Goal: Information Seeking & Learning: Check status

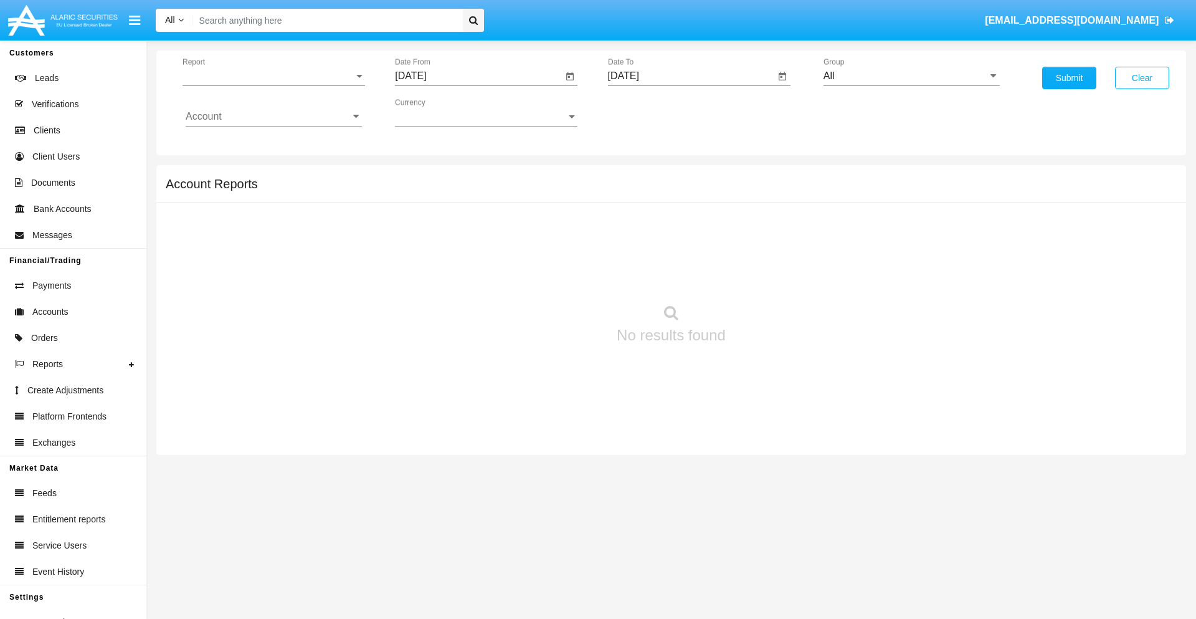
click at [274, 76] on span "Report" at bounding box center [268, 75] width 171 height 11
click at [269, 85] on span "Trades" at bounding box center [274, 85] width 176 height 30
click at [478, 76] on input "[DATE]" at bounding box center [479, 75] width 168 height 11
click at [436, 112] on span "[DATE]" at bounding box center [424, 113] width 27 height 10
click at [556, 275] on div "2025" at bounding box center [555, 275] width 39 height 22
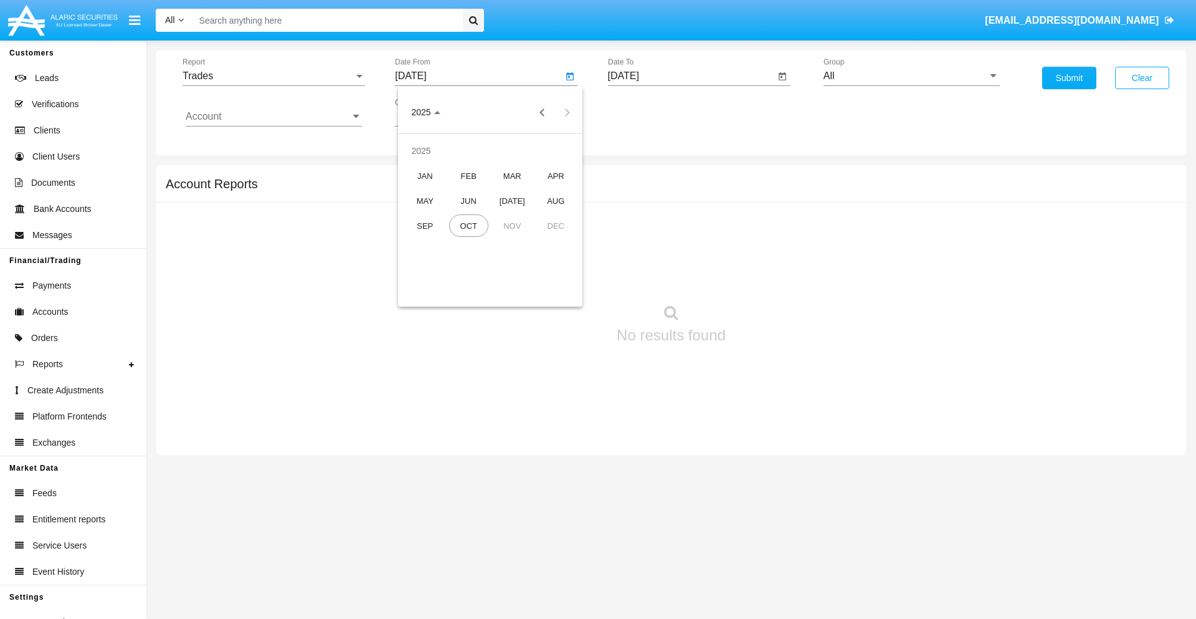
click at [512, 201] on div "[DATE]" at bounding box center [512, 200] width 39 height 22
click at [440, 240] on div "14" at bounding box center [440, 241] width 22 height 22
type input "07/14/25"
click at [691, 76] on input "[DATE]" at bounding box center [692, 75] width 168 height 11
click at [649, 112] on span "[DATE]" at bounding box center [637, 113] width 27 height 10
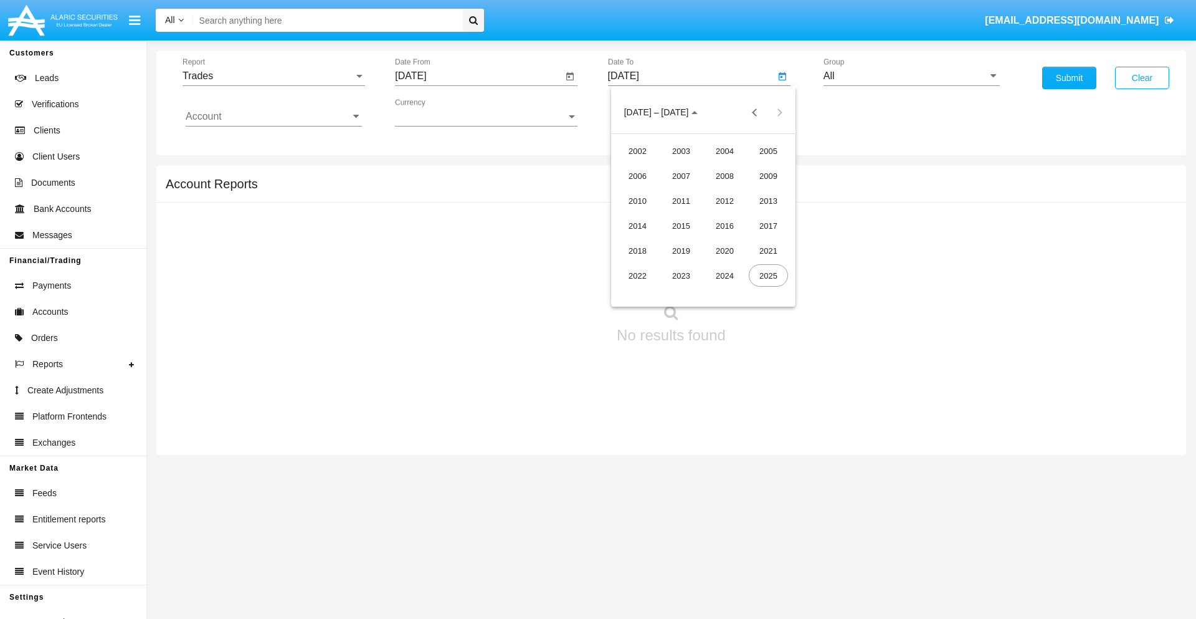
click at [768, 275] on div "2025" at bounding box center [768, 275] width 39 height 22
click at [681, 226] on div "OCT" at bounding box center [681, 225] width 39 height 22
click at [678, 216] on div "14" at bounding box center [678, 216] width 22 height 22
type input "[DATE]"
click at [912, 76] on input "All" at bounding box center [912, 75] width 176 height 11
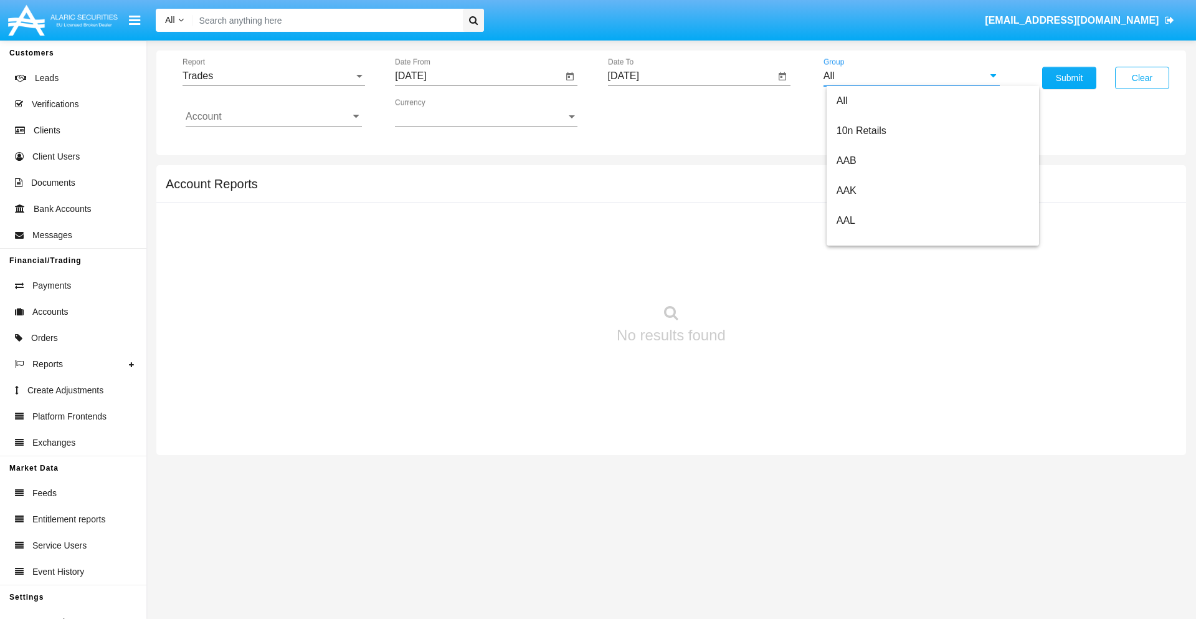
scroll to position [668, 0]
click at [877, 240] on span "Hammer Web Lite" at bounding box center [877, 240] width 80 height 11
type input "Hammer Web Lite"
click at [274, 117] on input "Account" at bounding box center [274, 116] width 176 height 11
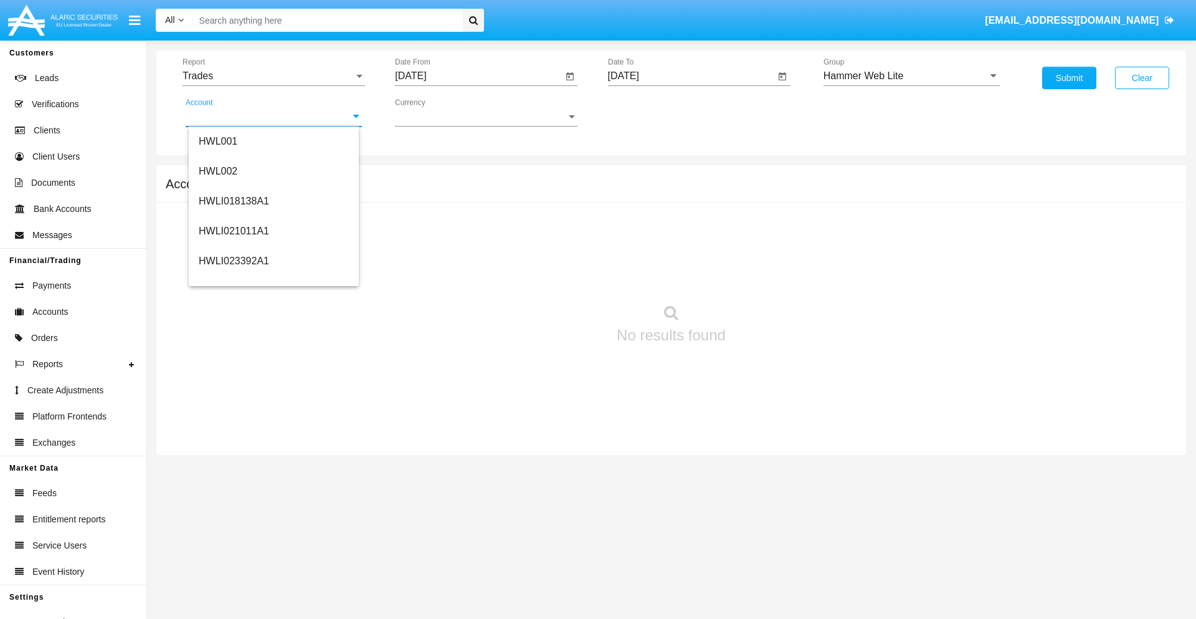
click at [233, 465] on span "HWLI025117A1" at bounding box center [234, 470] width 70 height 11
type input "HWLI025117A1"
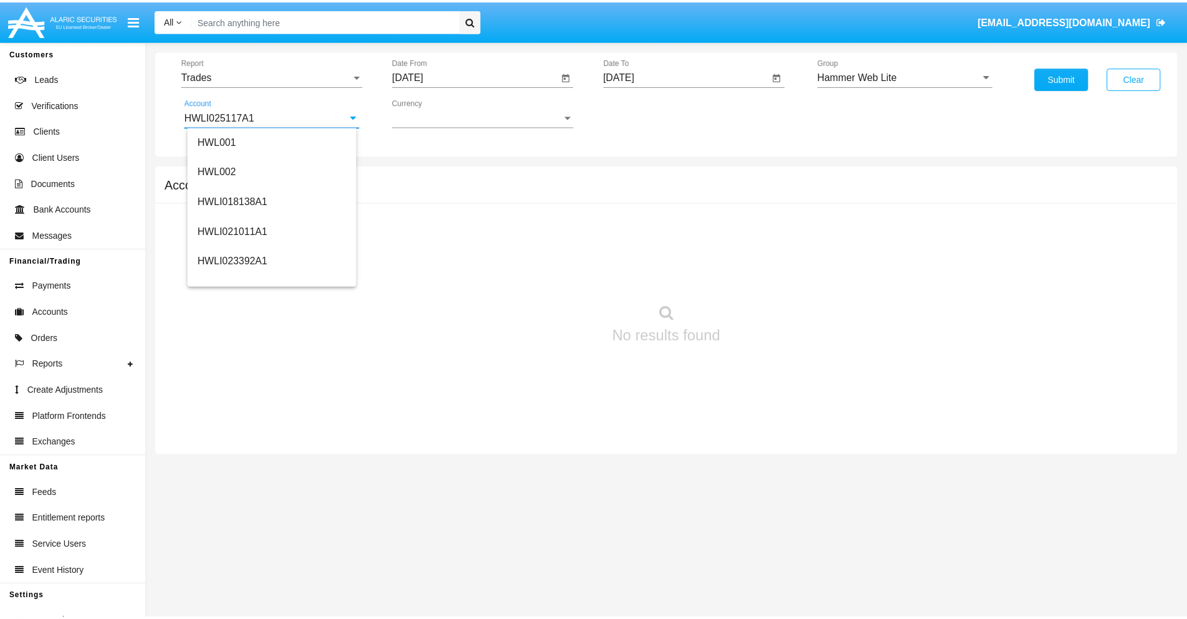
scroll to position [0, 0]
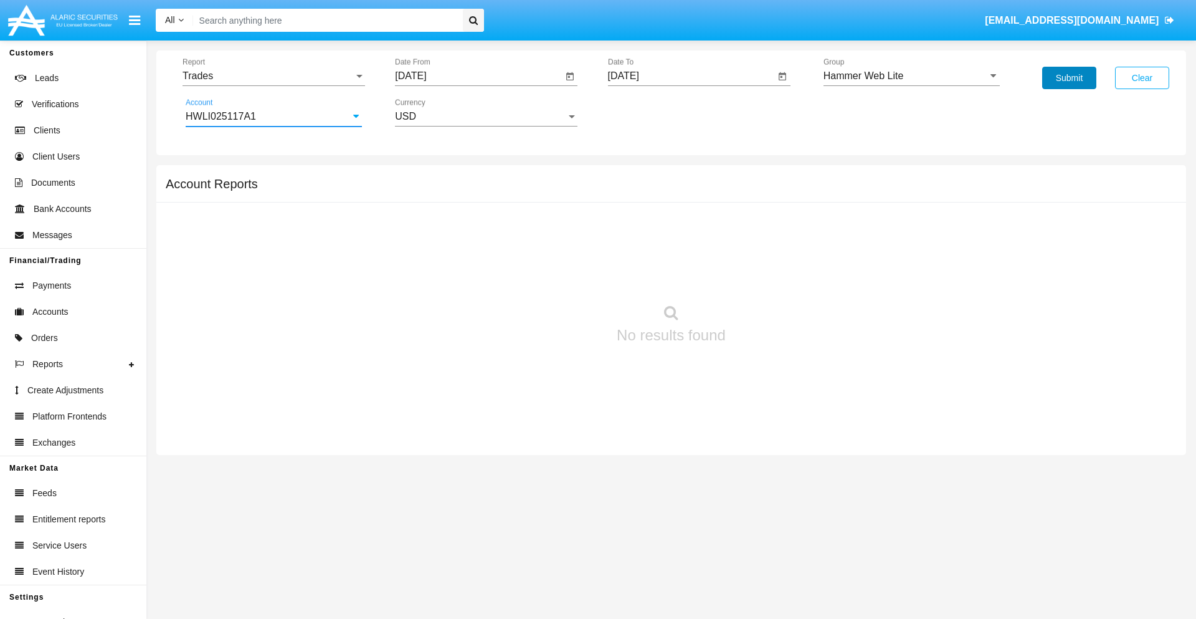
click at [1069, 78] on button "Submit" at bounding box center [1069, 78] width 54 height 22
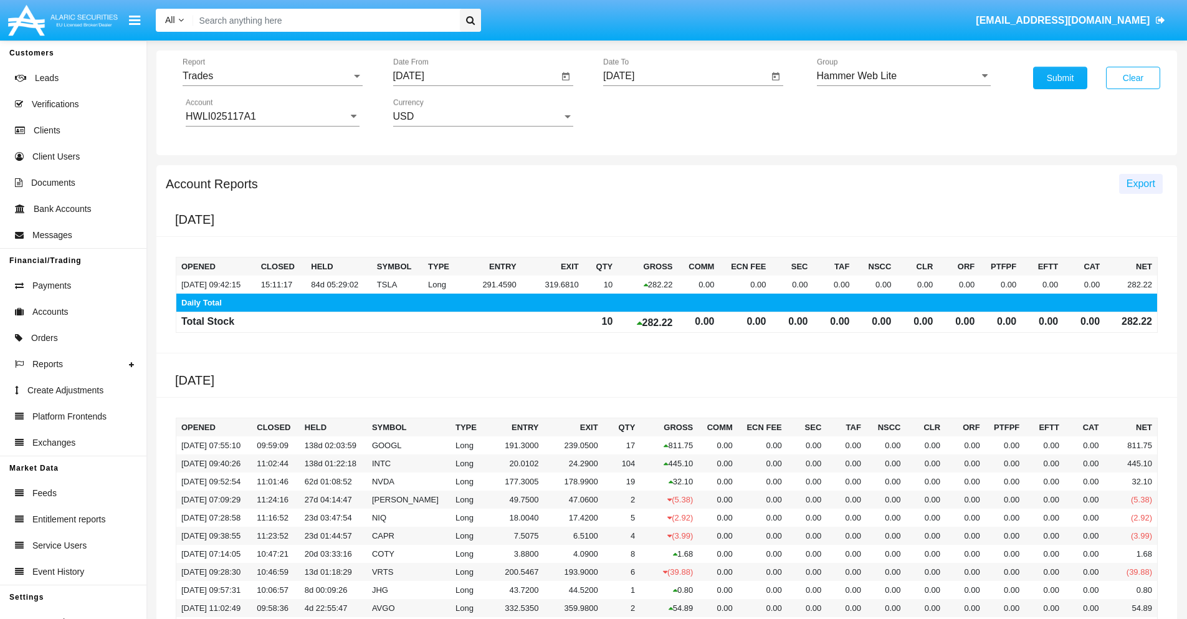
click at [1140, 183] on span "Export" at bounding box center [1140, 183] width 29 height 11
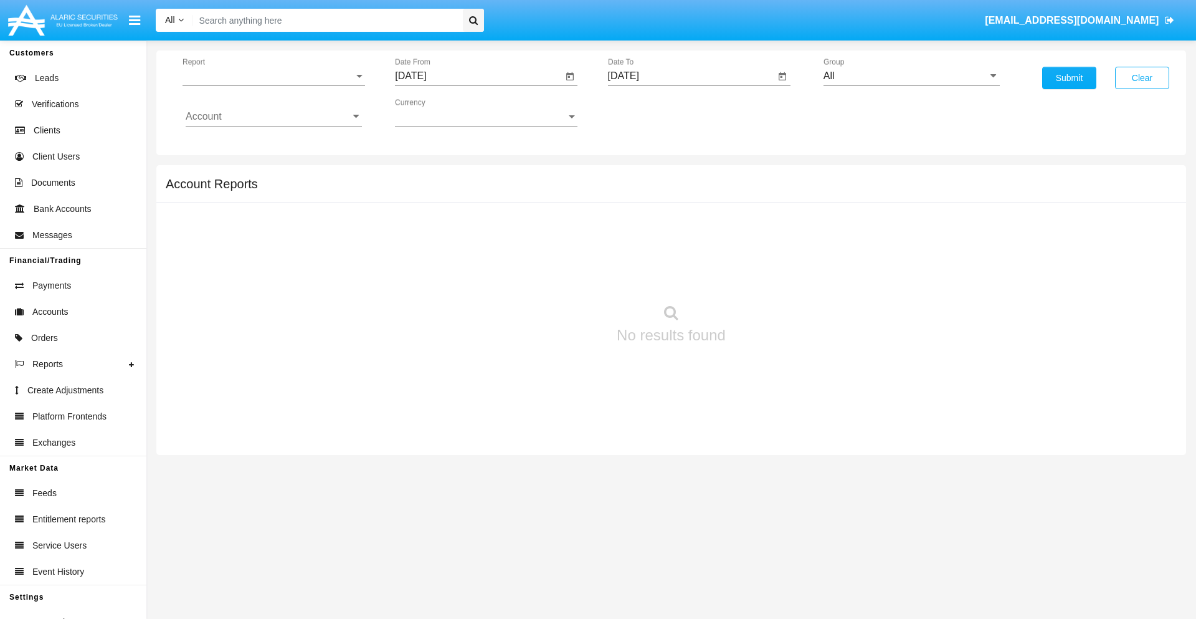
click at [274, 76] on span "Report" at bounding box center [268, 75] width 171 height 11
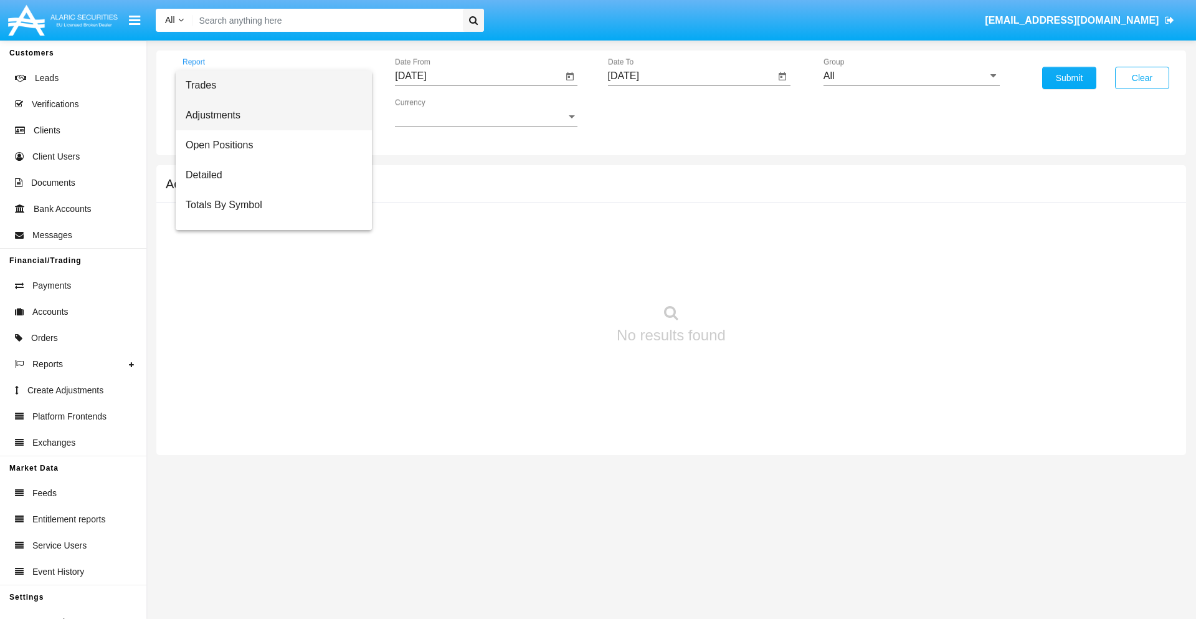
click at [269, 115] on span "Adjustments" at bounding box center [274, 115] width 176 height 30
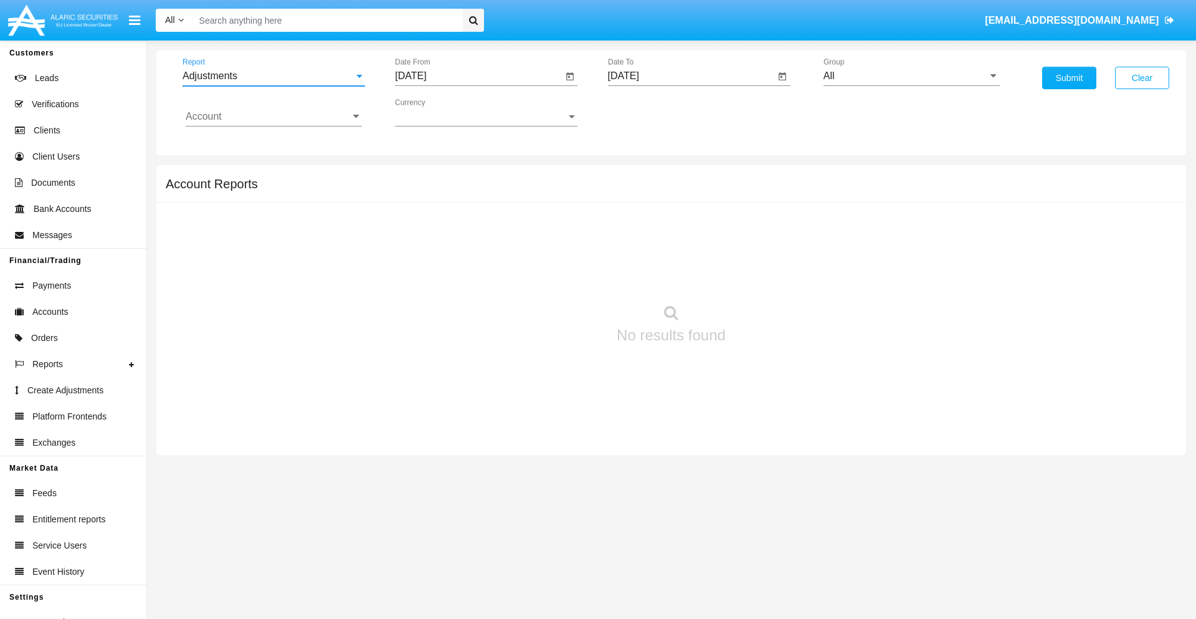
click at [478, 76] on input "[DATE]" at bounding box center [479, 75] width 168 height 11
click at [436, 112] on span "[DATE]" at bounding box center [424, 113] width 27 height 10
click at [556, 275] on div "2025" at bounding box center [555, 275] width 39 height 22
click at [425, 226] on div "SEP" at bounding box center [425, 225] width 39 height 22
click at [416, 240] on div "14" at bounding box center [415, 241] width 22 height 22
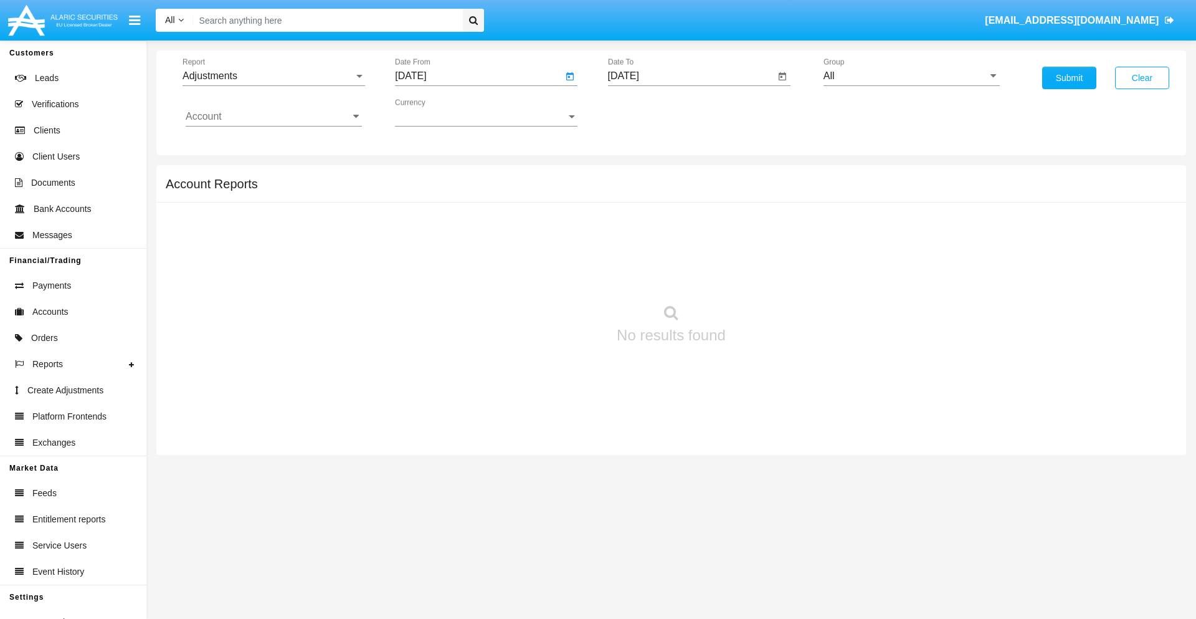
type input "[DATE]"
click at [691, 76] on input "[DATE]" at bounding box center [692, 75] width 168 height 11
click at [649, 112] on span "[DATE]" at bounding box center [637, 113] width 27 height 10
click at [768, 275] on div "2025" at bounding box center [768, 275] width 39 height 22
click at [681, 226] on div "OCT" at bounding box center [681, 225] width 39 height 22
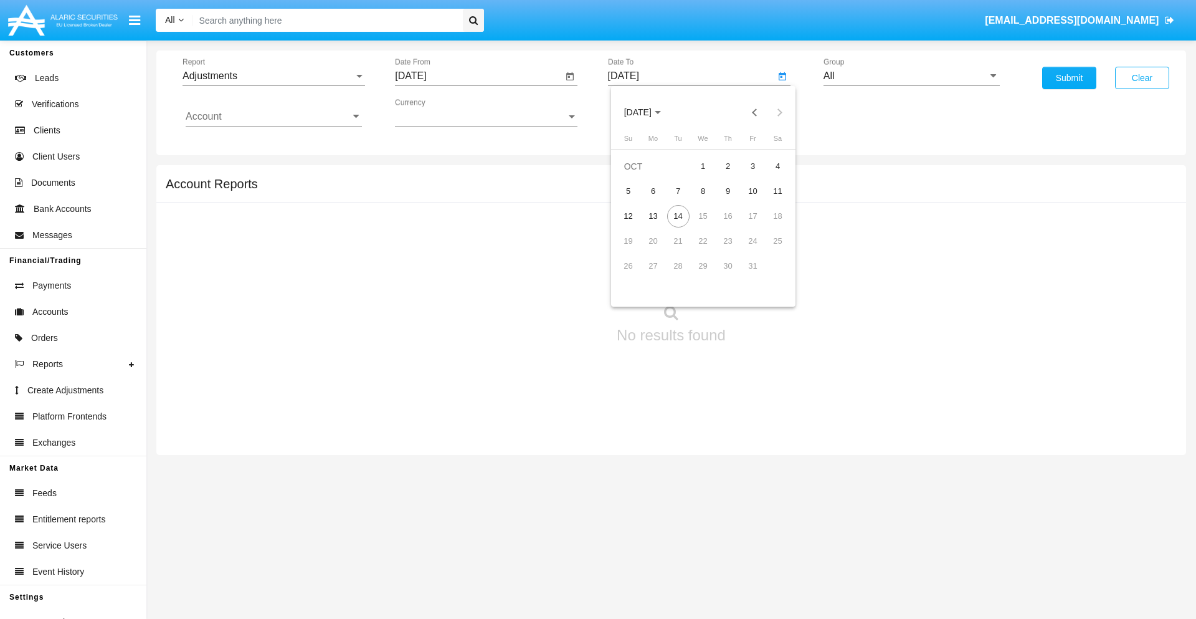
click at [678, 216] on div "14" at bounding box center [678, 216] width 22 height 22
type input "[DATE]"
click at [912, 76] on input "All" at bounding box center [912, 75] width 176 height 11
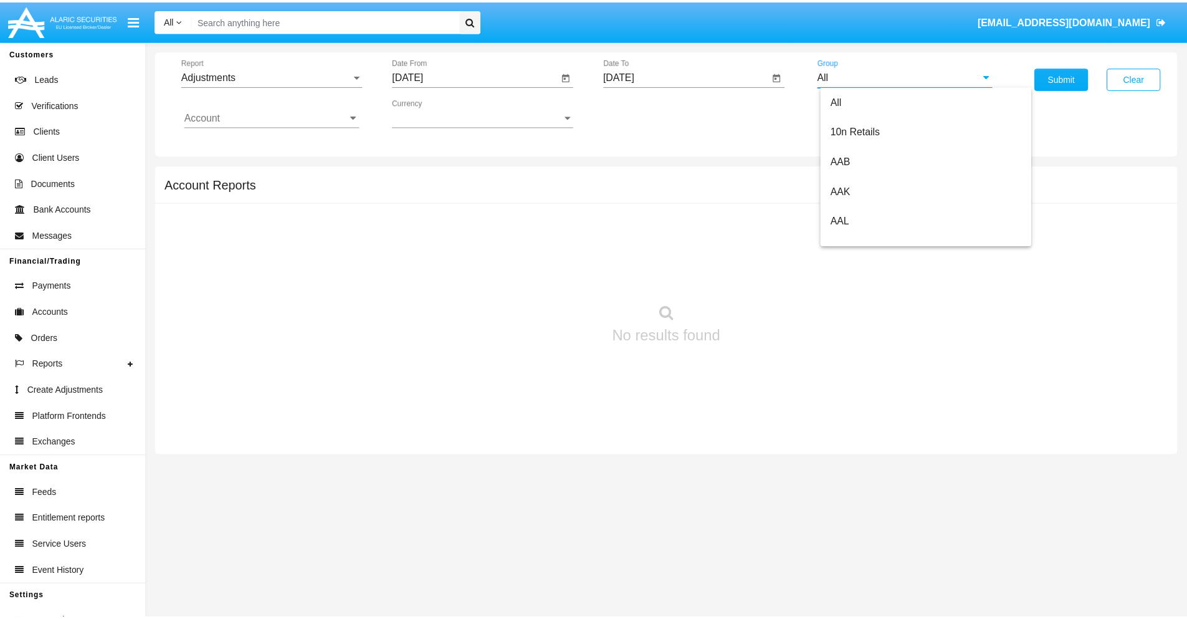
scroll to position [279, 0]
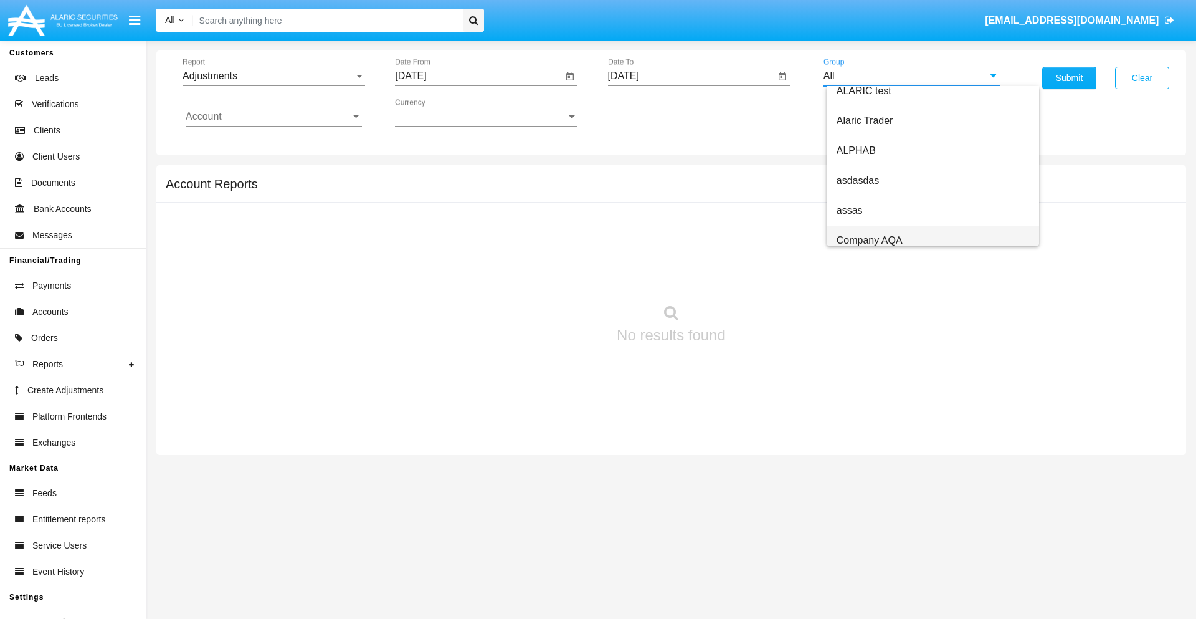
click at [869, 240] on span "Company AQA" at bounding box center [870, 240] width 66 height 11
type input "Company AQA"
click at [274, 117] on input "Account" at bounding box center [274, 116] width 176 height 11
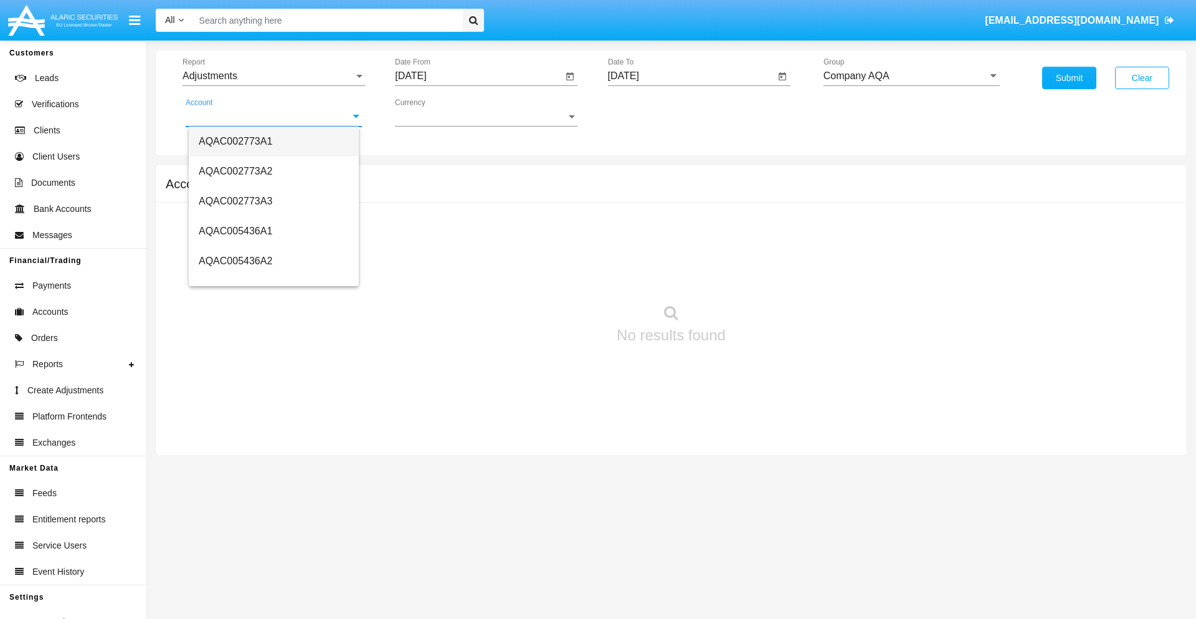
click at [236, 141] on span "AQAC002773A1" at bounding box center [236, 141] width 74 height 11
type input "AQAC002773A1"
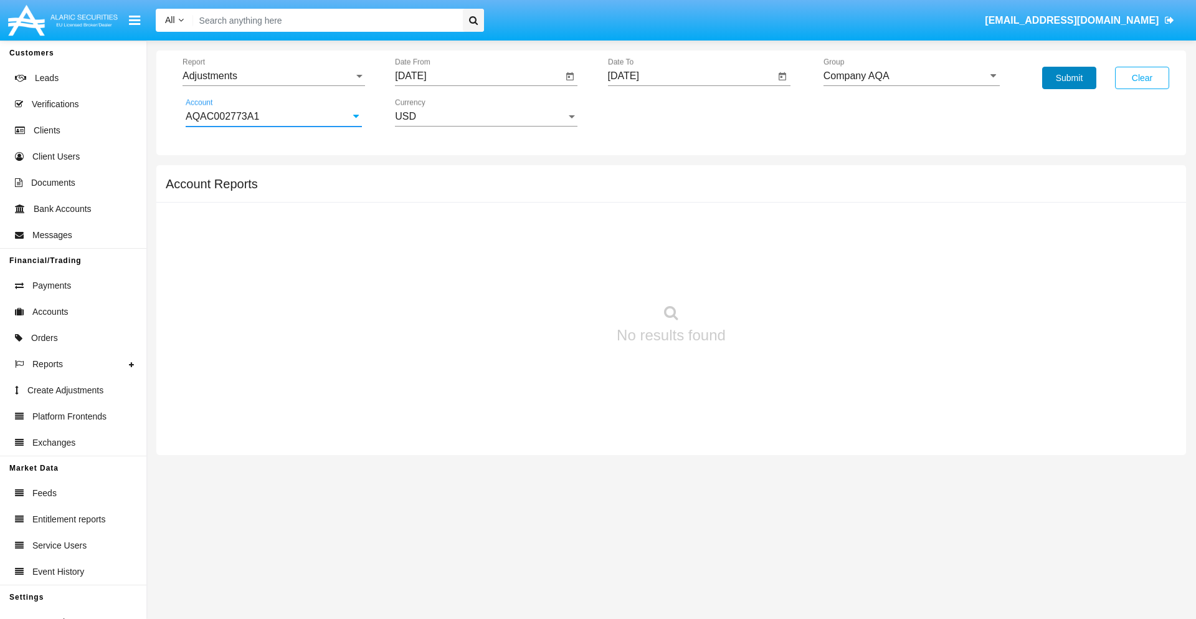
click at [1069, 78] on button "Submit" at bounding box center [1069, 78] width 54 height 22
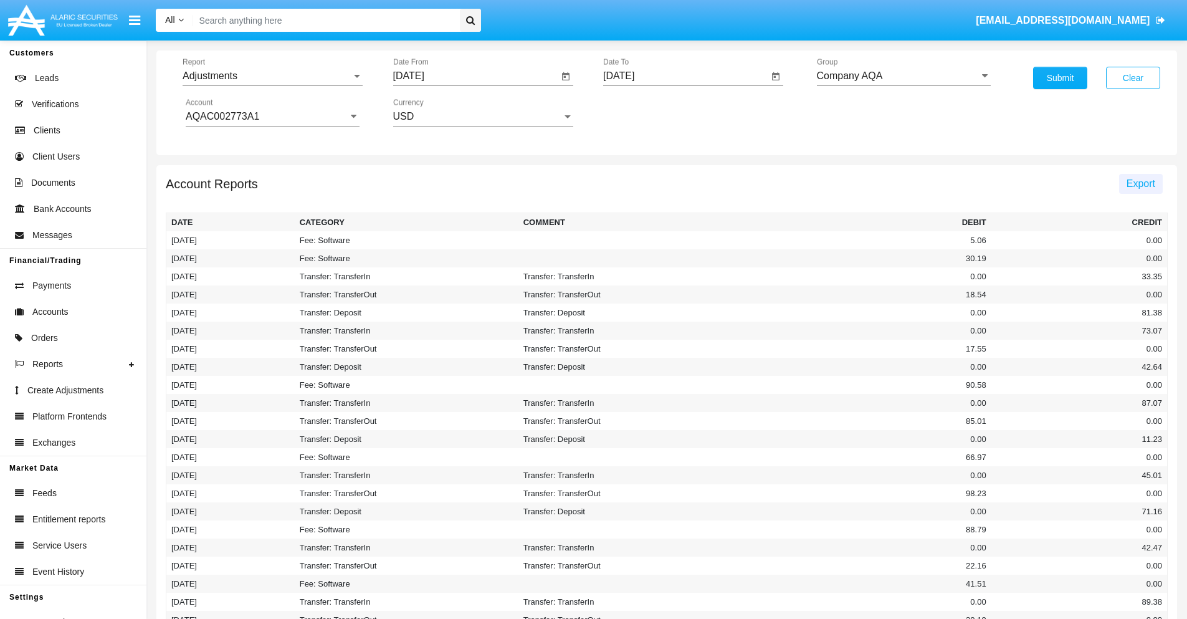
click at [1140, 183] on span "Export" at bounding box center [1140, 183] width 29 height 11
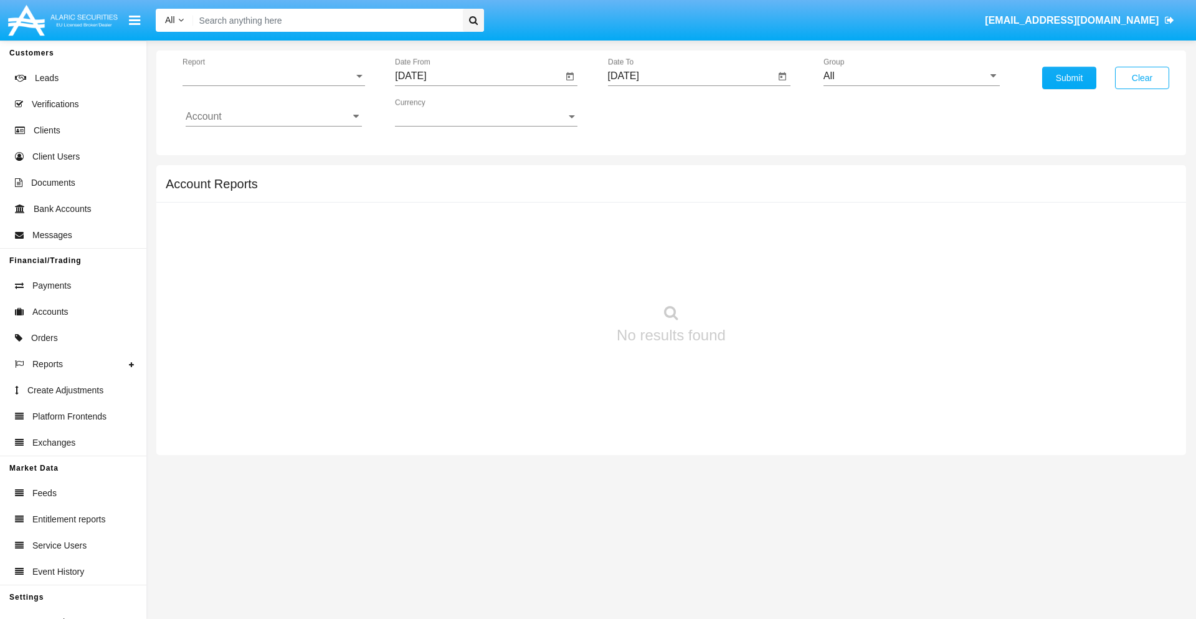
click at [274, 76] on span "Report" at bounding box center [268, 75] width 171 height 11
click at [269, 145] on span "Open Positions" at bounding box center [274, 145] width 176 height 30
click at [478, 76] on input "[DATE]" at bounding box center [479, 75] width 168 height 11
click at [436, 112] on span "[DATE]" at bounding box center [424, 113] width 27 height 10
click at [556, 275] on div "2025" at bounding box center [555, 275] width 39 height 22
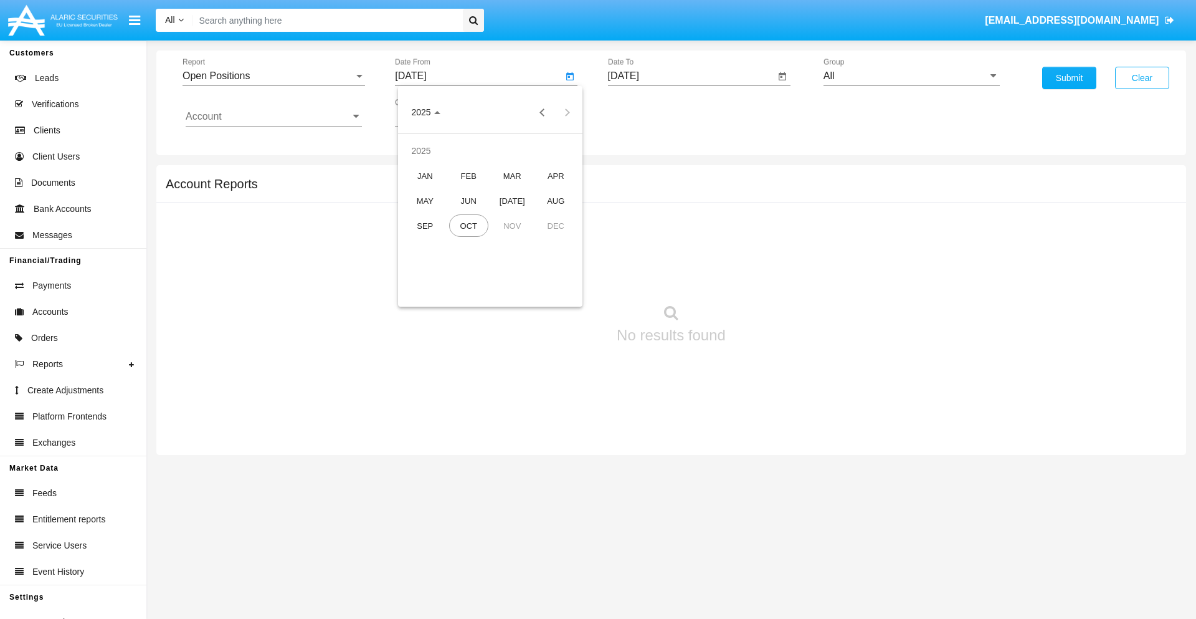
click at [425, 226] on div "SEP" at bounding box center [425, 225] width 39 height 22
click at [416, 240] on div "14" at bounding box center [415, 241] width 22 height 22
type input "09/14/25"
click at [691, 76] on input "[DATE]" at bounding box center [692, 75] width 168 height 11
click at [649, 112] on span "[DATE]" at bounding box center [637, 113] width 27 height 10
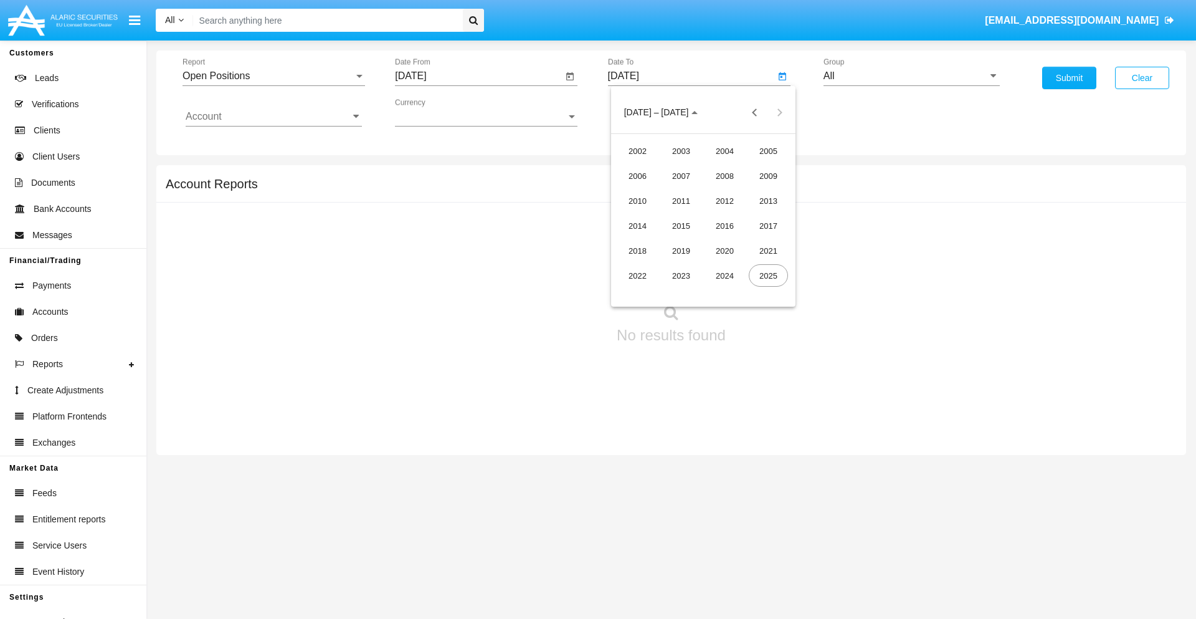
click at [768, 275] on div "2025" at bounding box center [768, 275] width 39 height 22
click at [681, 226] on div "OCT" at bounding box center [681, 225] width 39 height 22
click at [678, 216] on div "14" at bounding box center [678, 216] width 22 height 22
type input "[DATE]"
click at [912, 76] on input "All" at bounding box center [912, 75] width 176 height 11
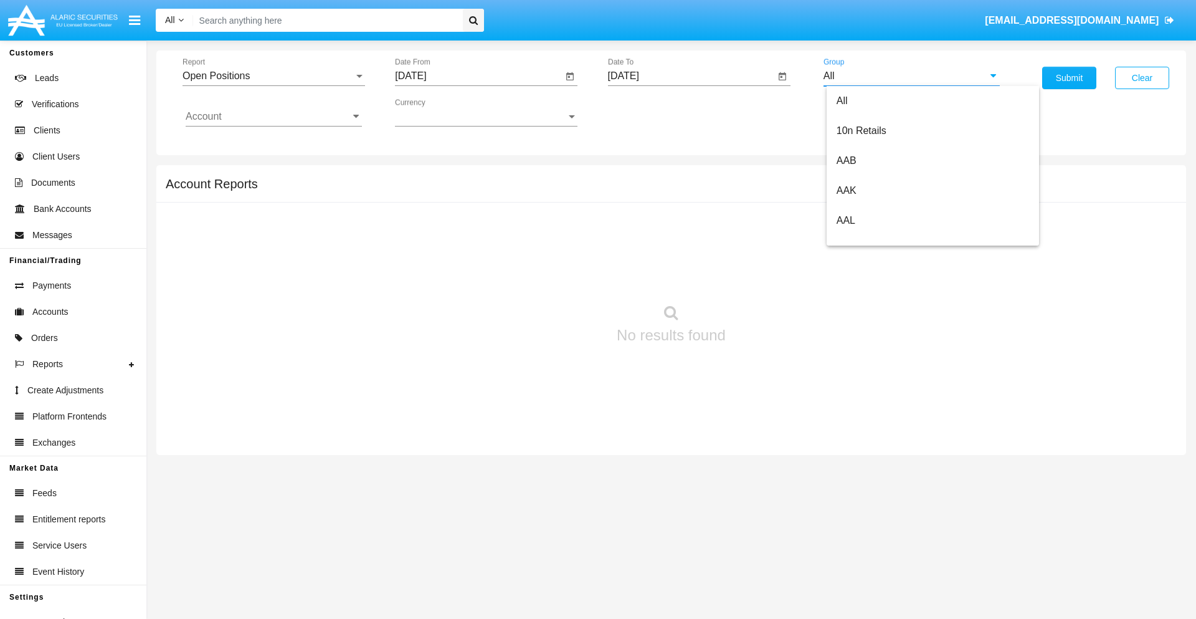
type input "Hammer Web Lite"
click at [274, 117] on input "Account" at bounding box center [274, 116] width 176 height 11
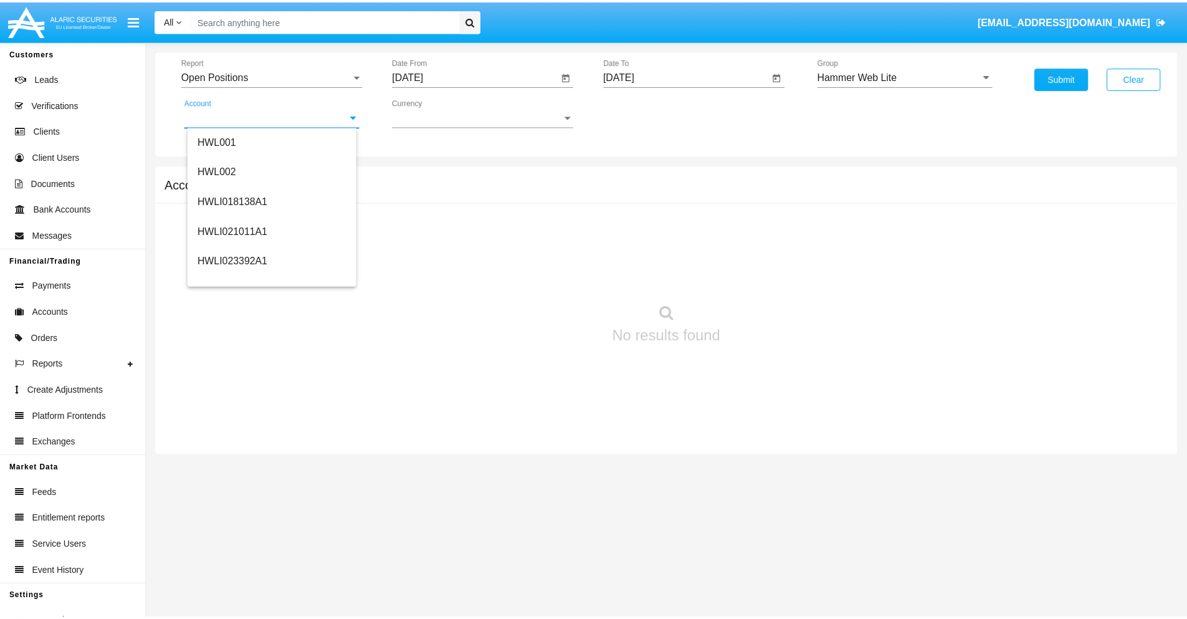
scroll to position [189, 0]
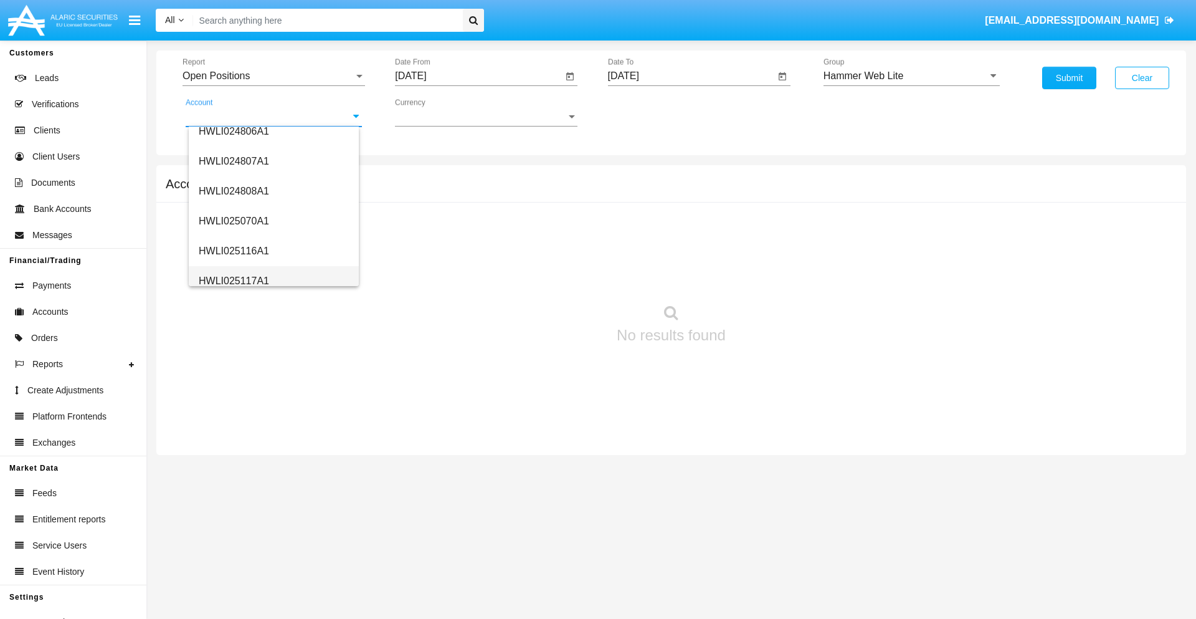
click at [233, 280] on span "HWLI025117A1" at bounding box center [234, 280] width 70 height 11
type input "HWLI025117A1"
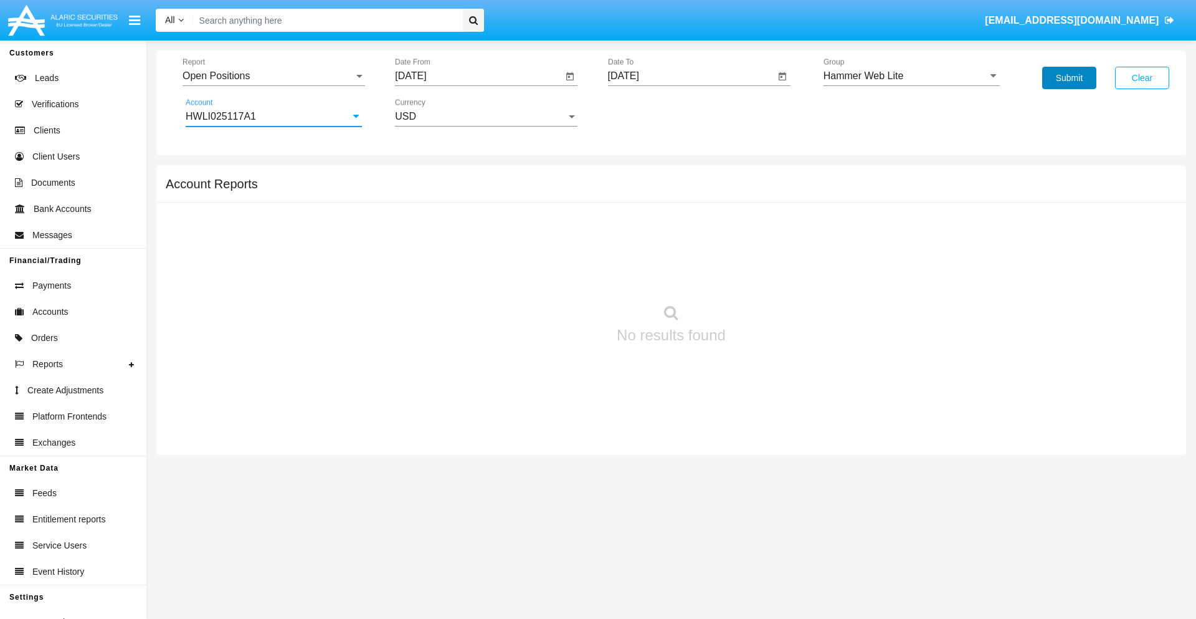
click at [1069, 78] on button "Submit" at bounding box center [1069, 78] width 54 height 22
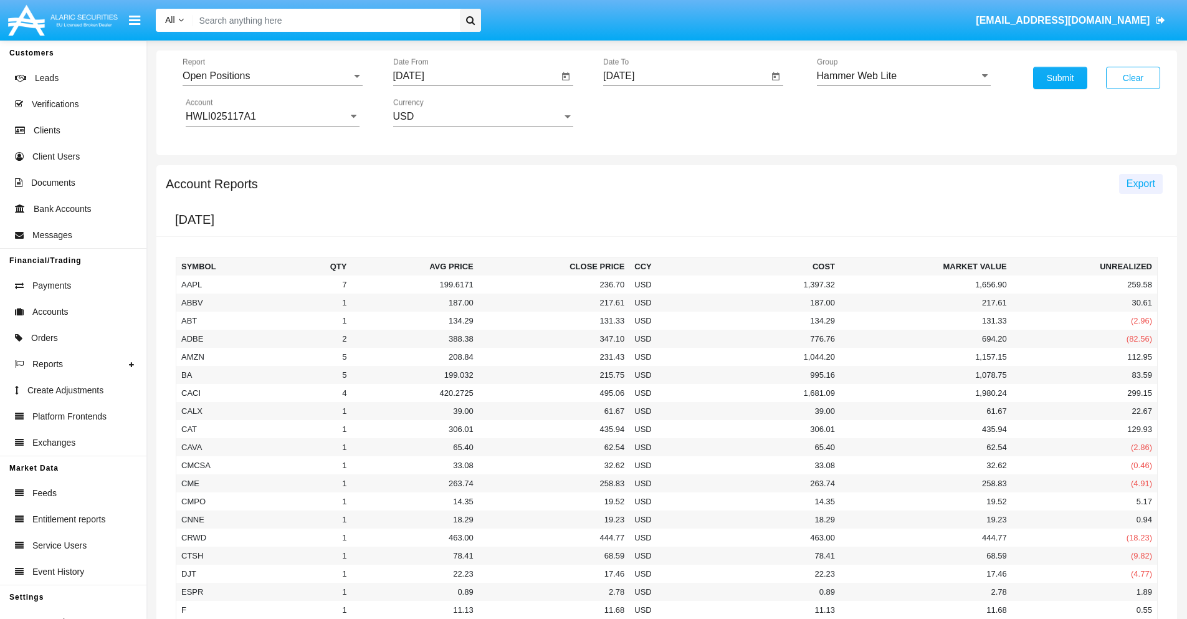
click at [1140, 183] on span "Export" at bounding box center [1140, 183] width 29 height 11
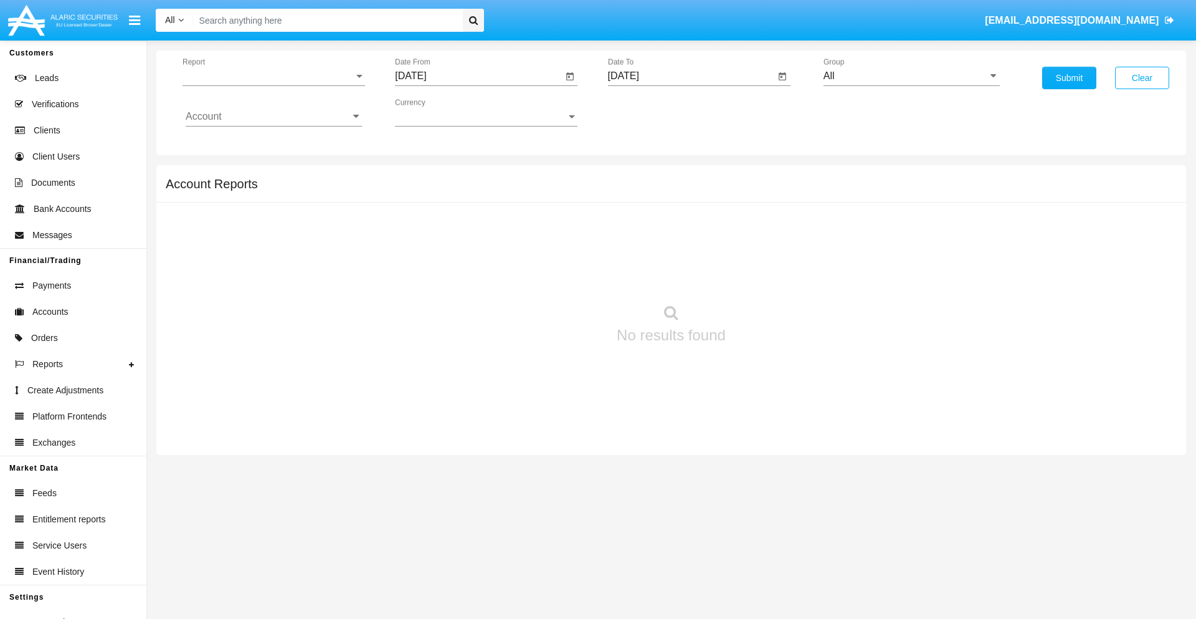
click at [274, 76] on span "Report" at bounding box center [268, 75] width 171 height 11
click at [269, 175] on span "Detailed" at bounding box center [274, 175] width 176 height 30
click at [478, 76] on input "[DATE]" at bounding box center [479, 75] width 168 height 11
click at [436, 112] on span "[DATE]" at bounding box center [424, 113] width 27 height 10
click at [556, 275] on div "2025" at bounding box center [555, 275] width 39 height 22
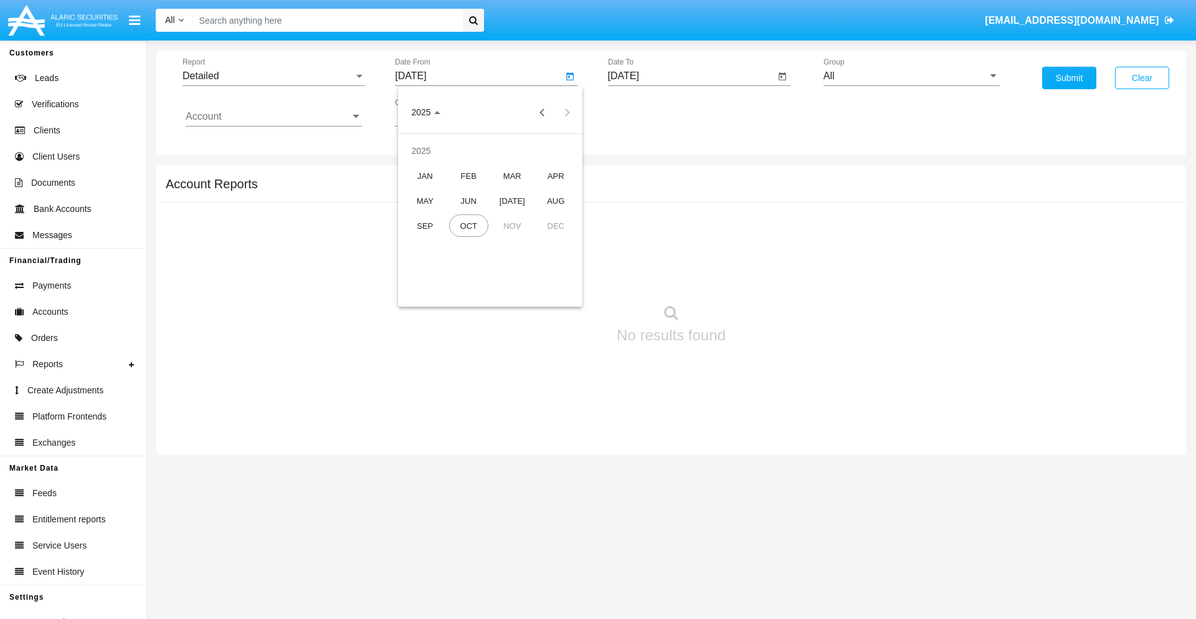
click at [469, 226] on div "OCT" at bounding box center [468, 225] width 39 height 22
click at [565, 166] on div "4" at bounding box center [565, 166] width 22 height 22
type input "[DATE]"
click at [691, 76] on input "[DATE]" at bounding box center [692, 75] width 168 height 11
click at [649, 112] on span "[DATE]" at bounding box center [637, 113] width 27 height 10
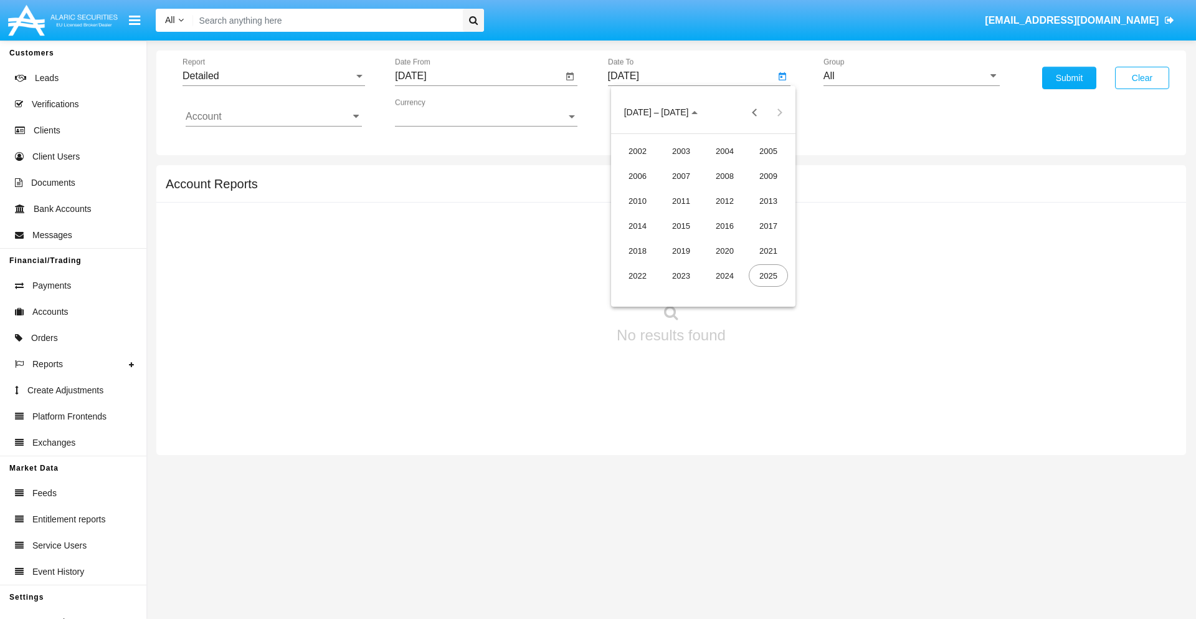
click at [768, 275] on div "2025" at bounding box center [768, 275] width 39 height 22
click at [681, 226] on div "OCT" at bounding box center [681, 225] width 39 height 22
click at [678, 216] on div "14" at bounding box center [678, 216] width 22 height 22
type input "[DATE]"
click at [912, 76] on input "All" at bounding box center [912, 75] width 176 height 11
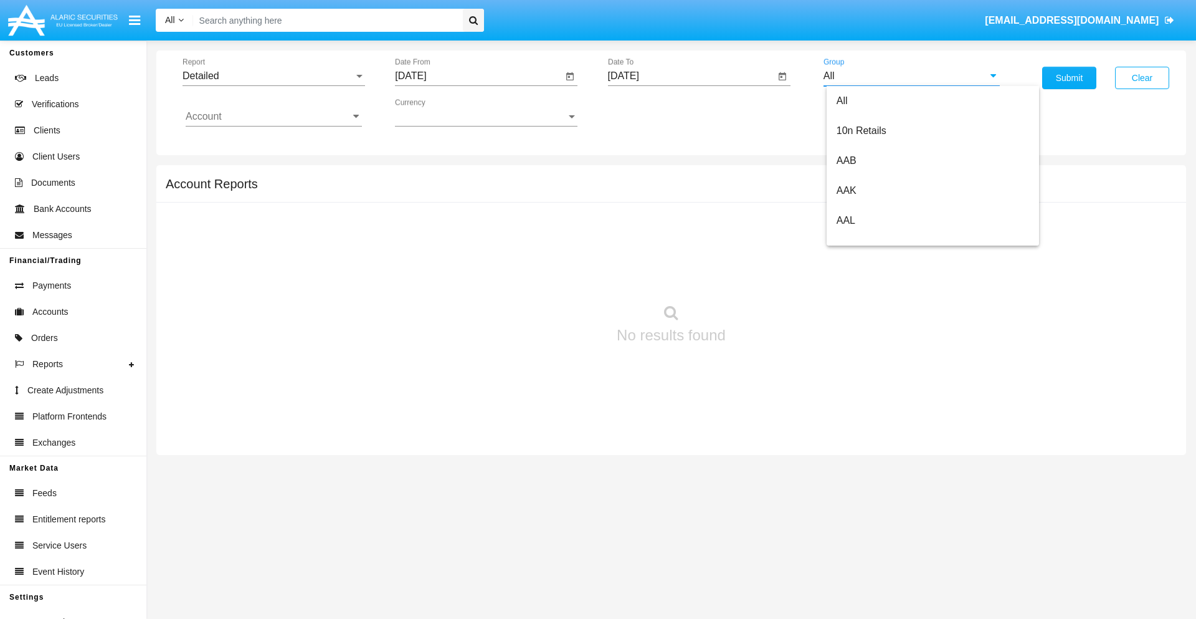
type input "Hammer Web Lite"
click at [274, 117] on input "Account" at bounding box center [274, 116] width 176 height 11
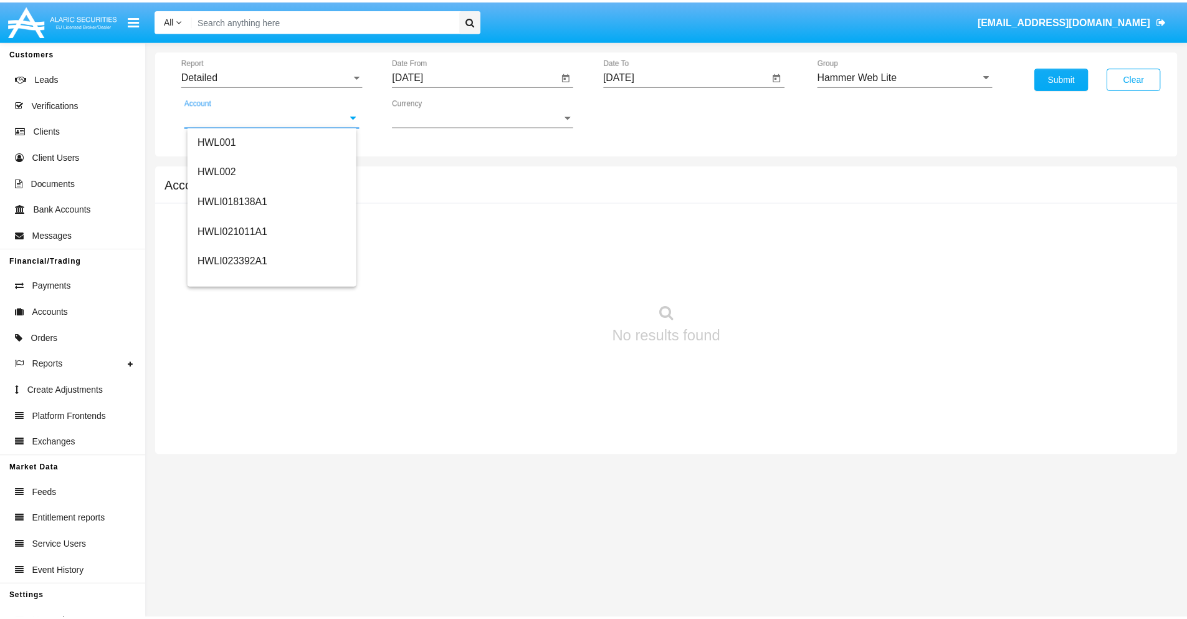
scroll to position [189, 0]
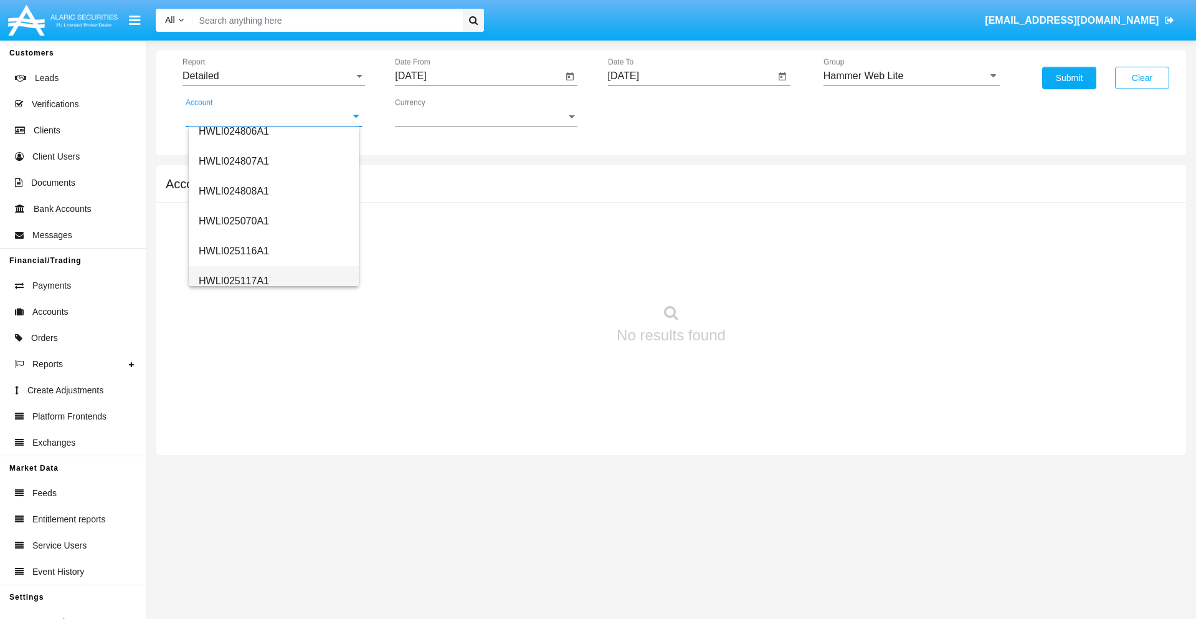
click at [233, 280] on span "HWLI025117A1" at bounding box center [234, 280] width 70 height 11
type input "HWLI025117A1"
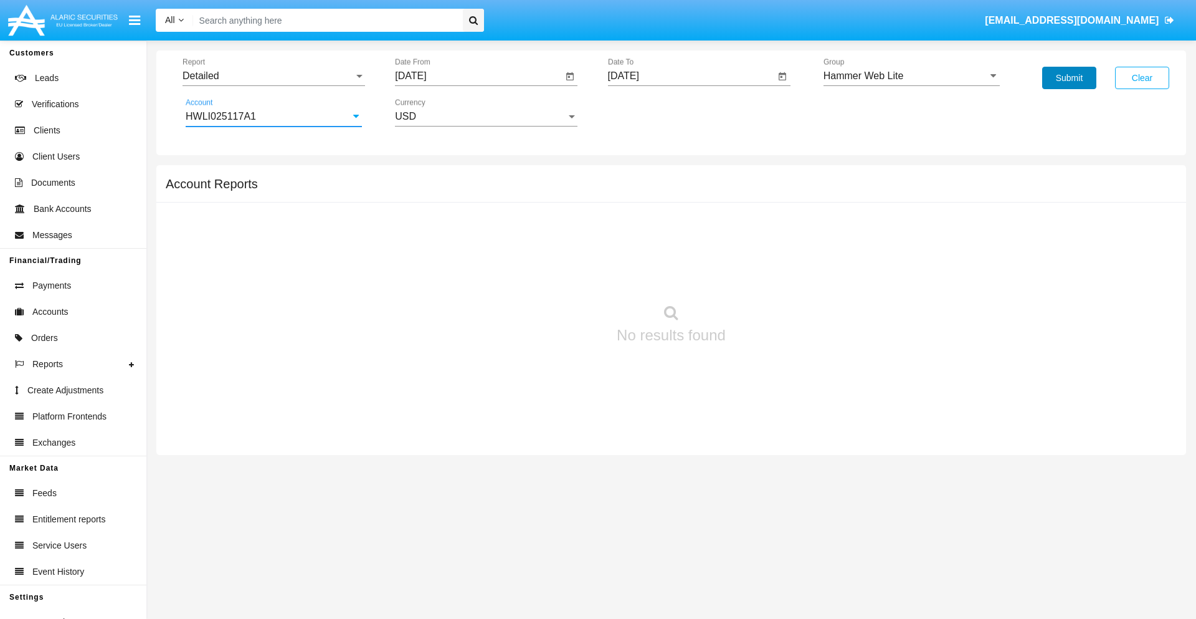
click at [1069, 78] on button "Submit" at bounding box center [1069, 78] width 54 height 22
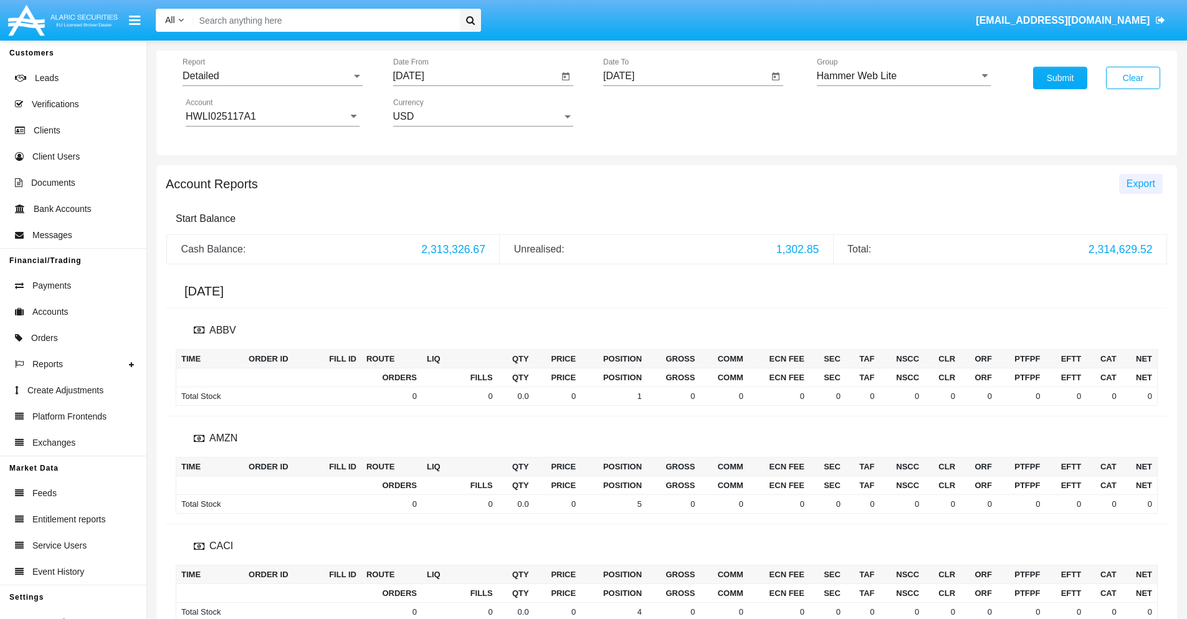
click at [1140, 183] on span "Export" at bounding box center [1140, 183] width 29 height 11
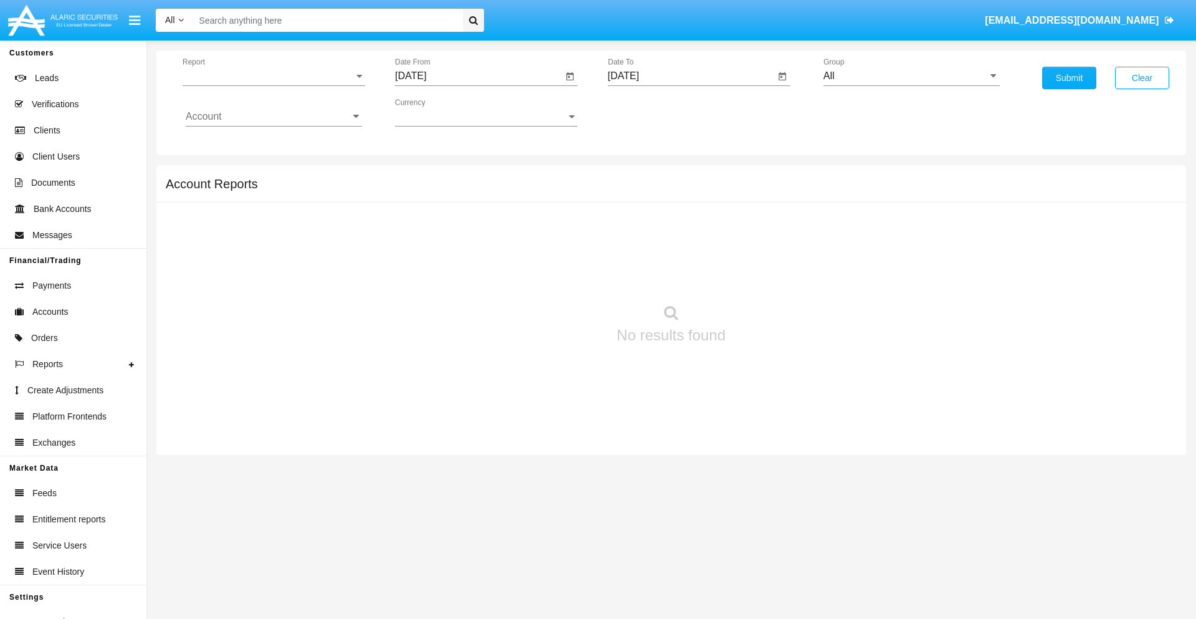
click at [274, 76] on span "Report" at bounding box center [268, 75] width 171 height 11
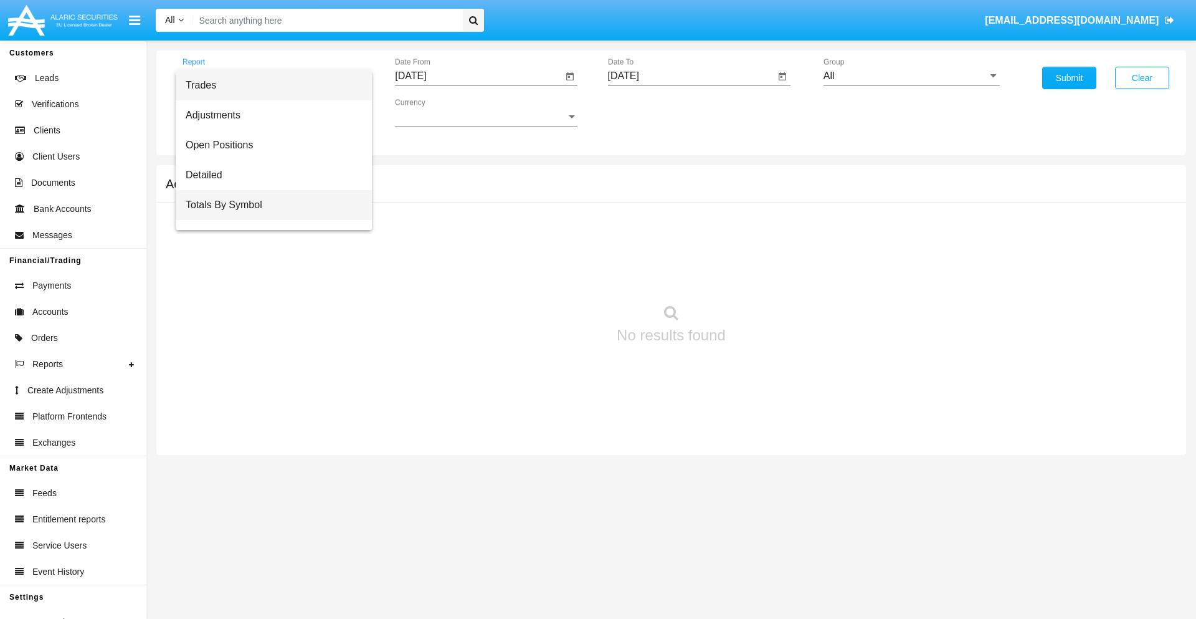
click at [269, 205] on span "Totals By Symbol" at bounding box center [274, 205] width 176 height 30
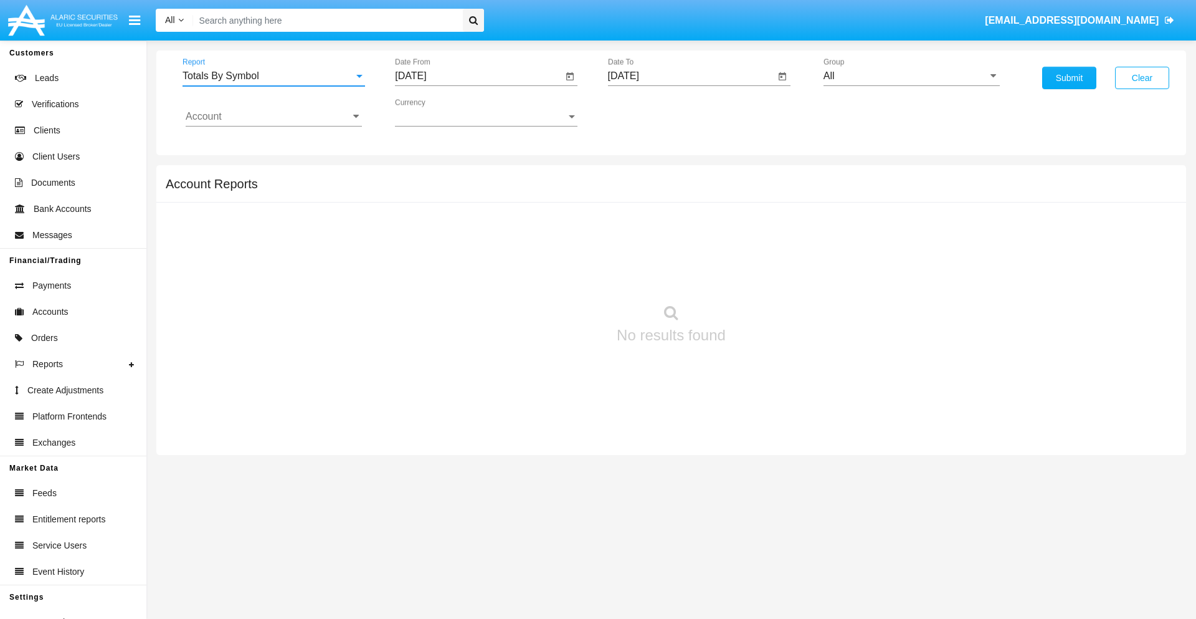
click at [478, 76] on input "[DATE]" at bounding box center [479, 75] width 168 height 11
click at [436, 112] on span "[DATE]" at bounding box center [424, 113] width 27 height 10
click at [556, 275] on div "2025" at bounding box center [555, 275] width 39 height 22
click at [425, 226] on div "SEP" at bounding box center [425, 225] width 39 height 22
click at [416, 240] on div "14" at bounding box center [415, 241] width 22 height 22
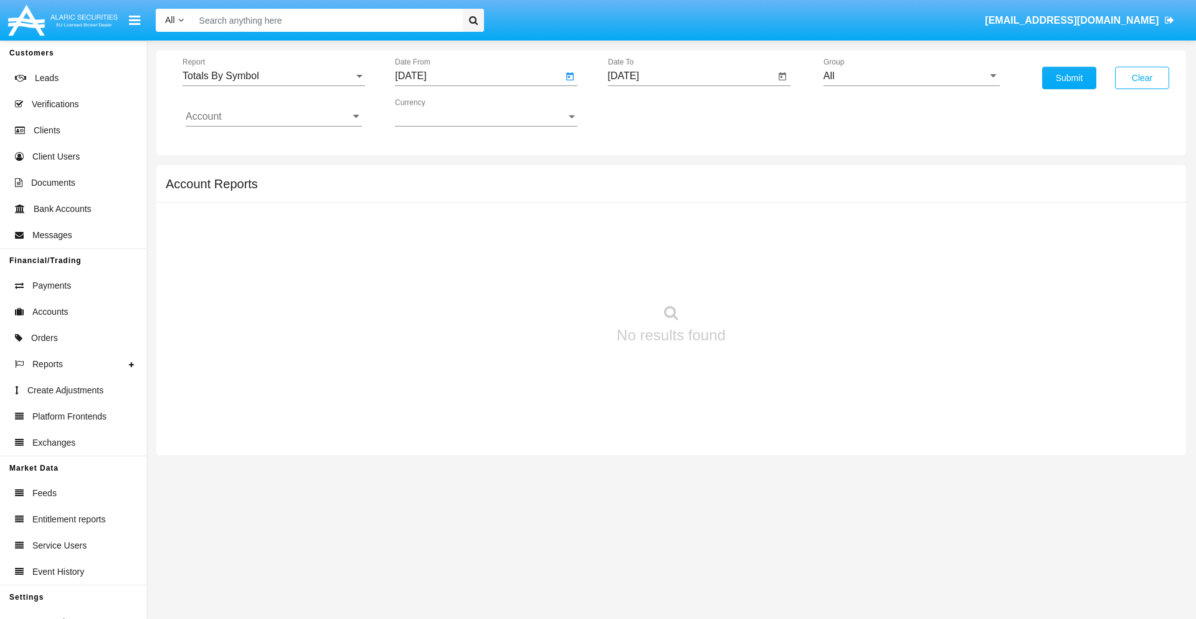
type input "[DATE]"
click at [691, 76] on input "[DATE]" at bounding box center [692, 75] width 168 height 11
click at [649, 112] on span "[DATE]" at bounding box center [637, 113] width 27 height 10
click at [768, 275] on div "2025" at bounding box center [768, 275] width 39 height 22
click at [681, 226] on div "OCT" at bounding box center [681, 225] width 39 height 22
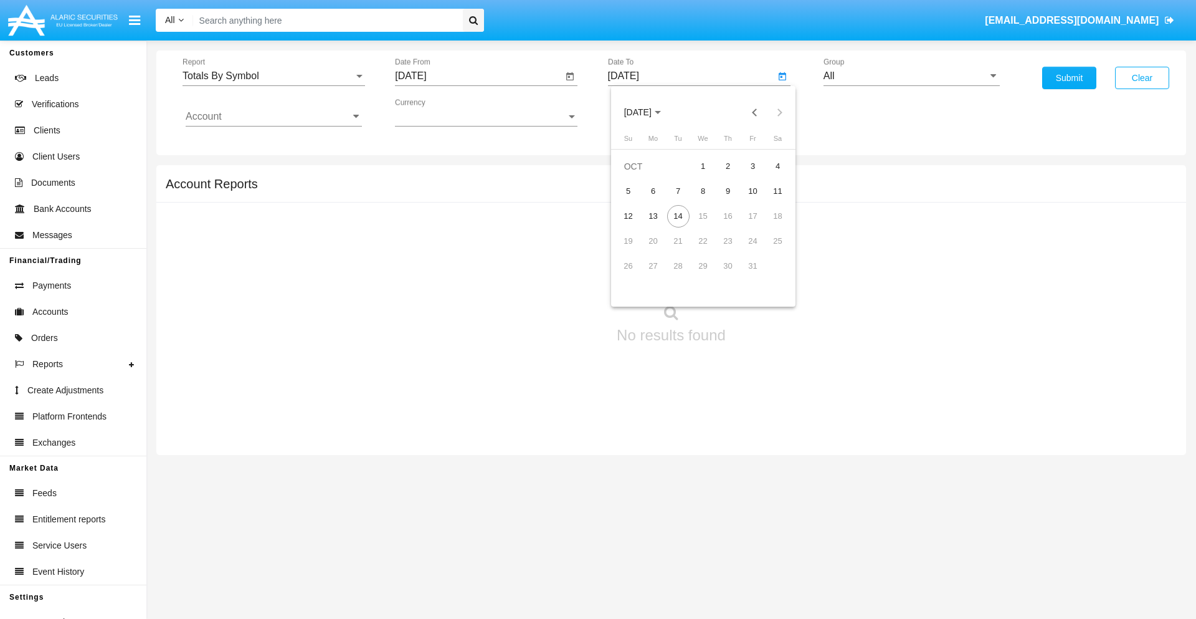
click at [678, 216] on div "14" at bounding box center [678, 216] width 22 height 22
type input "[DATE]"
click at [912, 76] on input "All" at bounding box center [912, 75] width 176 height 11
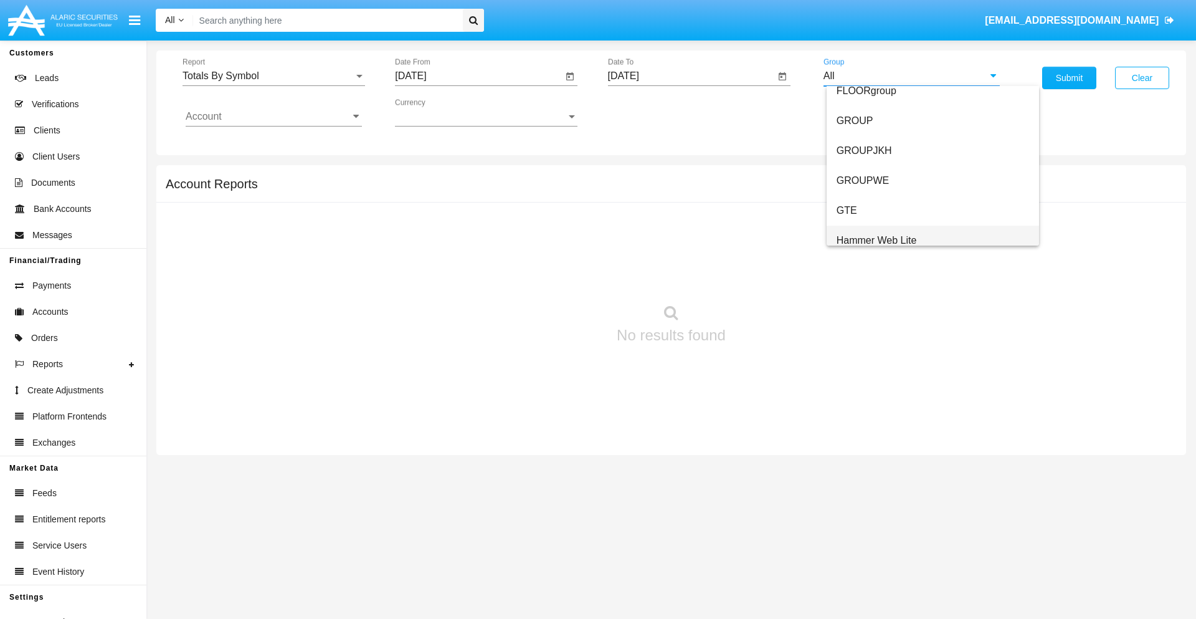
click at [877, 240] on span "Hammer Web Lite" at bounding box center [877, 240] width 80 height 11
type input "Hammer Web Lite"
click at [274, 117] on input "Account" at bounding box center [274, 116] width 176 height 11
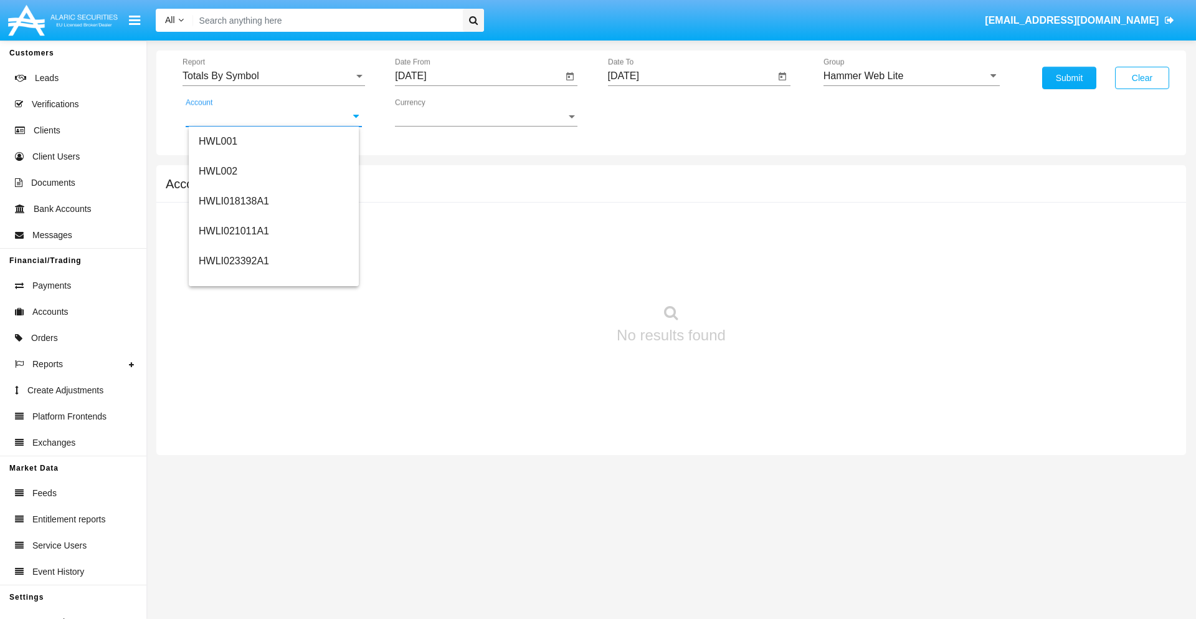
click at [233, 465] on span "HWLI025117A1" at bounding box center [234, 470] width 70 height 11
type input "HWLI025117A1"
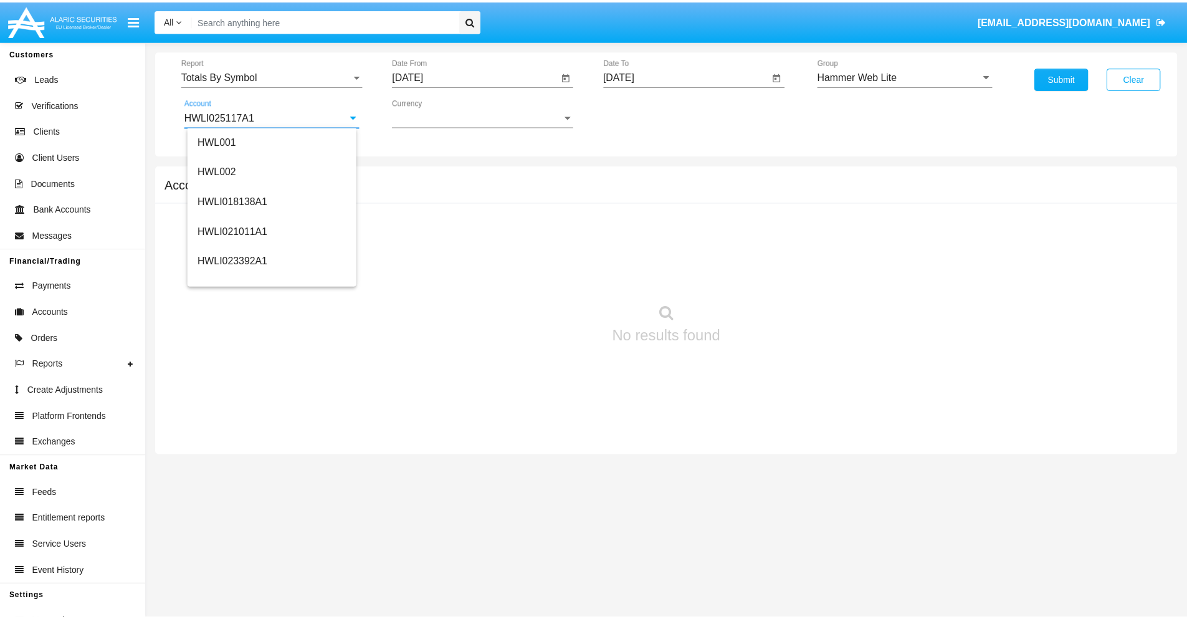
scroll to position [0, 0]
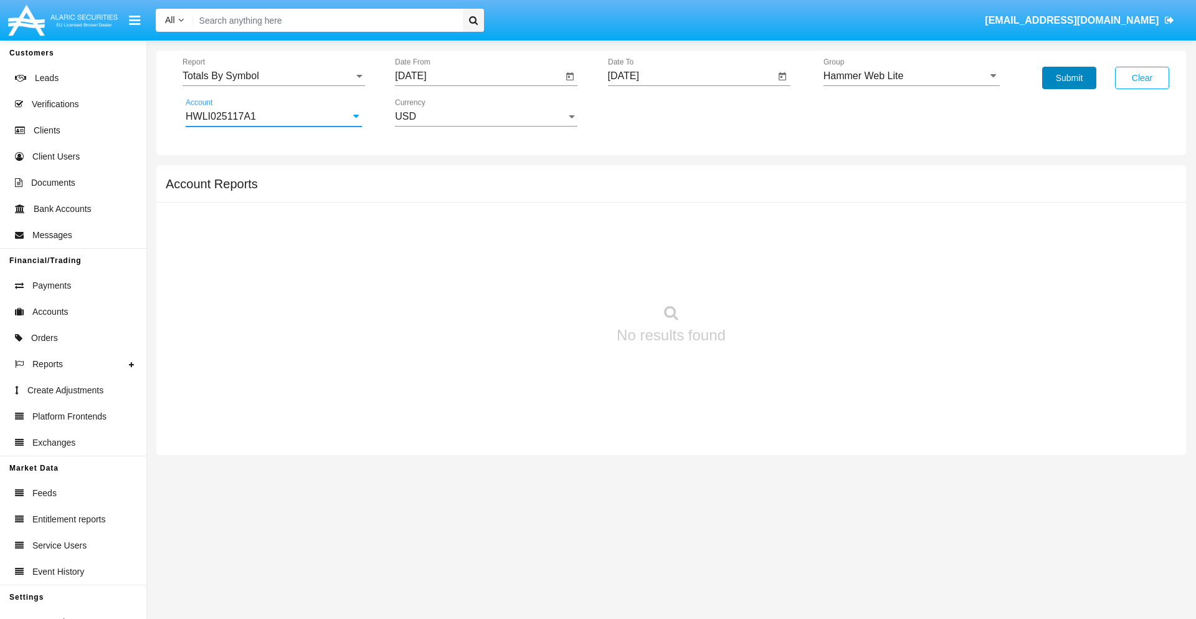
click at [1069, 78] on button "Submit" at bounding box center [1069, 78] width 54 height 22
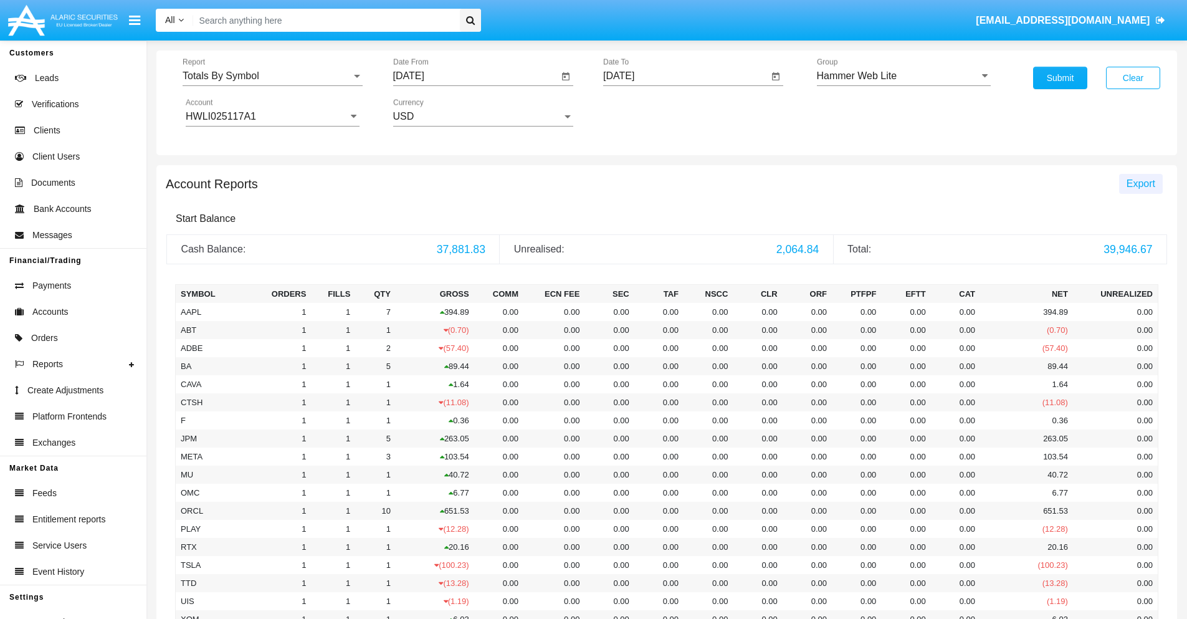
click at [1140, 183] on span "Export" at bounding box center [1140, 183] width 29 height 11
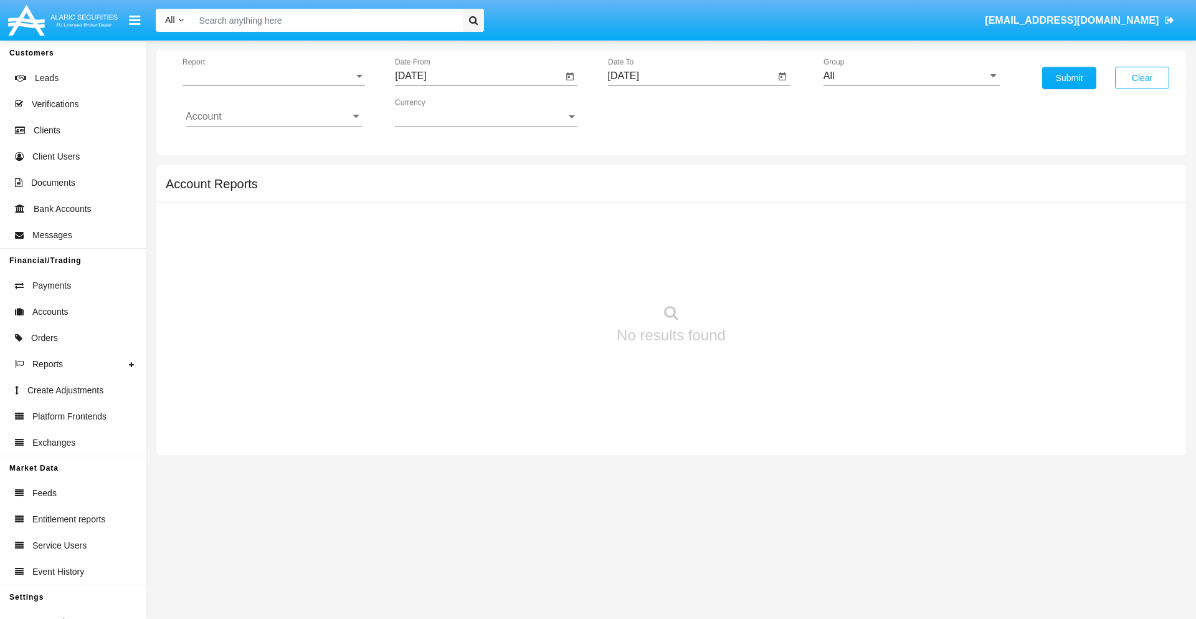
click at [274, 76] on span "Report" at bounding box center [268, 75] width 171 height 11
click at [269, 215] on span "Totals By Date" at bounding box center [274, 215] width 176 height 30
click at [478, 76] on input "[DATE]" at bounding box center [479, 75] width 168 height 11
click at [436, 112] on span "[DATE]" at bounding box center [424, 113] width 27 height 10
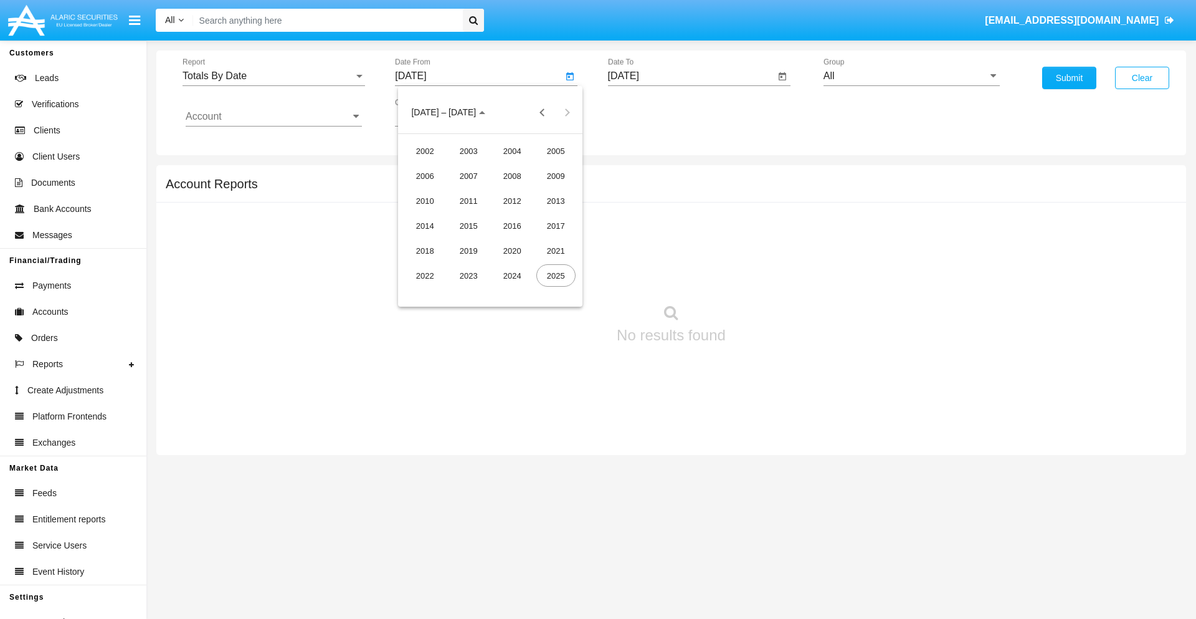
click at [556, 275] on div "2025" at bounding box center [555, 275] width 39 height 22
click at [425, 226] on div "SEP" at bounding box center [425, 225] width 39 height 22
click at [440, 290] on div "29" at bounding box center [440, 291] width 22 height 22
type input "[DATE]"
click at [691, 76] on input "[DATE]" at bounding box center [692, 75] width 168 height 11
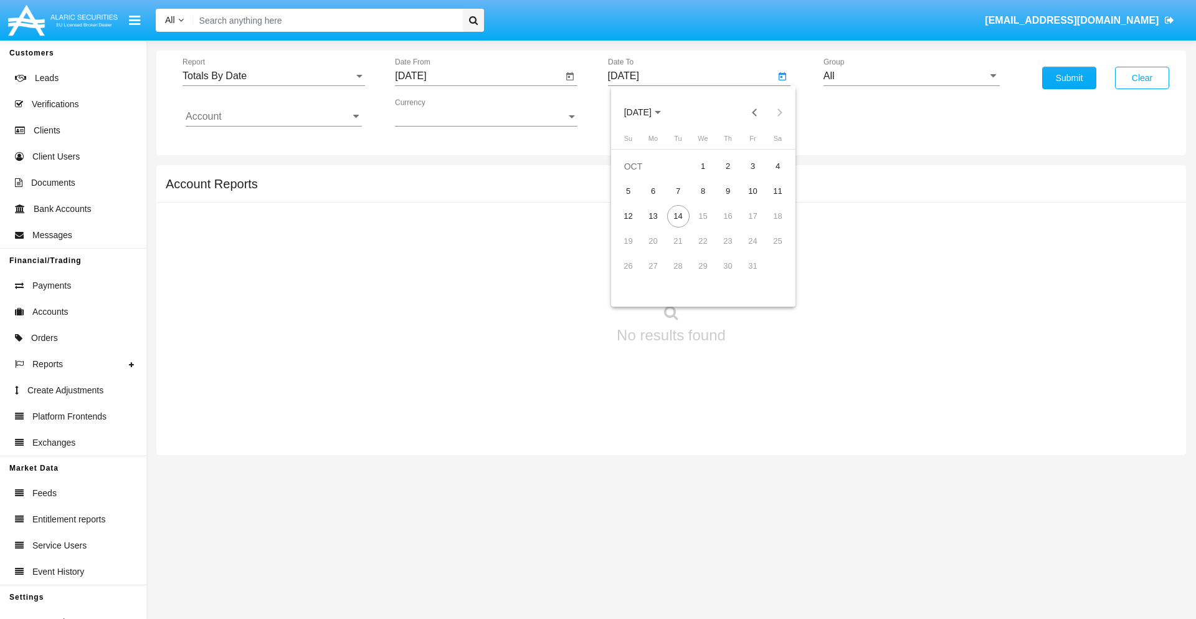
click at [649, 112] on span "[DATE]" at bounding box center [637, 113] width 27 height 10
click at [768, 275] on div "2025" at bounding box center [768, 275] width 39 height 22
click at [681, 226] on div "OCT" at bounding box center [681, 225] width 39 height 22
click at [678, 216] on div "14" at bounding box center [678, 216] width 22 height 22
type input "[DATE]"
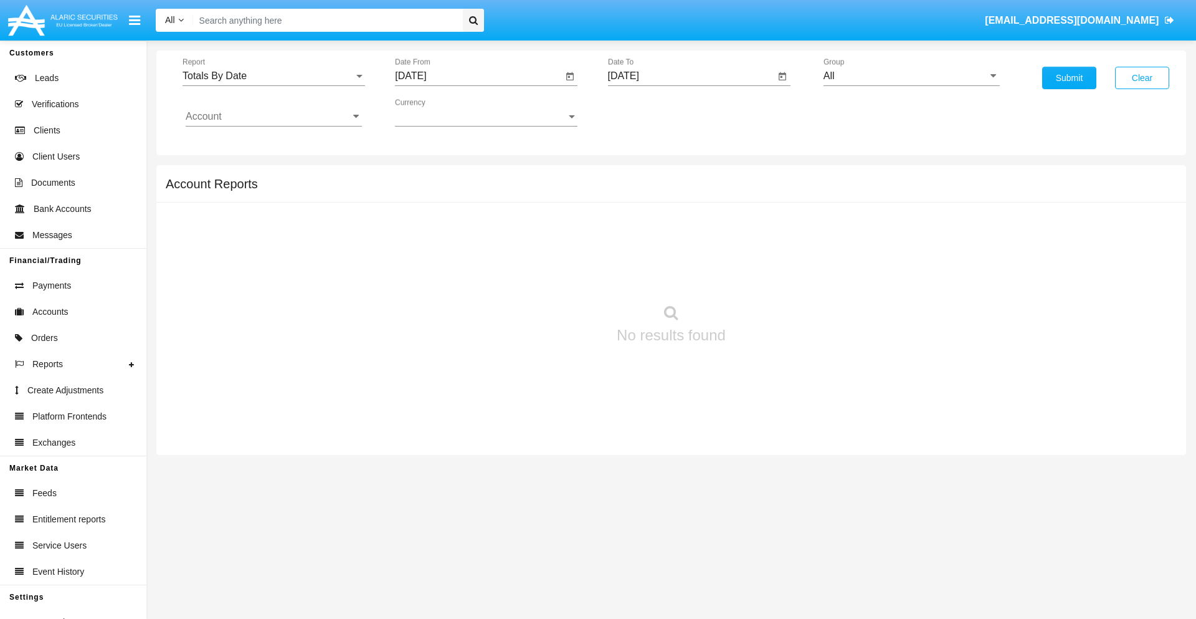
click at [912, 76] on input "All" at bounding box center [912, 75] width 176 height 11
click at [877, 240] on span "Hammer Web Lite" at bounding box center [877, 240] width 80 height 11
type input "Hammer Web Lite"
click at [274, 117] on input "Account" at bounding box center [274, 116] width 176 height 11
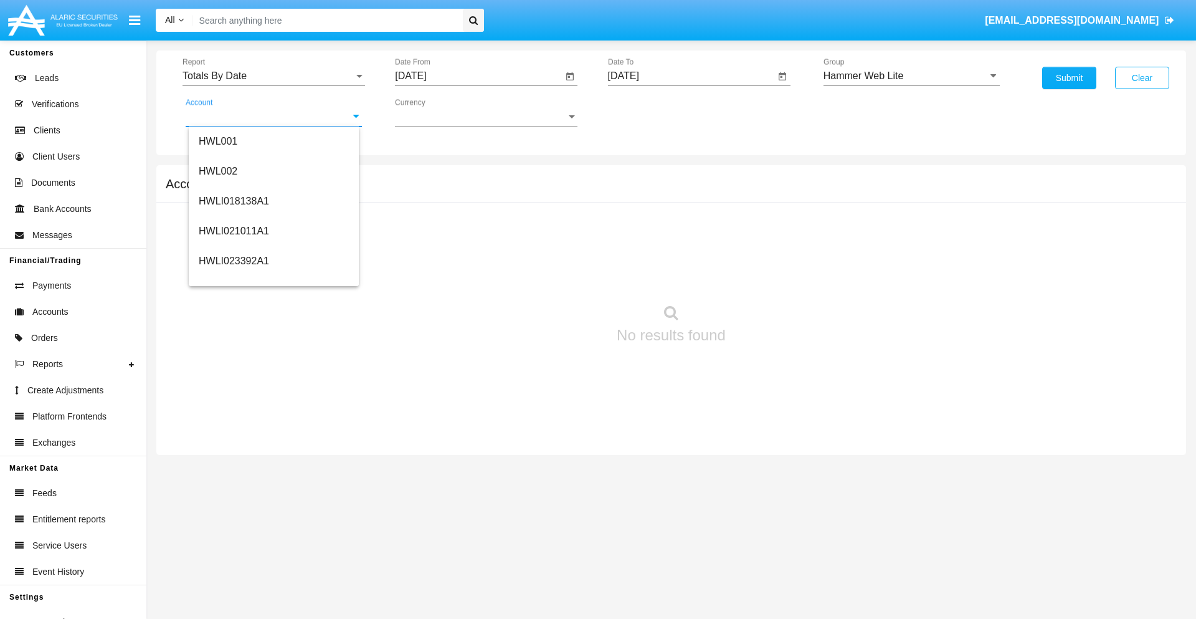
click at [233, 465] on span "HWLI025117A1" at bounding box center [234, 470] width 70 height 11
type input "HWLI025117A1"
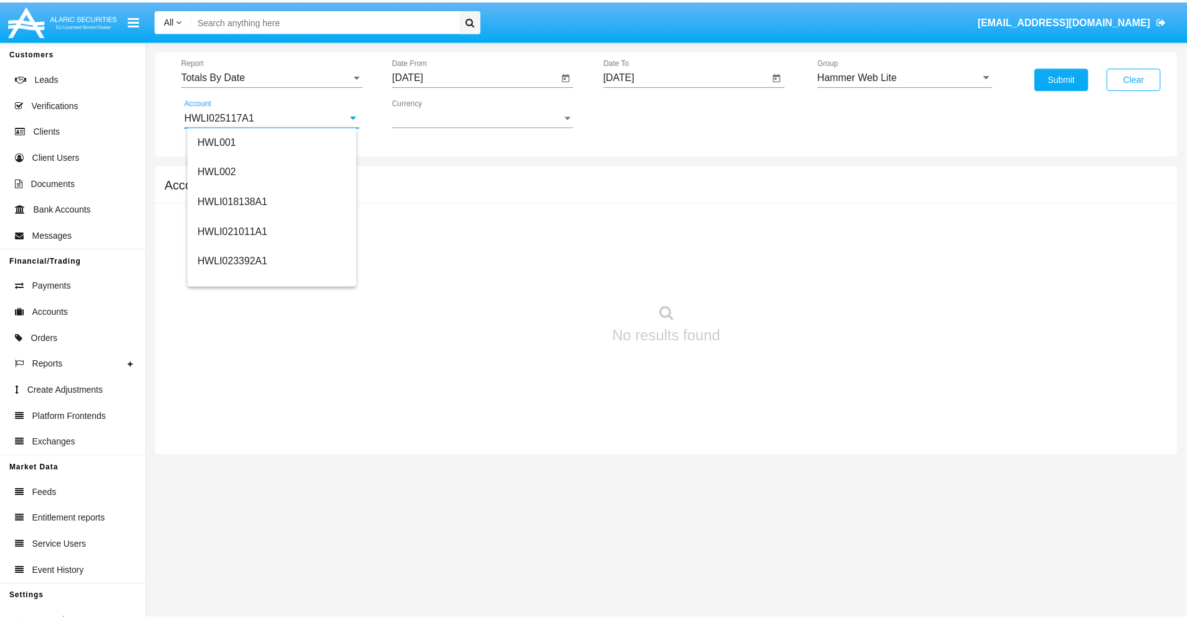
scroll to position [0, 0]
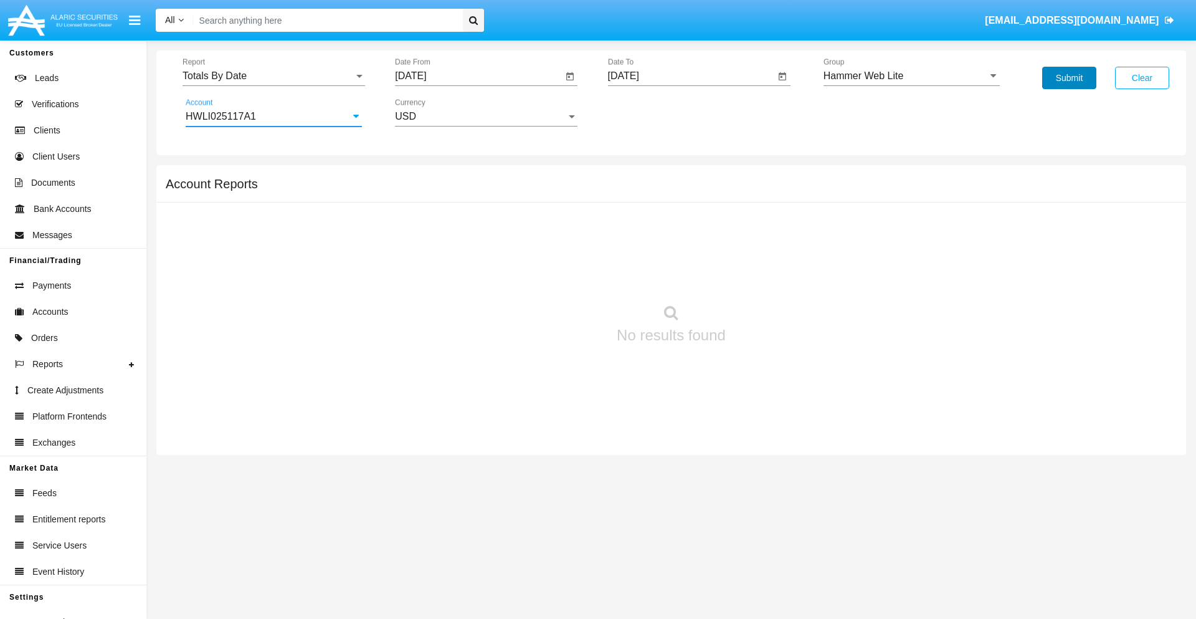
click at [1069, 78] on button "Submit" at bounding box center [1069, 78] width 54 height 22
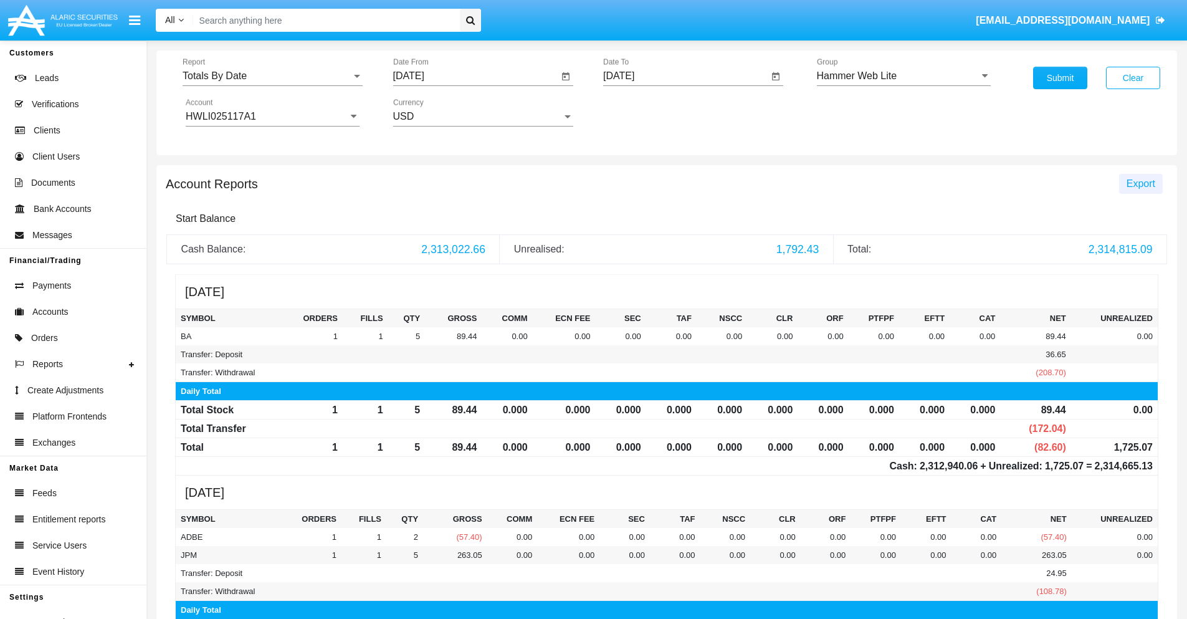
click at [1140, 183] on span "Export" at bounding box center [1140, 183] width 29 height 11
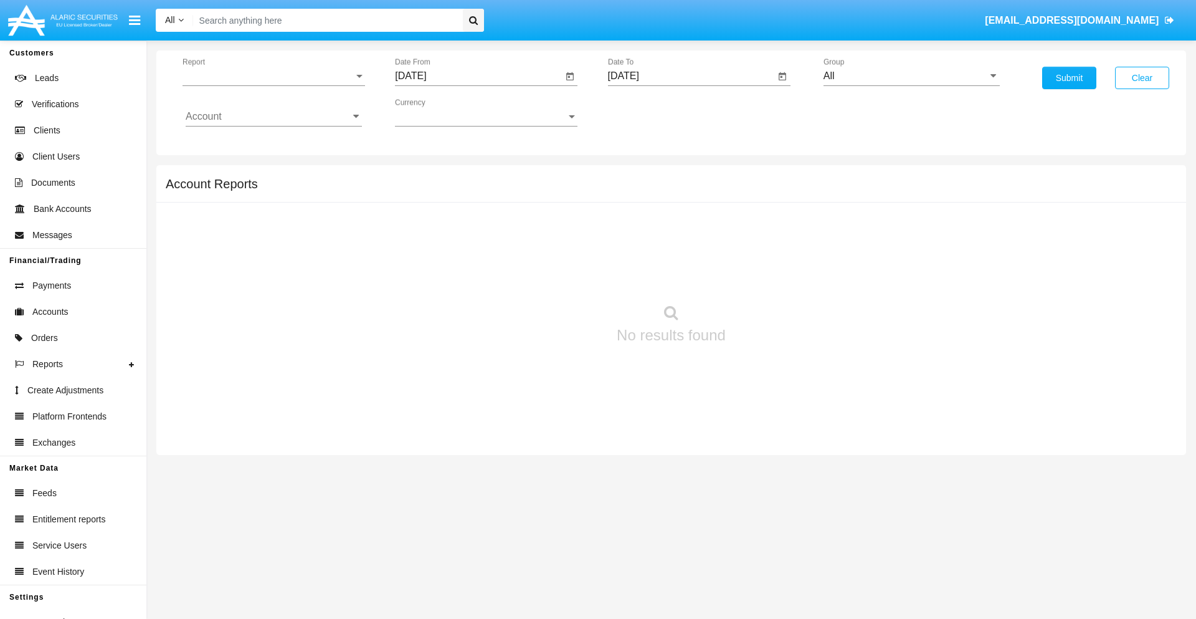
click at [274, 76] on span "Report" at bounding box center [268, 75] width 171 height 11
click at [269, 215] on span "Summary By Date" at bounding box center [274, 215] width 176 height 30
click at [478, 76] on input "[DATE]" at bounding box center [479, 75] width 168 height 11
click at [436, 112] on span "[DATE]" at bounding box center [424, 113] width 27 height 10
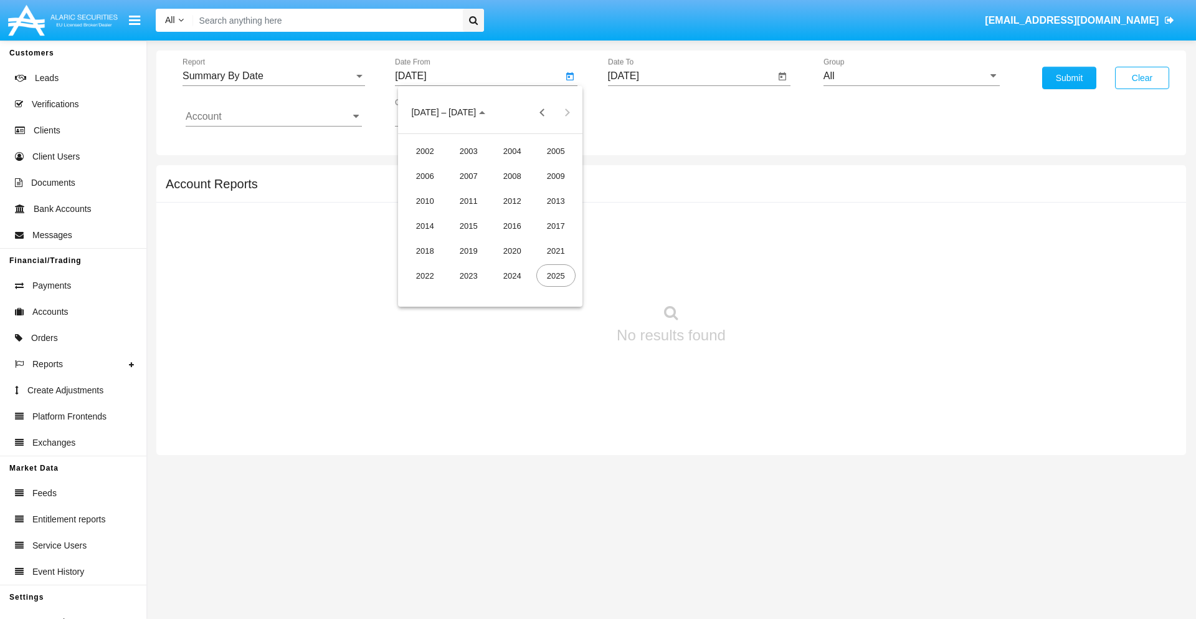
click at [556, 275] on div "2025" at bounding box center [555, 275] width 39 height 22
click at [425, 226] on div "SEP" at bounding box center [425, 225] width 39 height 22
click at [440, 290] on div "29" at bounding box center [440, 291] width 22 height 22
type input "[DATE]"
click at [691, 76] on input "[DATE]" at bounding box center [692, 75] width 168 height 11
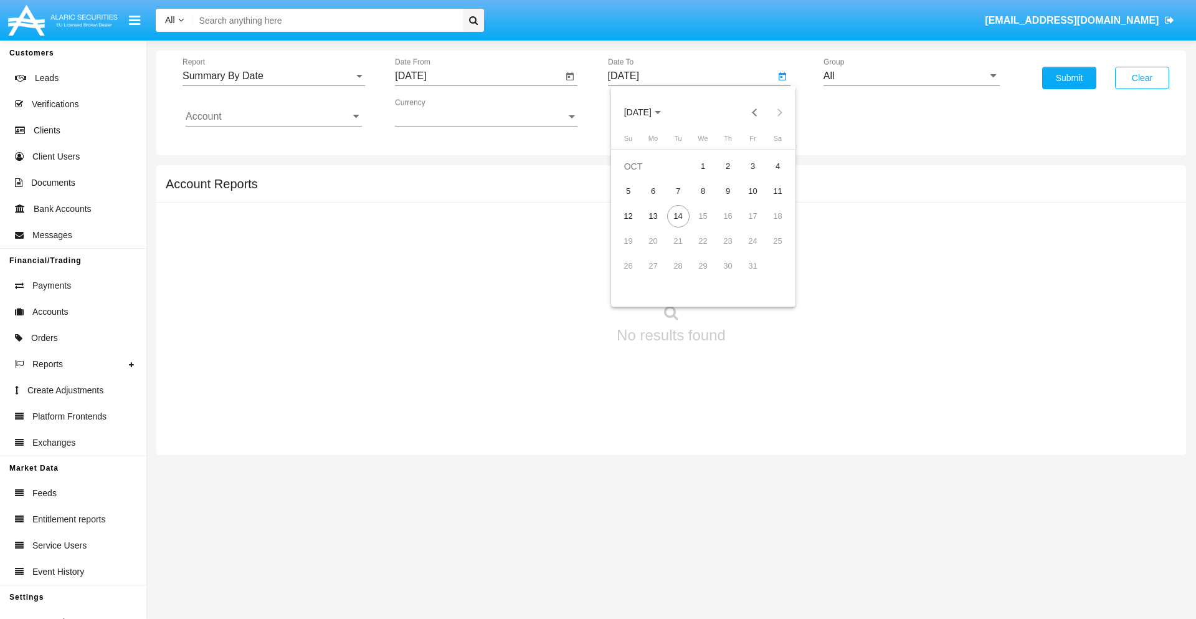
click at [649, 112] on span "[DATE]" at bounding box center [637, 113] width 27 height 10
click at [768, 275] on div "2025" at bounding box center [768, 275] width 39 height 22
click at [681, 226] on div "OCT" at bounding box center [681, 225] width 39 height 22
click at [678, 216] on div "14" at bounding box center [678, 216] width 22 height 22
type input "10/14/25"
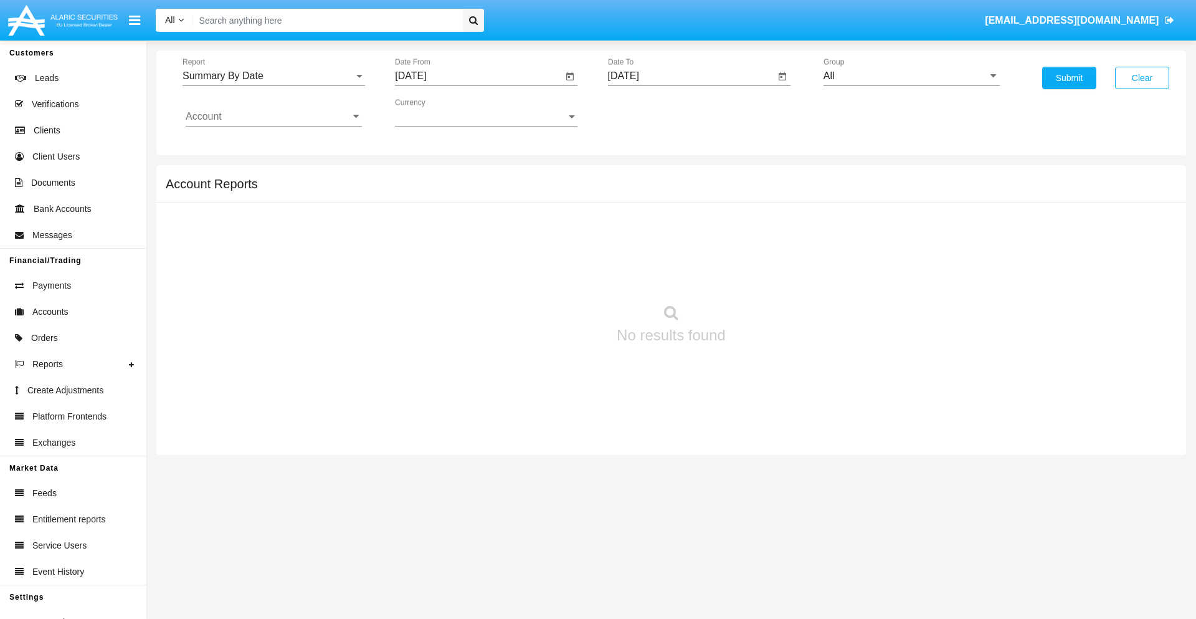
click at [912, 76] on input "All" at bounding box center [912, 75] width 176 height 11
click at [877, 240] on span "Hammer Web Lite" at bounding box center [877, 240] width 80 height 11
type input "Hammer Web Lite"
click at [274, 117] on input "Account" at bounding box center [274, 116] width 176 height 11
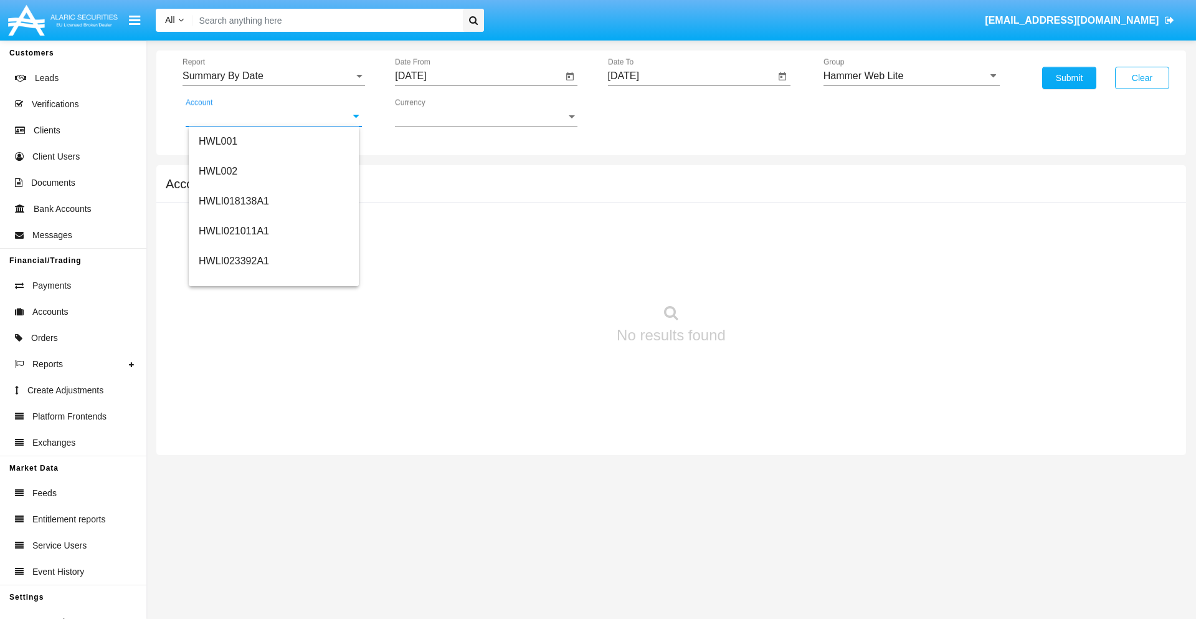
scroll to position [189, 0]
click at [233, 280] on span "HWLI025117A1" at bounding box center [234, 280] width 70 height 11
type input "HWLI025117A1"
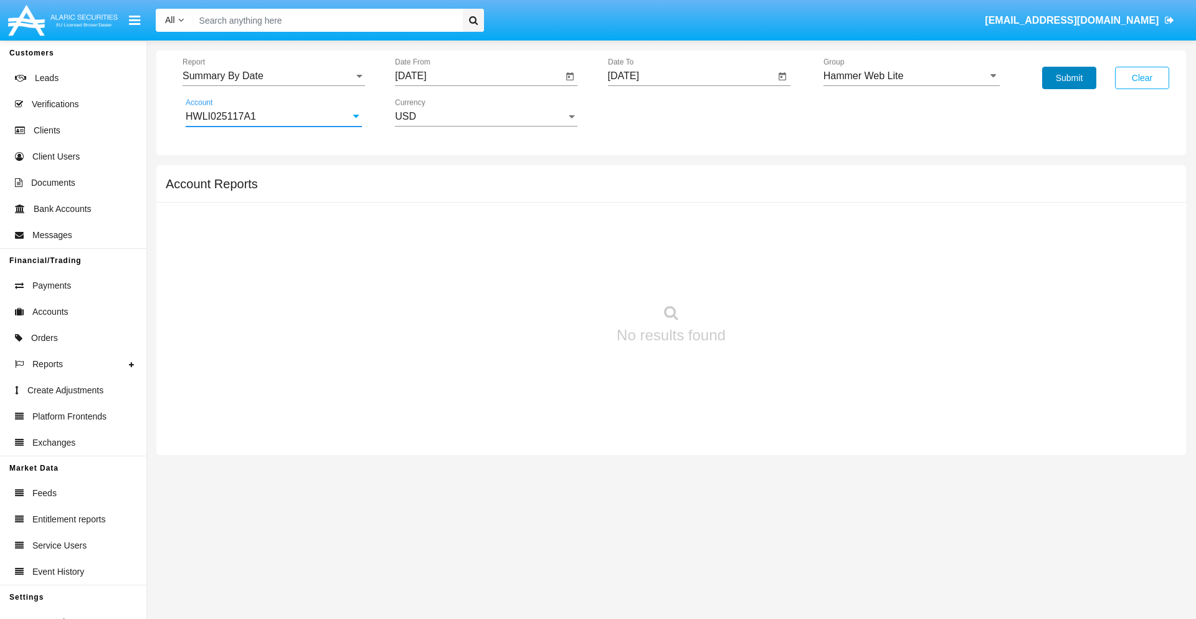
click at [1069, 78] on button "Submit" at bounding box center [1069, 78] width 54 height 22
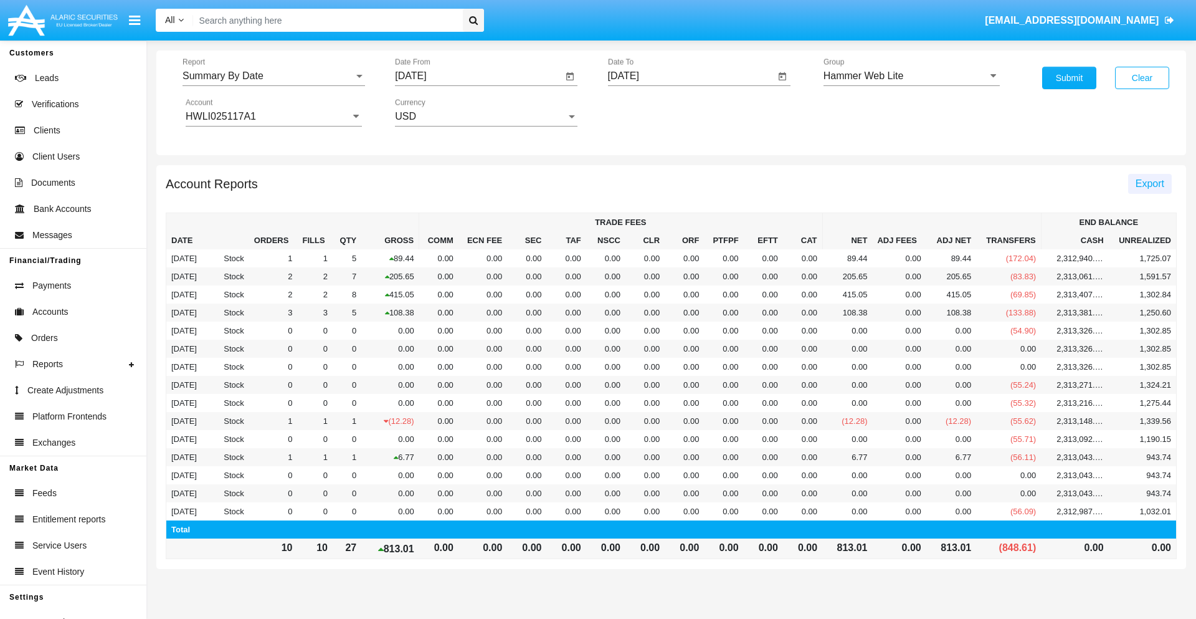
click at [1150, 183] on span "Export" at bounding box center [1150, 183] width 29 height 11
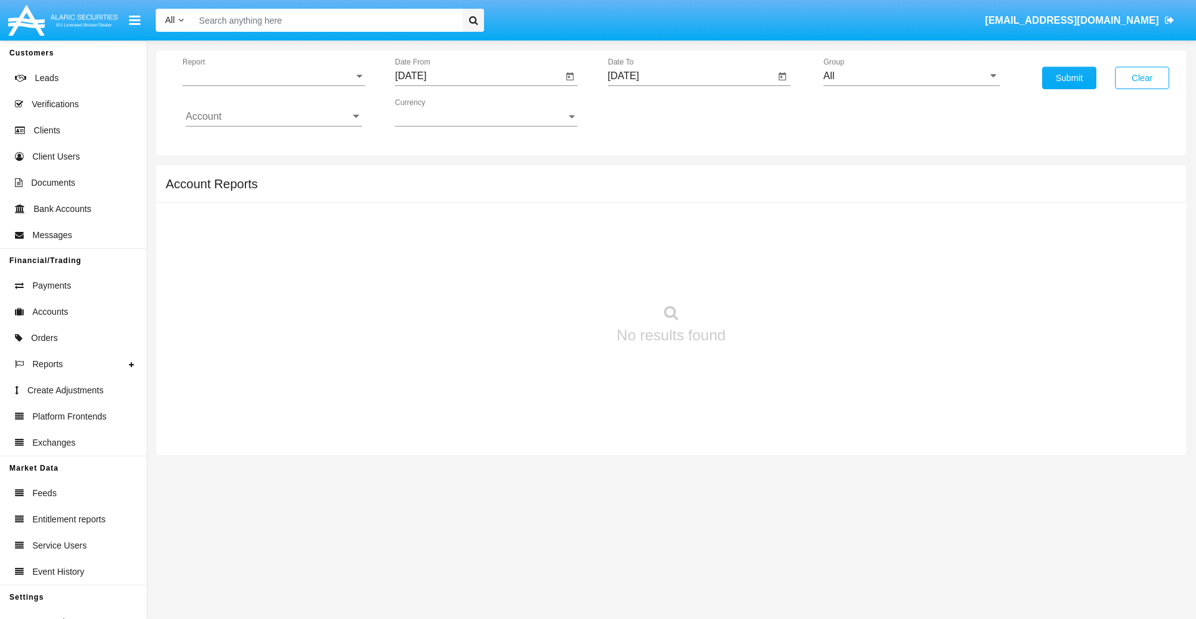
click at [274, 76] on span "Report" at bounding box center [268, 75] width 171 height 11
click at [269, 280] on span "Fees By Destination" at bounding box center [274, 295] width 176 height 30
click at [478, 76] on input "[DATE]" at bounding box center [479, 75] width 168 height 11
click at [436, 112] on span "[DATE]" at bounding box center [424, 113] width 27 height 10
click at [556, 275] on div "2025" at bounding box center [555, 275] width 39 height 22
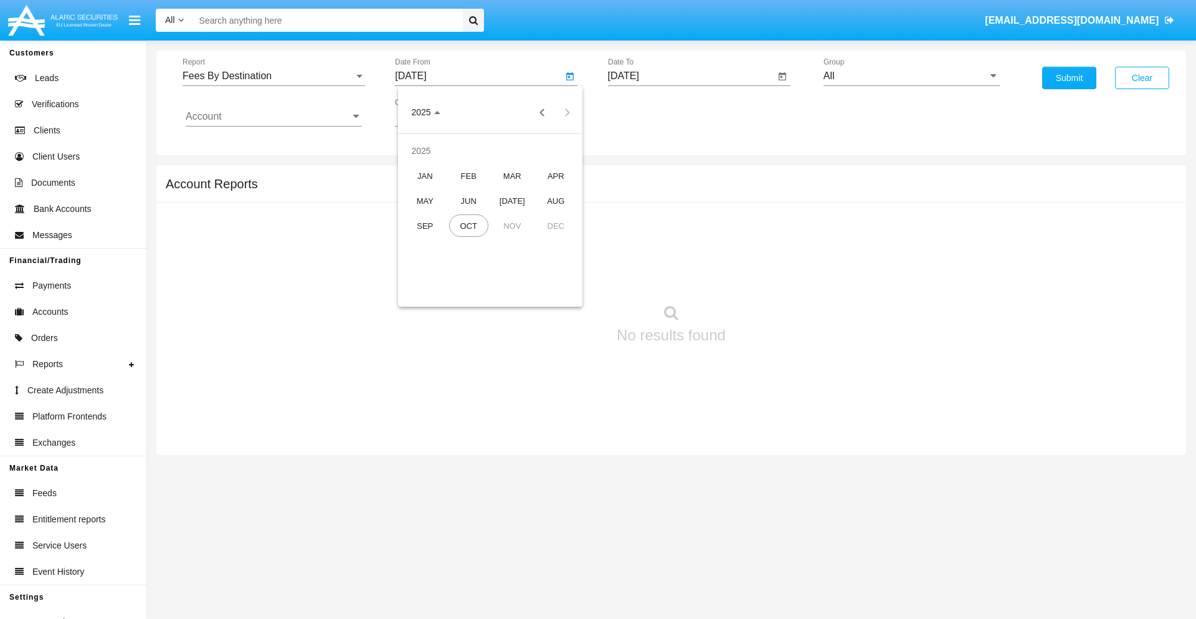
click at [512, 201] on div "[DATE]" at bounding box center [512, 200] width 39 height 22
click at [440, 240] on div "14" at bounding box center [440, 241] width 22 height 22
type input "07/14/25"
click at [691, 76] on input "[DATE]" at bounding box center [692, 75] width 168 height 11
click at [649, 112] on span "[DATE]" at bounding box center [637, 113] width 27 height 10
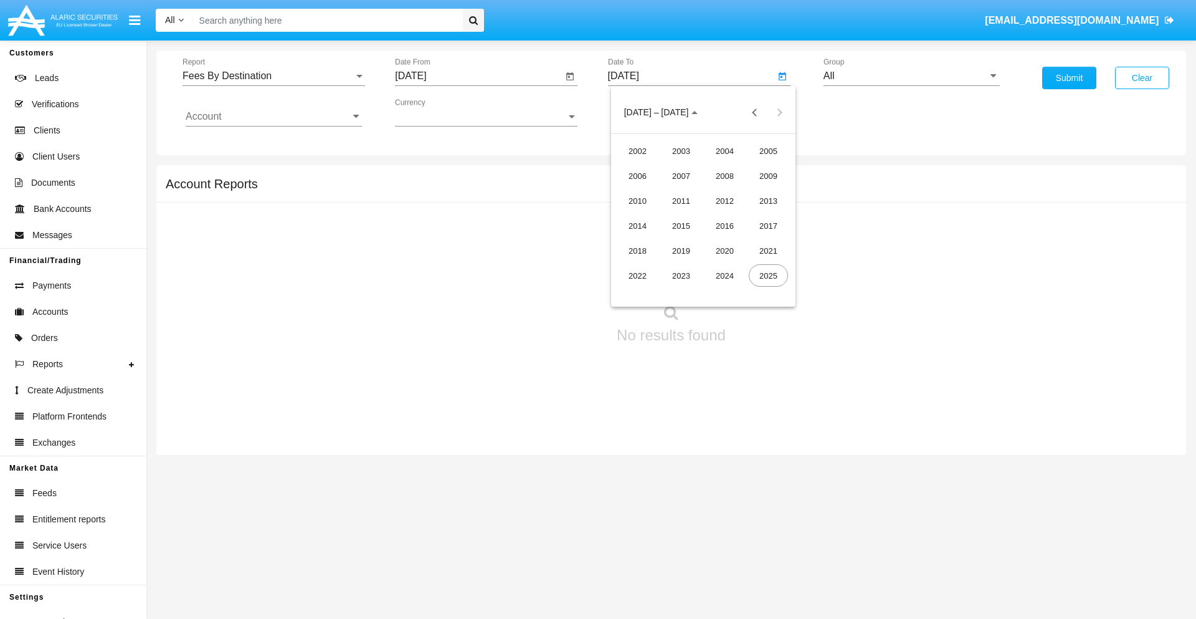
click at [768, 275] on div "2025" at bounding box center [768, 275] width 39 height 22
click at [681, 226] on div "OCT" at bounding box center [681, 225] width 39 height 22
click at [678, 216] on div "14" at bounding box center [678, 216] width 22 height 22
type input "10/14/25"
click at [912, 76] on input "All" at bounding box center [912, 75] width 176 height 11
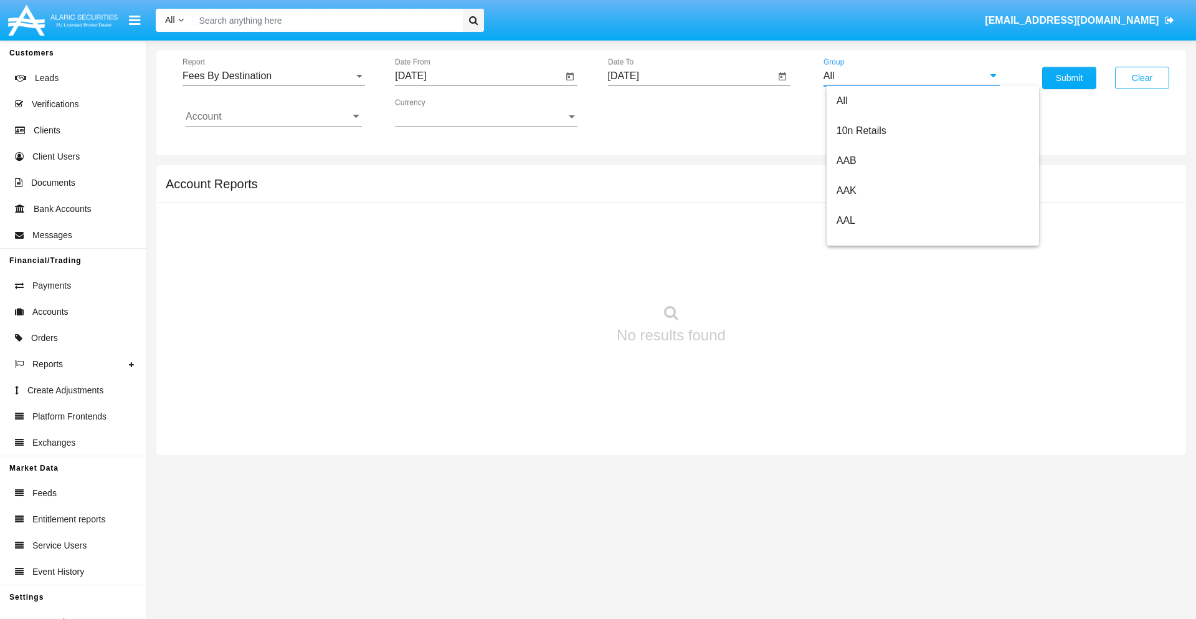
scroll to position [668, 0]
click at [877, 240] on span "Hammer Web Lite" at bounding box center [877, 240] width 80 height 11
type input "Hammer Web Lite"
click at [274, 117] on input "Account" at bounding box center [274, 116] width 176 height 11
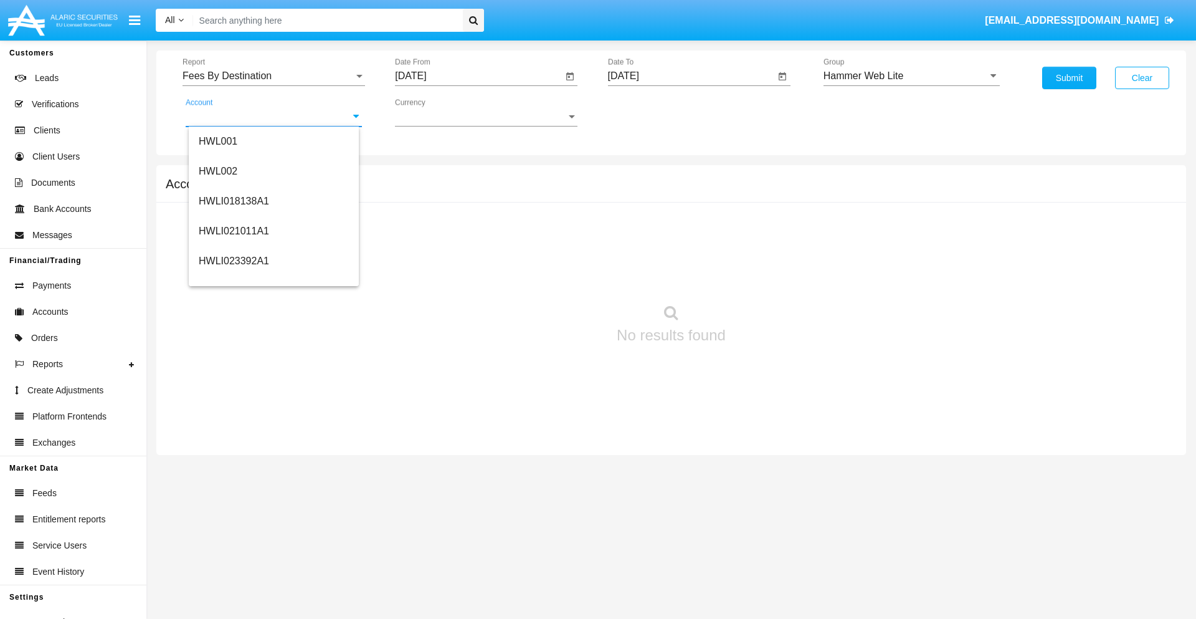
click at [233, 465] on span "HWLI025117A1" at bounding box center [234, 470] width 70 height 11
type input "HWLI025117A1"
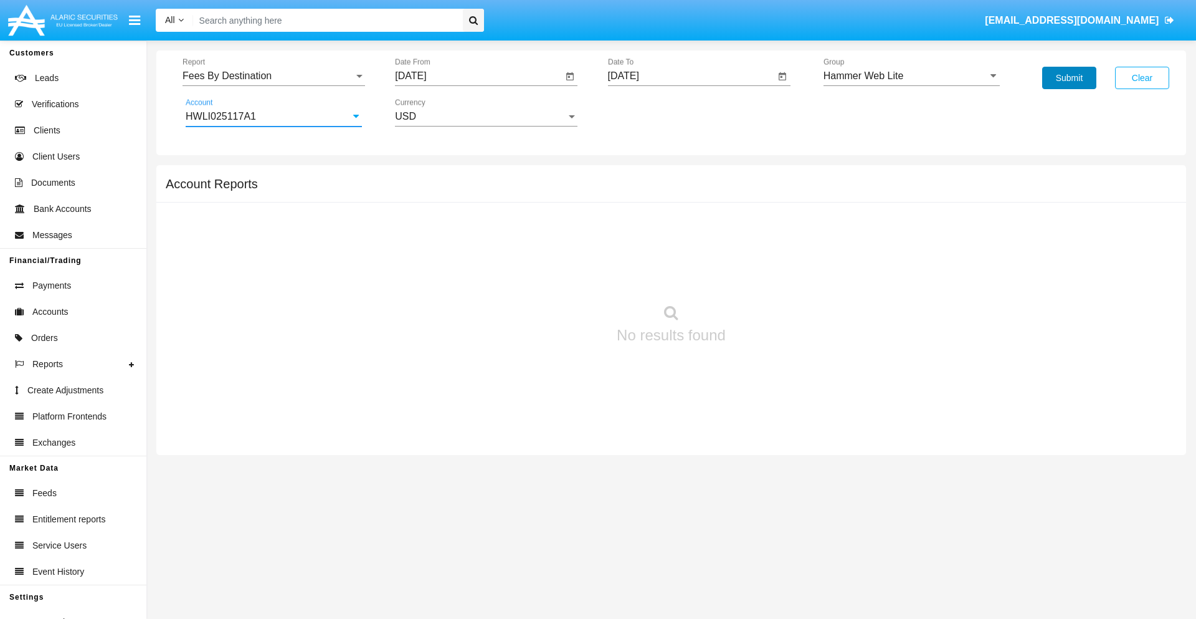
click at [1069, 78] on button "Submit" at bounding box center [1069, 78] width 54 height 22
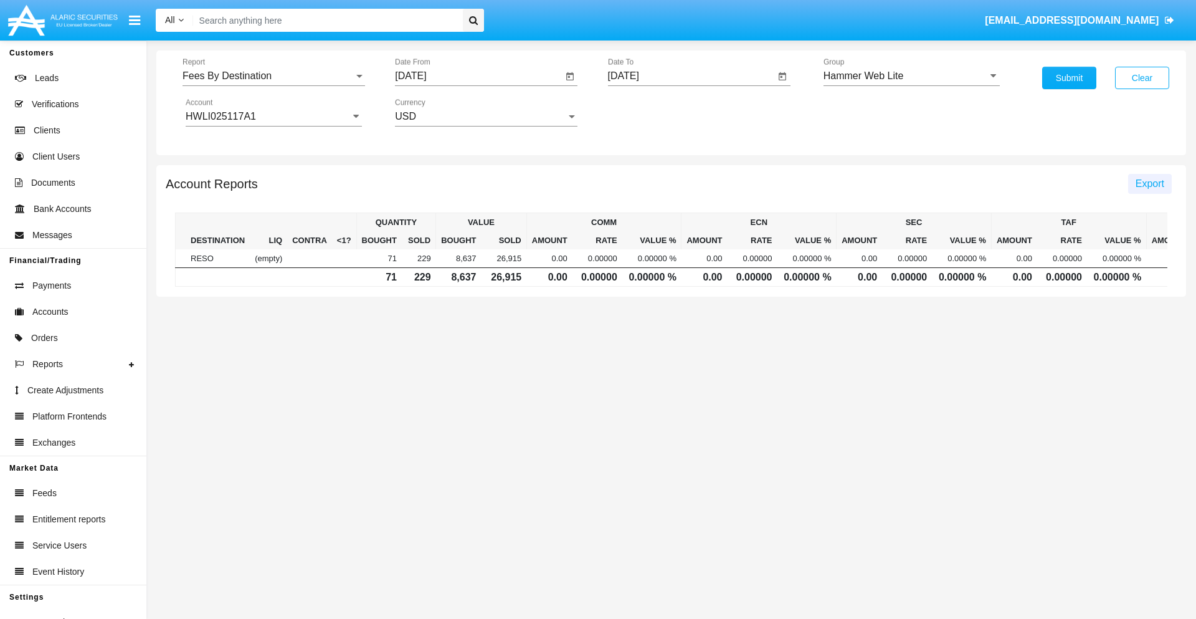
click at [1150, 183] on span "Export" at bounding box center [1150, 183] width 29 height 11
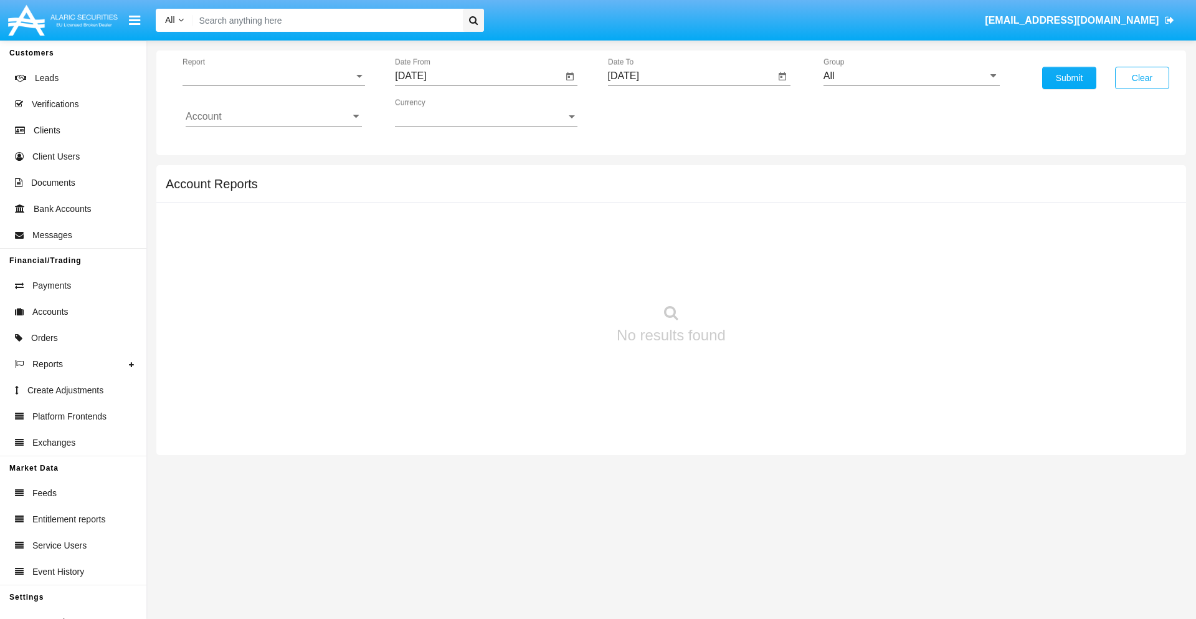
click at [274, 76] on span "Report" at bounding box center [268, 75] width 171 height 11
click at [269, 85] on span "Trades" at bounding box center [274, 85] width 176 height 30
click at [478, 76] on input "[DATE]" at bounding box center [479, 75] width 168 height 11
click at [436, 112] on span "[DATE]" at bounding box center [424, 113] width 27 height 10
click at [469, 250] on div "2019" at bounding box center [468, 250] width 39 height 22
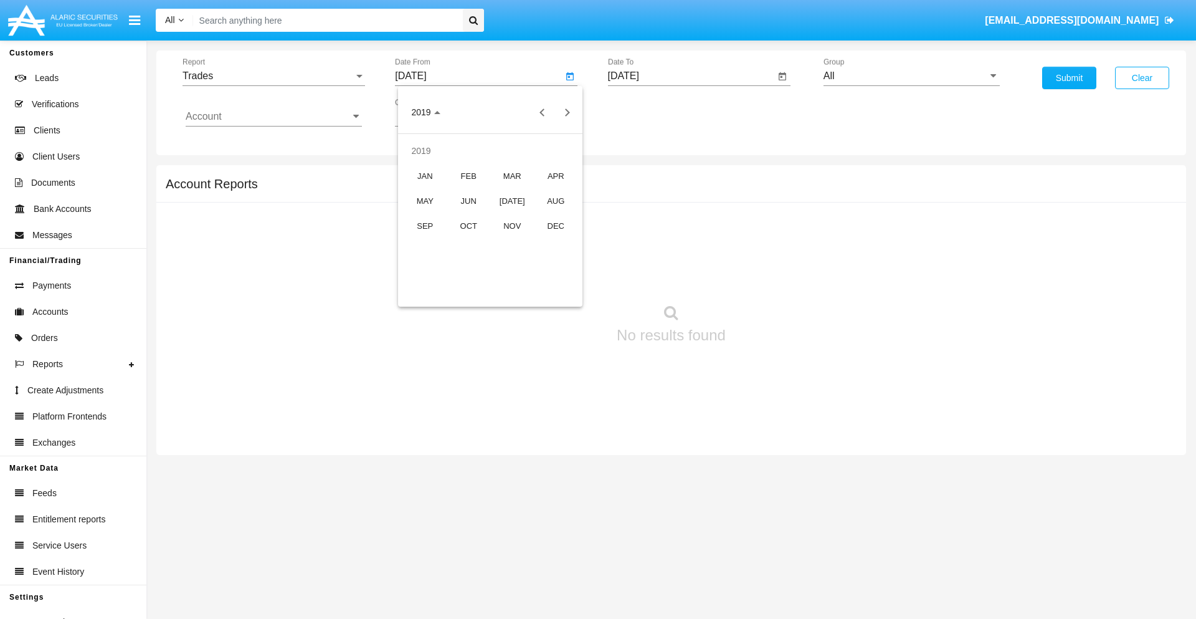
click at [425, 176] on div "JAN" at bounding box center [425, 175] width 39 height 22
click at [465, 191] on div "1" at bounding box center [465, 191] width 22 height 22
type input "[DATE]"
click at [691, 76] on input "[DATE]" at bounding box center [692, 75] width 168 height 11
click at [649, 112] on span "[DATE]" at bounding box center [637, 113] width 27 height 10
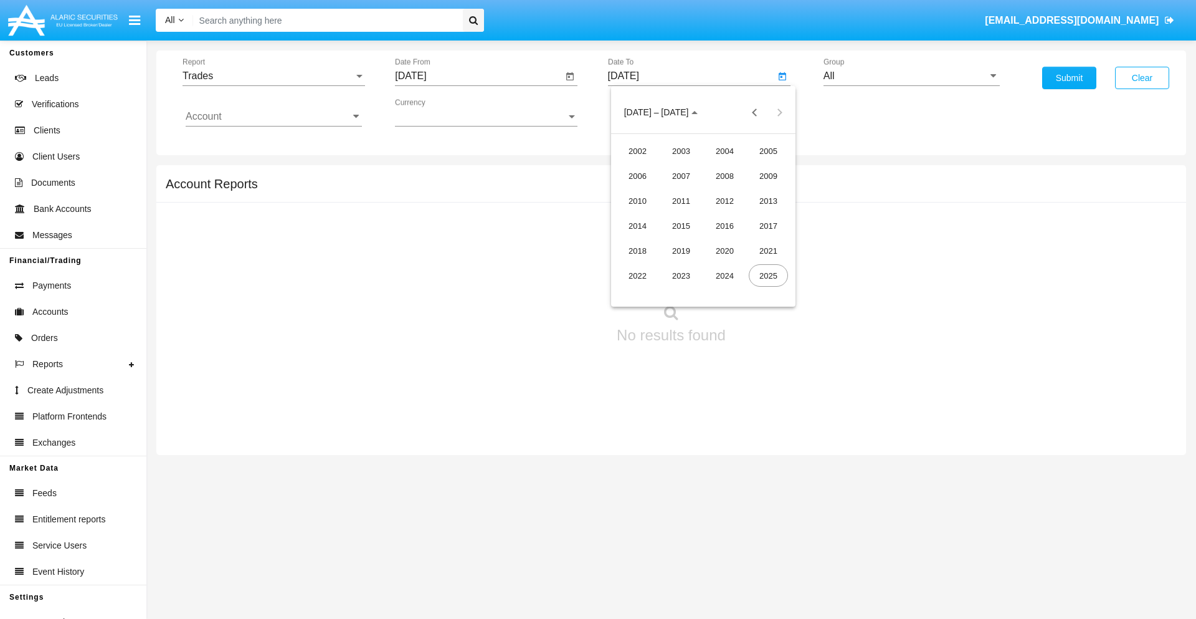
click at [681, 250] on div "2019" at bounding box center [681, 250] width 39 height 22
click at [637, 176] on div "JAN" at bounding box center [637, 175] width 39 height 22
click at [678, 191] on div "1" at bounding box center [678, 191] width 22 height 22
type input "[DATE]"
click at [274, 117] on input "Account" at bounding box center [274, 116] width 176 height 11
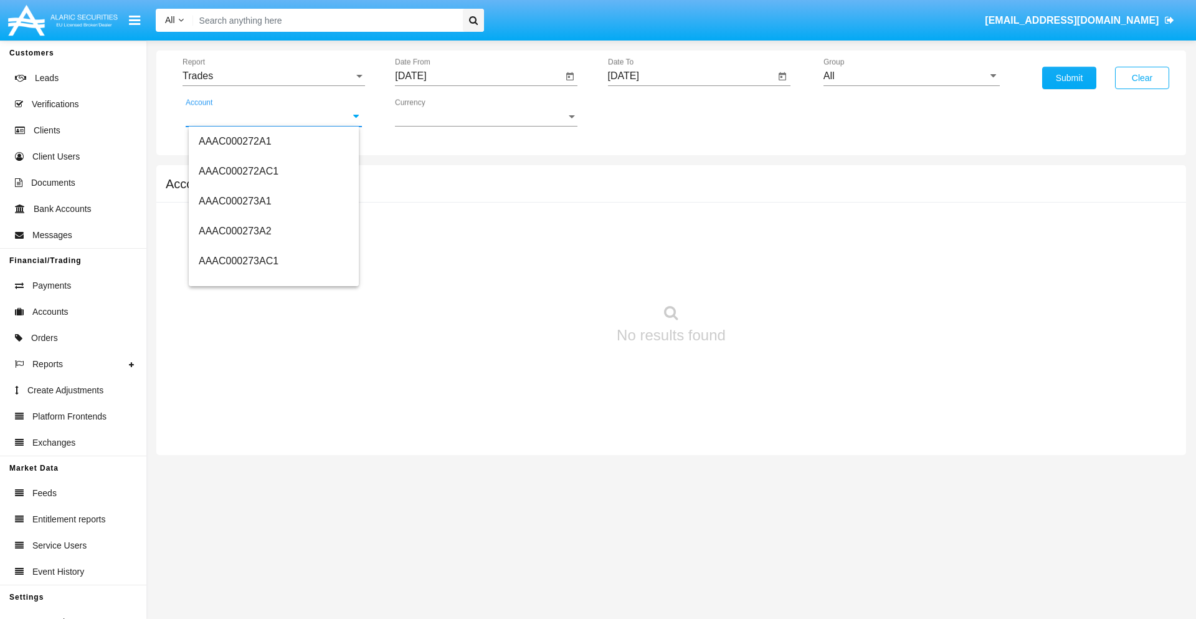
scroll to position [161862, 0]
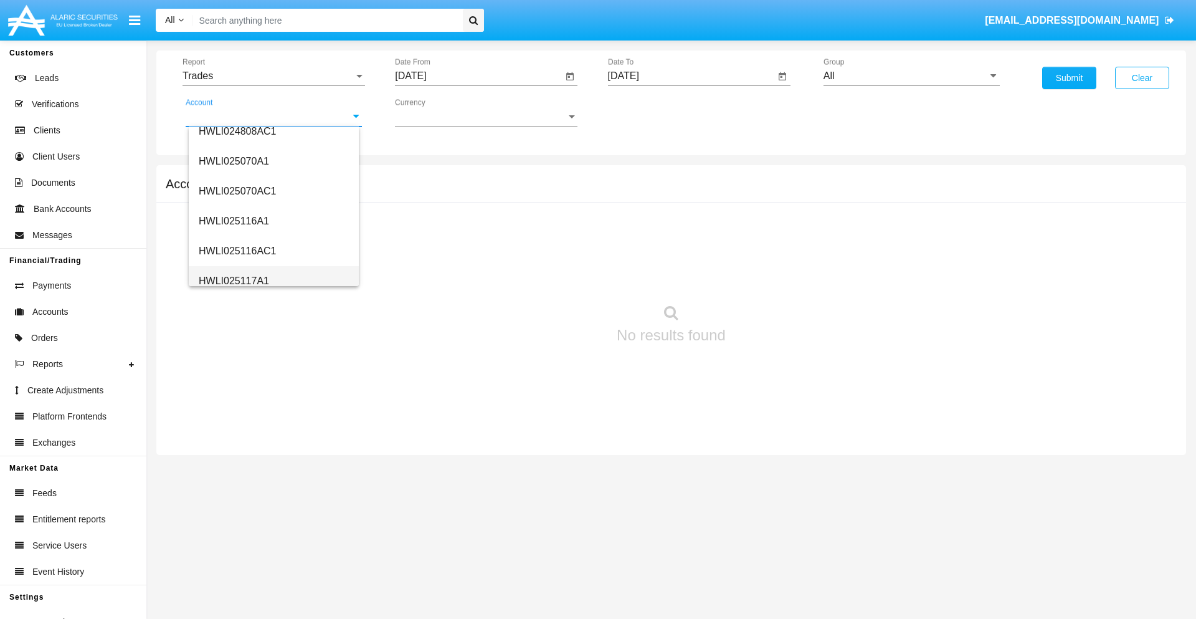
click at [233, 280] on span "HWLI025117A1" at bounding box center [234, 280] width 70 height 11
type input "HWLI025117A1"
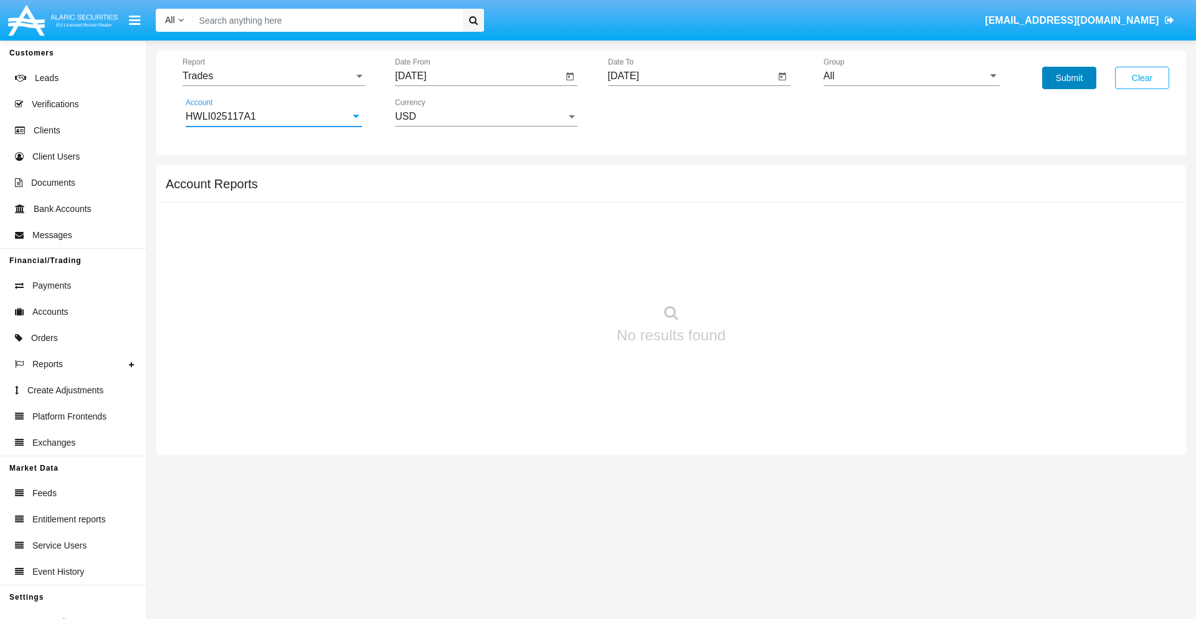
click at [1069, 78] on button "Submit" at bounding box center [1069, 78] width 54 height 22
click at [274, 76] on span "Report" at bounding box center [268, 75] width 171 height 11
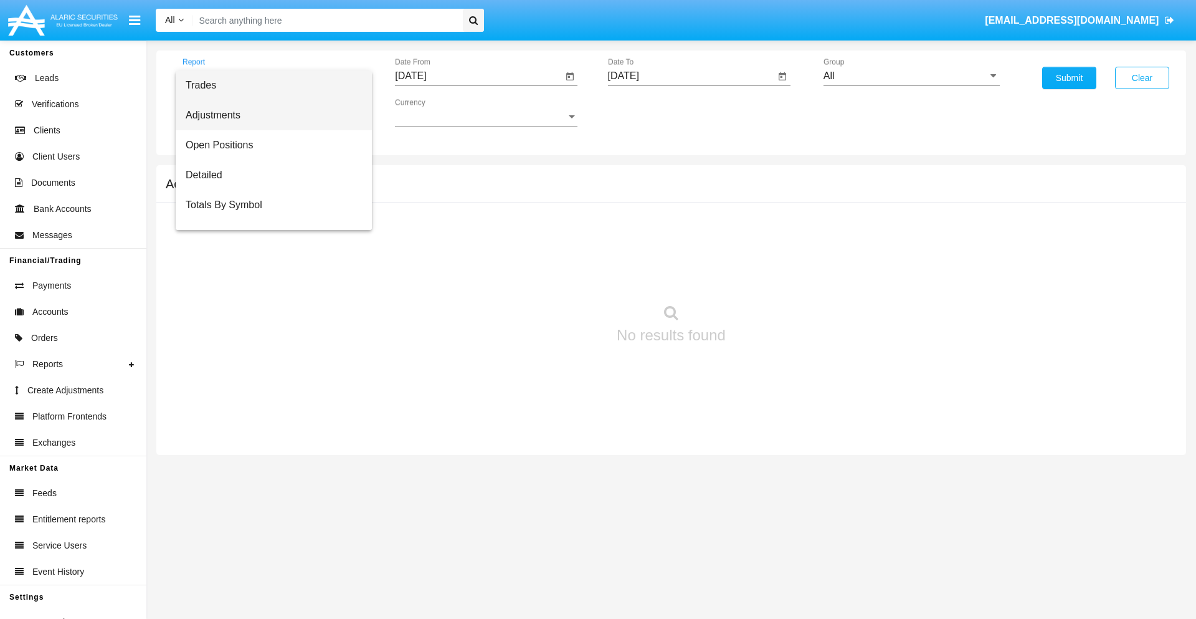
click at [269, 115] on span "Adjustments" at bounding box center [274, 115] width 176 height 30
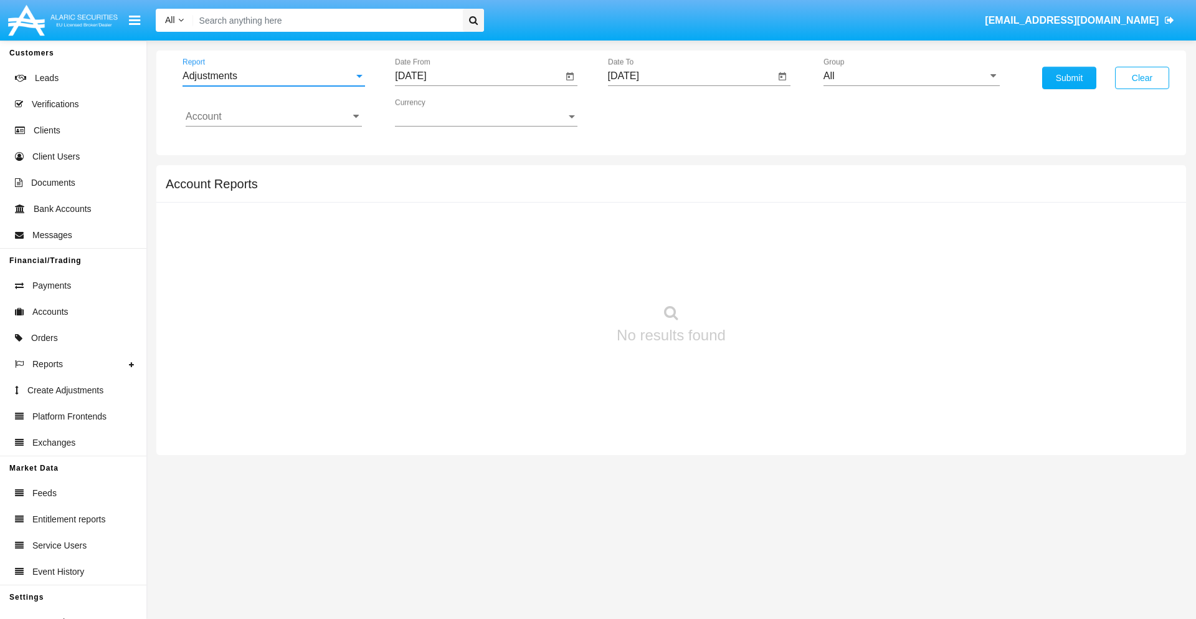
click at [478, 76] on input "[DATE]" at bounding box center [479, 75] width 168 height 11
click at [436, 112] on span "[DATE]" at bounding box center [424, 113] width 27 height 10
click at [469, 250] on div "2019" at bounding box center [468, 250] width 39 height 22
click at [425, 176] on div "JAN" at bounding box center [425, 175] width 39 height 22
click at [465, 191] on div "1" at bounding box center [465, 191] width 22 height 22
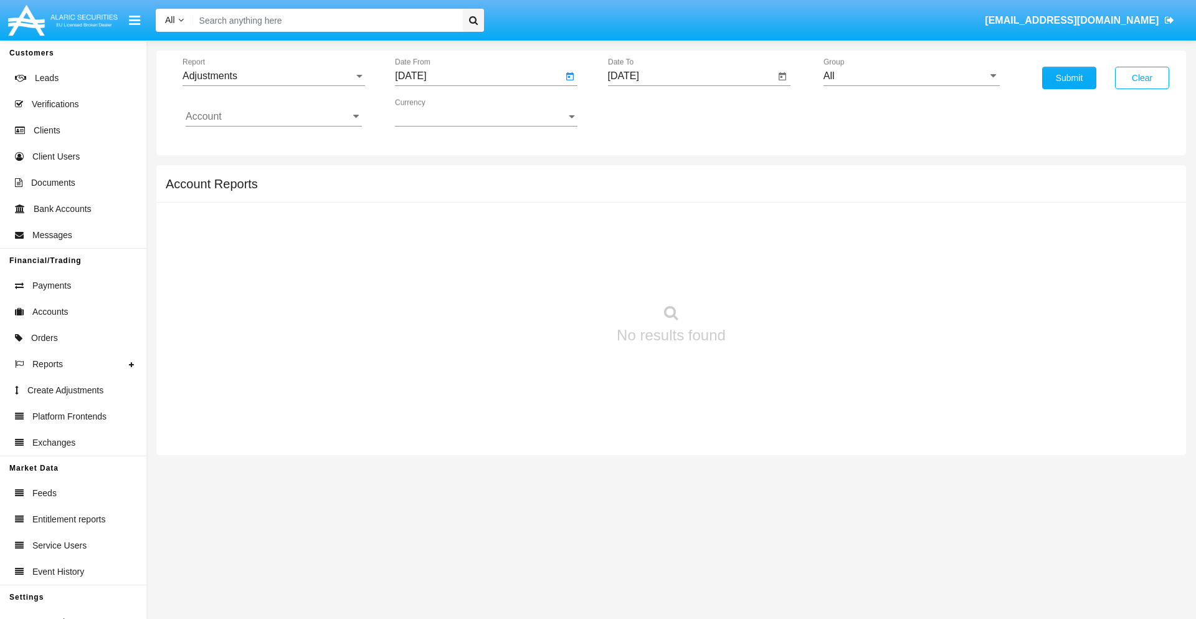
type input "[DATE]"
click at [691, 76] on input "[DATE]" at bounding box center [692, 75] width 168 height 11
click at [649, 112] on span "[DATE]" at bounding box center [637, 113] width 27 height 10
click at [681, 250] on div "2019" at bounding box center [681, 250] width 39 height 22
click at [637, 176] on div "JAN" at bounding box center [637, 175] width 39 height 22
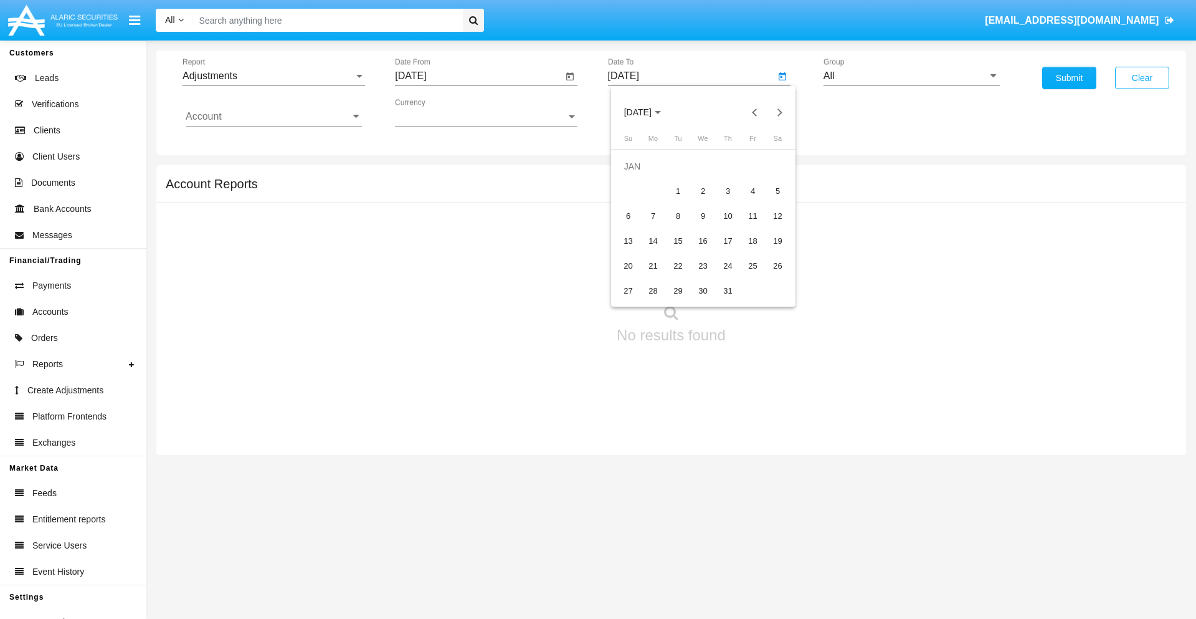
click at [678, 191] on div "1" at bounding box center [678, 191] width 22 height 22
type input "[DATE]"
click at [274, 117] on input "Account" at bounding box center [274, 116] width 176 height 11
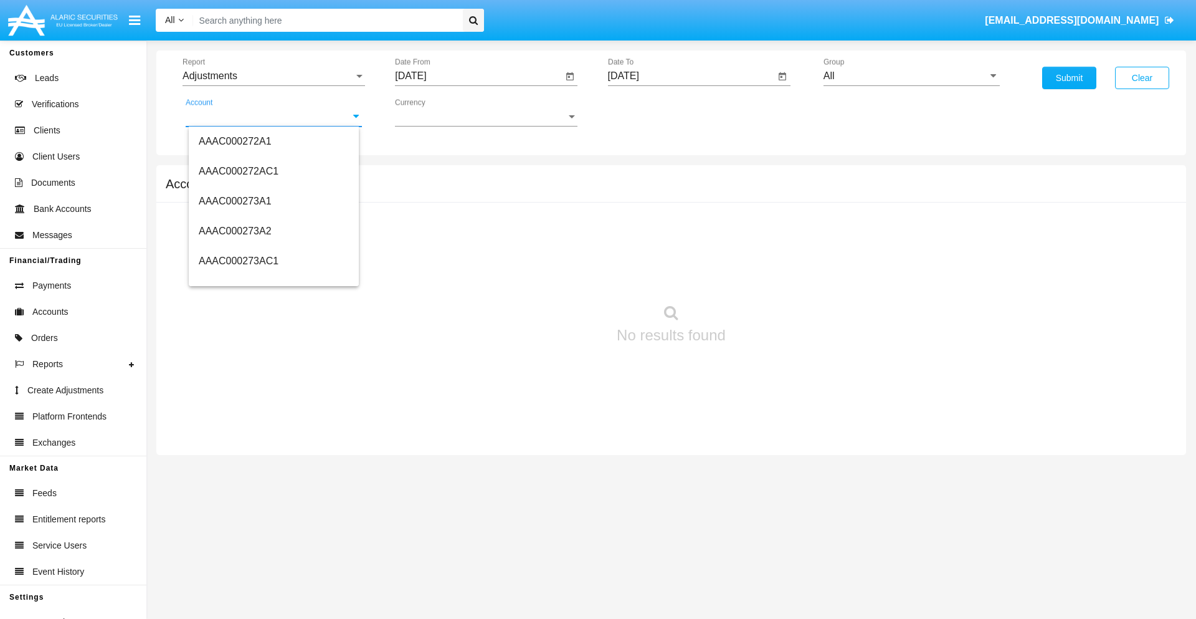
scroll to position [161862, 0]
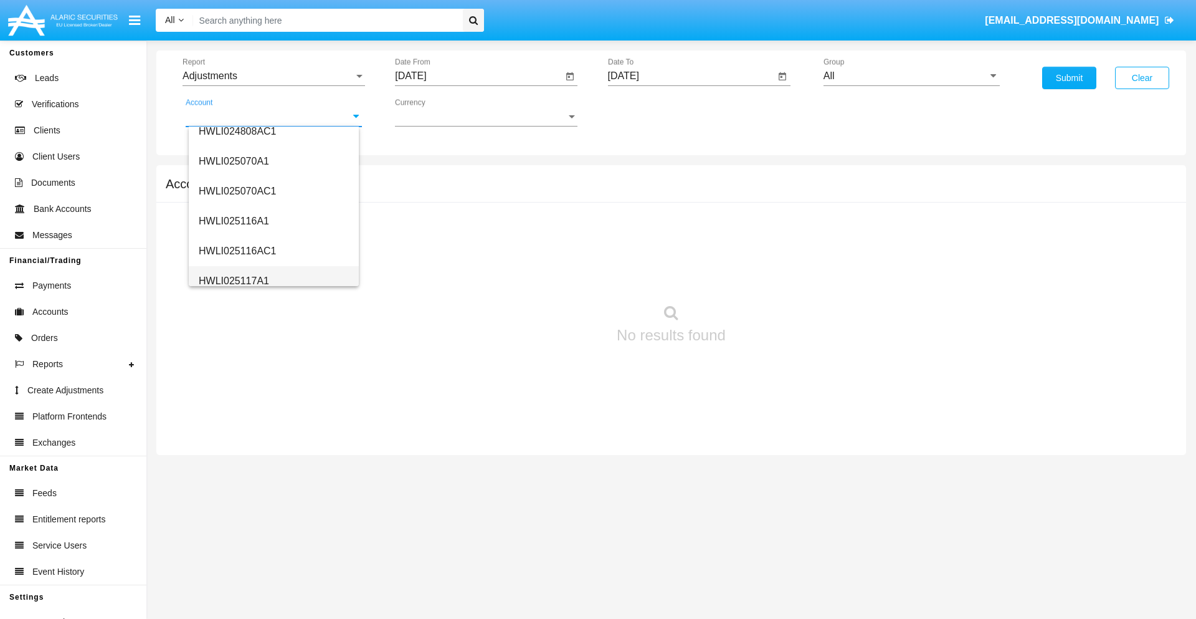
click at [233, 280] on span "HWLI025117A1" at bounding box center [234, 280] width 70 height 11
type input "HWLI025117A1"
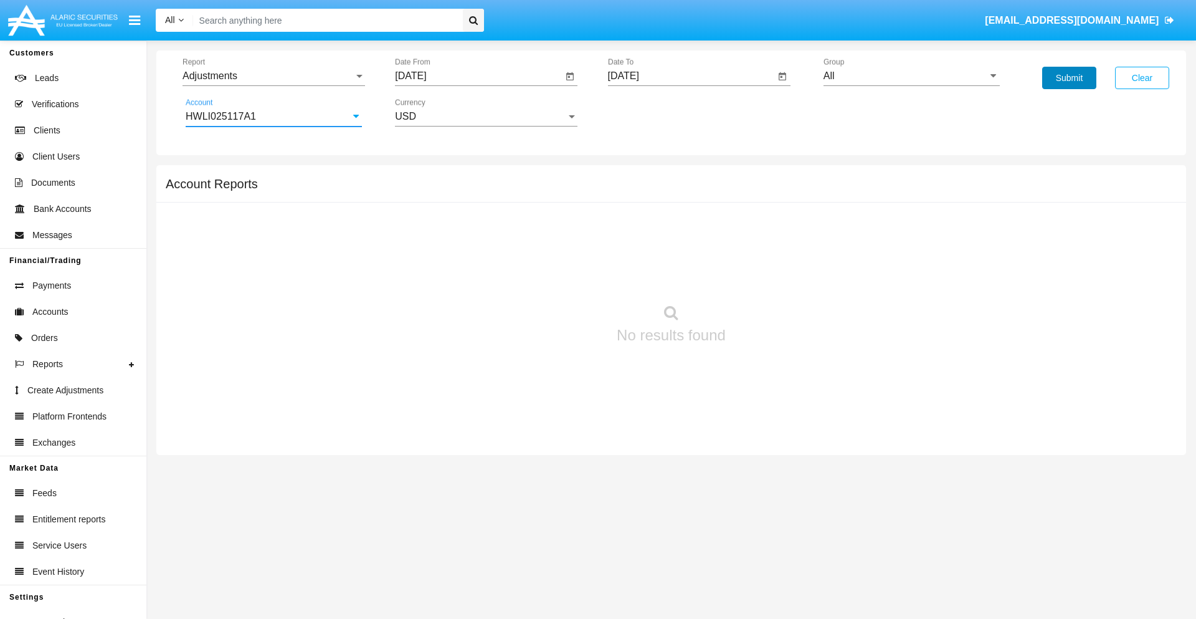
click at [1069, 78] on button "Submit" at bounding box center [1069, 78] width 54 height 22
click at [274, 76] on span "Report" at bounding box center [268, 75] width 171 height 11
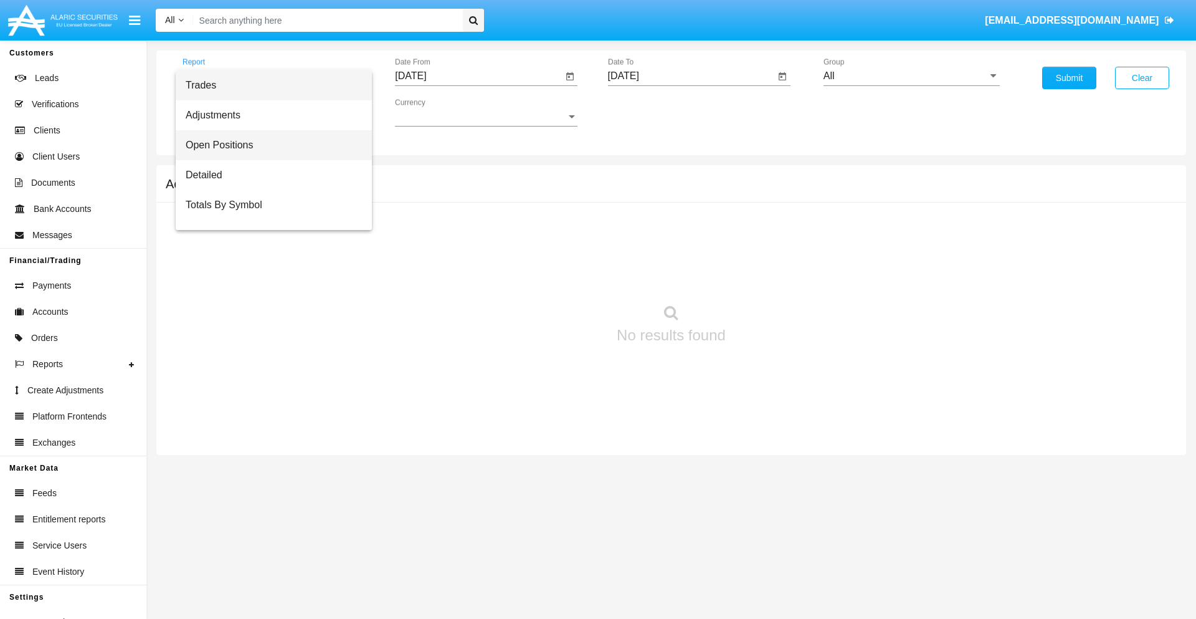
click at [269, 145] on span "Open Positions" at bounding box center [274, 145] width 176 height 30
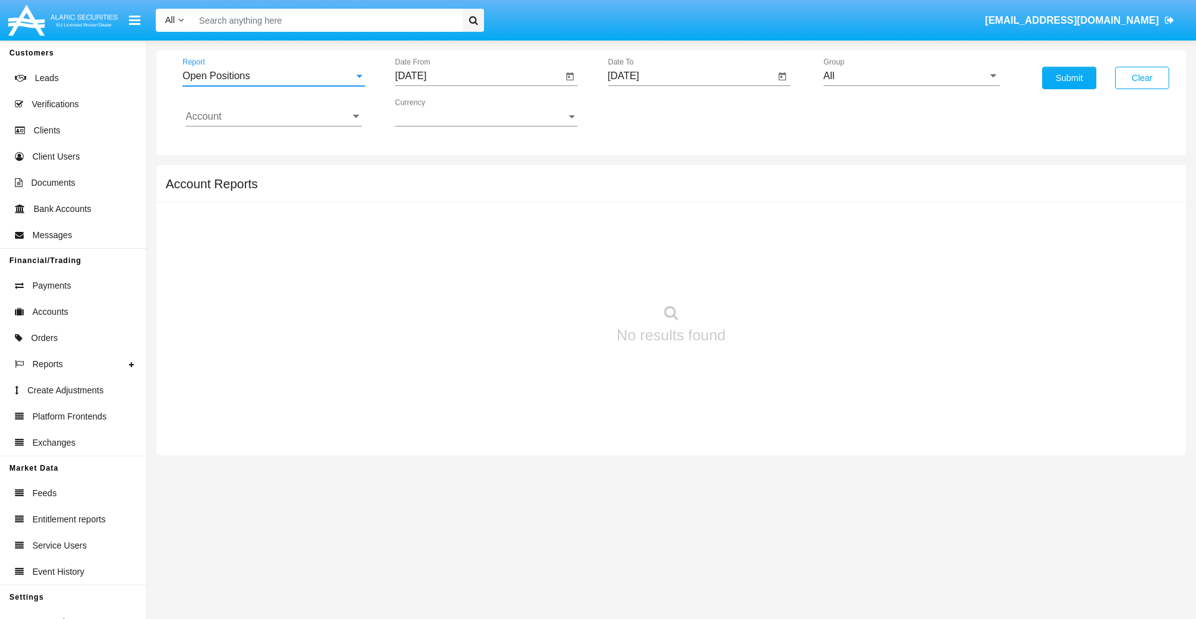
click at [478, 76] on input "[DATE]" at bounding box center [479, 75] width 168 height 11
click at [436, 112] on span "[DATE]" at bounding box center [424, 113] width 27 height 10
click at [469, 250] on div "2019" at bounding box center [468, 250] width 39 height 22
click at [425, 176] on div "JAN" at bounding box center [425, 175] width 39 height 22
click at [465, 191] on div "1" at bounding box center [465, 191] width 22 height 22
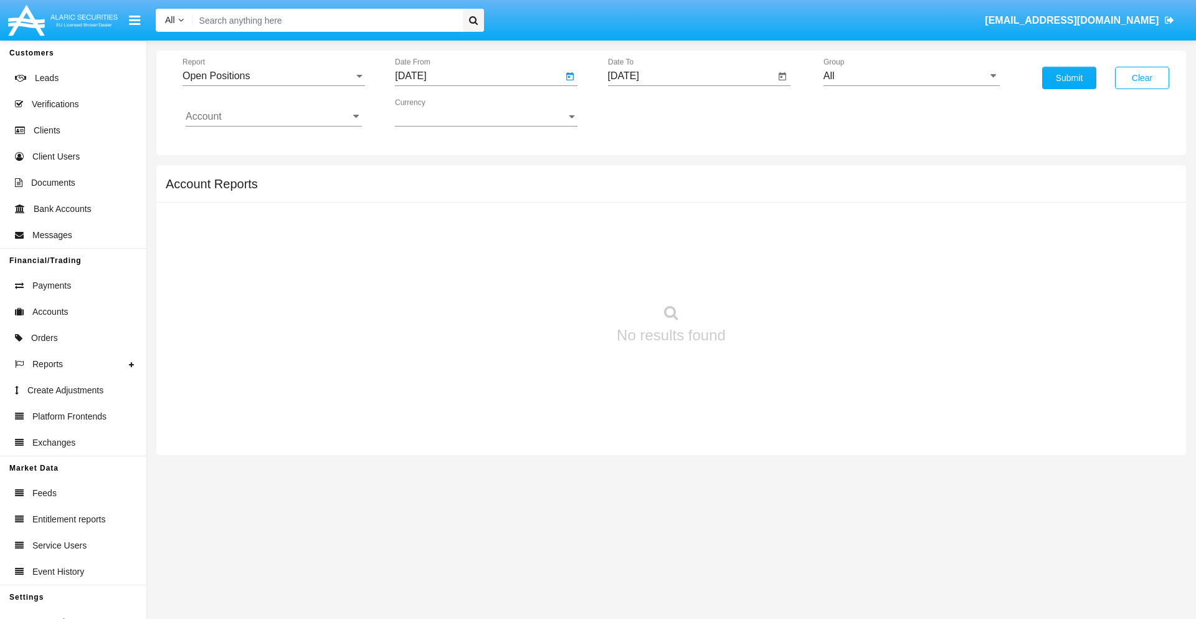
type input "[DATE]"
click at [691, 76] on input "[DATE]" at bounding box center [692, 75] width 168 height 11
click at [649, 112] on span "[DATE]" at bounding box center [637, 113] width 27 height 10
click at [681, 250] on div "2019" at bounding box center [681, 250] width 39 height 22
click at [637, 176] on div "JAN" at bounding box center [637, 175] width 39 height 22
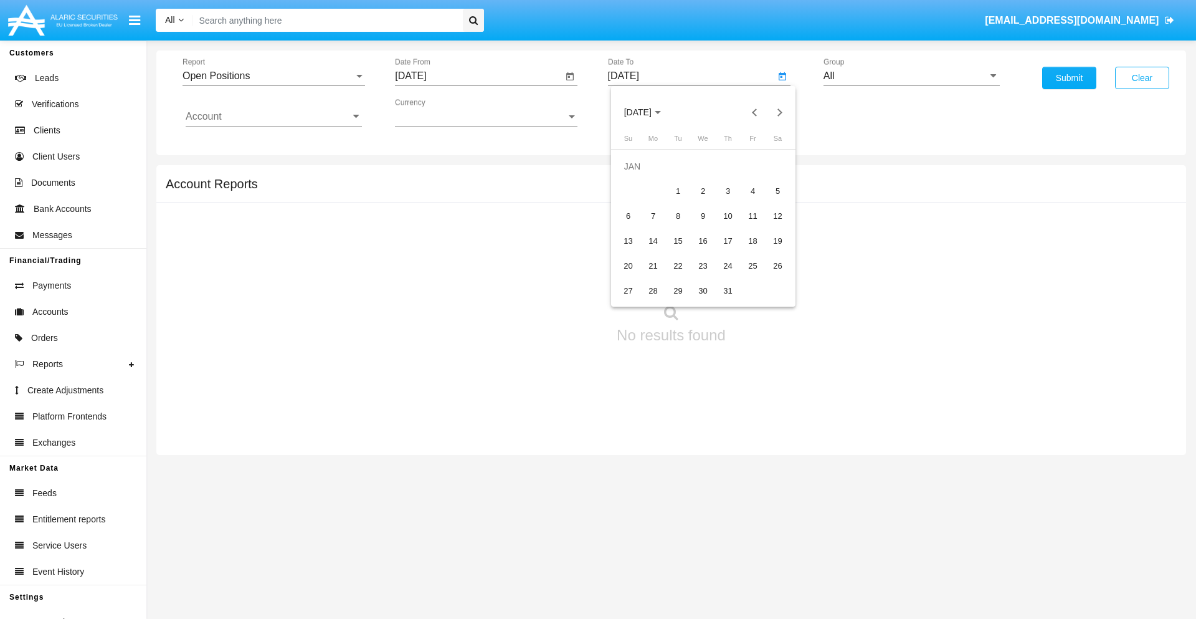
click at [678, 191] on div "1" at bounding box center [678, 191] width 22 height 22
type input "[DATE]"
click at [274, 117] on input "Account" at bounding box center [274, 116] width 176 height 11
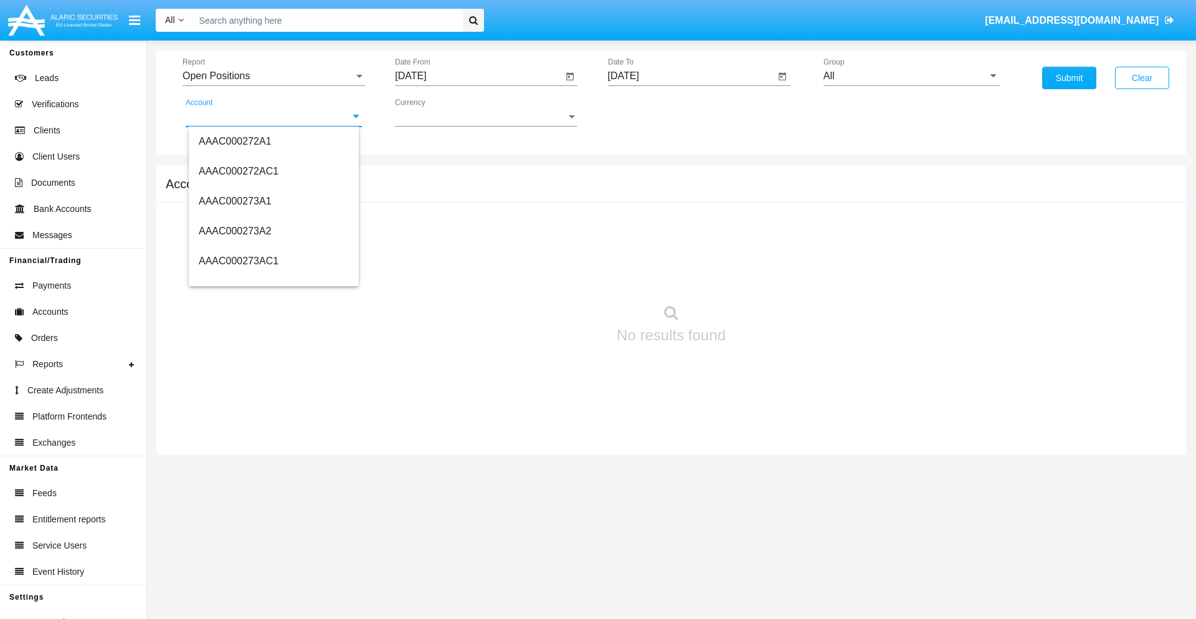
scroll to position [161862, 0]
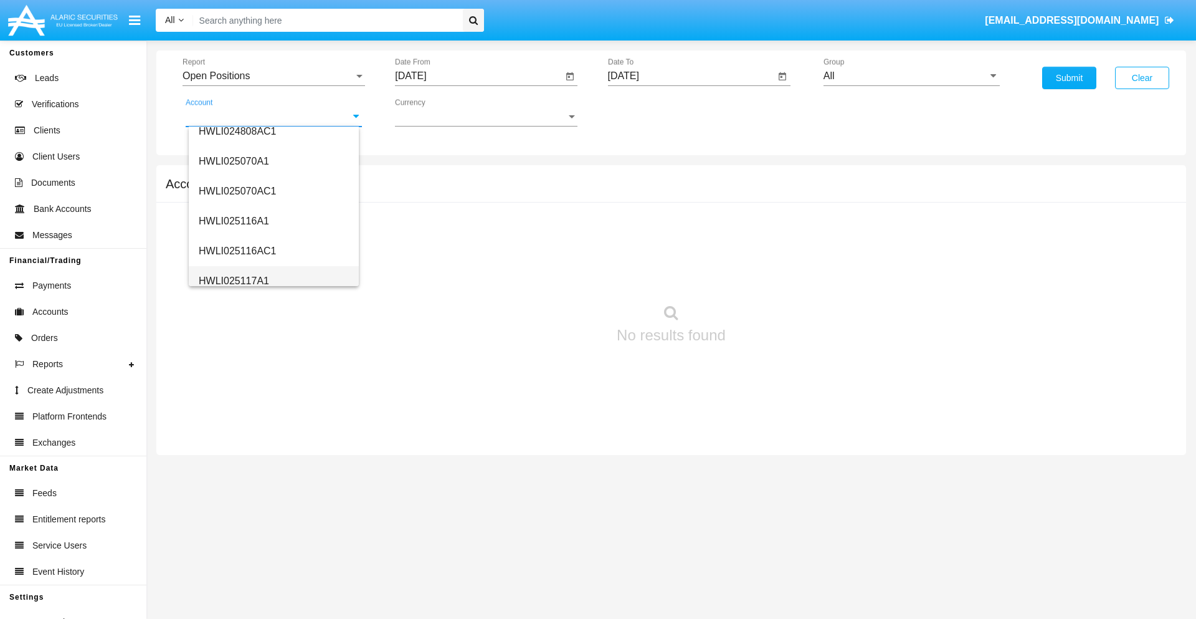
click at [233, 280] on span "HWLI025117A1" at bounding box center [234, 280] width 70 height 11
type input "HWLI025117A1"
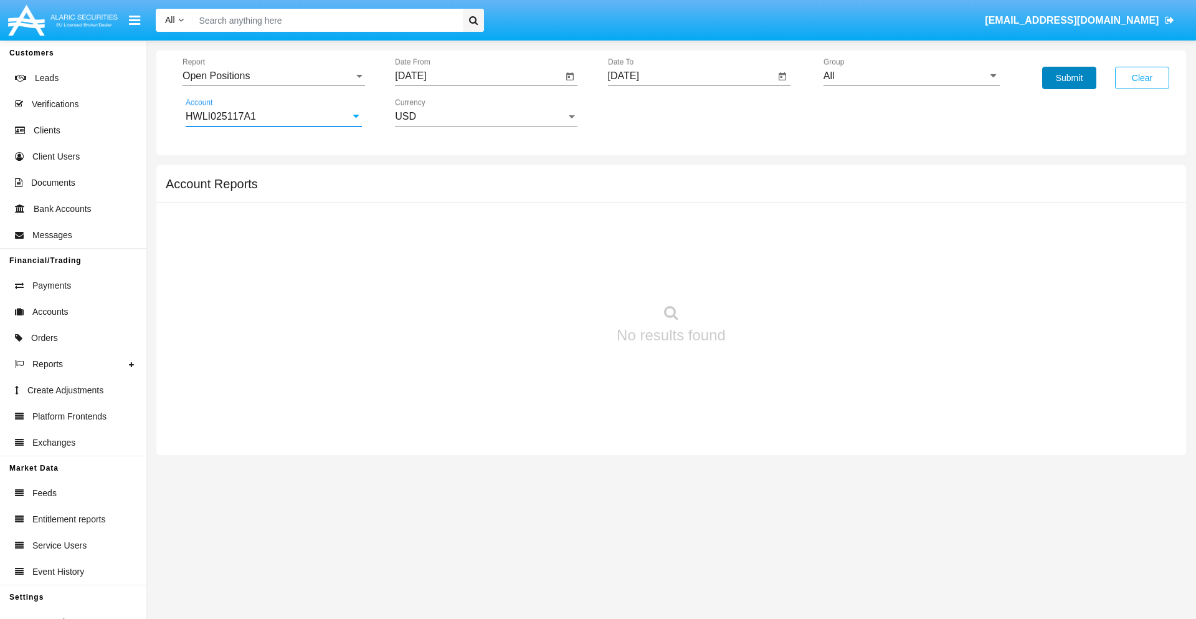
click at [1069, 78] on button "Submit" at bounding box center [1069, 78] width 54 height 22
click at [274, 76] on span "Report" at bounding box center [268, 75] width 171 height 11
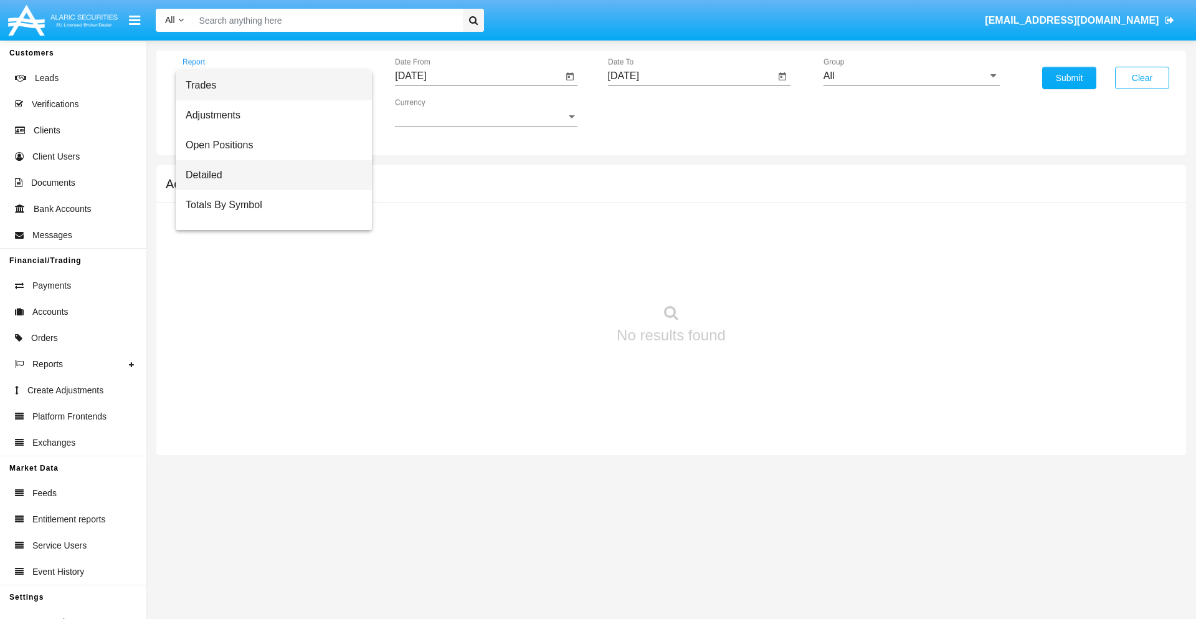
click at [269, 175] on span "Detailed" at bounding box center [274, 175] width 176 height 30
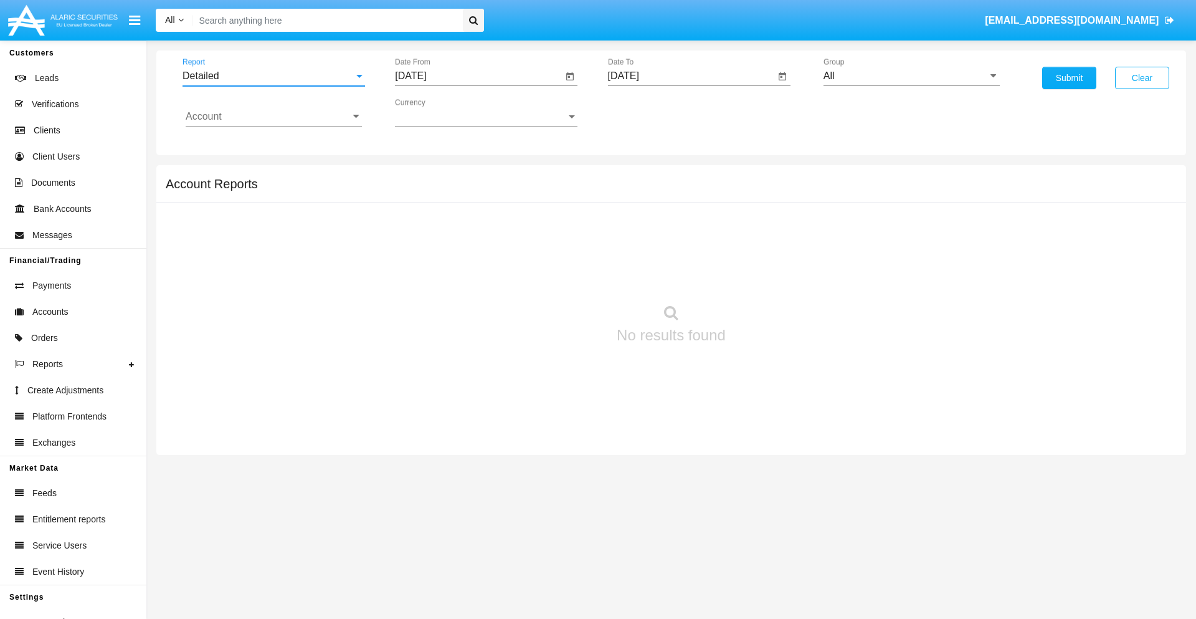
click at [478, 76] on input "[DATE]" at bounding box center [479, 75] width 168 height 11
click at [436, 112] on span "[DATE]" at bounding box center [424, 113] width 27 height 10
click at [469, 250] on div "2019" at bounding box center [468, 250] width 39 height 22
click at [425, 176] on div "JAN" at bounding box center [425, 175] width 39 height 22
click at [465, 191] on div "1" at bounding box center [465, 191] width 22 height 22
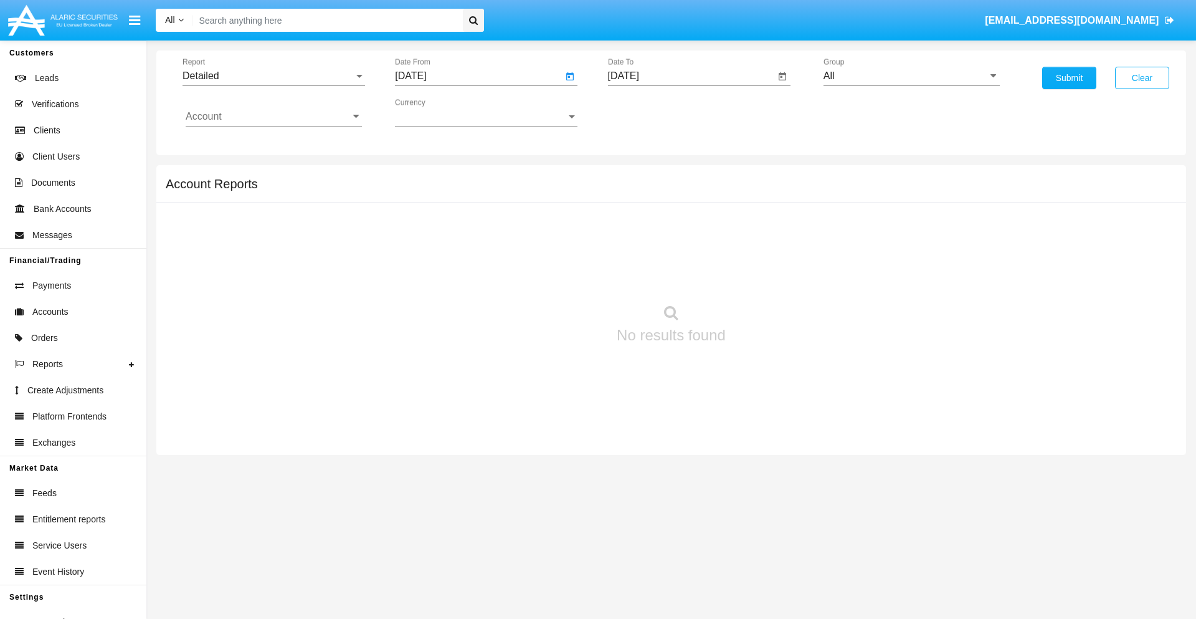
type input "[DATE]"
click at [691, 76] on input "[DATE]" at bounding box center [692, 75] width 168 height 11
click at [649, 112] on span "[DATE]" at bounding box center [637, 113] width 27 height 10
click at [681, 250] on div "2019" at bounding box center [681, 250] width 39 height 22
click at [637, 176] on div "JAN" at bounding box center [637, 175] width 39 height 22
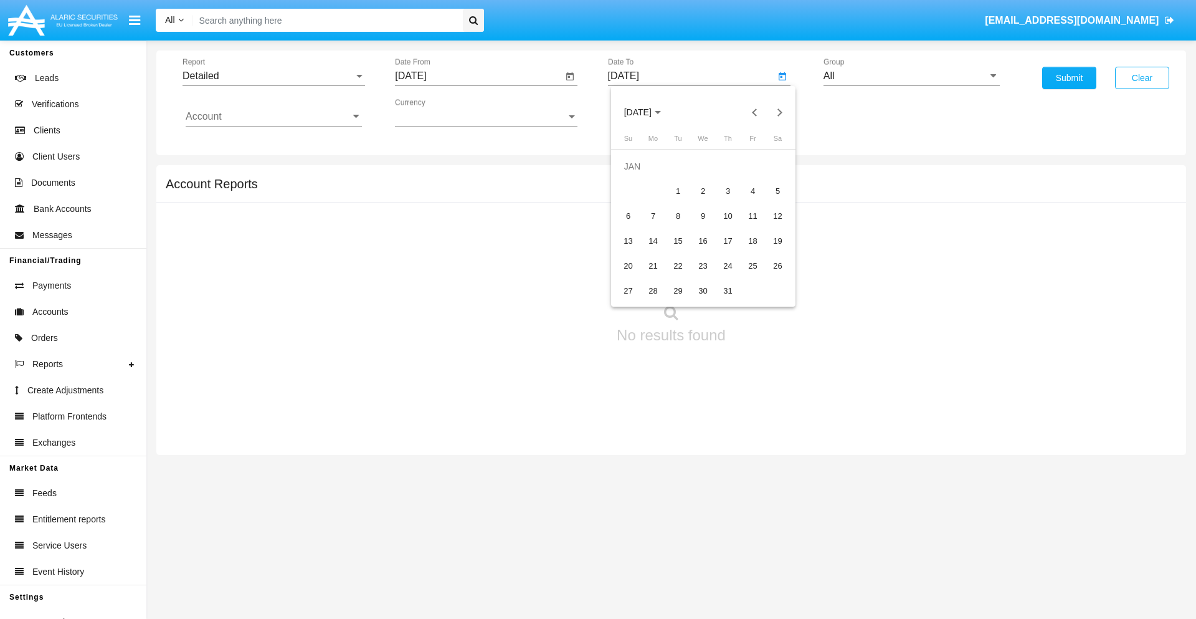
click at [678, 191] on div "1" at bounding box center [678, 191] width 22 height 22
type input "[DATE]"
click at [274, 117] on input "Account" at bounding box center [274, 116] width 176 height 11
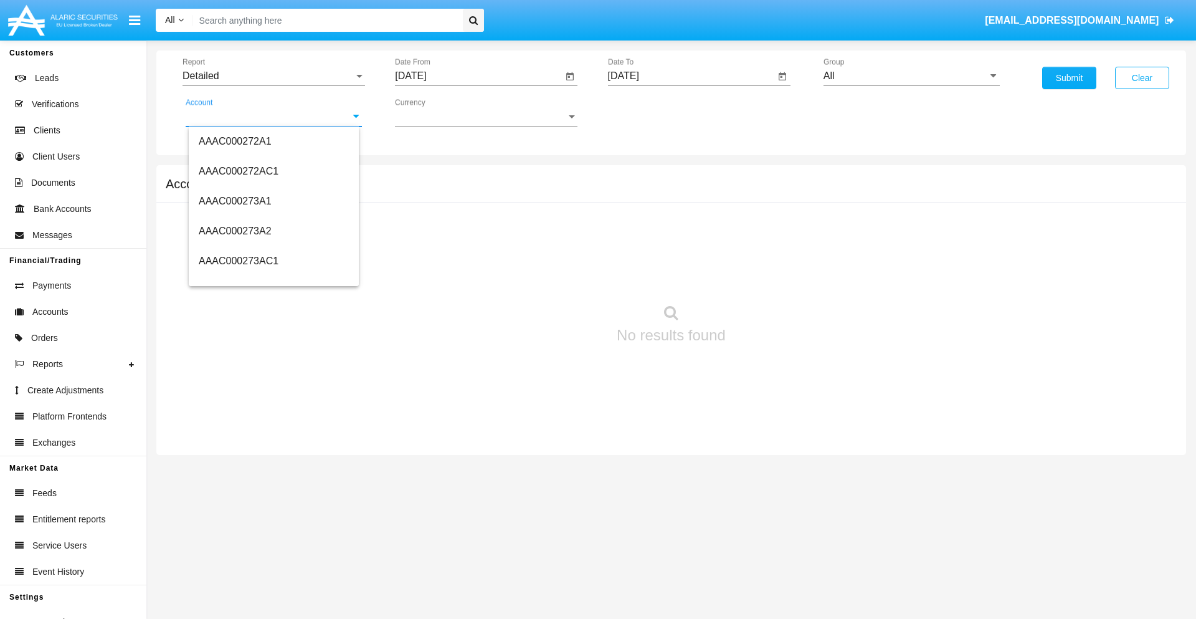
scroll to position [161862, 0]
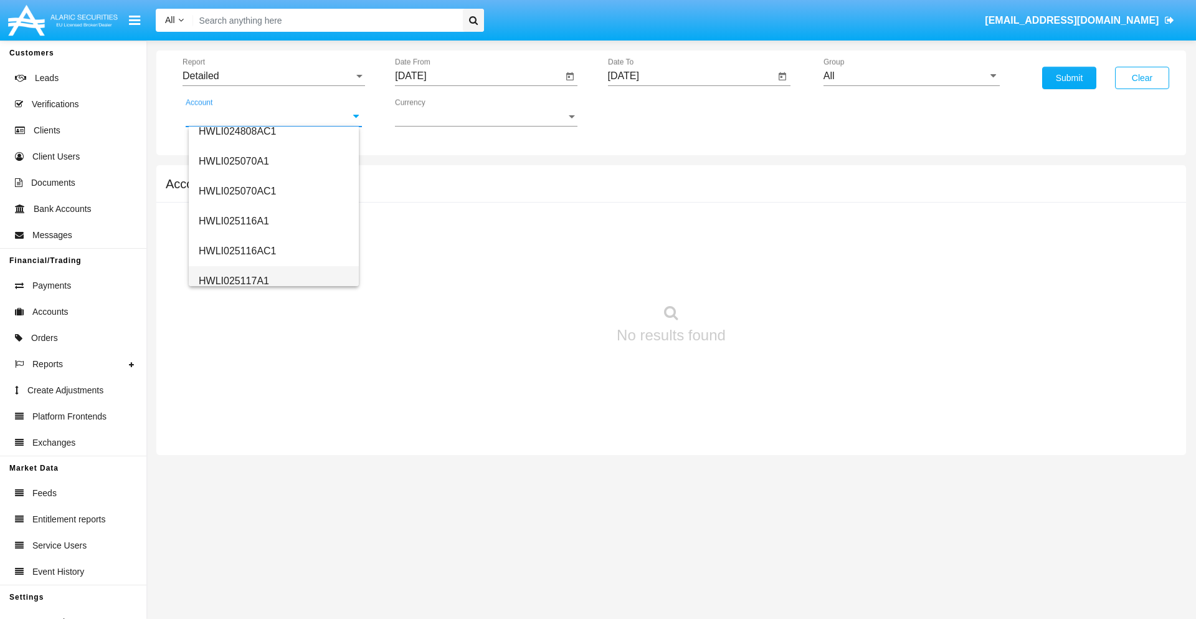
click at [233, 280] on span "HWLI025117A1" at bounding box center [234, 280] width 70 height 11
type input "HWLI025117A1"
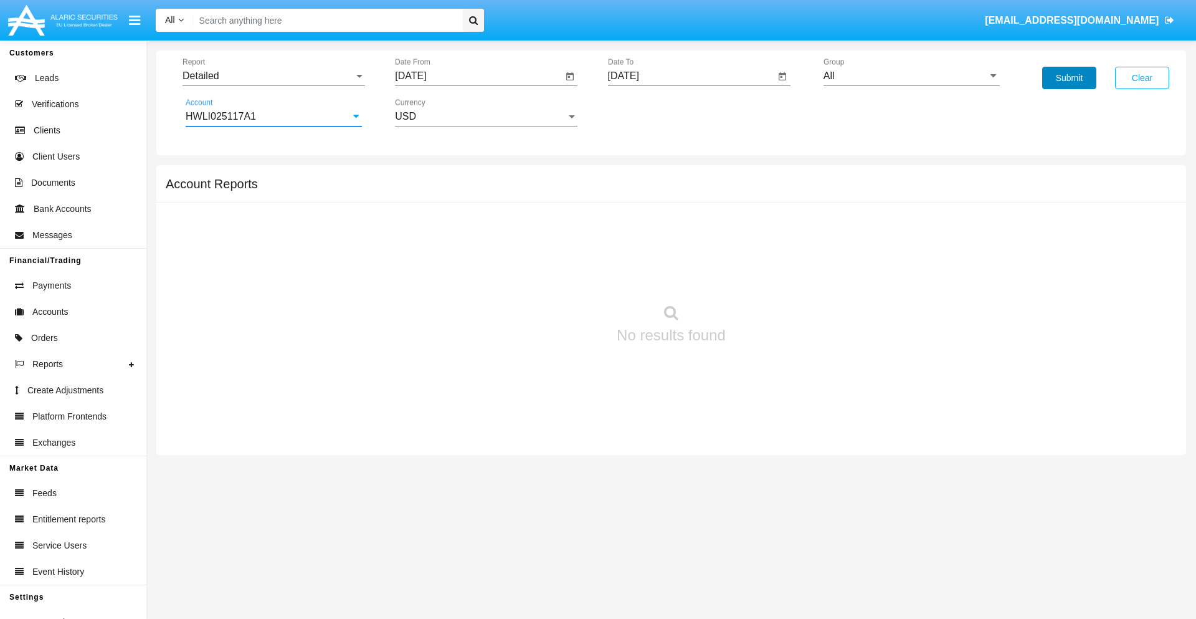
click at [1069, 78] on button "Submit" at bounding box center [1069, 78] width 54 height 22
click at [274, 76] on span "Report" at bounding box center [268, 75] width 171 height 11
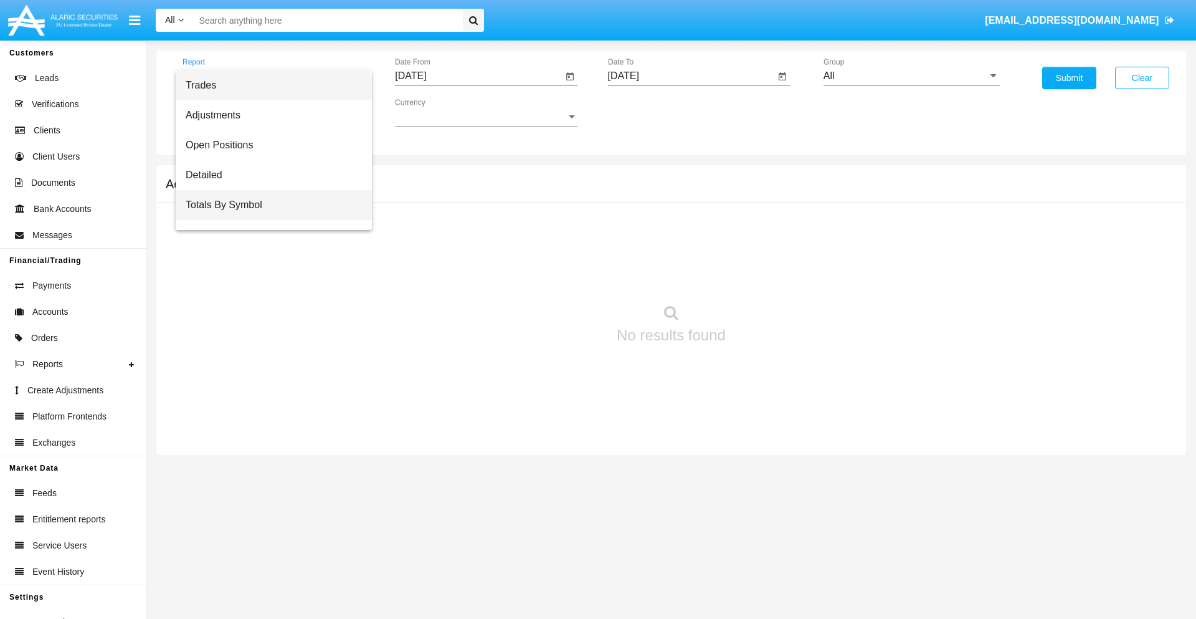
click at [269, 205] on span "Totals By Symbol" at bounding box center [274, 205] width 176 height 30
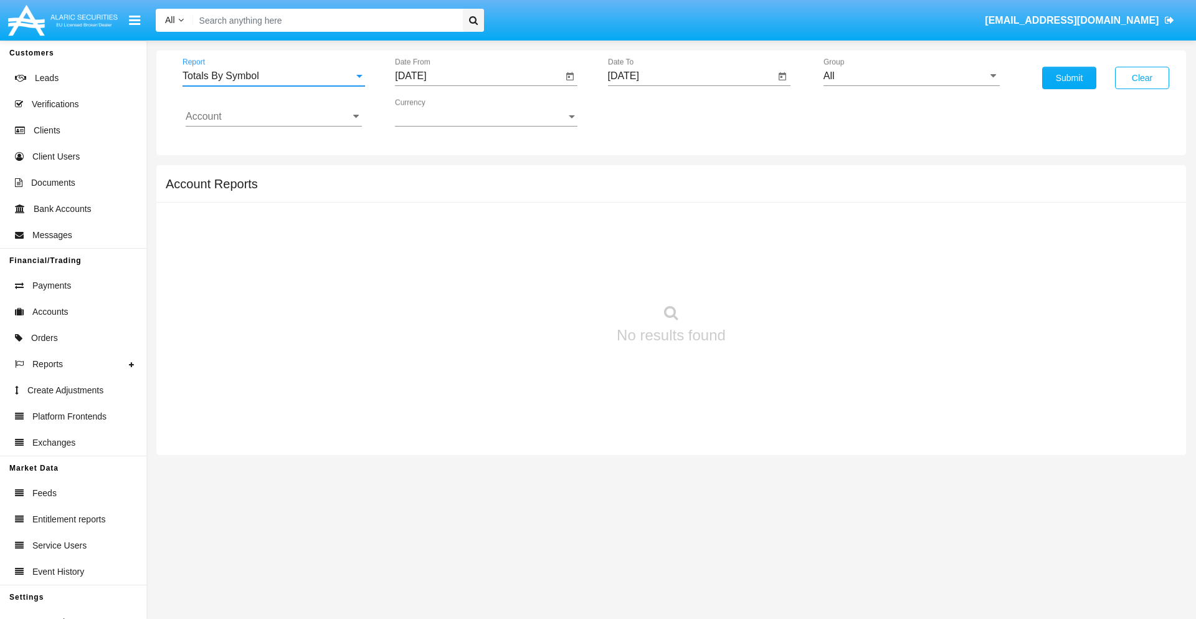
click at [478, 76] on input "[DATE]" at bounding box center [479, 75] width 168 height 11
click at [436, 112] on span "[DATE]" at bounding box center [424, 113] width 27 height 10
click at [469, 250] on div "2019" at bounding box center [468, 250] width 39 height 22
click at [425, 176] on div "JAN" at bounding box center [425, 175] width 39 height 22
click at [465, 191] on div "1" at bounding box center [465, 191] width 22 height 22
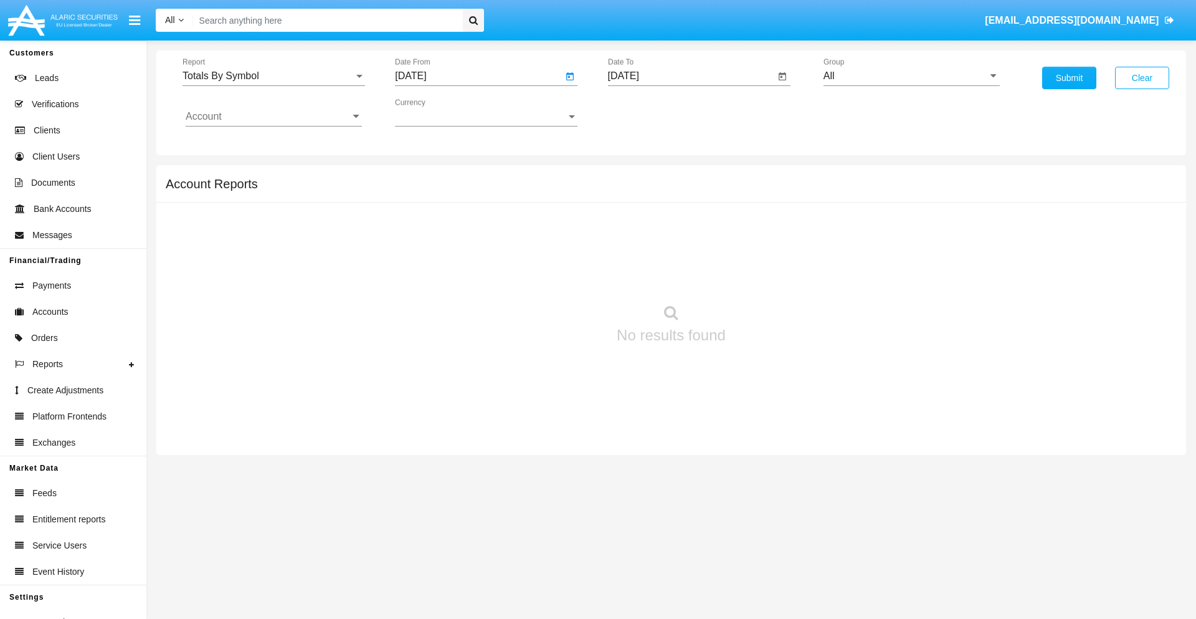
type input "[DATE]"
click at [691, 76] on input "[DATE]" at bounding box center [692, 75] width 168 height 11
click at [649, 112] on span "[DATE]" at bounding box center [637, 113] width 27 height 10
click at [681, 250] on div "2019" at bounding box center [681, 250] width 39 height 22
click at [637, 176] on div "JAN" at bounding box center [637, 175] width 39 height 22
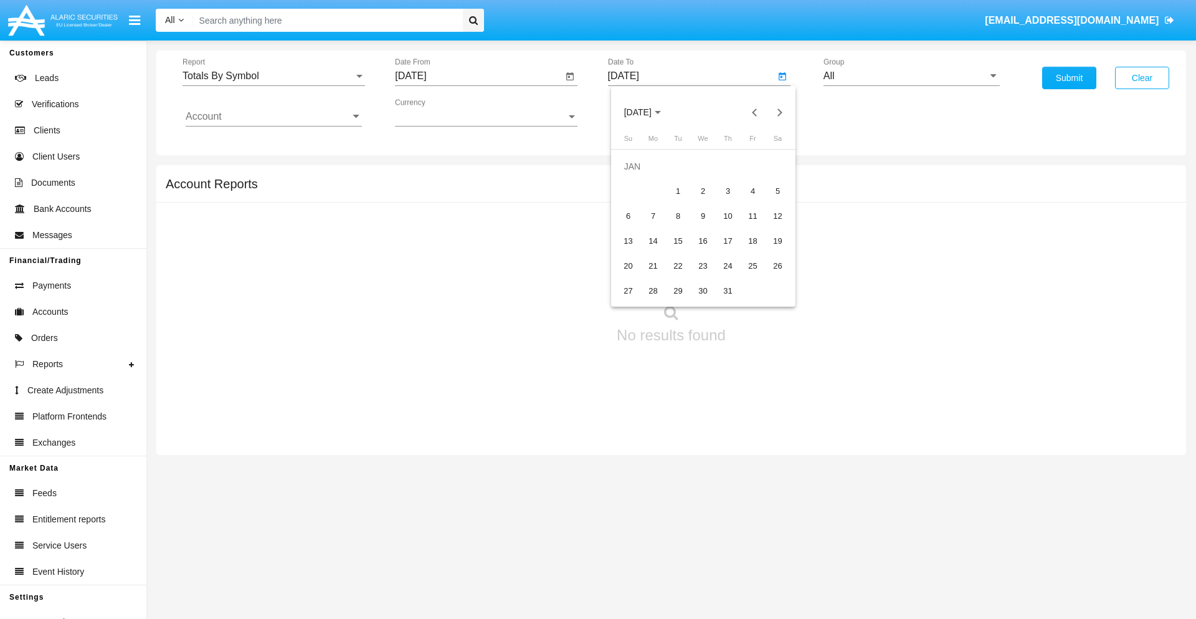
click at [678, 191] on div "1" at bounding box center [678, 191] width 22 height 22
type input "[DATE]"
click at [274, 117] on input "Account" at bounding box center [274, 116] width 176 height 11
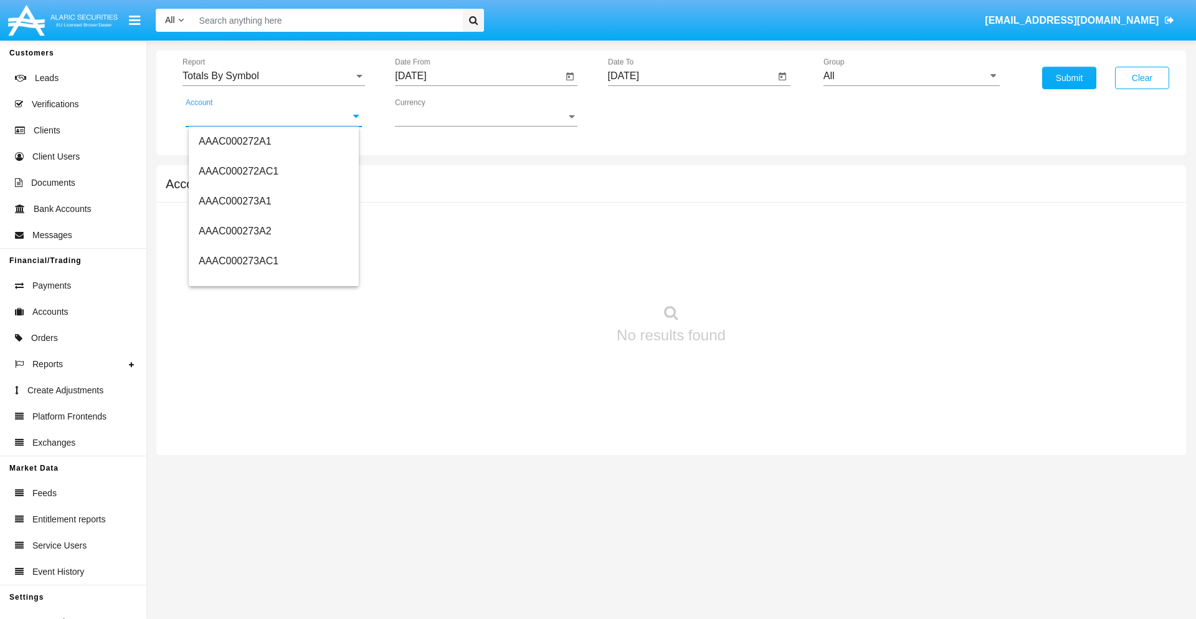
scroll to position [161862, 0]
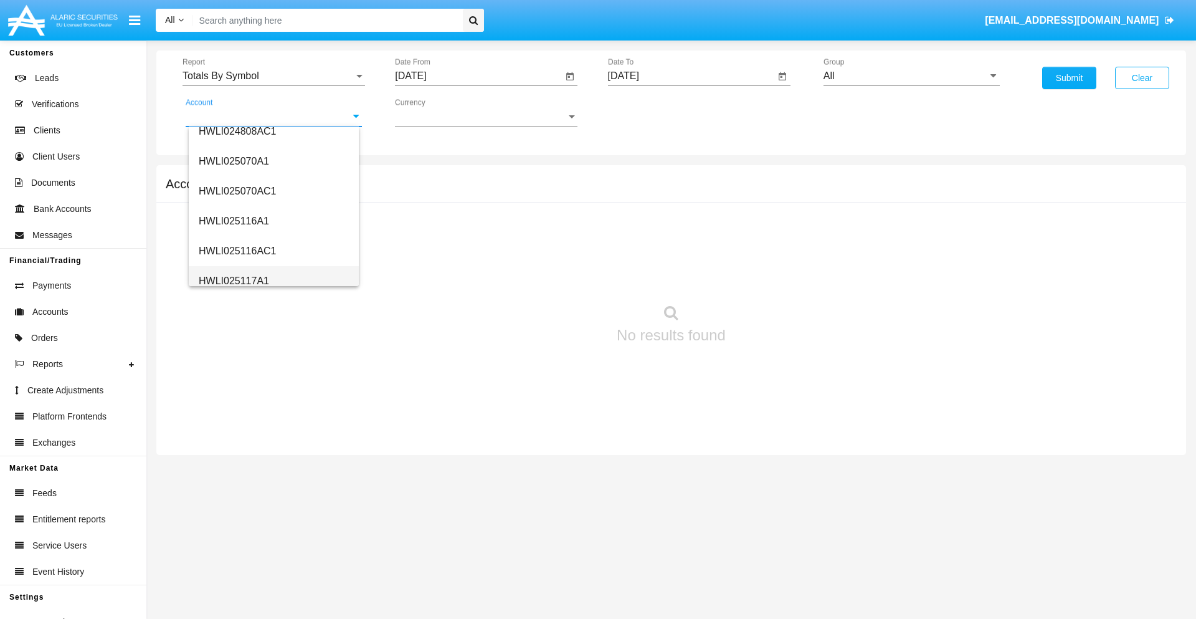
click at [233, 280] on span "HWLI025117A1" at bounding box center [234, 280] width 70 height 11
type input "HWLI025117A1"
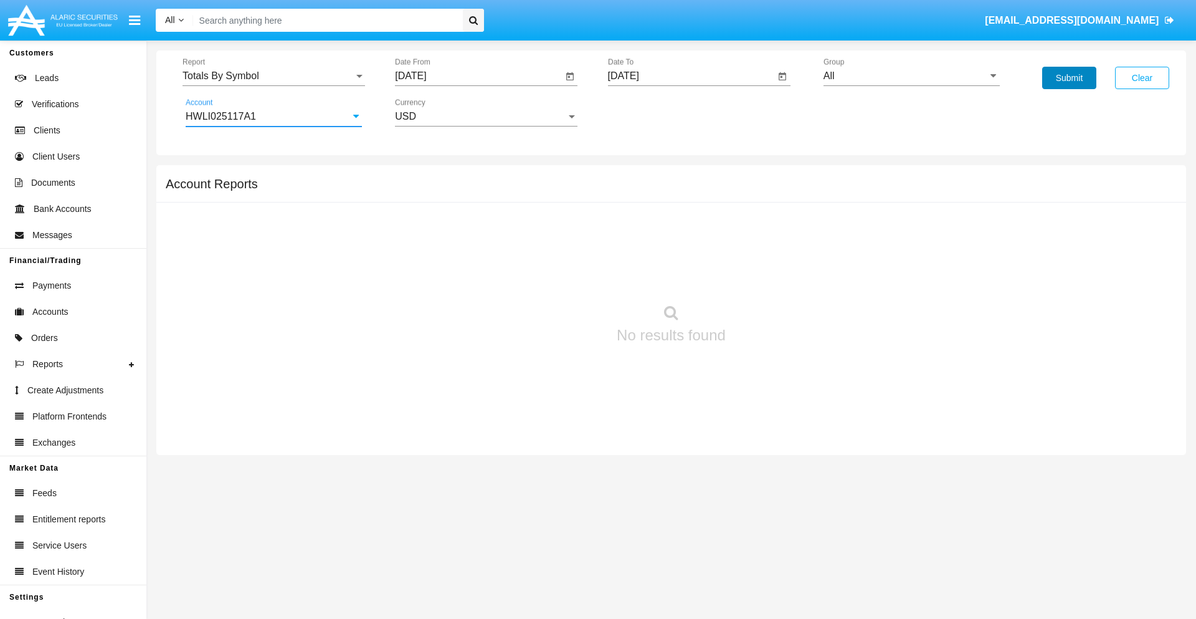
click at [1069, 78] on button "Submit" at bounding box center [1069, 78] width 54 height 22
click at [274, 76] on span "Report" at bounding box center [268, 75] width 171 height 11
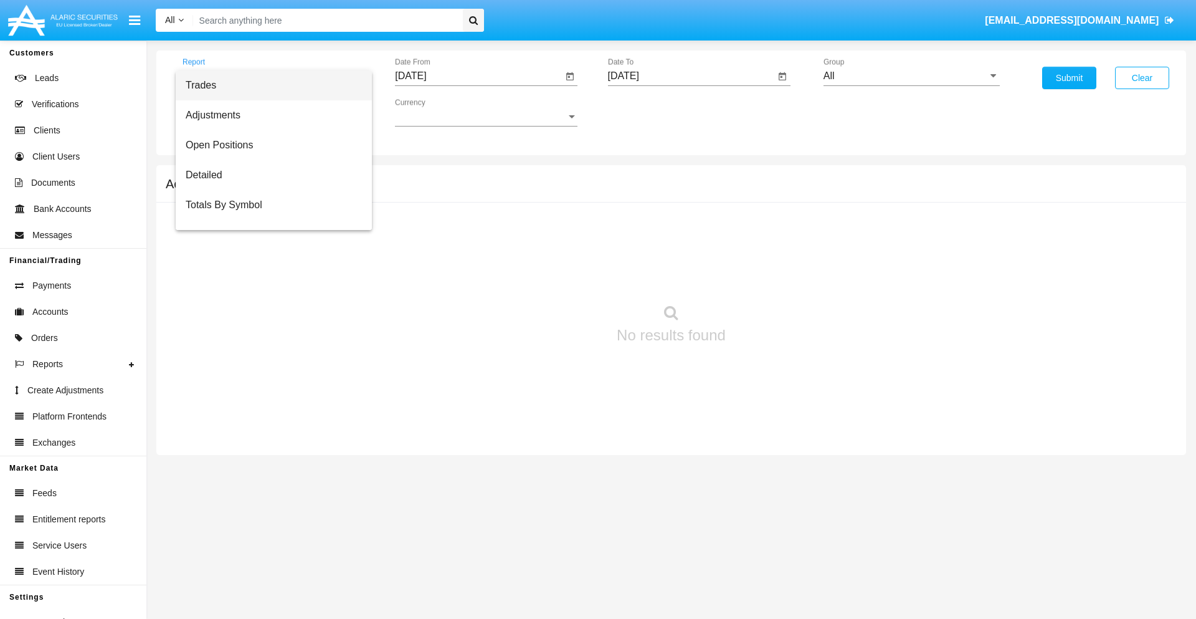
scroll to position [20, 0]
click at [269, 215] on span "Totals By Date" at bounding box center [274, 215] width 176 height 30
click at [478, 76] on input "[DATE]" at bounding box center [479, 75] width 168 height 11
click at [436, 112] on span "[DATE]" at bounding box center [424, 113] width 27 height 10
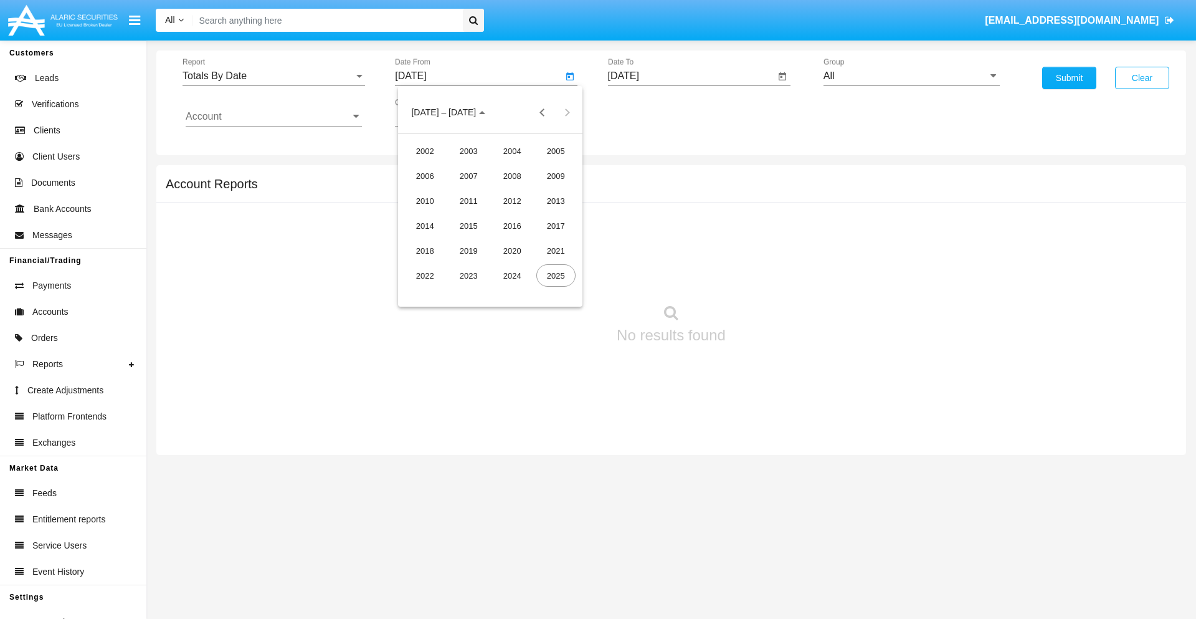
click at [469, 250] on div "2019" at bounding box center [468, 250] width 39 height 22
click at [425, 176] on div "JAN" at bounding box center [425, 175] width 39 height 22
click at [465, 191] on div "1" at bounding box center [465, 191] width 22 height 22
type input "[DATE]"
click at [691, 76] on input "[DATE]" at bounding box center [692, 75] width 168 height 11
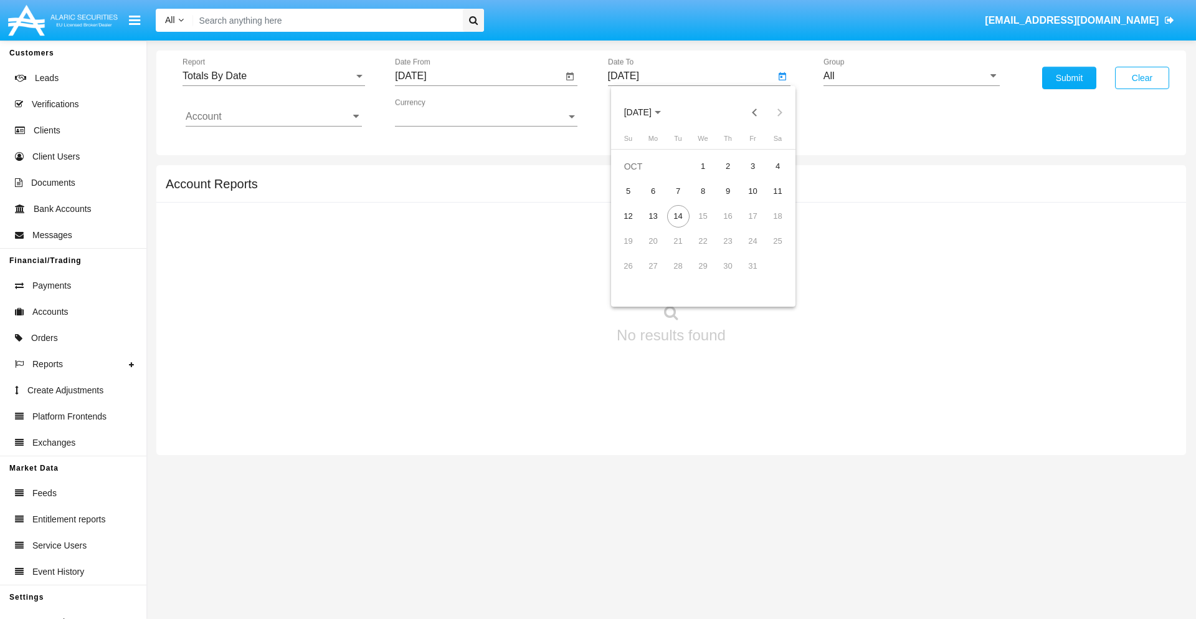
click at [649, 112] on span "[DATE]" at bounding box center [637, 113] width 27 height 10
click at [681, 250] on div "2019" at bounding box center [681, 250] width 39 height 22
click at [637, 176] on div "JAN" at bounding box center [637, 175] width 39 height 22
click at [678, 191] on div "1" at bounding box center [678, 191] width 22 height 22
type input "[DATE]"
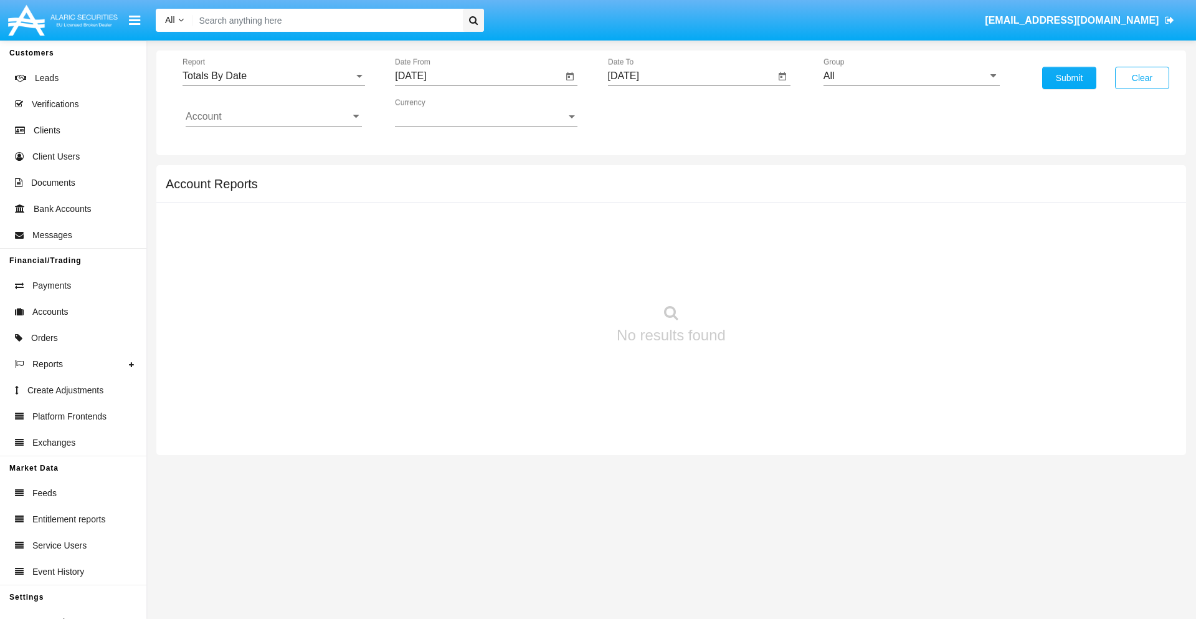
click at [274, 117] on input "Account" at bounding box center [274, 116] width 176 height 11
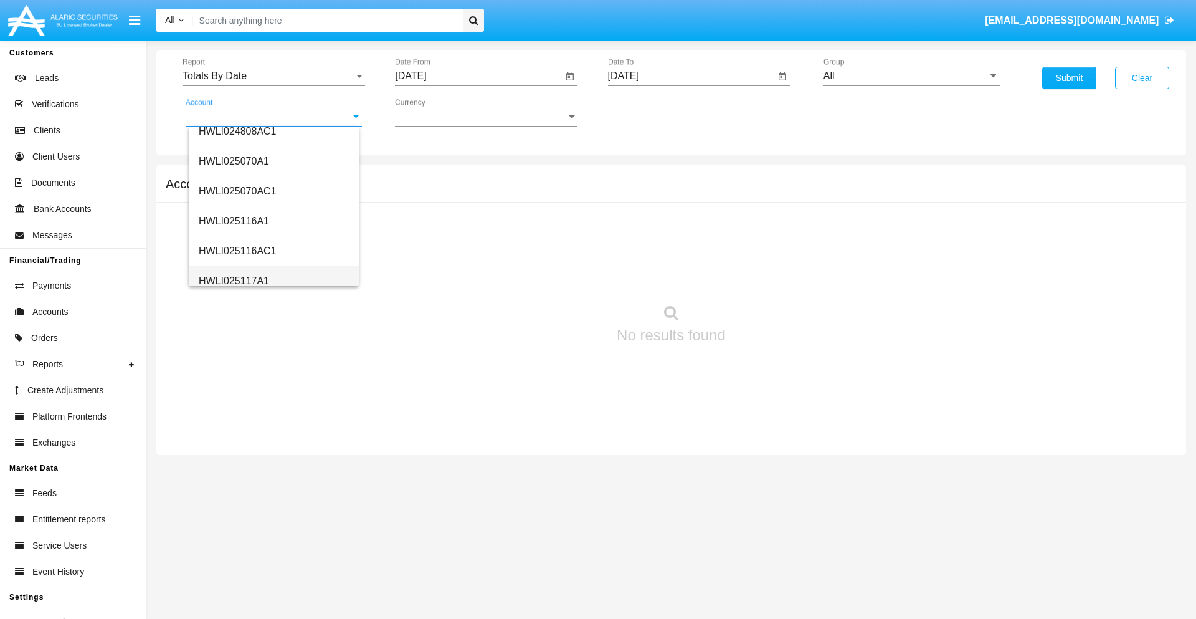
click at [233, 280] on span "HWLI025117A1" at bounding box center [234, 280] width 70 height 11
type input "HWLI025117A1"
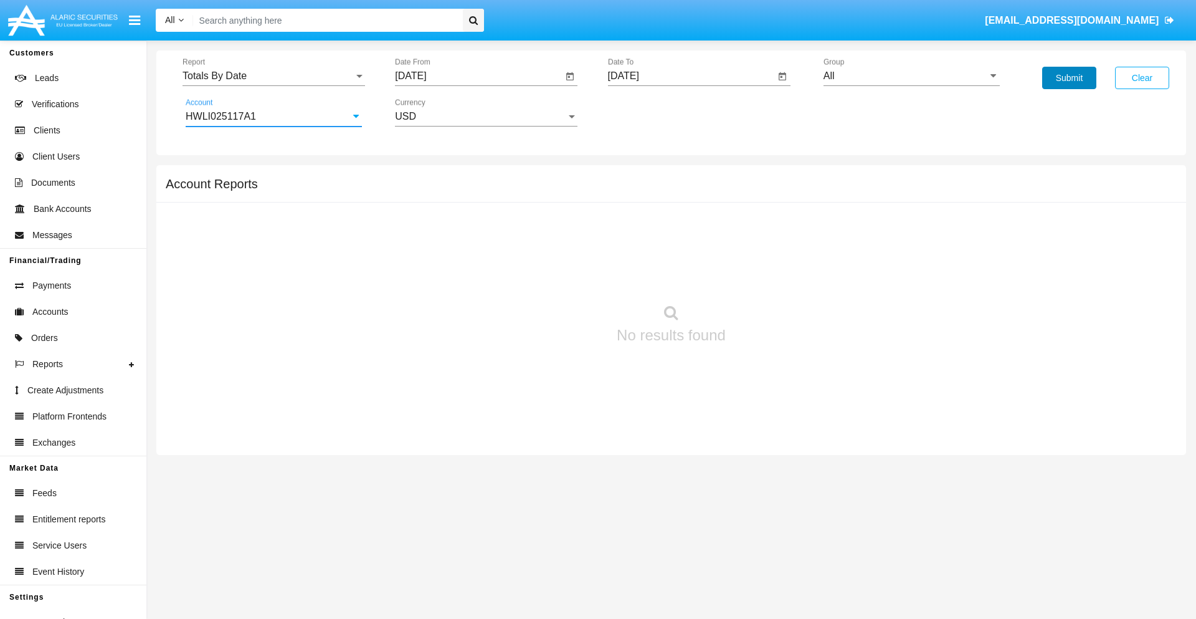
click at [1069, 78] on button "Submit" at bounding box center [1069, 78] width 54 height 22
click at [274, 76] on span "Report" at bounding box center [268, 75] width 171 height 11
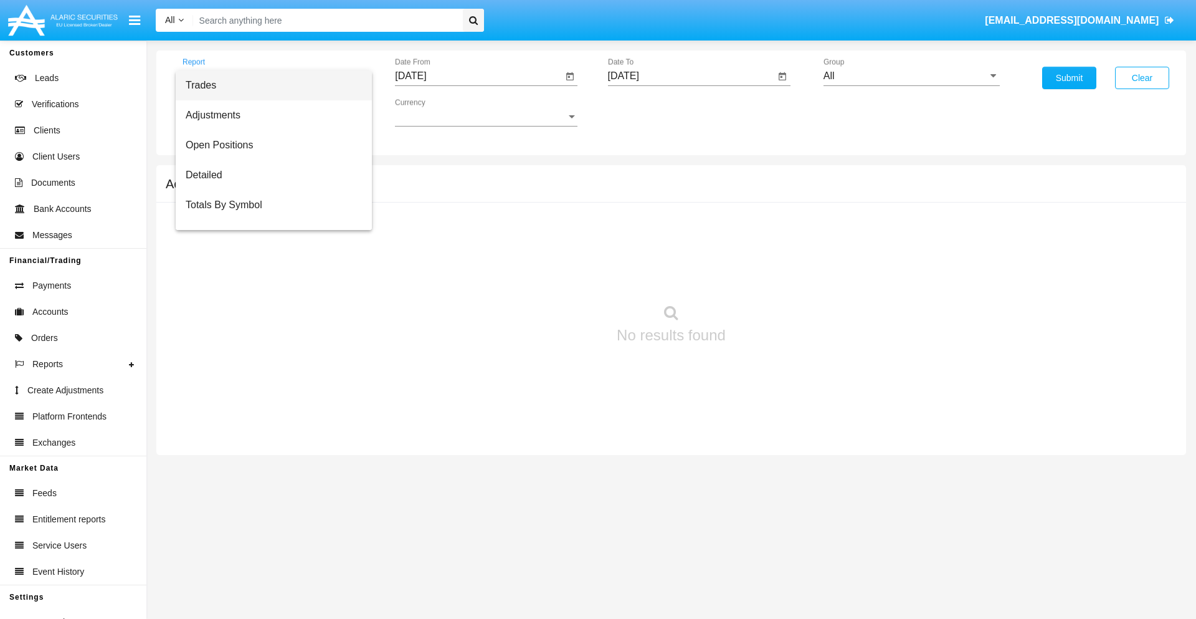
scroll to position [50, 0]
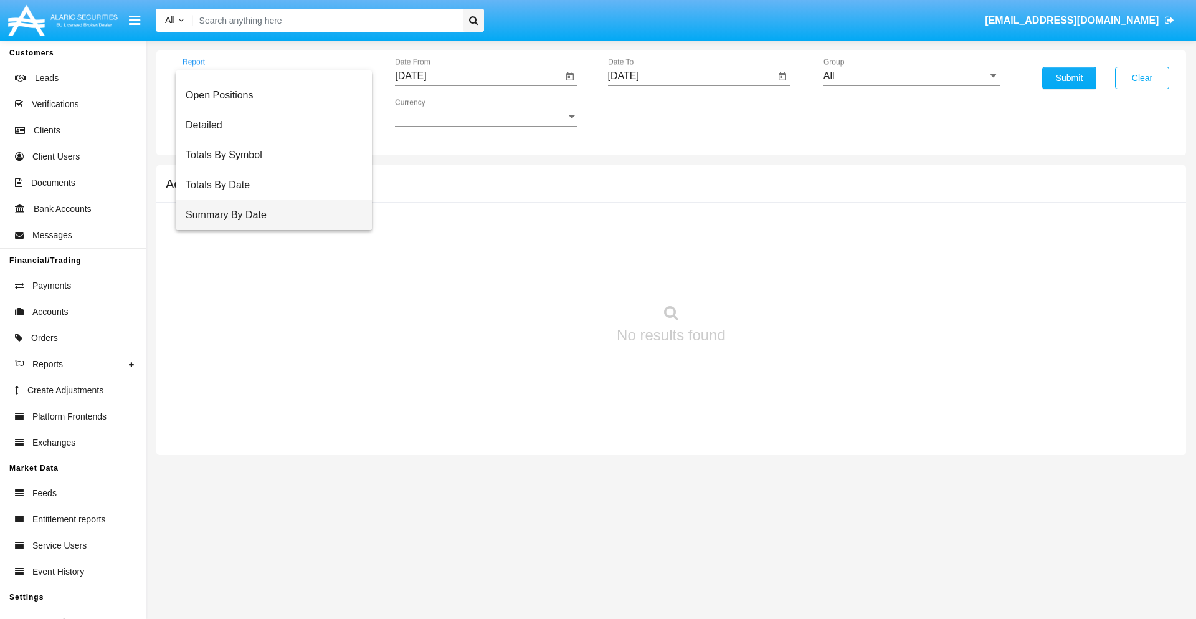
click at [269, 215] on span "Summary By Date" at bounding box center [274, 215] width 176 height 30
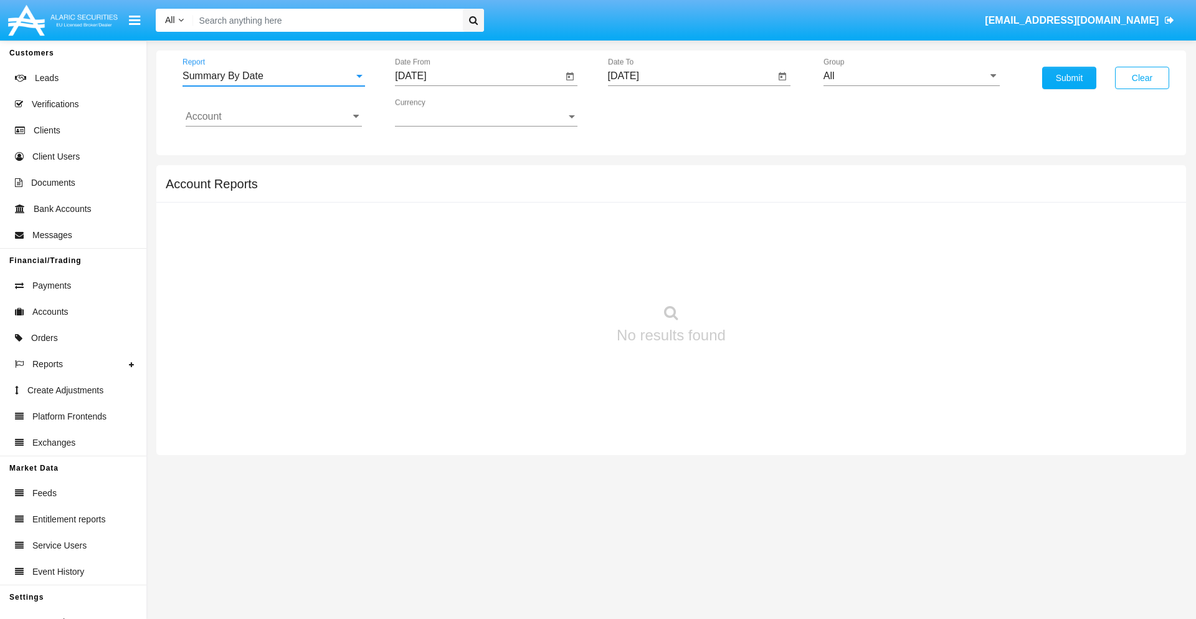
click at [478, 76] on input "[DATE]" at bounding box center [479, 75] width 168 height 11
click at [436, 112] on span "[DATE]" at bounding box center [424, 113] width 27 height 10
click at [469, 250] on div "2019" at bounding box center [468, 250] width 39 height 22
click at [425, 176] on div "JAN" at bounding box center [425, 175] width 39 height 22
click at [465, 191] on div "1" at bounding box center [465, 191] width 22 height 22
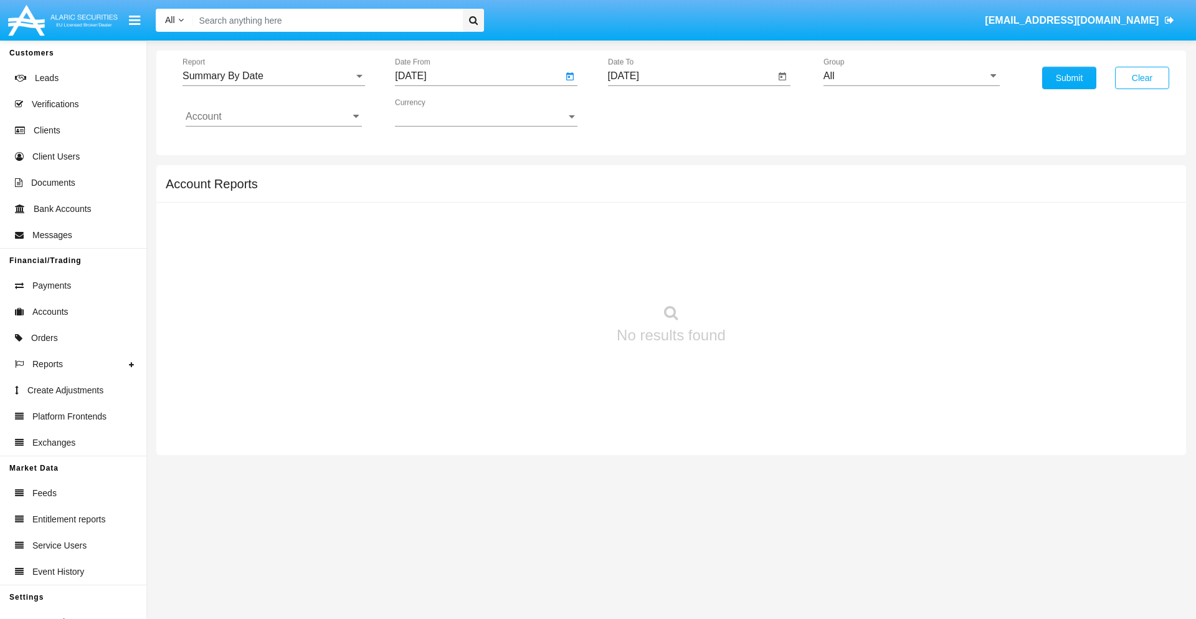
type input "[DATE]"
click at [691, 76] on input "[DATE]" at bounding box center [692, 75] width 168 height 11
click at [649, 112] on span "[DATE]" at bounding box center [637, 113] width 27 height 10
click at [681, 250] on div "2019" at bounding box center [681, 250] width 39 height 22
click at [637, 176] on div "JAN" at bounding box center [637, 175] width 39 height 22
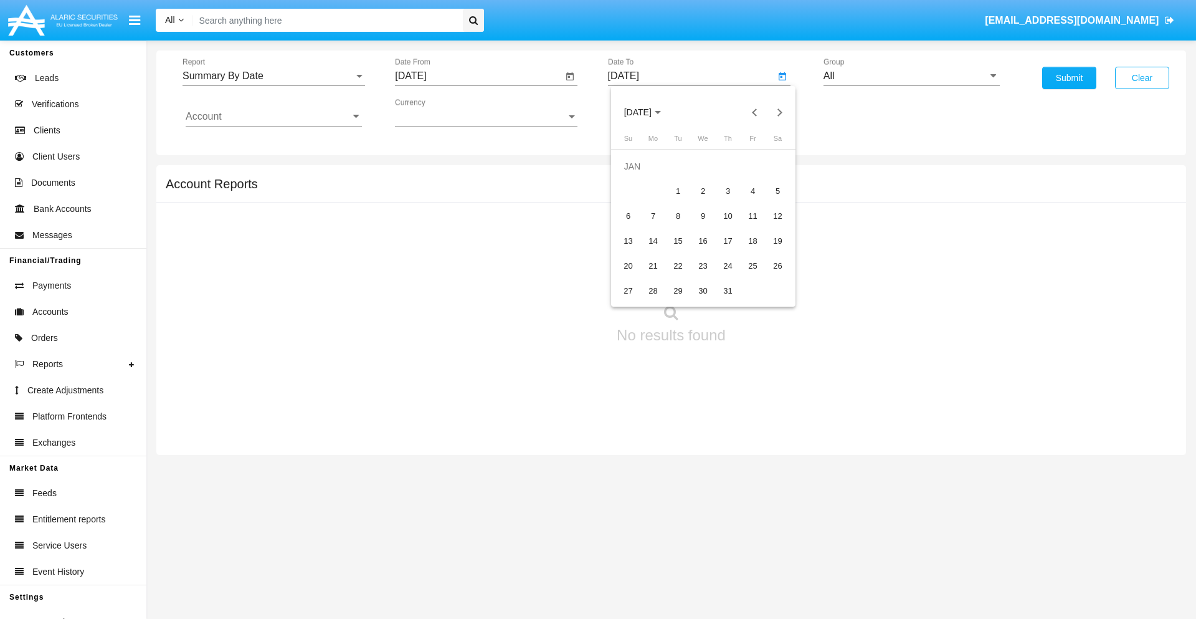
click at [678, 191] on div "1" at bounding box center [678, 191] width 22 height 22
type input "[DATE]"
click at [274, 117] on input "Account" at bounding box center [274, 116] width 176 height 11
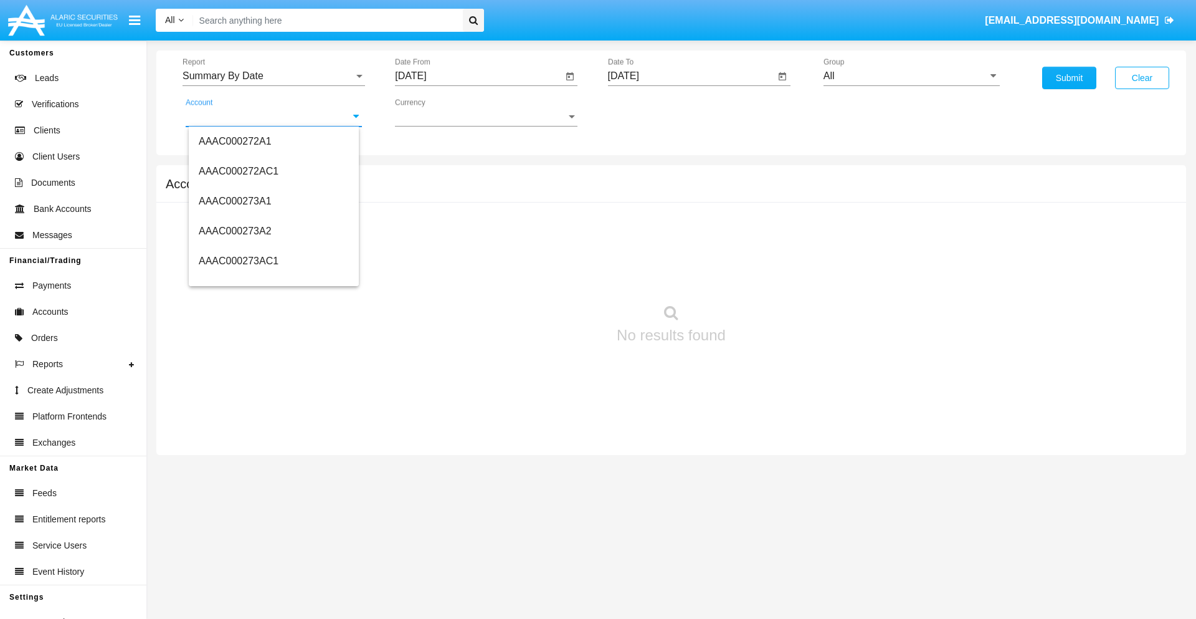
scroll to position [161862, 0]
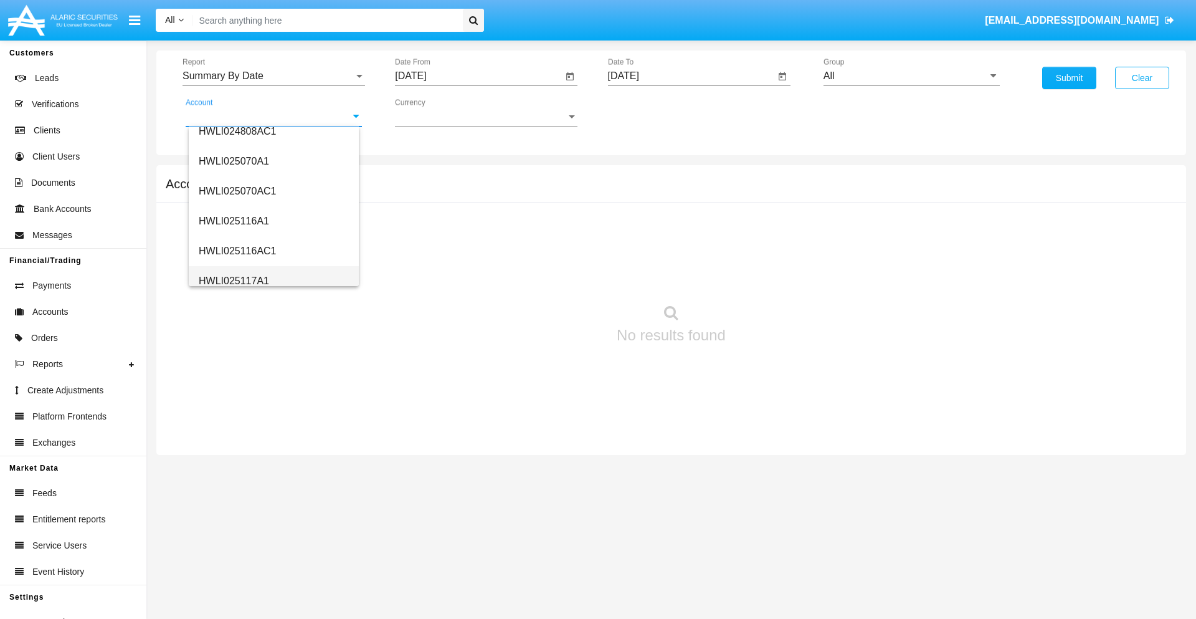
click at [233, 280] on span "HWLI025117A1" at bounding box center [234, 280] width 70 height 11
type input "HWLI025117A1"
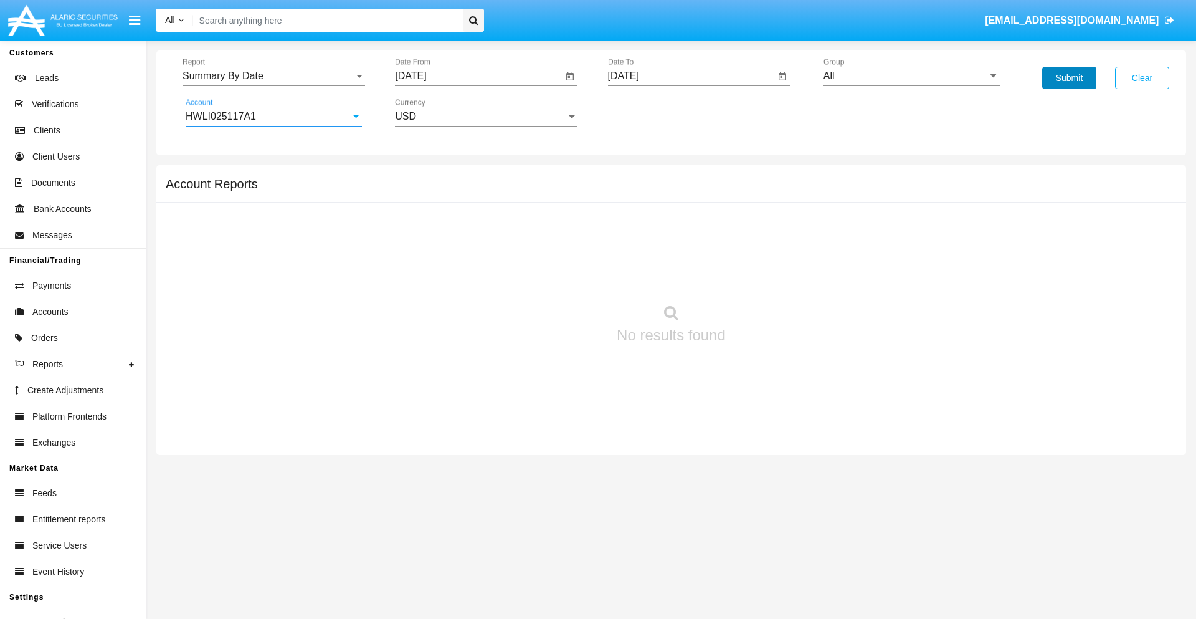
click at [1069, 78] on button "Submit" at bounding box center [1069, 78] width 54 height 22
click at [274, 76] on span "Report" at bounding box center [268, 75] width 171 height 11
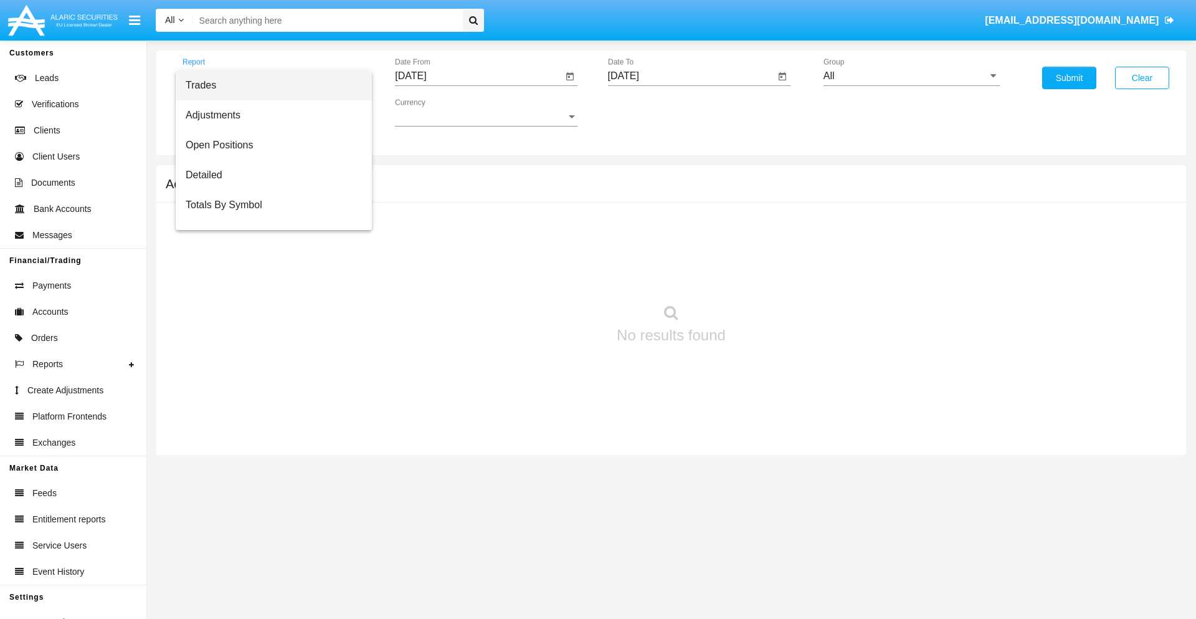
click at [269, 280] on span "Fees By Destination" at bounding box center [274, 295] width 176 height 30
click at [478, 76] on input "[DATE]" at bounding box center [479, 75] width 168 height 11
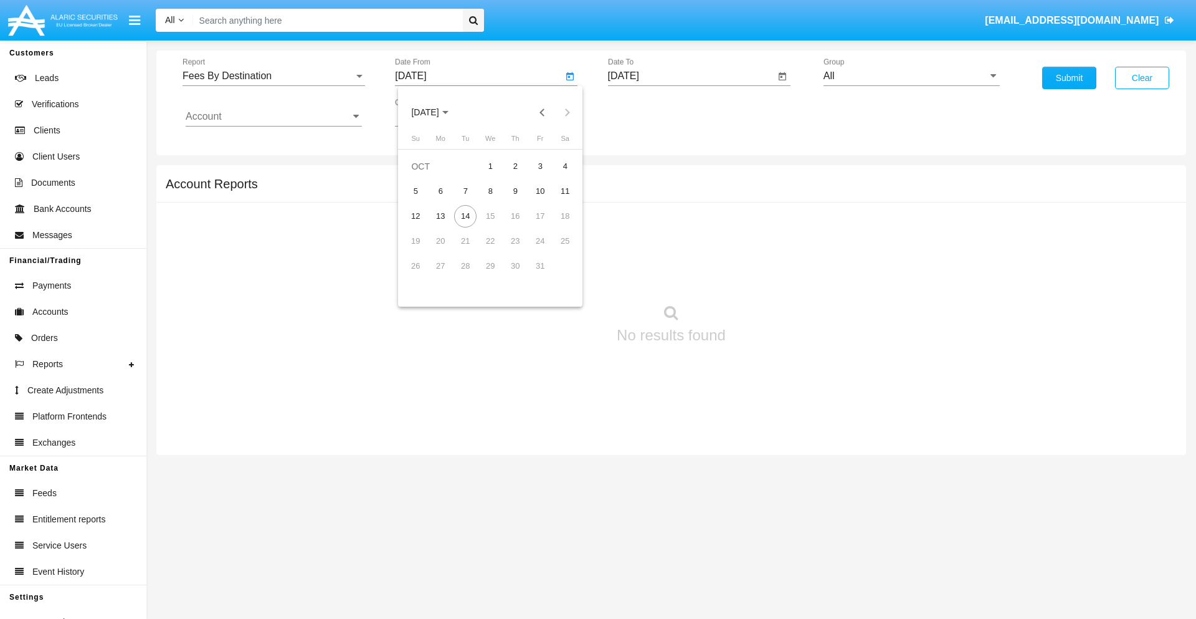
click at [436, 112] on span "[DATE]" at bounding box center [424, 113] width 27 height 10
click at [469, 250] on div "2019" at bounding box center [468, 250] width 39 height 22
click at [425, 176] on div "JAN" at bounding box center [425, 175] width 39 height 22
click at [465, 191] on div "1" at bounding box center [465, 191] width 22 height 22
type input "[DATE]"
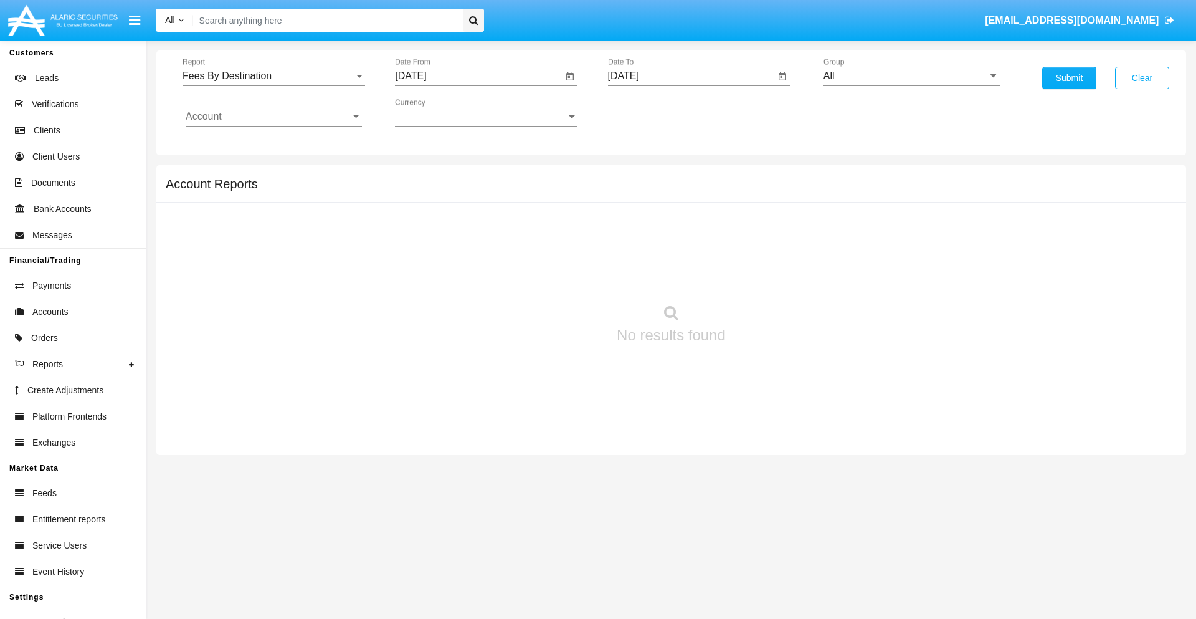
click at [691, 76] on input "[DATE]" at bounding box center [692, 75] width 168 height 11
click at [649, 112] on span "[DATE]" at bounding box center [637, 113] width 27 height 10
click at [681, 250] on div "2019" at bounding box center [681, 250] width 39 height 22
click at [637, 176] on div "JAN" at bounding box center [637, 175] width 39 height 22
click at [678, 191] on div "1" at bounding box center [678, 191] width 22 height 22
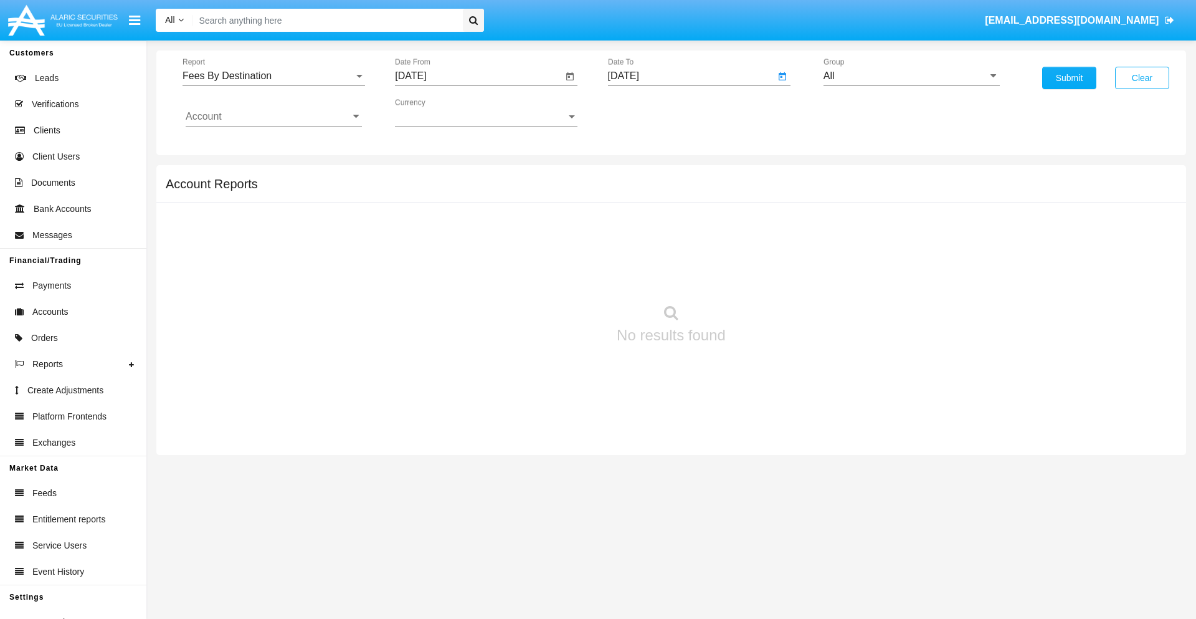
type input "01/01/19"
click at [274, 117] on input "Account" at bounding box center [274, 116] width 176 height 11
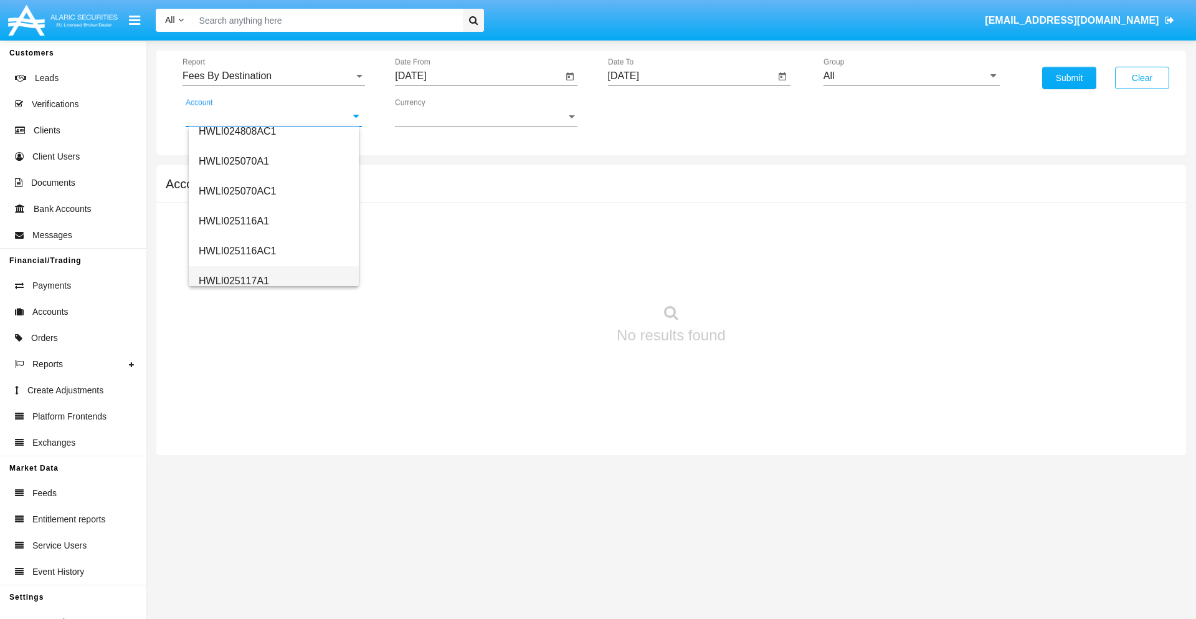
click at [233, 280] on span "HWLI025117A1" at bounding box center [234, 280] width 70 height 11
type input "HWLI025117A1"
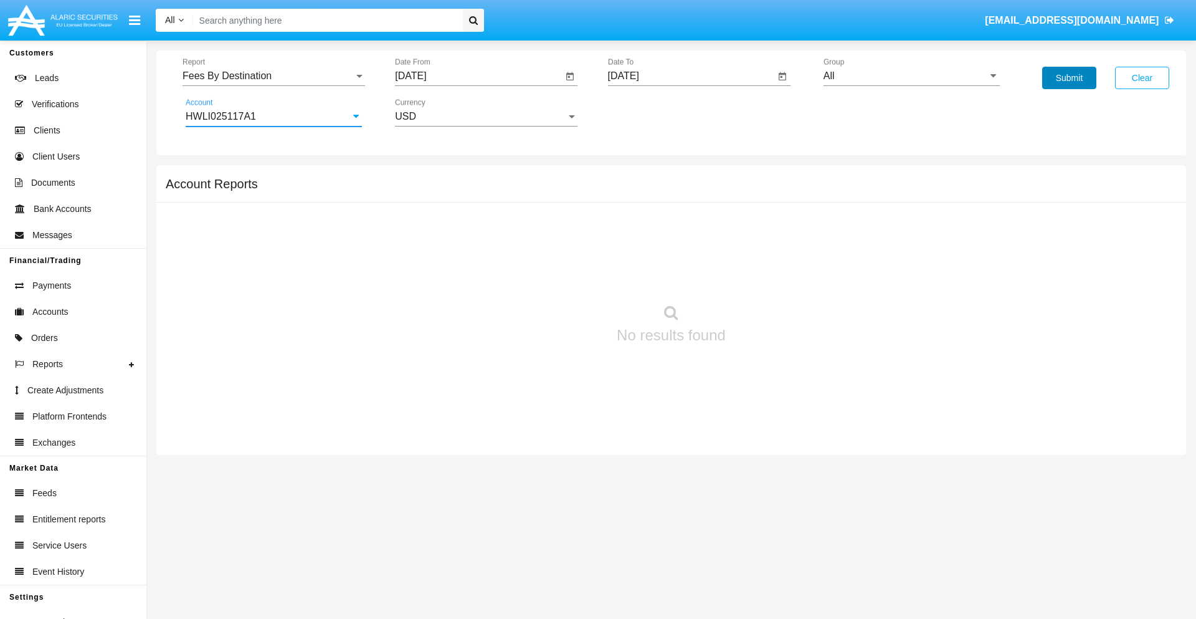
click at [1069, 78] on button "Submit" at bounding box center [1069, 78] width 54 height 22
click at [274, 76] on span "Report" at bounding box center [268, 75] width 171 height 11
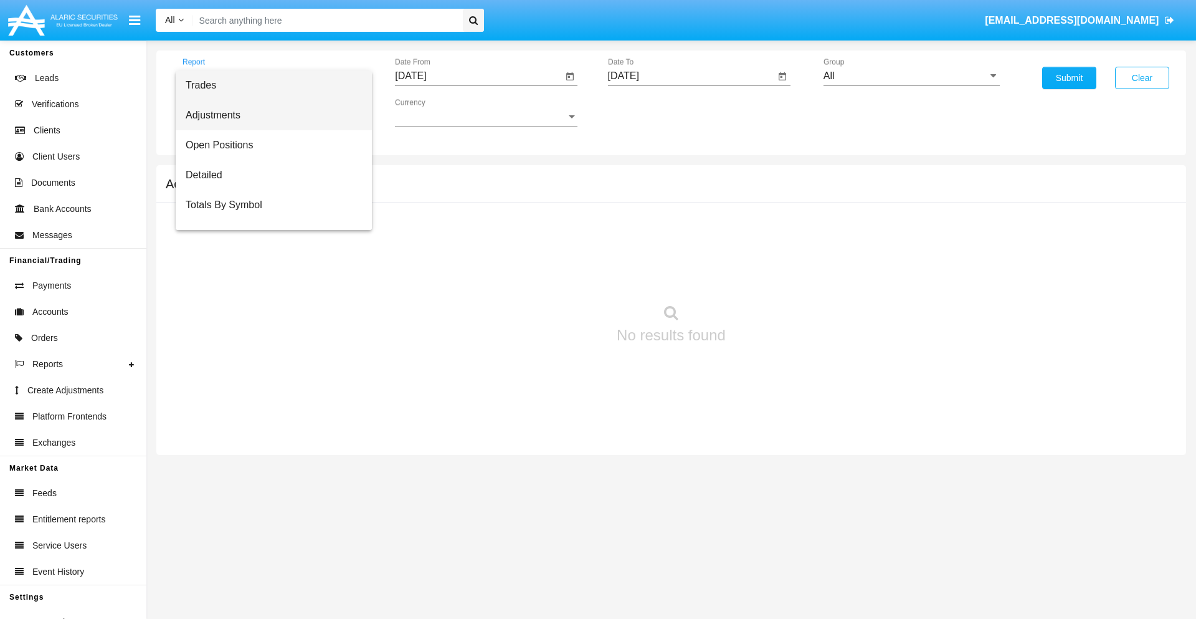
click at [269, 115] on span "Adjustments" at bounding box center [274, 115] width 176 height 30
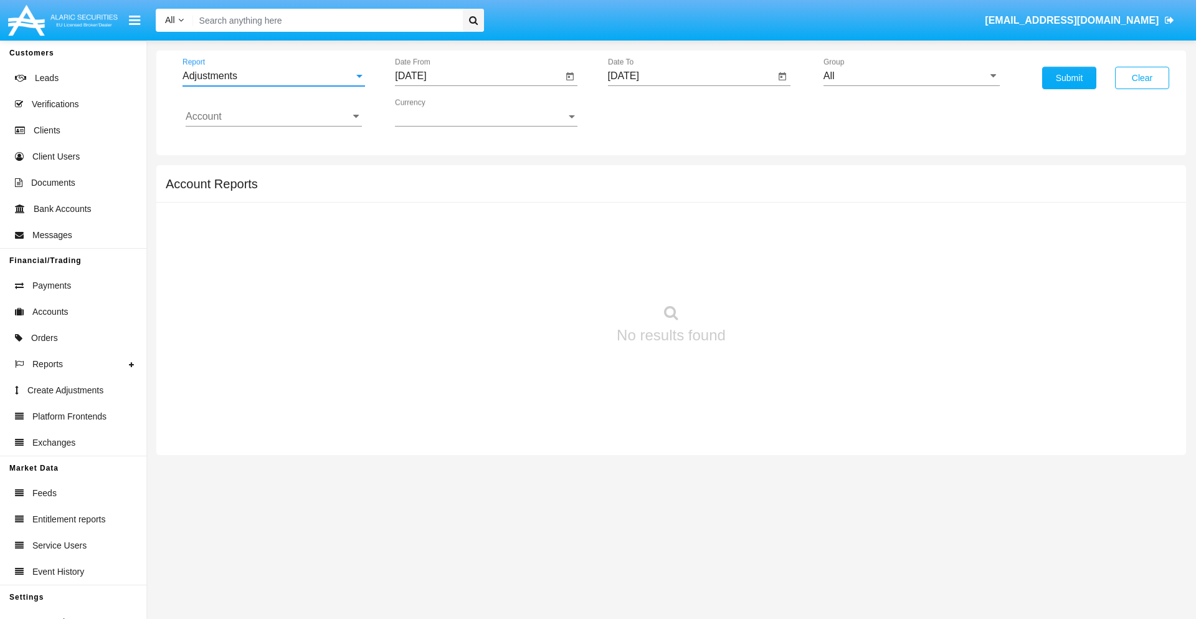
click at [478, 76] on input "[DATE]" at bounding box center [479, 75] width 168 height 11
click at [436, 112] on span "[DATE]" at bounding box center [424, 113] width 27 height 10
click at [556, 275] on div "2025" at bounding box center [555, 275] width 39 height 22
click at [425, 226] on div "SEP" at bounding box center [425, 225] width 39 height 22
click at [416, 240] on div "14" at bounding box center [415, 241] width 22 height 22
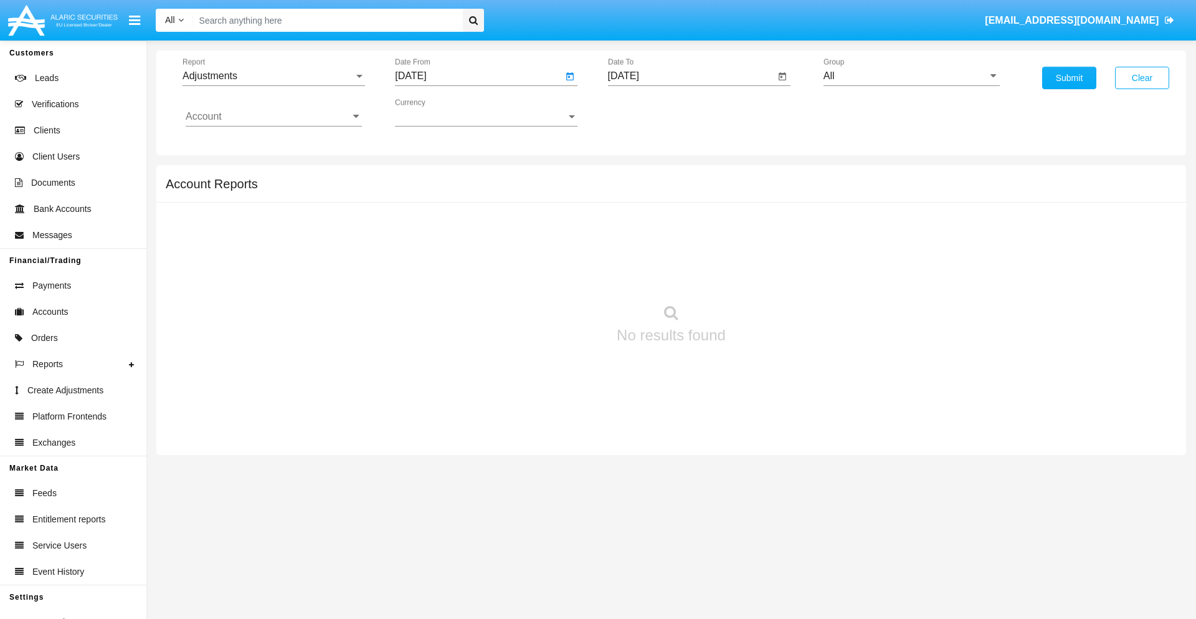
type input "[DATE]"
click at [691, 76] on input "[DATE]" at bounding box center [692, 75] width 168 height 11
click at [649, 112] on span "[DATE]" at bounding box center [637, 113] width 27 height 10
click at [768, 275] on div "2025" at bounding box center [768, 275] width 39 height 22
click at [681, 226] on div "OCT" at bounding box center [681, 225] width 39 height 22
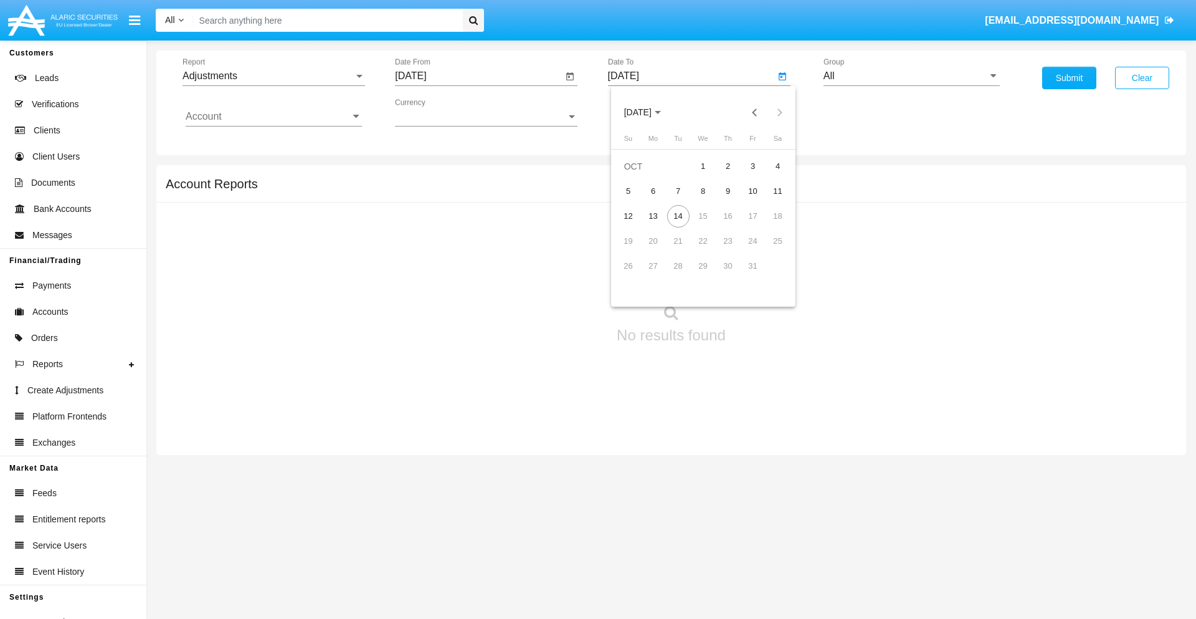
click at [678, 216] on div "14" at bounding box center [678, 216] width 22 height 22
type input "[DATE]"
click at [912, 76] on input "All" at bounding box center [912, 75] width 176 height 11
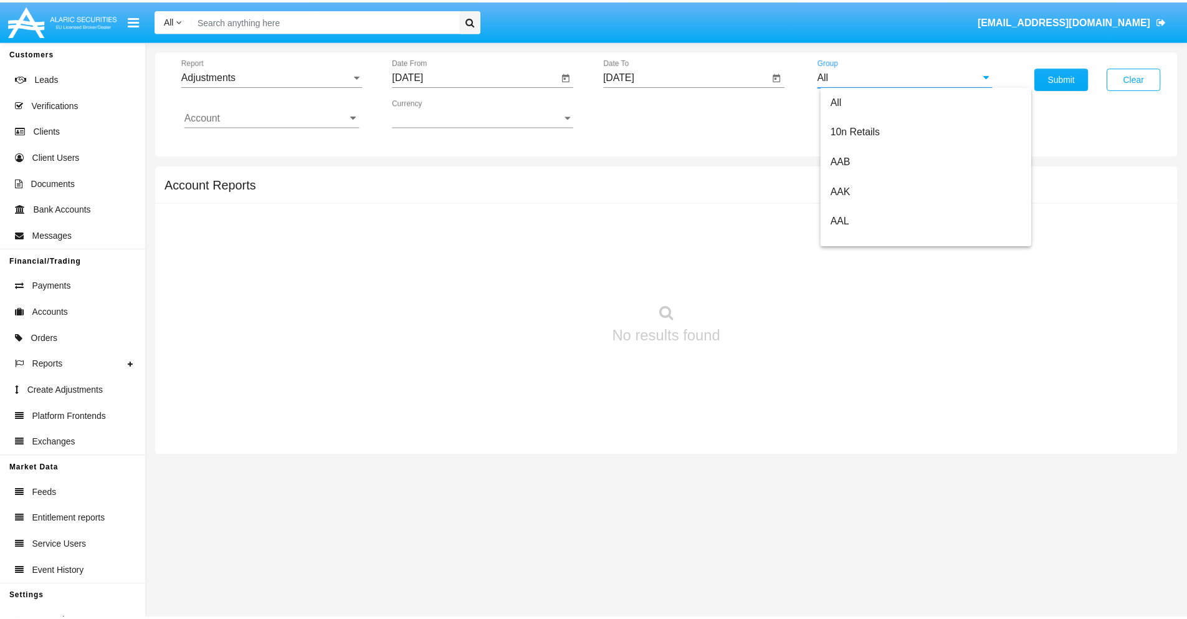
scroll to position [279, 0]
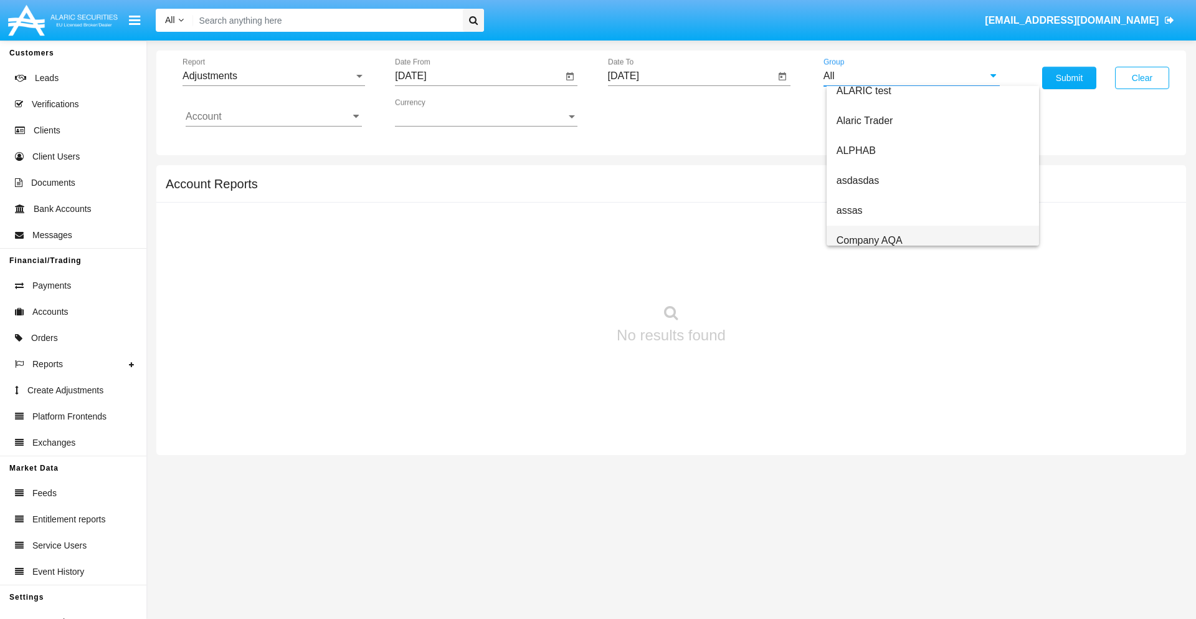
click at [869, 240] on span "Company AQA" at bounding box center [870, 240] width 66 height 11
type input "Company AQA"
click at [274, 117] on input "Account" at bounding box center [274, 116] width 176 height 11
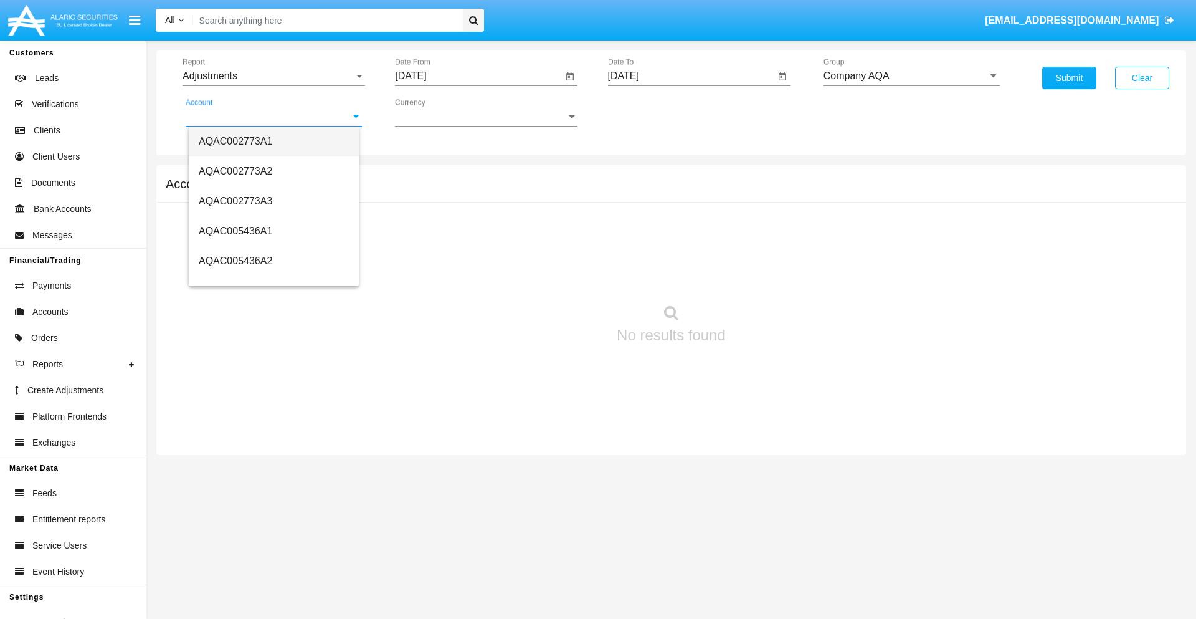
click at [236, 141] on span "AQAC002773A1" at bounding box center [236, 141] width 74 height 11
type input "AQAC002773A1"
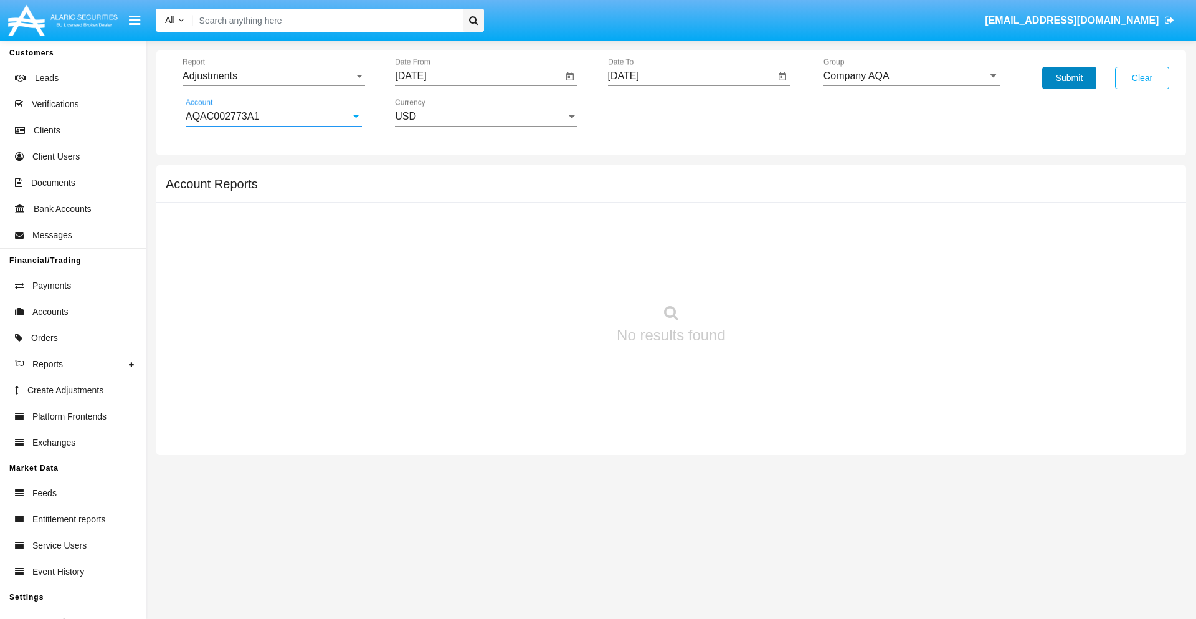
click at [1069, 78] on button "Submit" at bounding box center [1069, 78] width 54 height 22
click at [274, 76] on span "Report" at bounding box center [268, 75] width 171 height 11
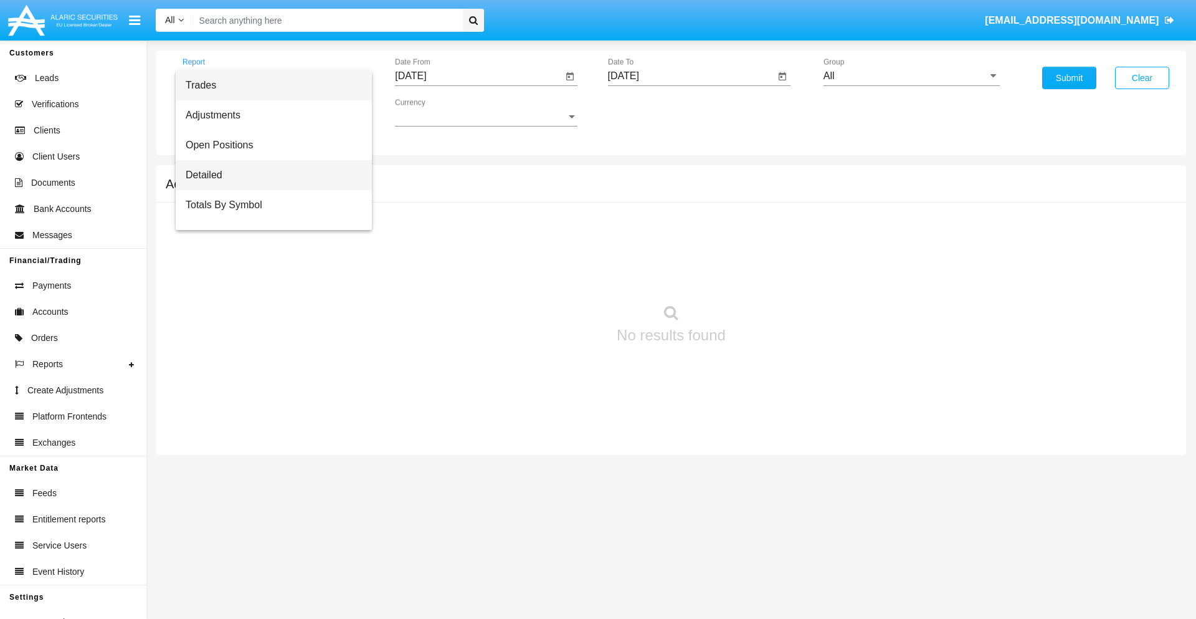
click at [269, 175] on span "Detailed" at bounding box center [274, 175] width 176 height 30
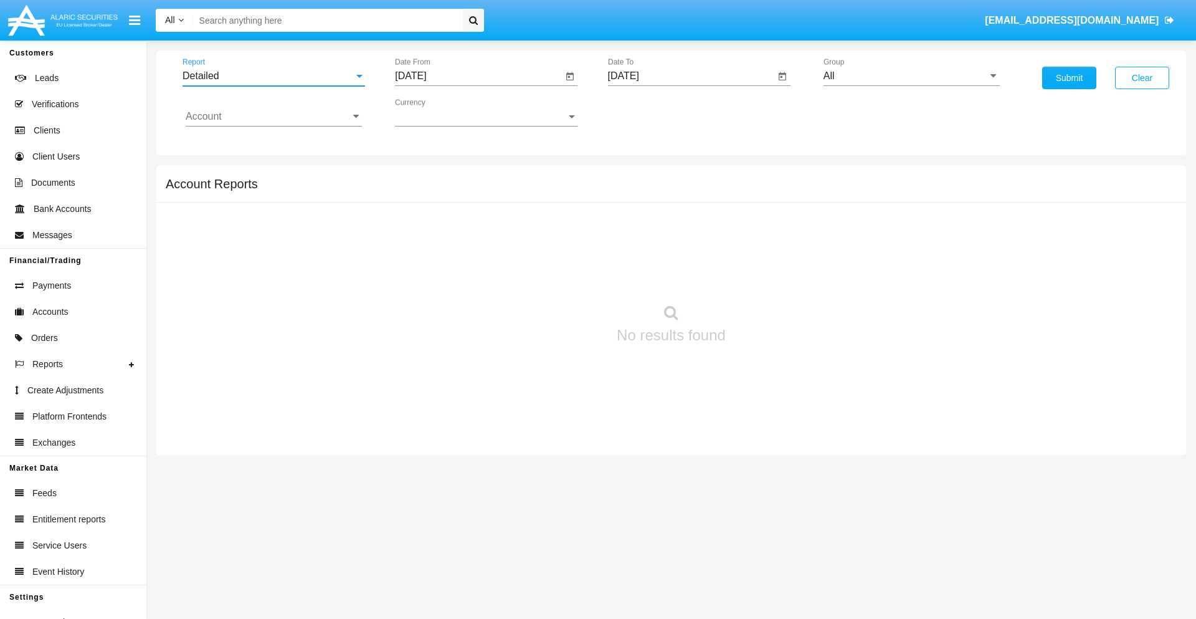
click at [478, 76] on input "[DATE]" at bounding box center [479, 75] width 168 height 11
click at [436, 112] on span "[DATE]" at bounding box center [424, 113] width 27 height 10
click at [556, 275] on div "2025" at bounding box center [555, 275] width 39 height 22
click at [469, 226] on div "OCT" at bounding box center [468, 225] width 39 height 22
click at [565, 166] on div "4" at bounding box center [565, 166] width 22 height 22
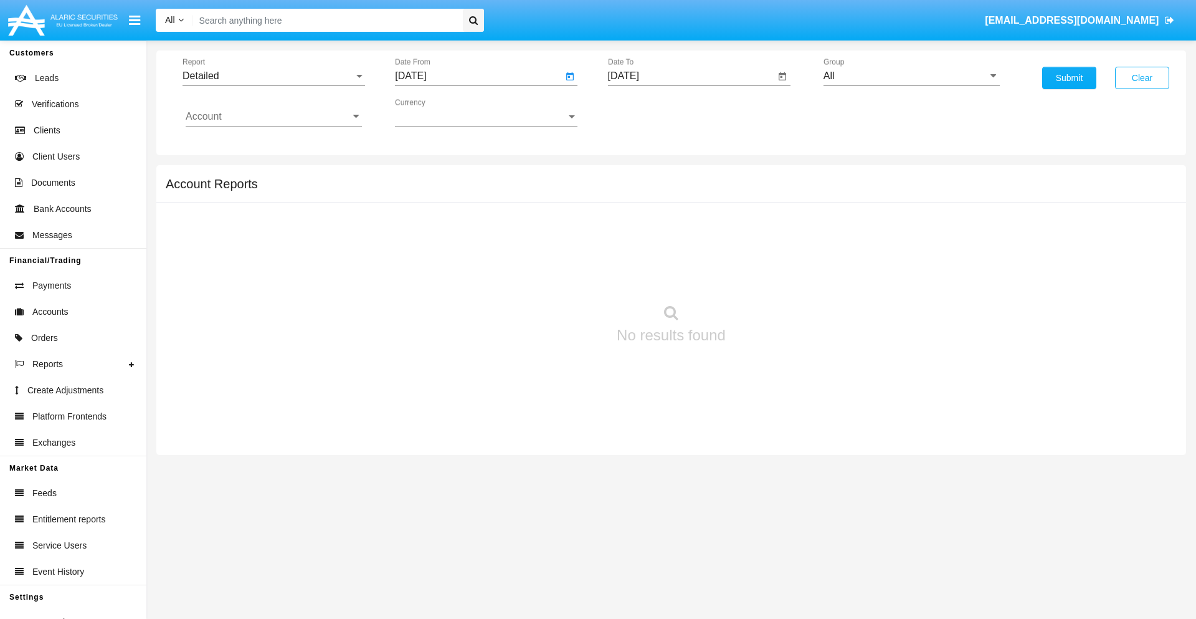
type input "[DATE]"
click at [691, 76] on input "[DATE]" at bounding box center [692, 75] width 168 height 11
click at [649, 112] on span "[DATE]" at bounding box center [637, 113] width 27 height 10
click at [768, 275] on div "2025" at bounding box center [768, 275] width 39 height 22
click at [681, 226] on div "OCT" at bounding box center [681, 225] width 39 height 22
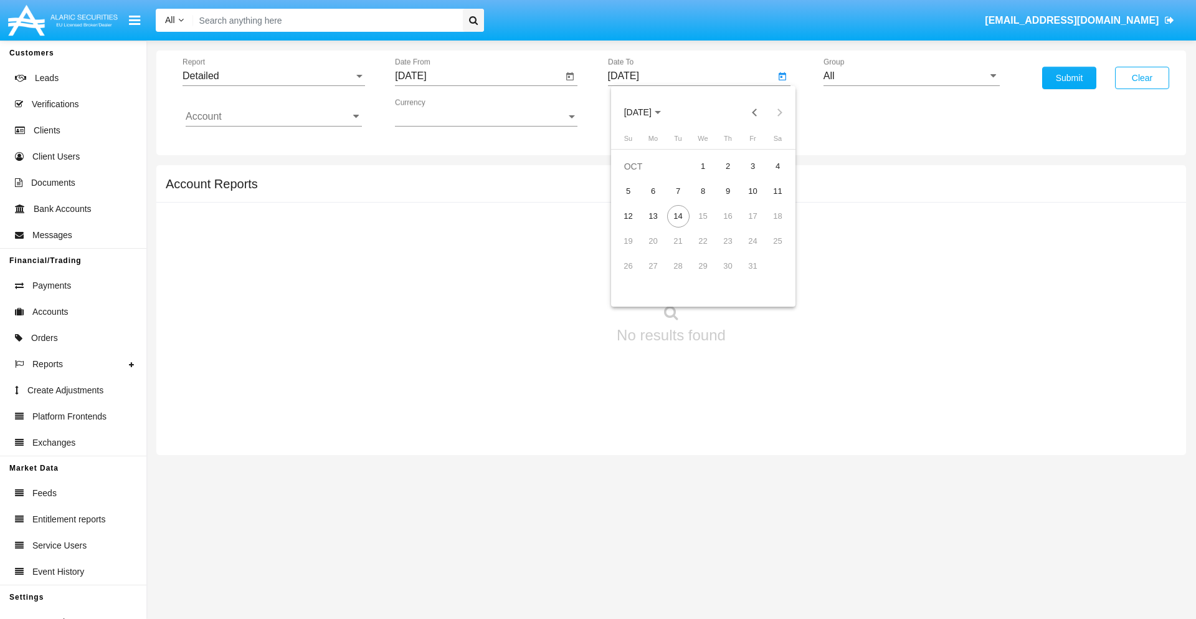
click at [678, 216] on div "14" at bounding box center [678, 216] width 22 height 22
type input "[DATE]"
click at [912, 76] on input "All" at bounding box center [912, 75] width 176 height 11
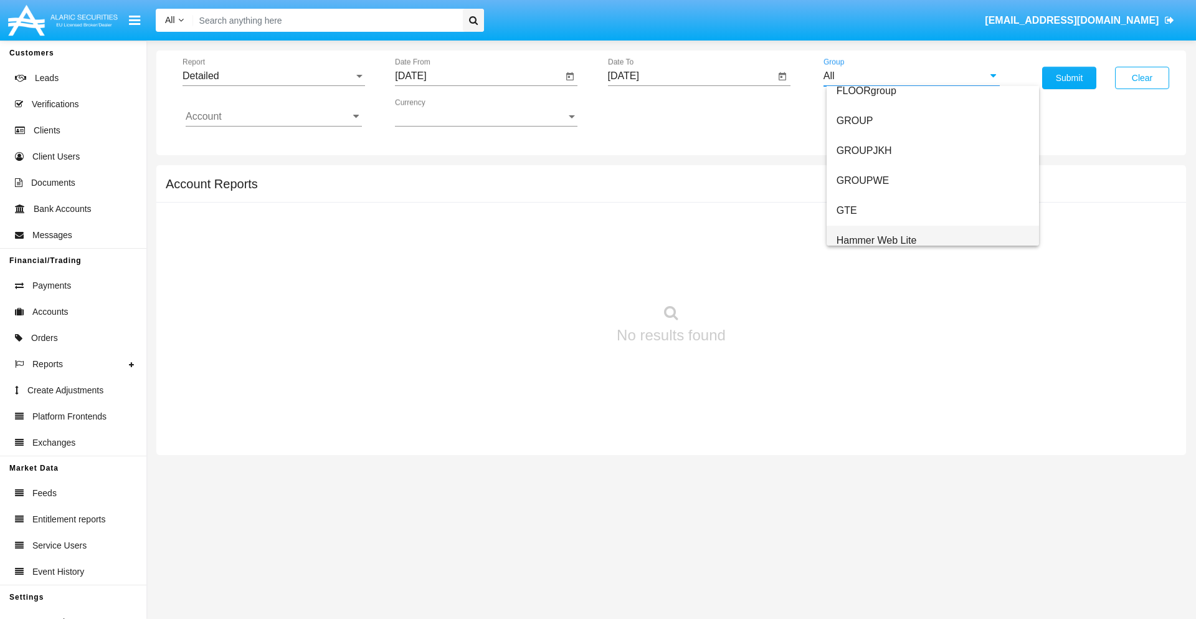
click at [877, 240] on span "Hammer Web Lite" at bounding box center [877, 240] width 80 height 11
type input "Hammer Web Lite"
click at [274, 117] on input "Account" at bounding box center [274, 116] width 176 height 11
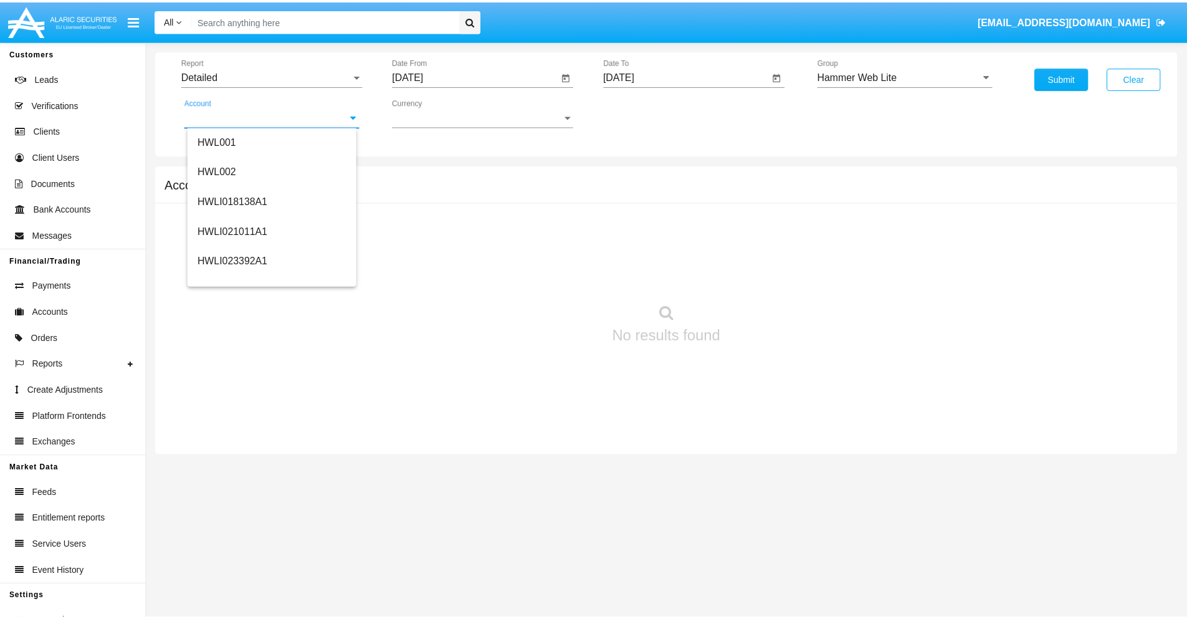
scroll to position [189, 0]
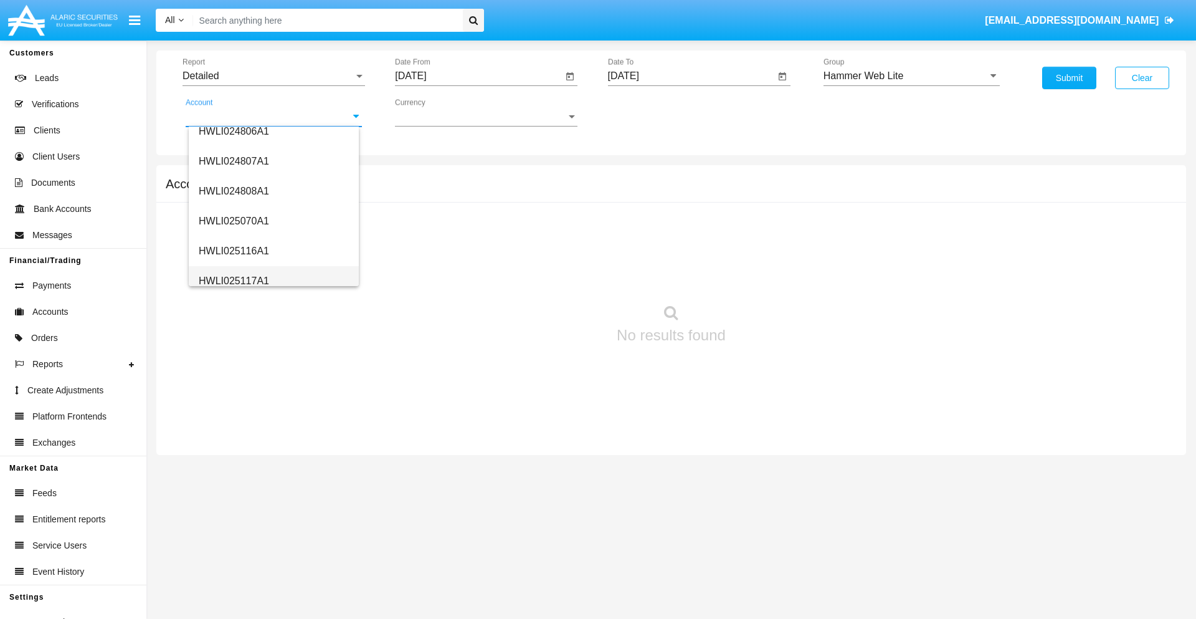
click at [233, 280] on span "HWLI025117A1" at bounding box center [234, 280] width 70 height 11
type input "HWLI025117A1"
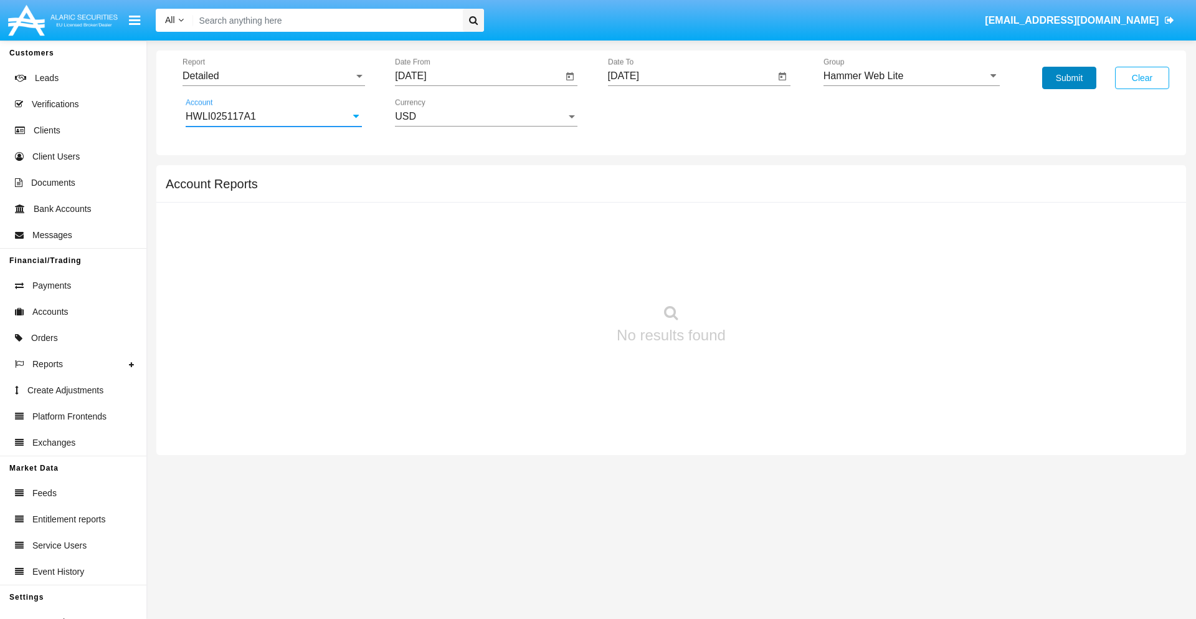
click at [1069, 78] on button "Submit" at bounding box center [1069, 78] width 54 height 22
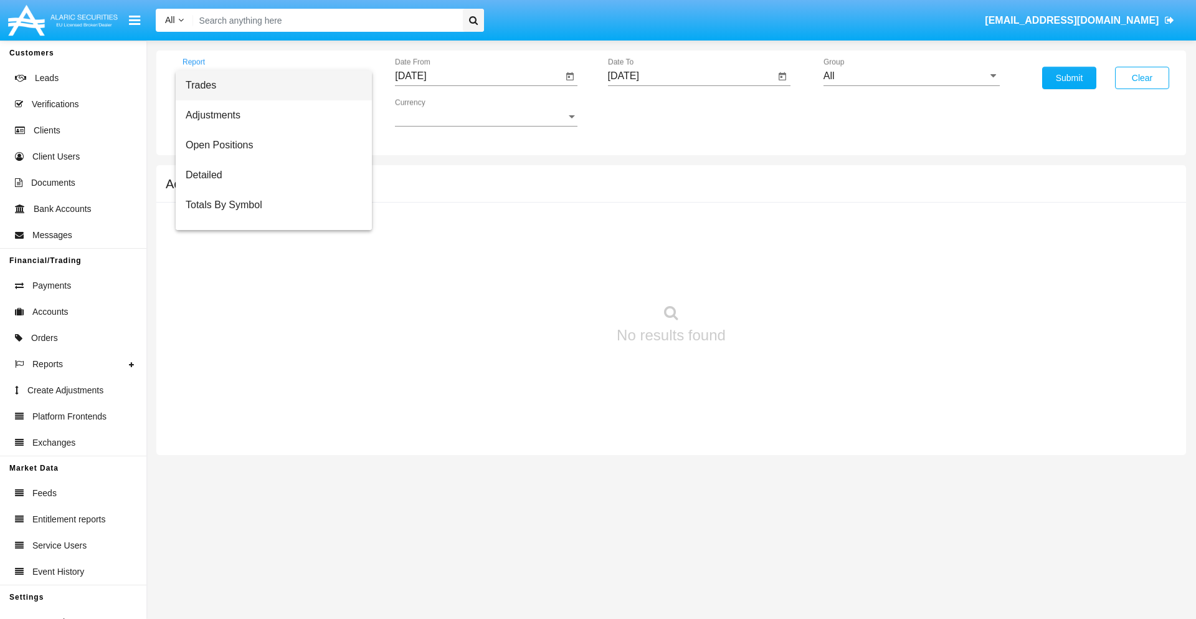
scroll to position [80, 0]
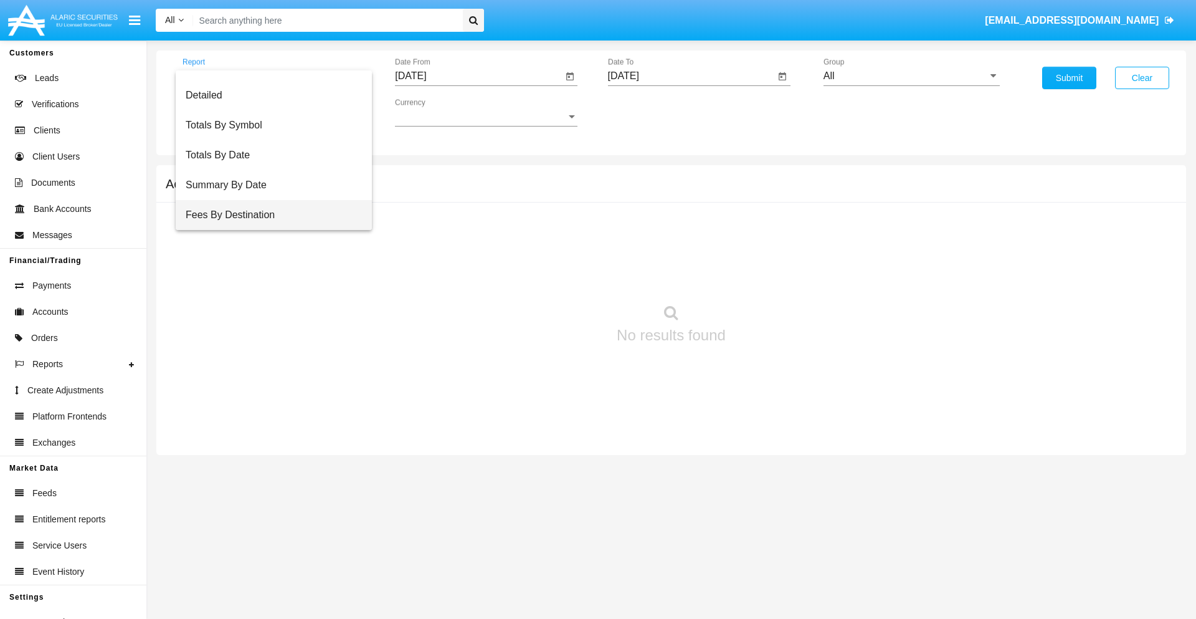
click at [269, 215] on span "Fees By Destination" at bounding box center [274, 215] width 176 height 30
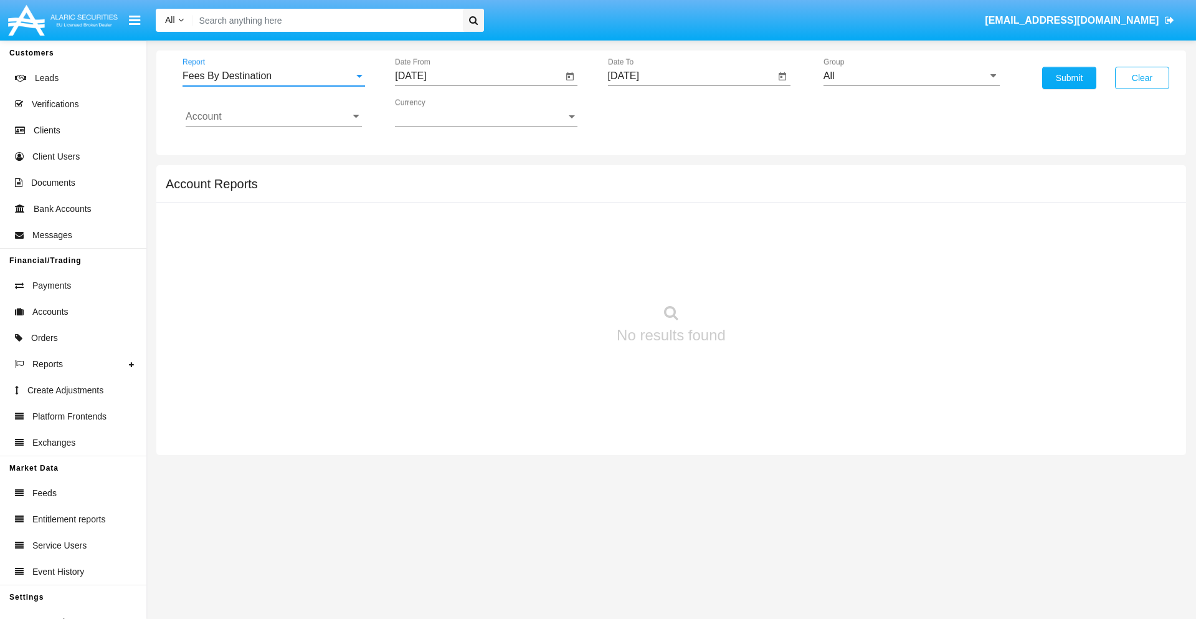
click at [478, 76] on input "[DATE]" at bounding box center [479, 75] width 168 height 11
click at [436, 112] on span "[DATE]" at bounding box center [424, 113] width 27 height 10
click at [556, 275] on div "2025" at bounding box center [555, 275] width 39 height 22
click at [512, 201] on div "[DATE]" at bounding box center [512, 200] width 39 height 22
click at [440, 240] on div "14" at bounding box center [440, 241] width 22 height 22
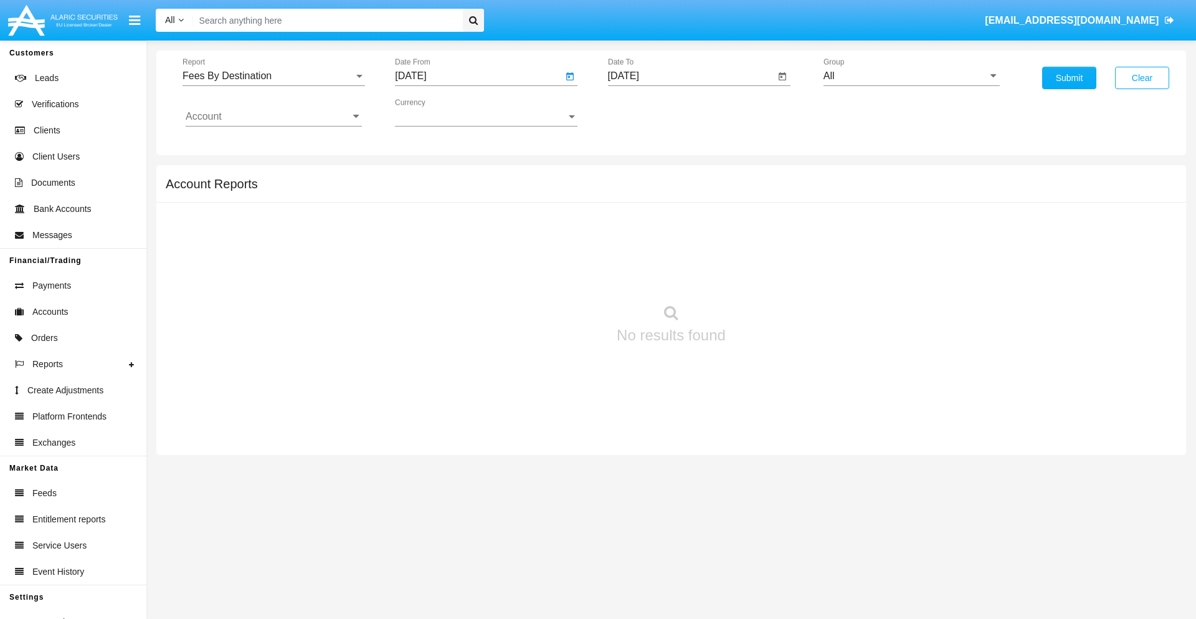
type input "[DATE]"
click at [691, 76] on input "[DATE]" at bounding box center [692, 75] width 168 height 11
click at [649, 112] on span "[DATE]" at bounding box center [637, 113] width 27 height 10
click at [768, 275] on div "2025" at bounding box center [768, 275] width 39 height 22
click at [681, 226] on div "OCT" at bounding box center [681, 225] width 39 height 22
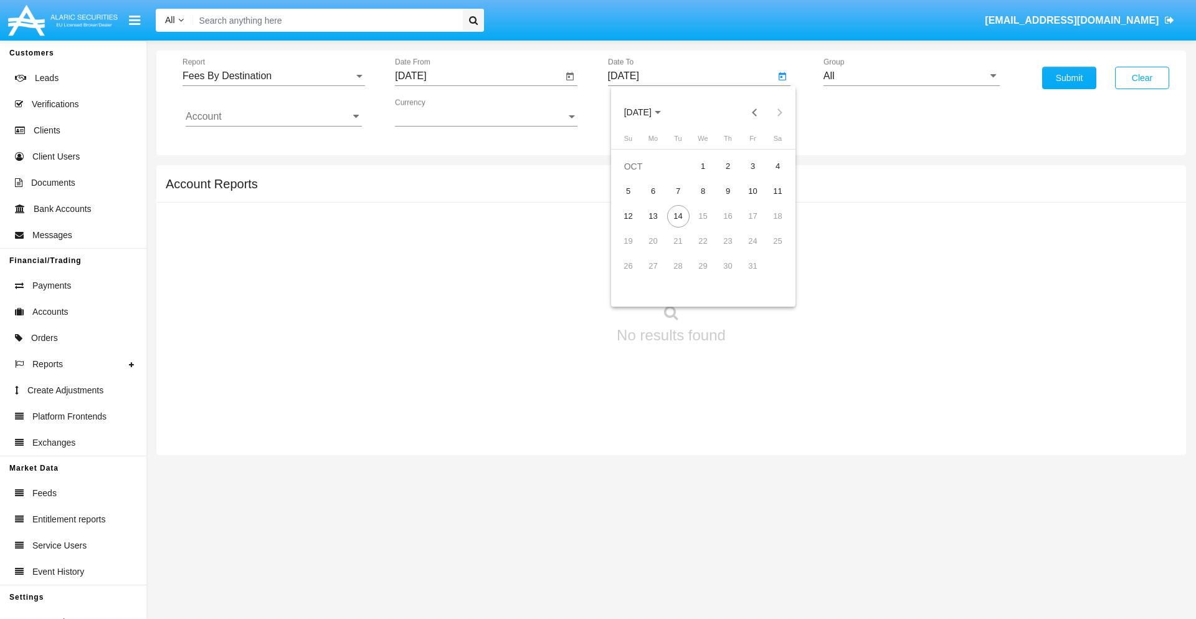
click at [678, 216] on div "14" at bounding box center [678, 216] width 22 height 22
type input "[DATE]"
click at [912, 76] on input "All" at bounding box center [912, 75] width 176 height 11
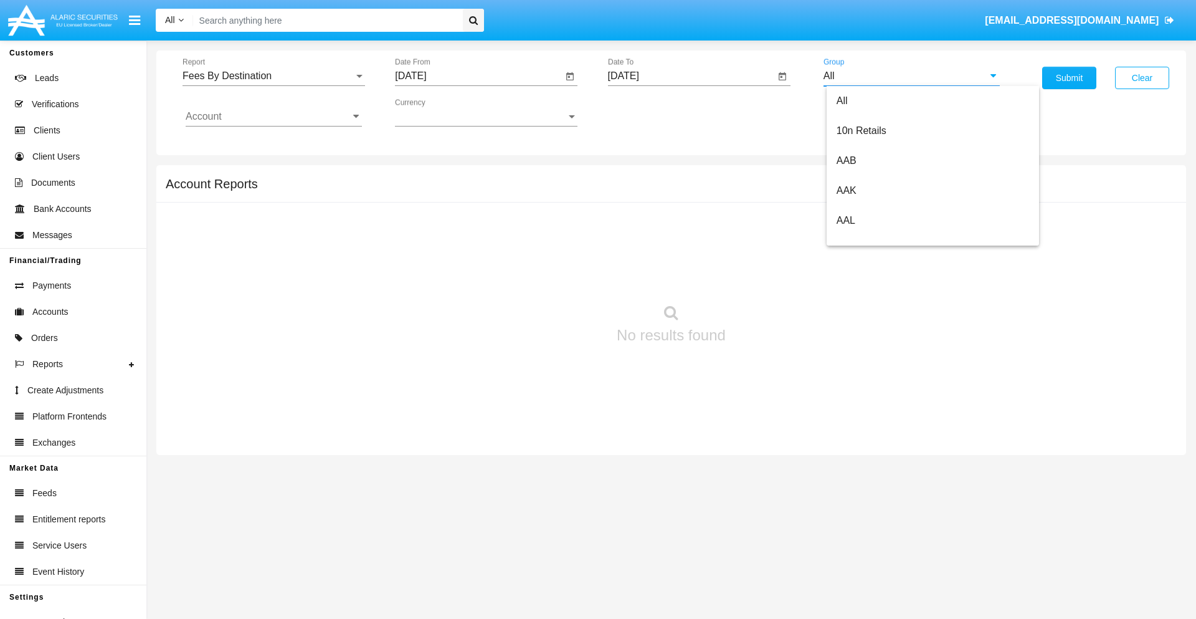
type input "Hammer Web Lite"
click at [274, 117] on input "Account" at bounding box center [274, 116] width 176 height 11
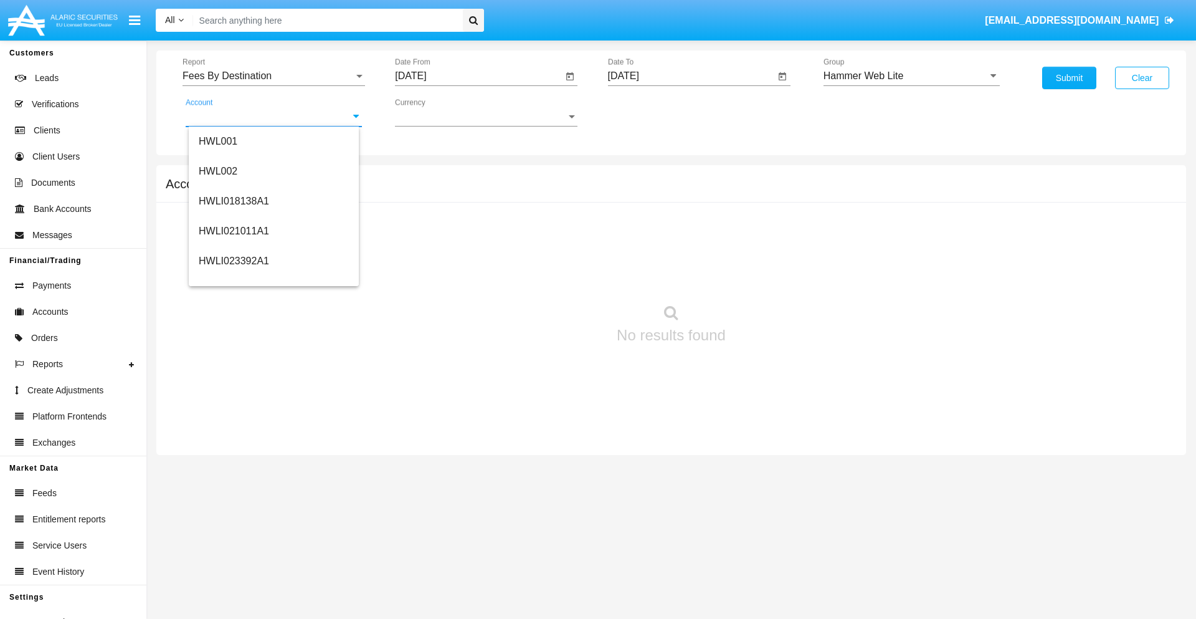
click at [233, 465] on span "HWLI025117A1" at bounding box center [234, 470] width 70 height 11
type input "HWLI025117A1"
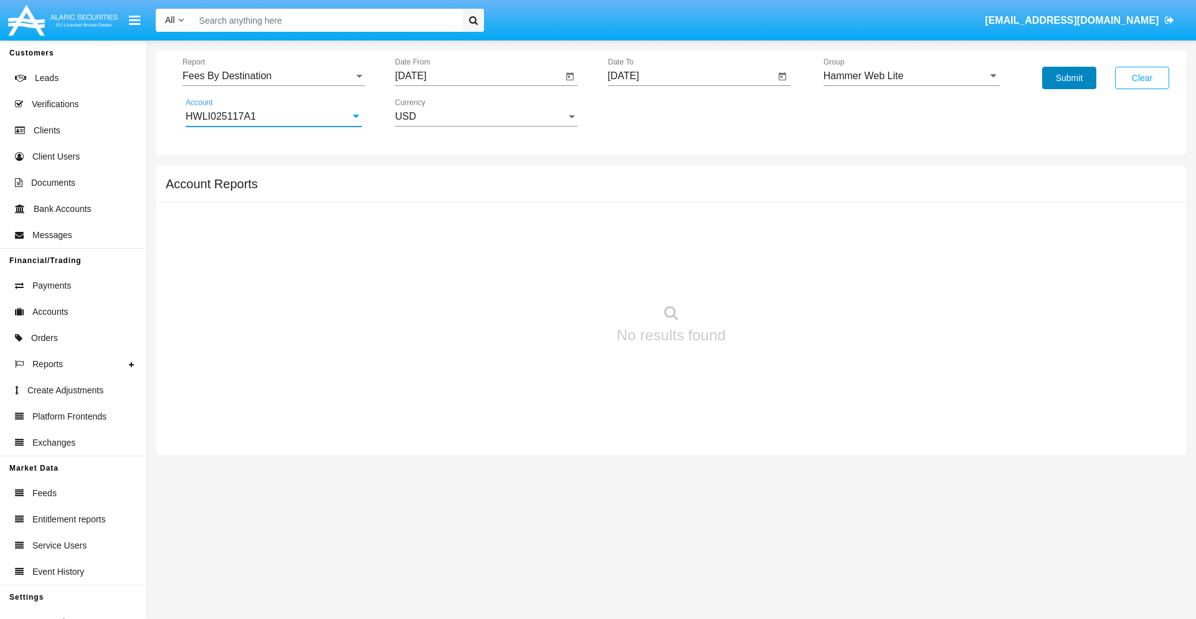
click at [1069, 78] on button "Submit" at bounding box center [1069, 78] width 54 height 22
click at [274, 76] on span "Report" at bounding box center [268, 75] width 171 height 11
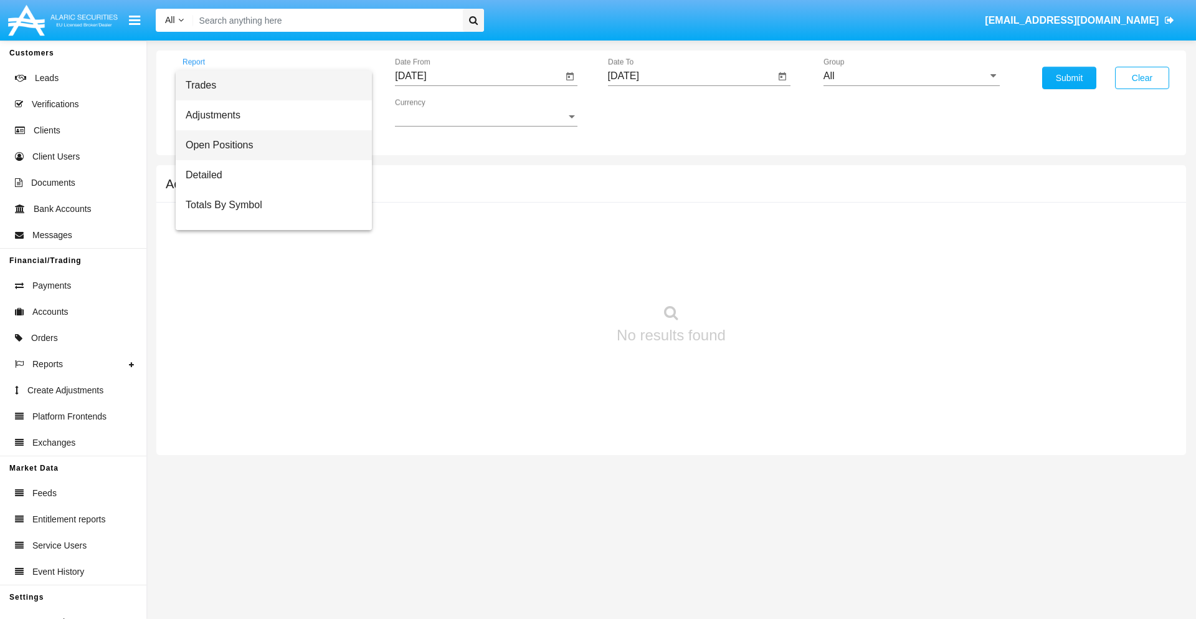
click at [269, 145] on span "Open Positions" at bounding box center [274, 145] width 176 height 30
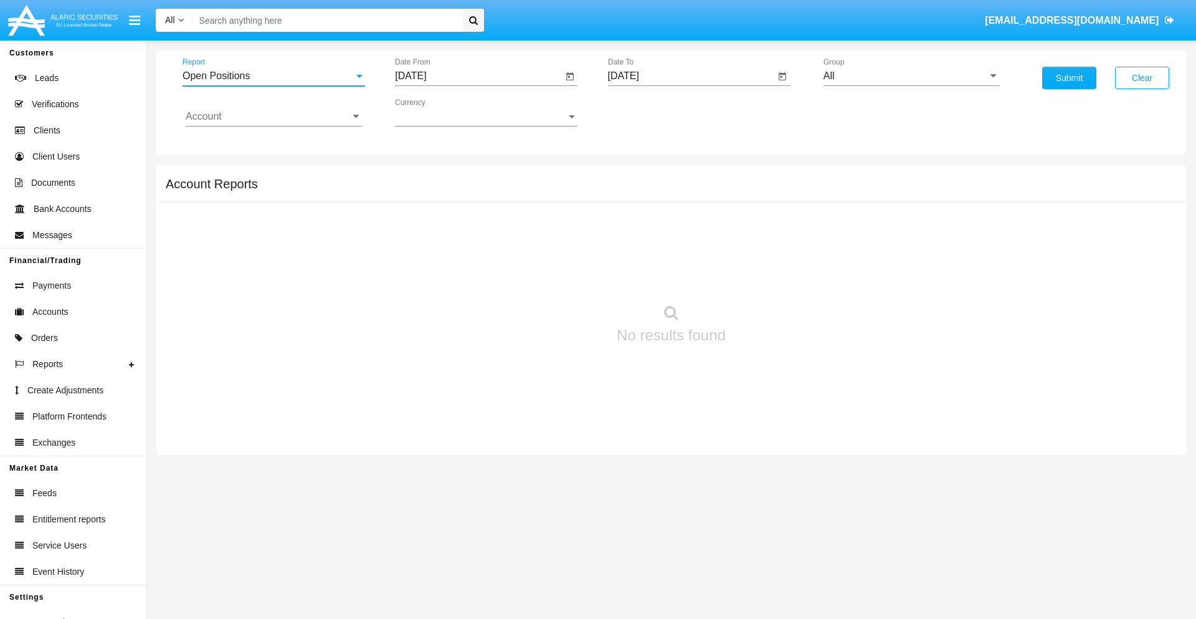
click at [478, 76] on input "[DATE]" at bounding box center [479, 75] width 168 height 11
click at [436, 112] on span "[DATE]" at bounding box center [424, 113] width 27 height 10
click at [556, 275] on div "2025" at bounding box center [555, 275] width 39 height 22
click at [425, 226] on div "SEP" at bounding box center [425, 225] width 39 height 22
click at [416, 240] on div "14" at bounding box center [415, 241] width 22 height 22
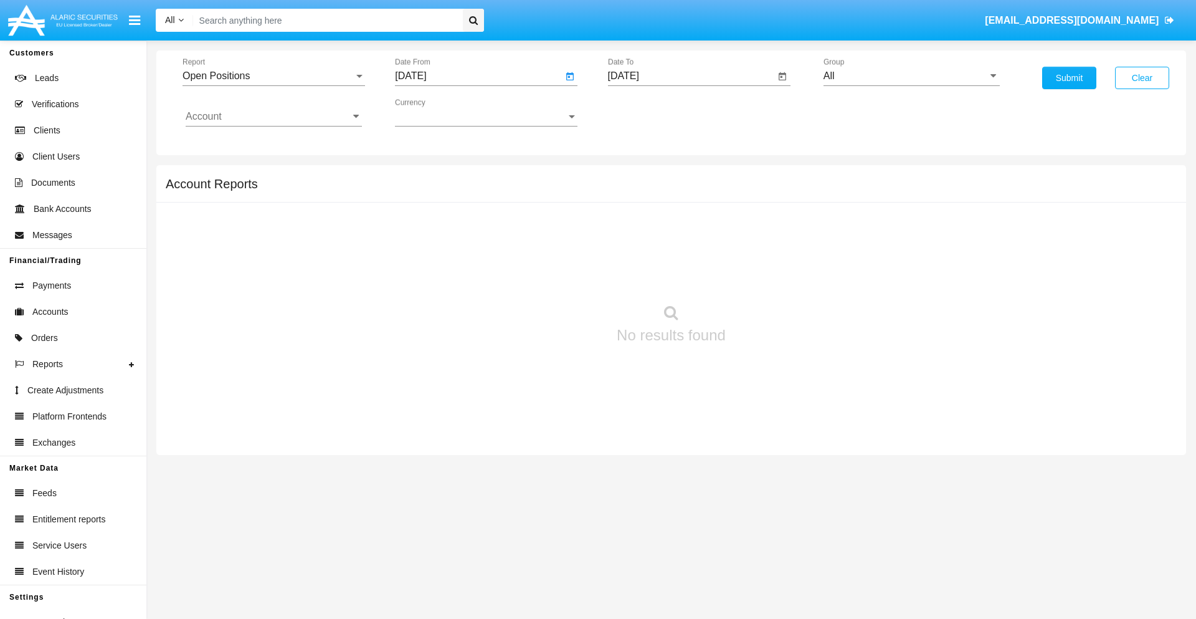
type input "09/14/25"
click at [691, 76] on input "[DATE]" at bounding box center [692, 75] width 168 height 11
click at [649, 112] on span "[DATE]" at bounding box center [637, 113] width 27 height 10
click at [768, 275] on div "2025" at bounding box center [768, 275] width 39 height 22
click at [681, 226] on div "OCT" at bounding box center [681, 225] width 39 height 22
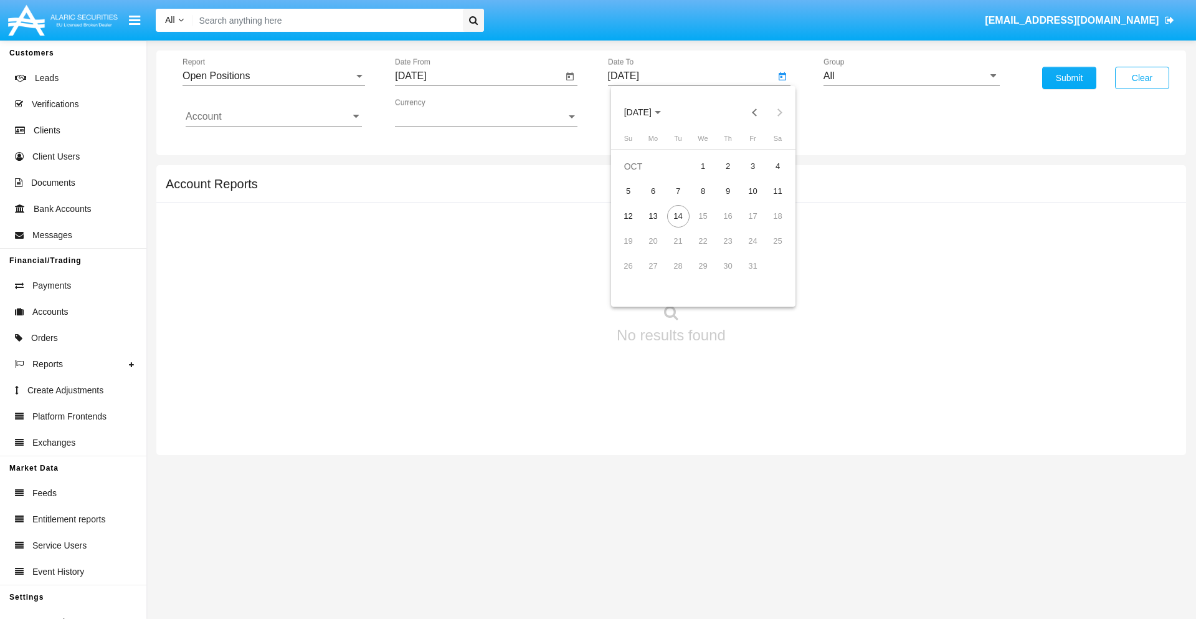
click at [678, 216] on div "14" at bounding box center [678, 216] width 22 height 22
type input "[DATE]"
click at [912, 76] on input "All" at bounding box center [912, 75] width 176 height 11
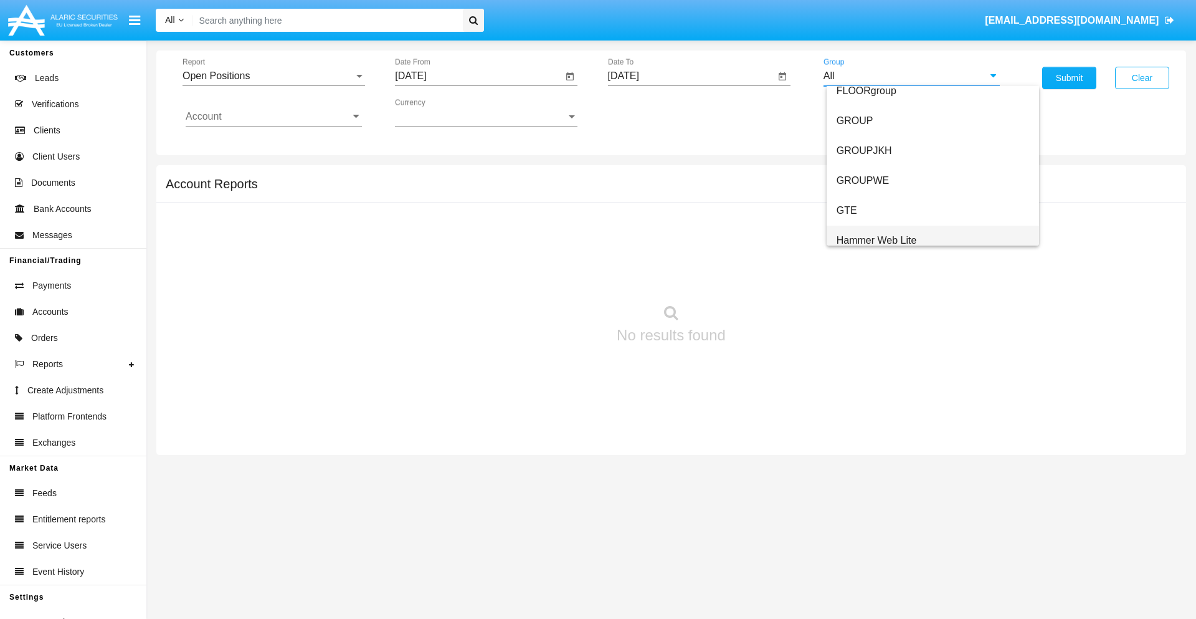
click at [877, 240] on span "Hammer Web Lite" at bounding box center [877, 240] width 80 height 11
type input "Hammer Web Lite"
click at [274, 117] on input "Account" at bounding box center [274, 116] width 176 height 11
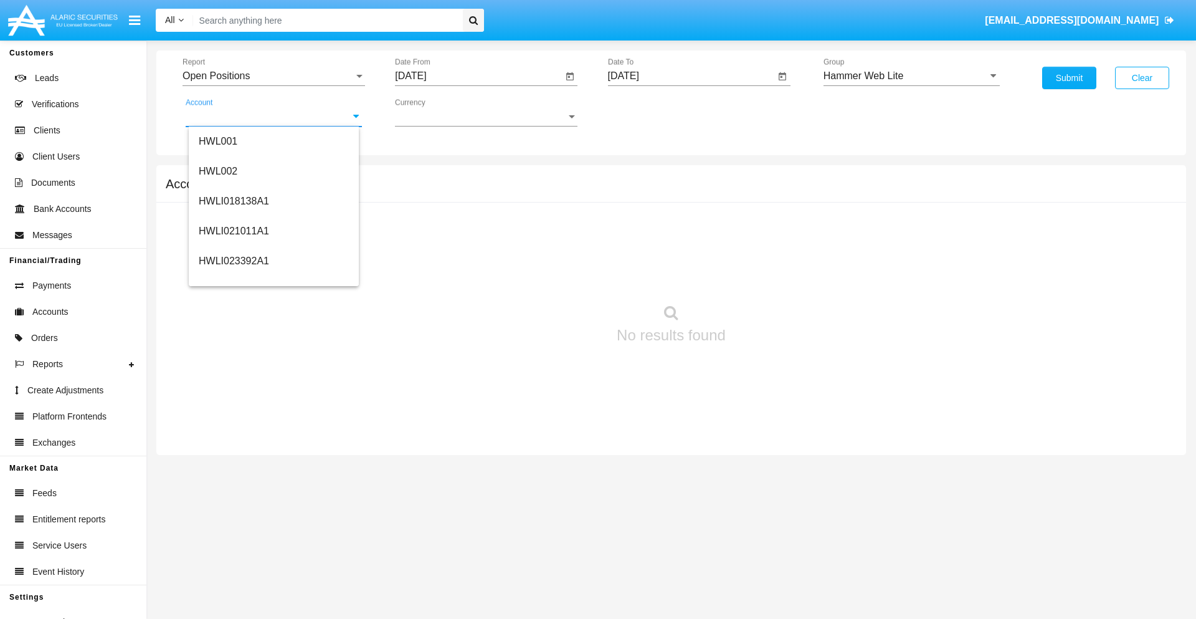
click at [233, 465] on span "HWLI025117A1" at bounding box center [234, 470] width 70 height 11
type input "HWLI025117A1"
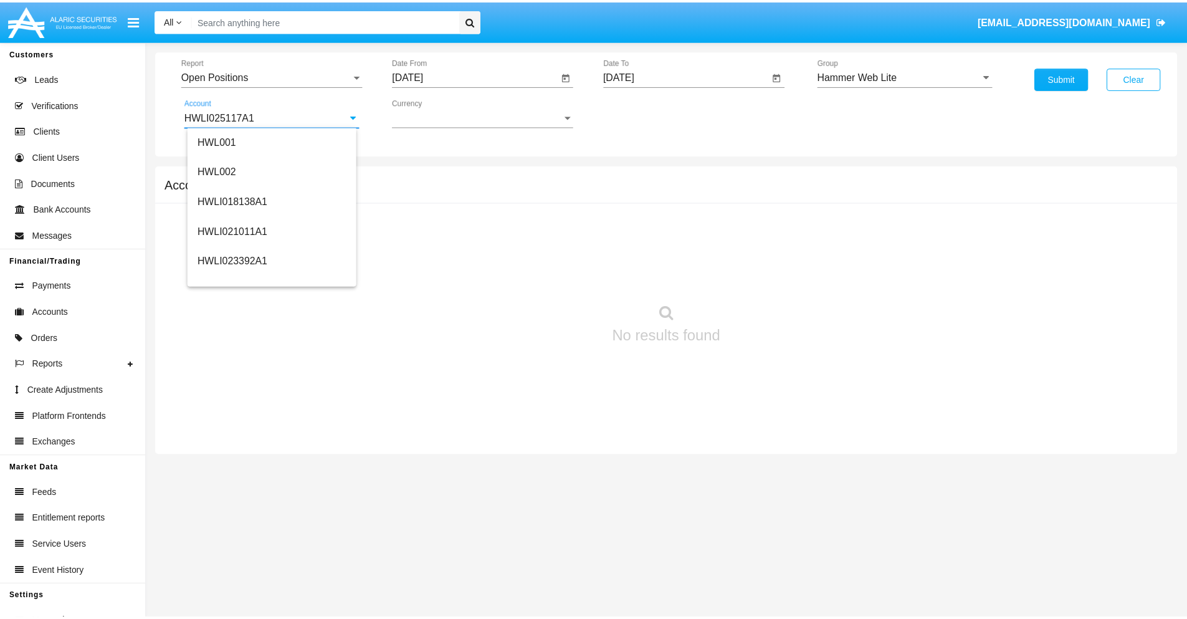
scroll to position [0, 0]
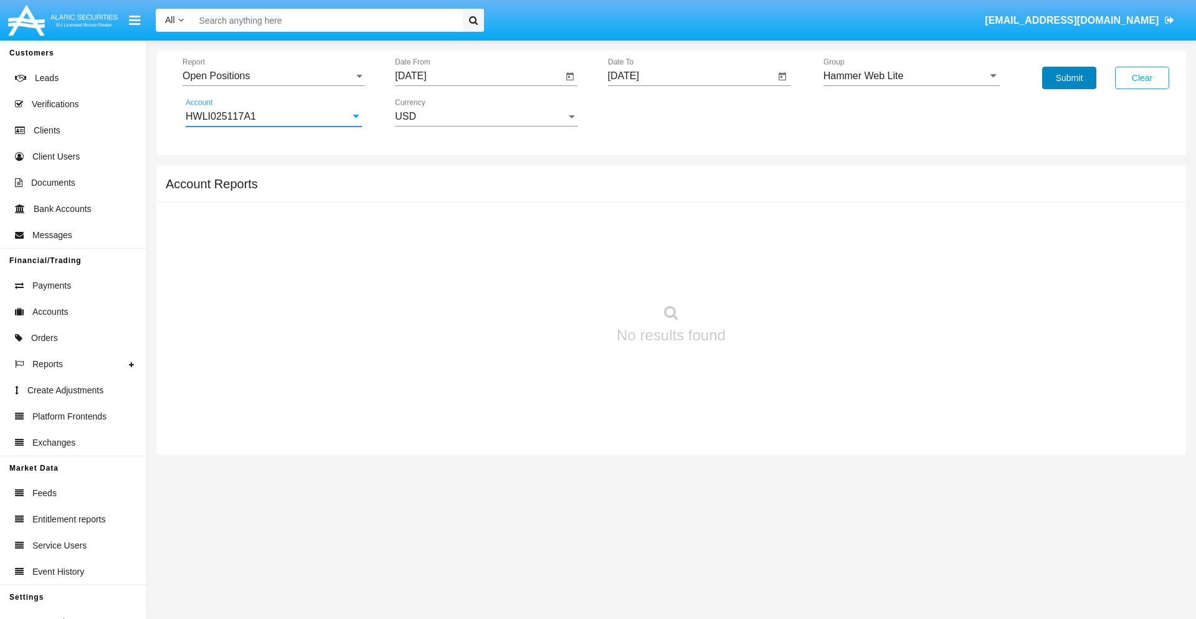
click at [1069, 78] on button "Submit" at bounding box center [1069, 78] width 54 height 22
click at [274, 76] on span "Report" at bounding box center [268, 75] width 171 height 11
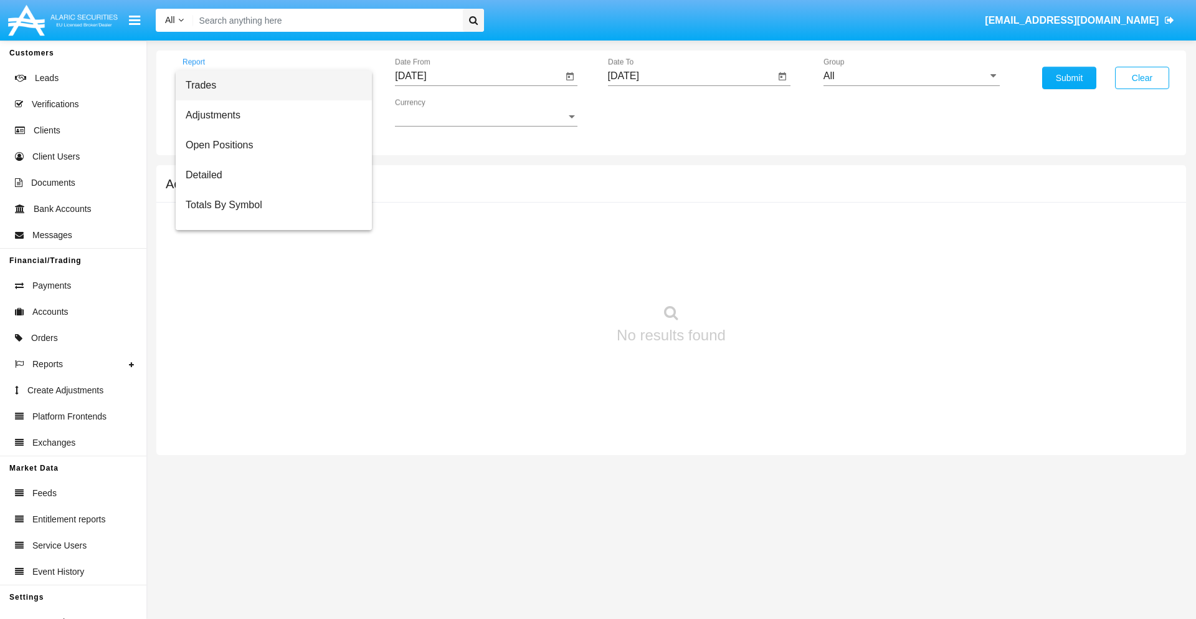
scroll to position [50, 0]
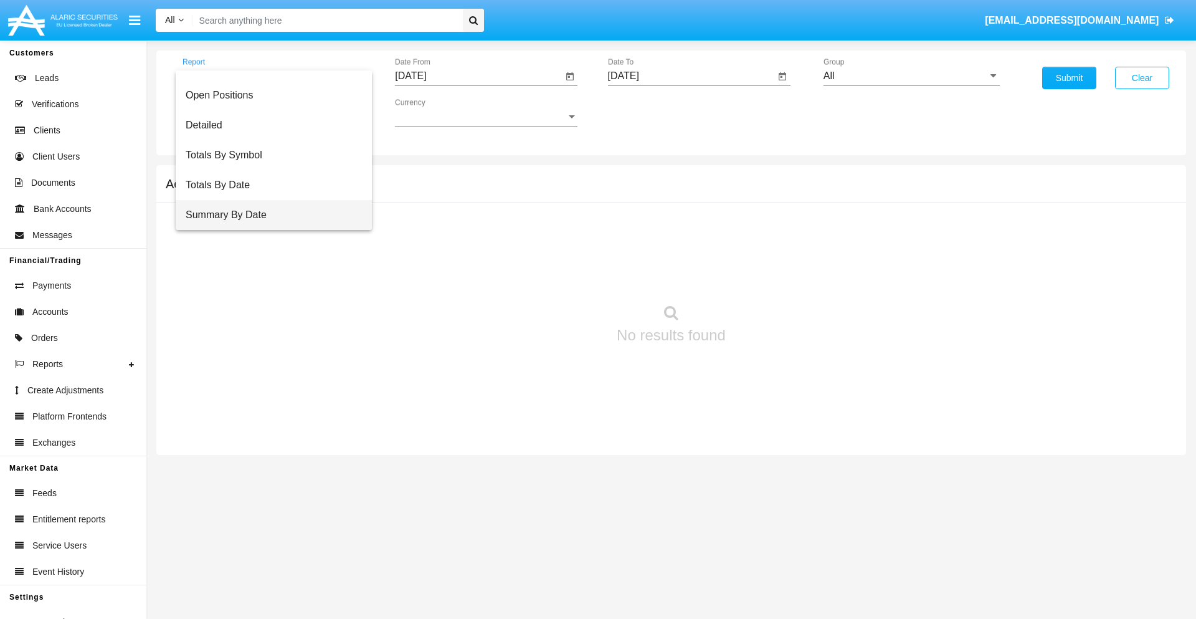
click at [269, 215] on span "Summary By Date" at bounding box center [274, 215] width 176 height 30
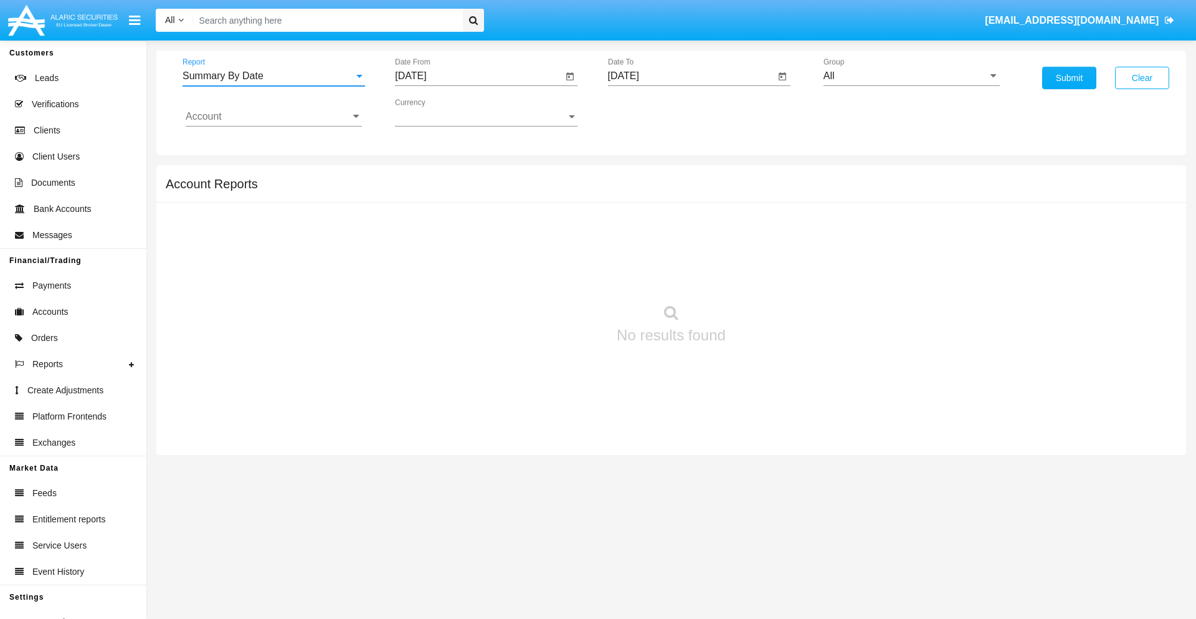
click at [478, 76] on input "[DATE]" at bounding box center [479, 75] width 168 height 11
click at [436, 112] on span "[DATE]" at bounding box center [424, 113] width 27 height 10
click at [556, 275] on div "2025" at bounding box center [555, 275] width 39 height 22
click at [425, 226] on div "SEP" at bounding box center [425, 225] width 39 height 22
click at [440, 290] on div "29" at bounding box center [440, 291] width 22 height 22
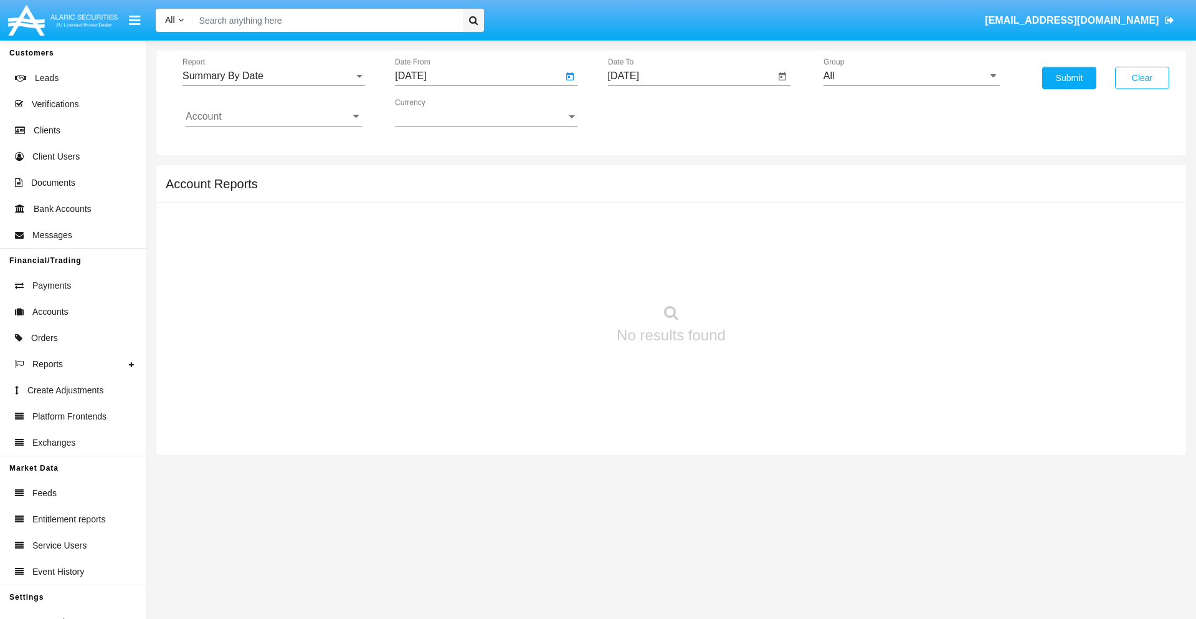
type input "[DATE]"
click at [691, 76] on input "[DATE]" at bounding box center [692, 75] width 168 height 11
click at [649, 112] on span "OCT 2025" at bounding box center [637, 113] width 27 height 10
click at [768, 275] on div "2025" at bounding box center [768, 275] width 39 height 22
click at [681, 226] on div "OCT" at bounding box center [681, 225] width 39 height 22
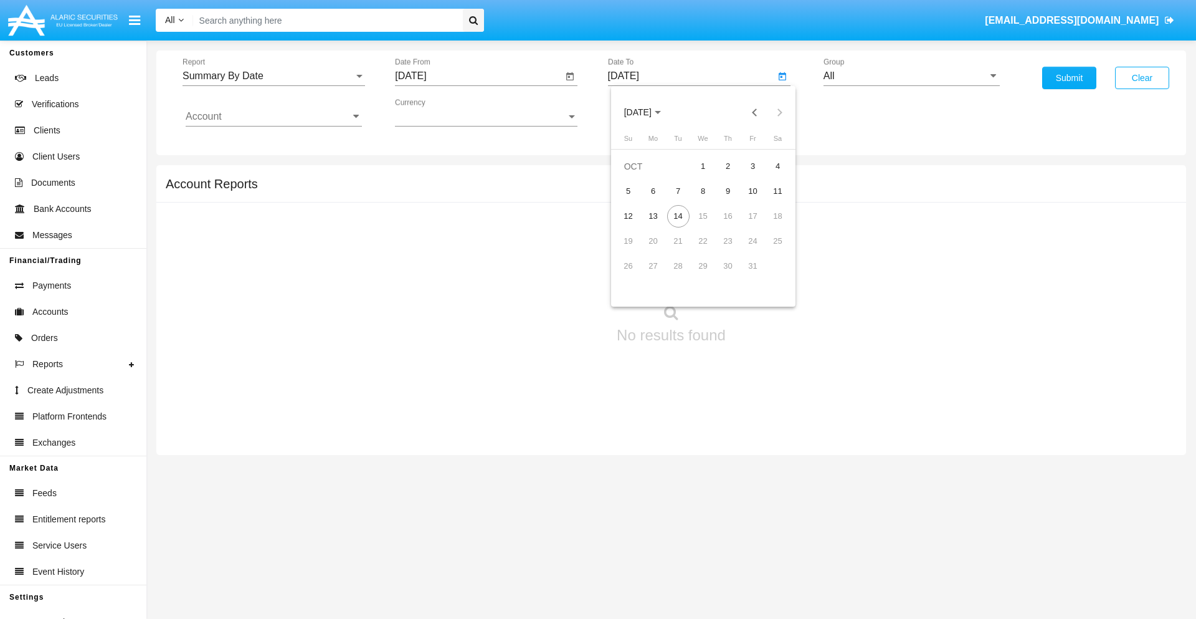
click at [678, 216] on div "14" at bounding box center [678, 216] width 22 height 22
type input "10/14/25"
click at [912, 76] on input "All" at bounding box center [912, 75] width 176 height 11
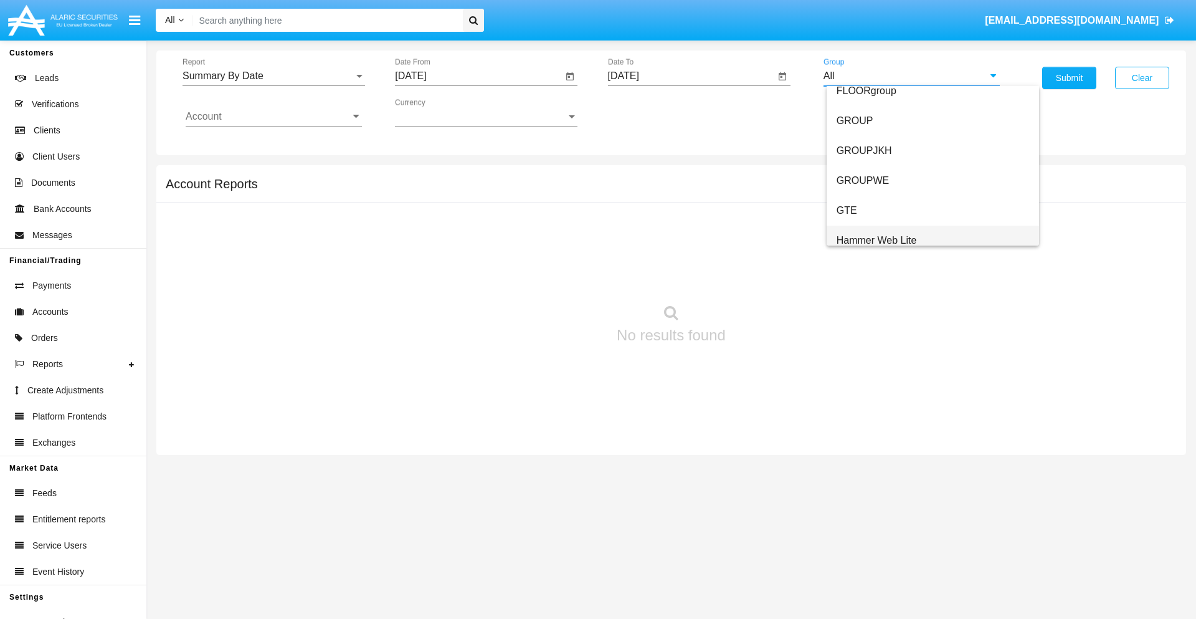
click at [877, 240] on span "Hammer Web Lite" at bounding box center [877, 240] width 80 height 11
type input "Hammer Web Lite"
click at [274, 117] on input "Account" at bounding box center [274, 116] width 176 height 11
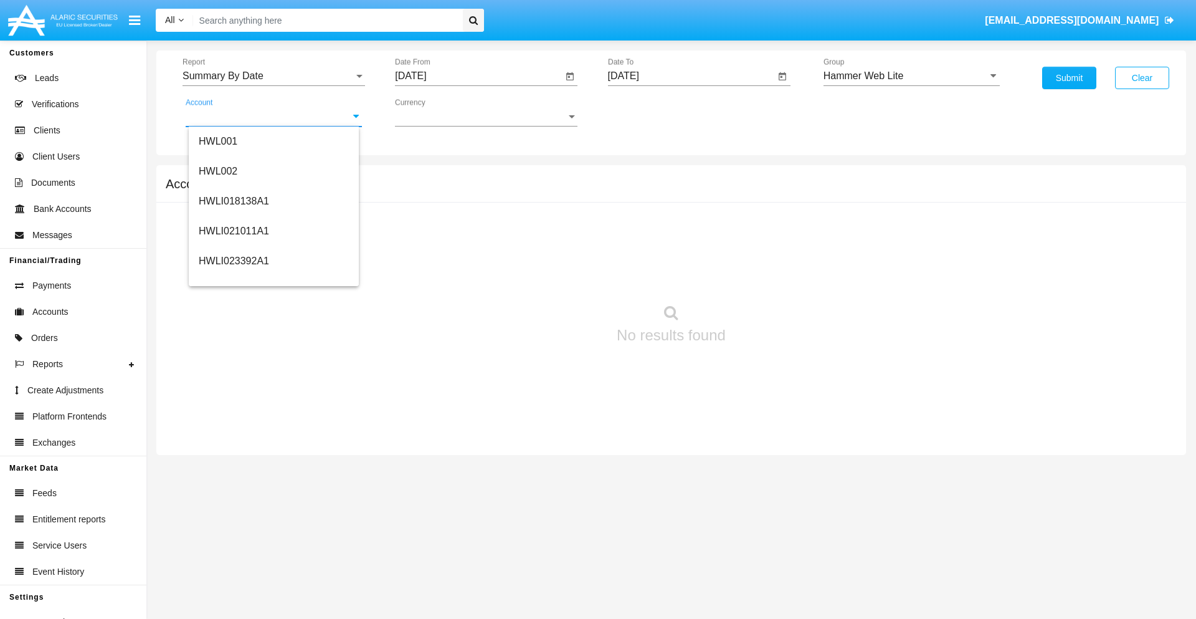
scroll to position [189, 0]
click at [233, 280] on span "HWLI025117A1" at bounding box center [234, 280] width 70 height 11
type input "HWLI025117A1"
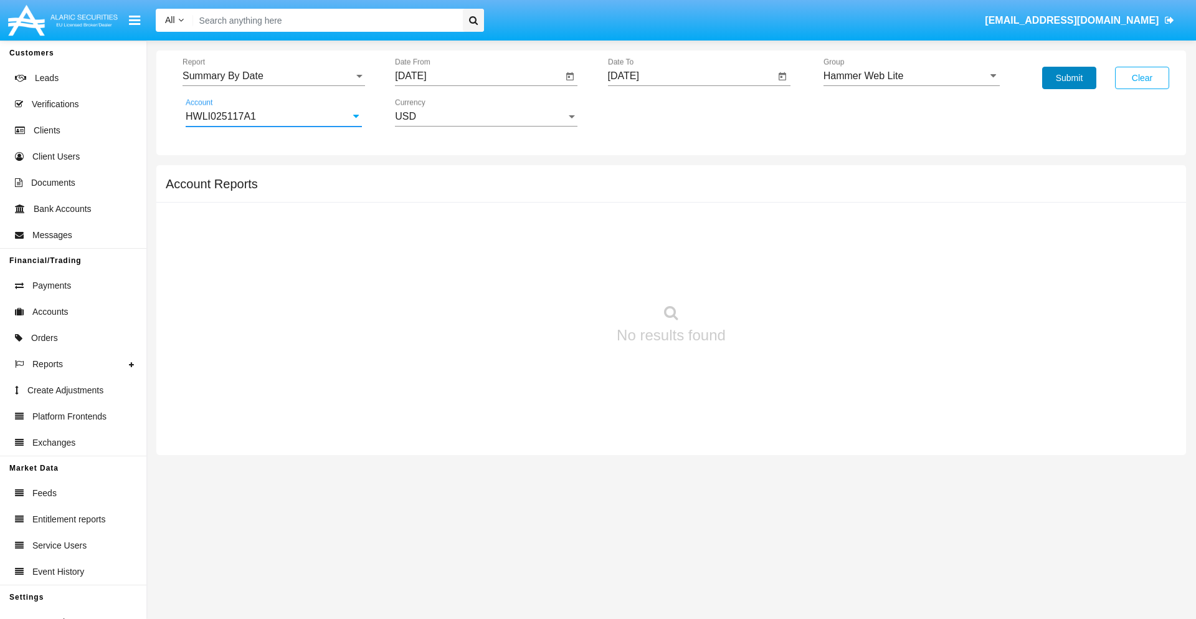
click at [1069, 78] on button "Submit" at bounding box center [1069, 78] width 54 height 22
click at [274, 76] on span "Report" at bounding box center [268, 75] width 171 height 11
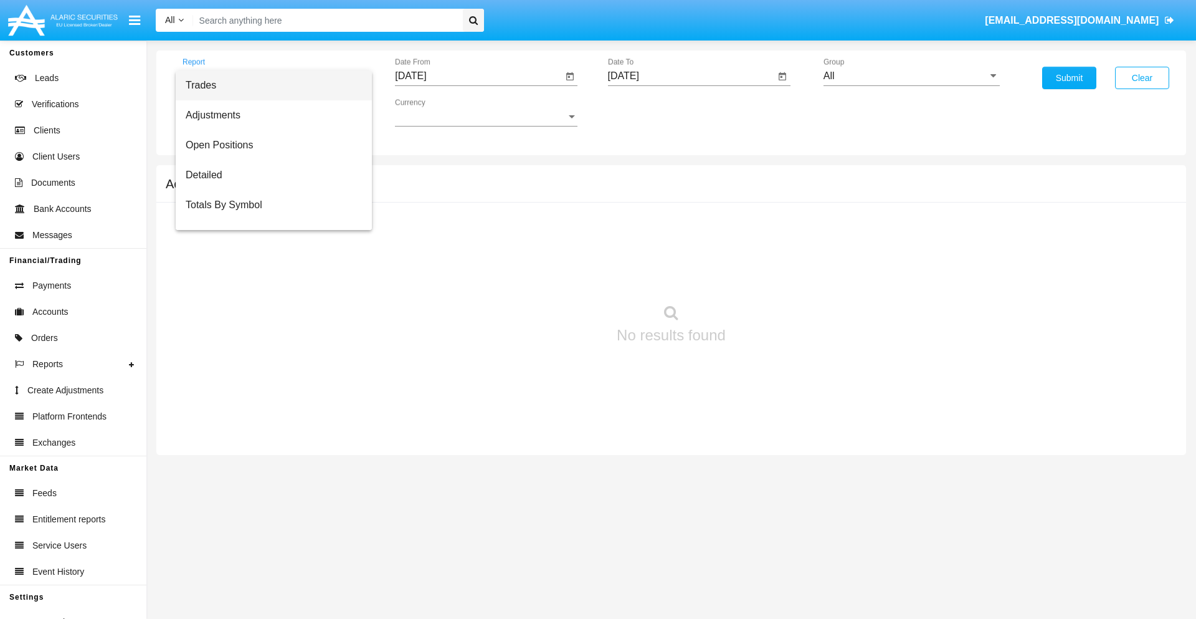
scroll to position [20, 0]
click at [269, 215] on span "Totals By Date" at bounding box center [274, 215] width 176 height 30
click at [478, 76] on input "[DATE]" at bounding box center [479, 75] width 168 height 11
click at [436, 112] on span "[DATE]" at bounding box center [424, 113] width 27 height 10
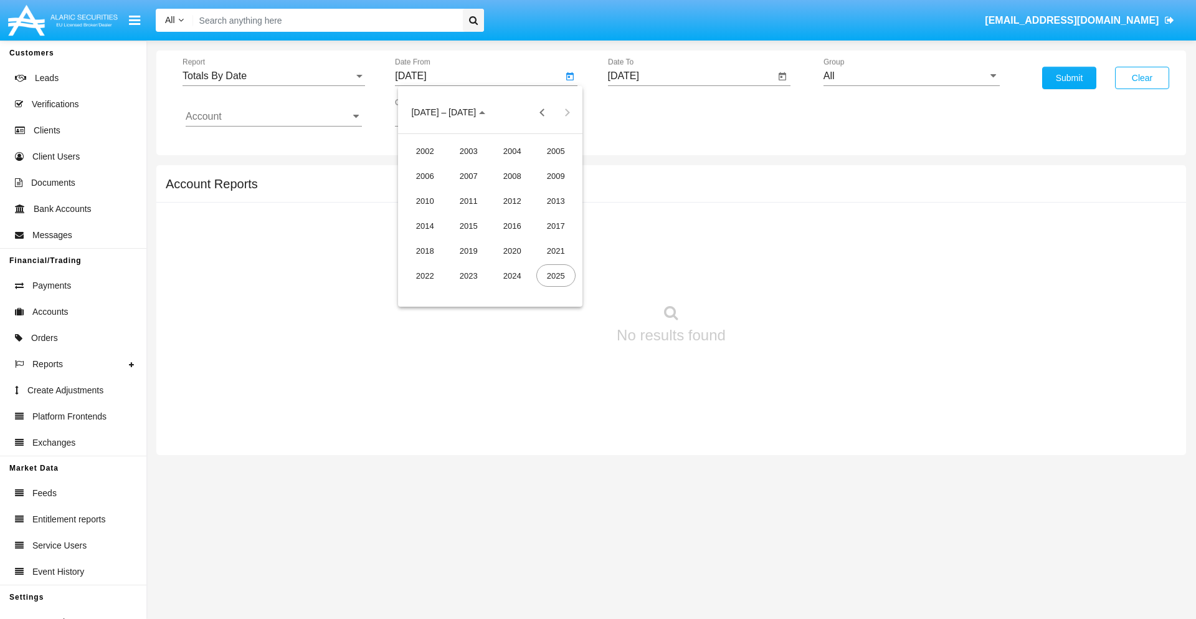
click at [556, 275] on div "2025" at bounding box center [555, 275] width 39 height 22
click at [425, 226] on div "SEP" at bounding box center [425, 225] width 39 height 22
click at [440, 290] on div "29" at bounding box center [440, 291] width 22 height 22
type input "[DATE]"
click at [691, 76] on input "[DATE]" at bounding box center [692, 75] width 168 height 11
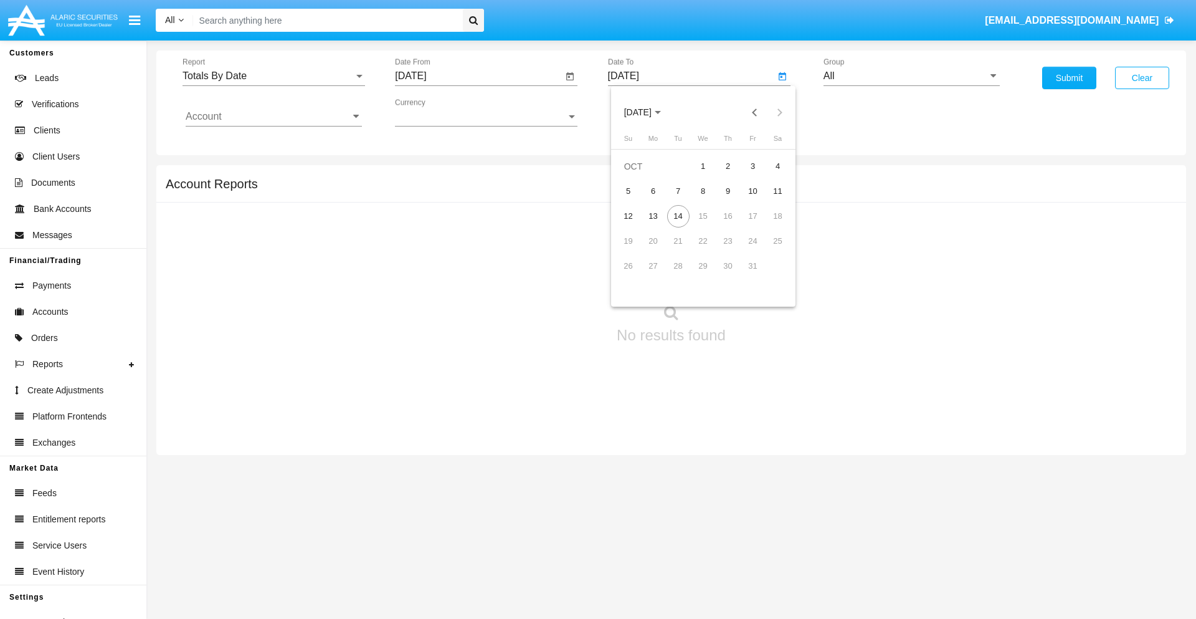
click at [649, 112] on span "[DATE]" at bounding box center [637, 113] width 27 height 10
click at [768, 275] on div "2025" at bounding box center [768, 275] width 39 height 22
click at [681, 226] on div "OCT" at bounding box center [681, 225] width 39 height 22
click at [678, 216] on div "14" at bounding box center [678, 216] width 22 height 22
type input "[DATE]"
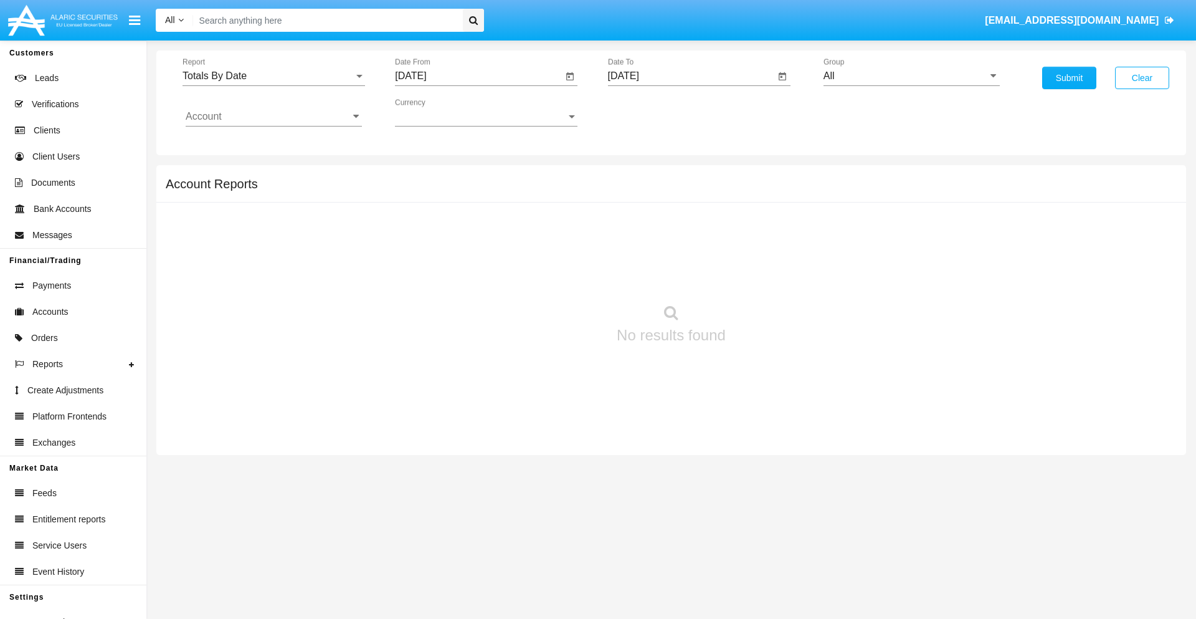
click at [912, 76] on input "All" at bounding box center [912, 75] width 176 height 11
type input "Hammer Web Lite"
click at [274, 117] on input "Account" at bounding box center [274, 116] width 176 height 11
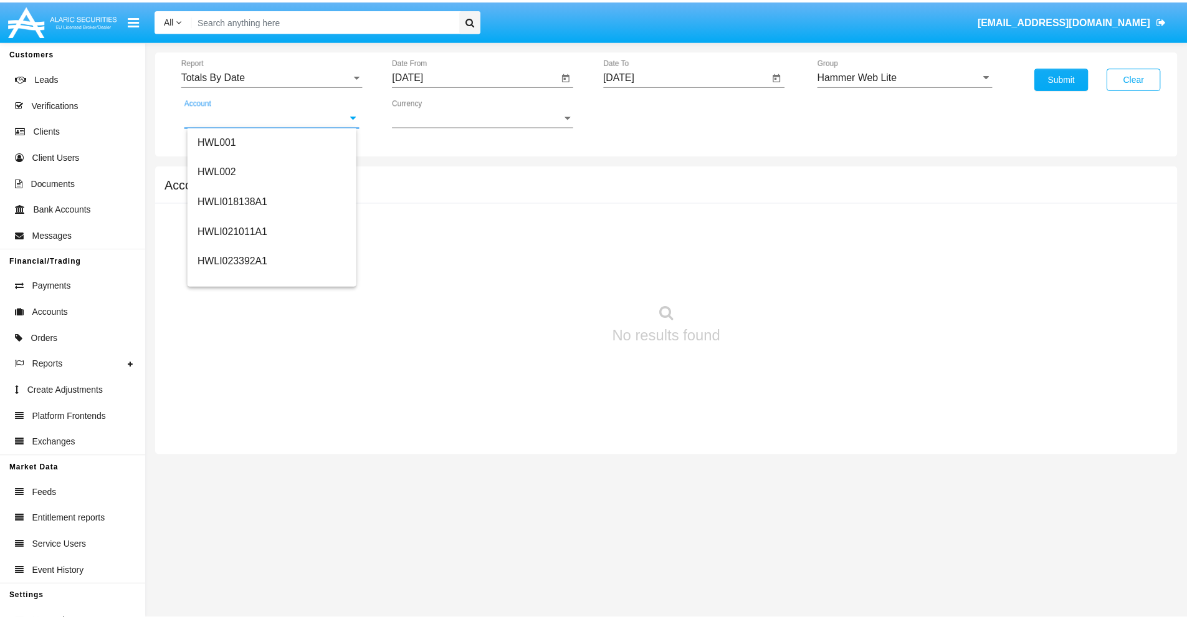
scroll to position [189, 0]
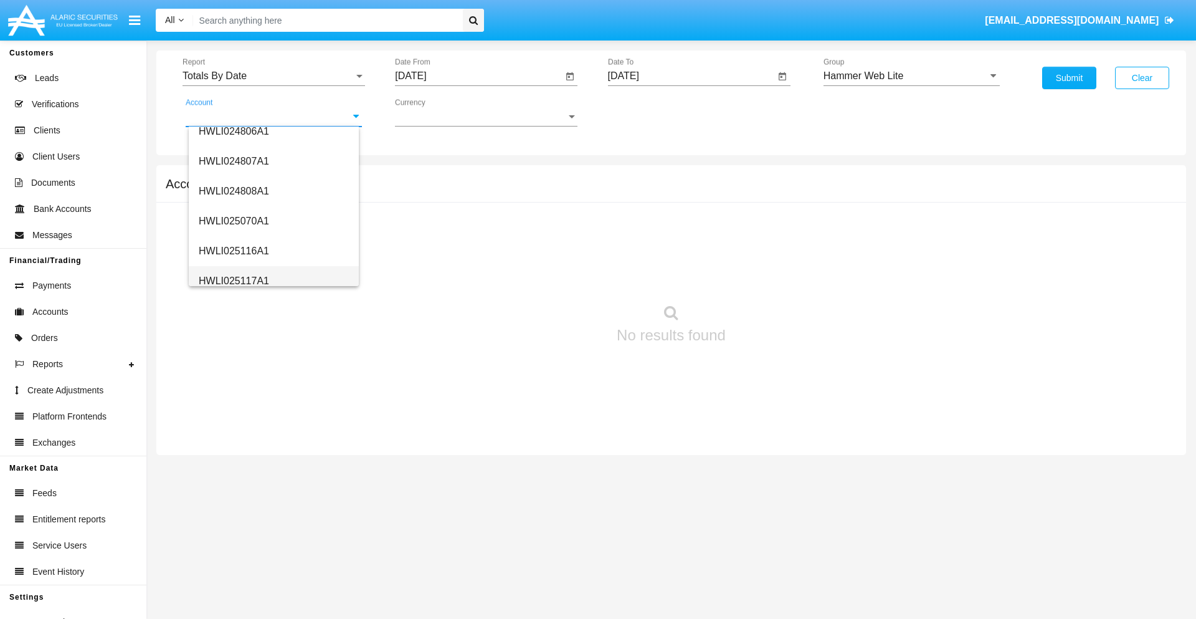
click at [233, 280] on span "HWLI025117A1" at bounding box center [234, 280] width 70 height 11
type input "HWLI025117A1"
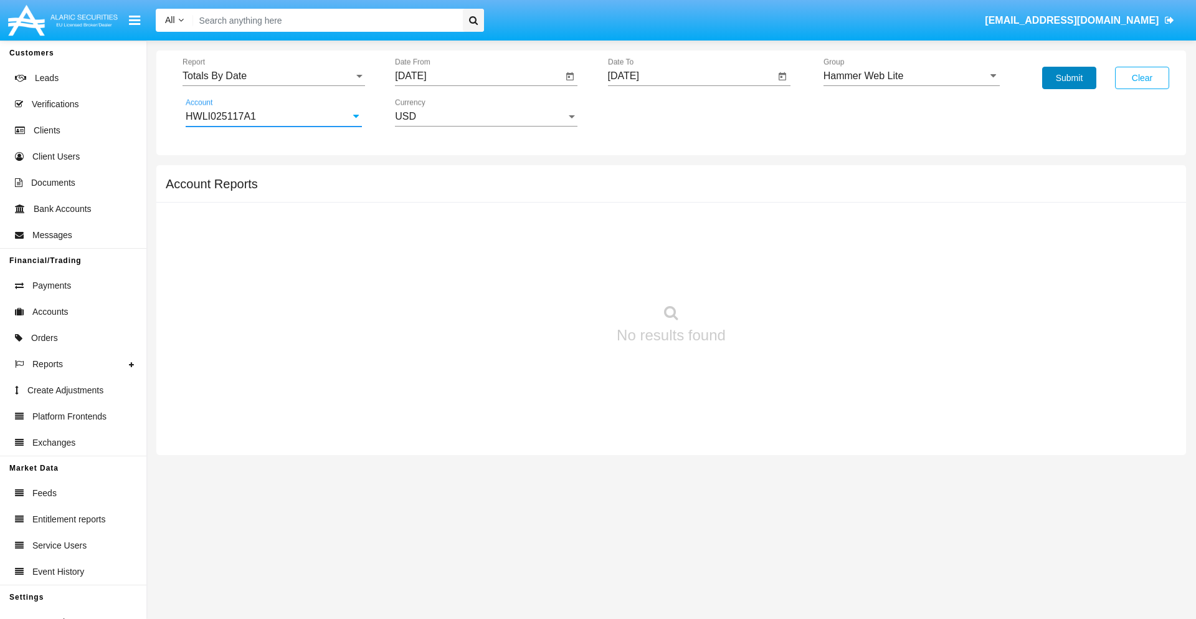
click at [1069, 78] on button "Submit" at bounding box center [1069, 78] width 54 height 22
click at [274, 76] on span "Report" at bounding box center [268, 75] width 171 height 11
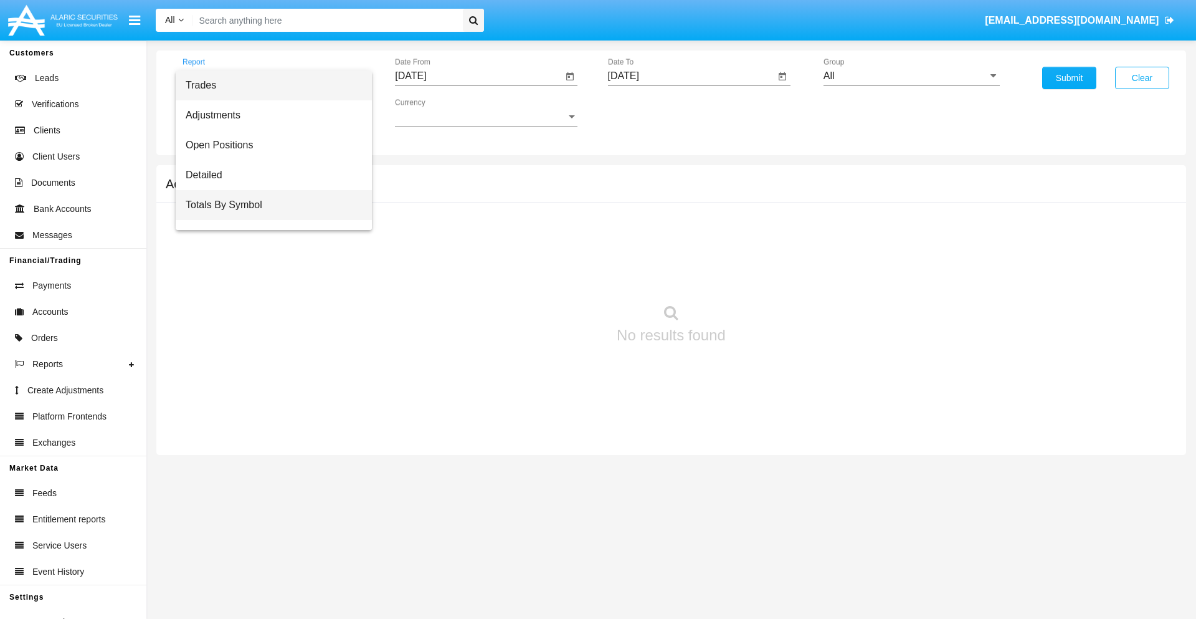
click at [269, 205] on span "Totals By Symbol" at bounding box center [274, 205] width 176 height 30
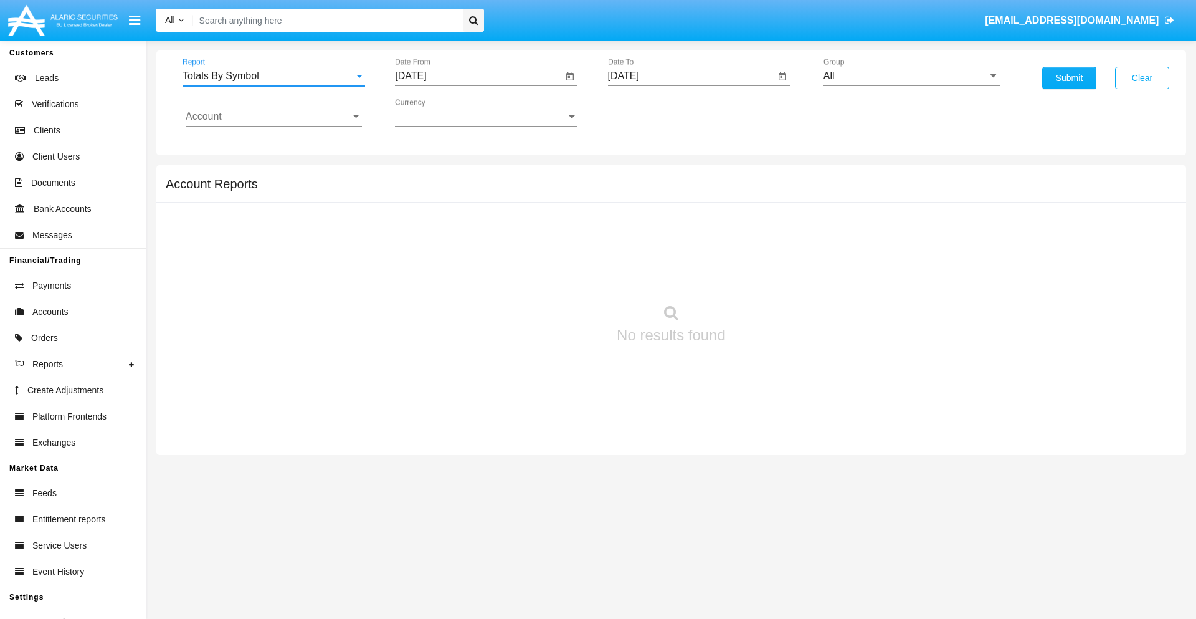
click at [478, 76] on input "[DATE]" at bounding box center [479, 75] width 168 height 11
click at [436, 112] on span "[DATE]" at bounding box center [424, 113] width 27 height 10
click at [556, 275] on div "2025" at bounding box center [555, 275] width 39 height 22
click at [425, 226] on div "SEP" at bounding box center [425, 225] width 39 height 22
click at [416, 240] on div "14" at bounding box center [415, 241] width 22 height 22
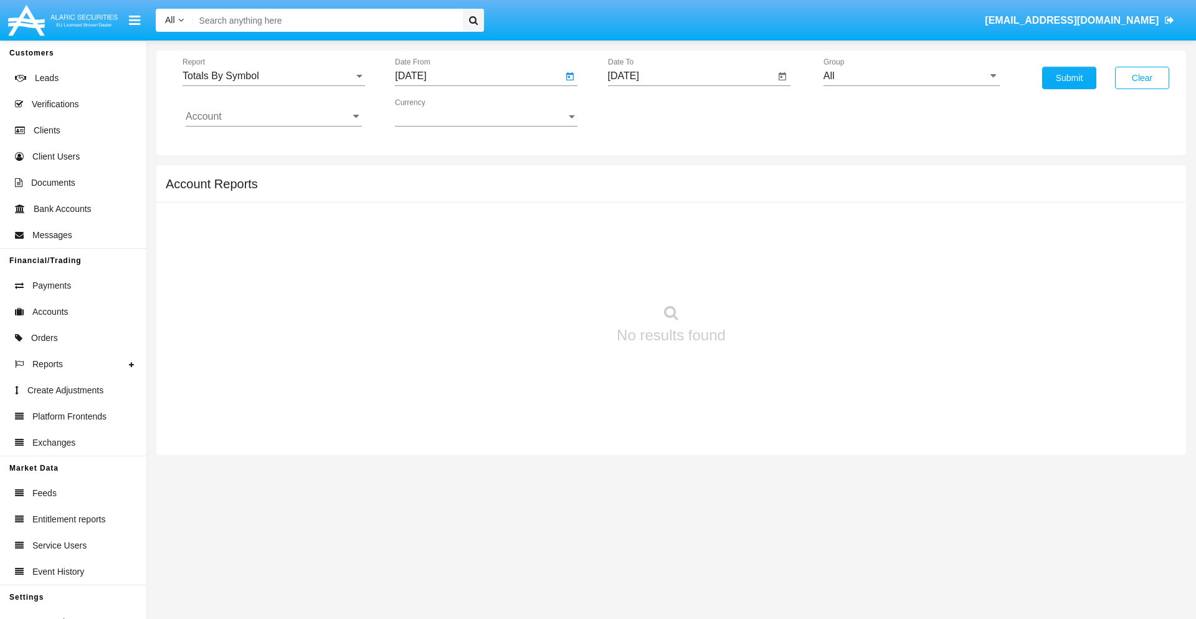
type input "09/14/25"
click at [691, 76] on input "[DATE]" at bounding box center [692, 75] width 168 height 11
click at [649, 112] on span "[DATE]" at bounding box center [637, 113] width 27 height 10
click at [768, 275] on div "2025" at bounding box center [768, 275] width 39 height 22
click at [681, 226] on div "OCT" at bounding box center [681, 225] width 39 height 22
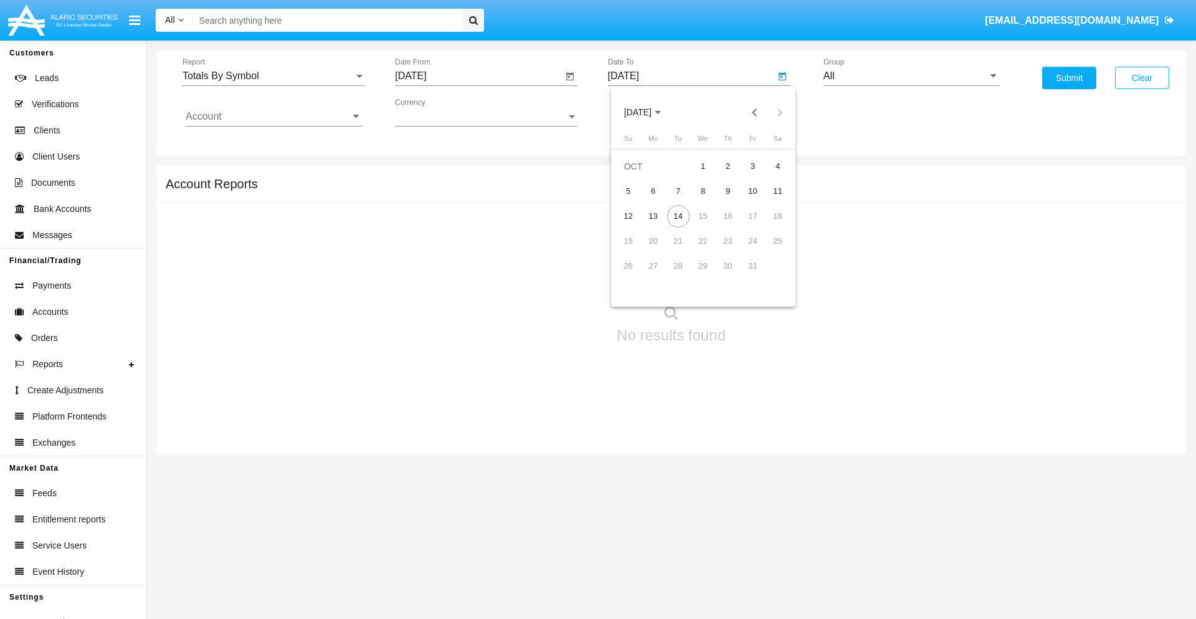
click at [678, 216] on div "14" at bounding box center [678, 216] width 22 height 22
type input "[DATE]"
click at [912, 76] on input "All" at bounding box center [912, 75] width 176 height 11
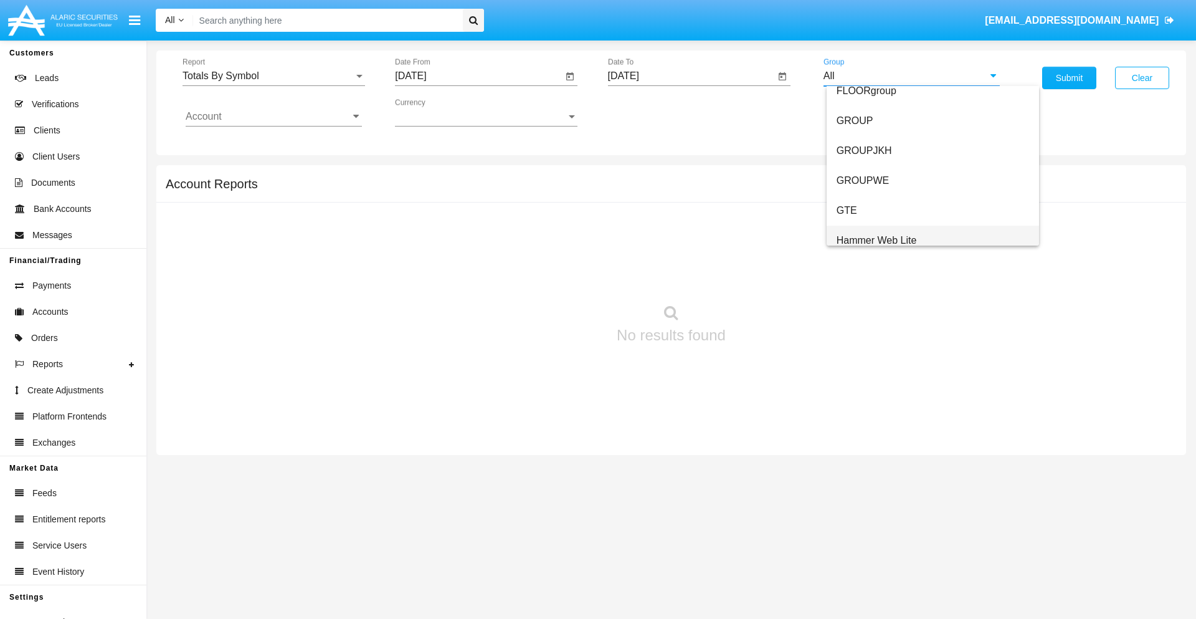
click at [877, 240] on span "Hammer Web Lite" at bounding box center [877, 240] width 80 height 11
type input "Hammer Web Lite"
click at [274, 117] on input "Account" at bounding box center [274, 116] width 176 height 11
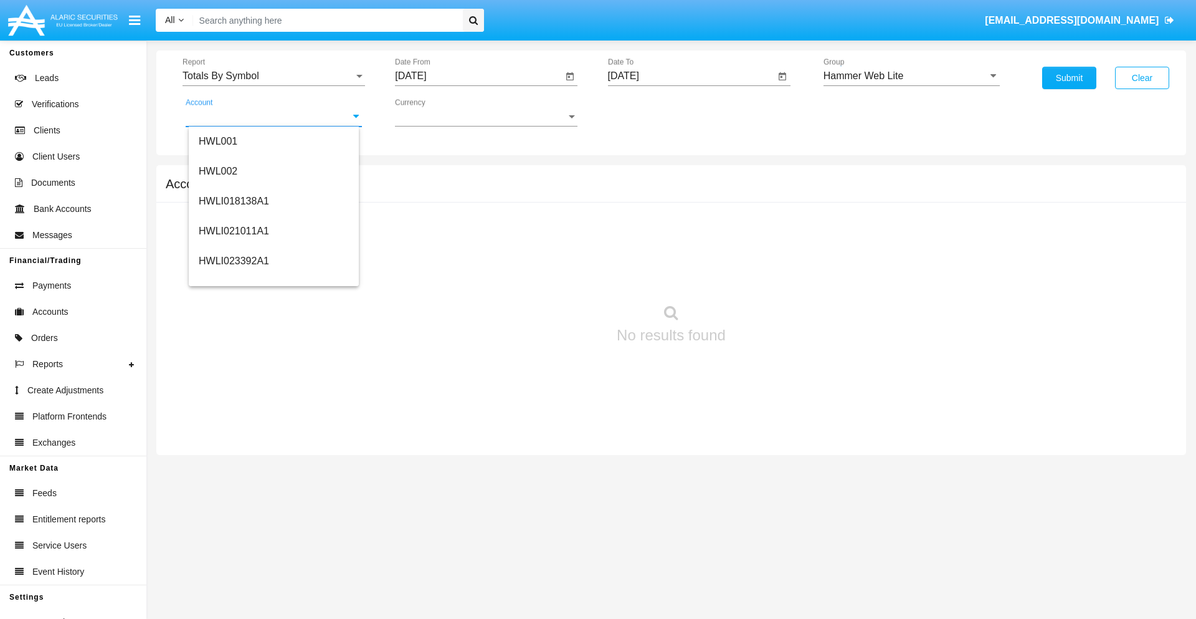
click at [233, 465] on span "HWLI025117A1" at bounding box center [234, 470] width 70 height 11
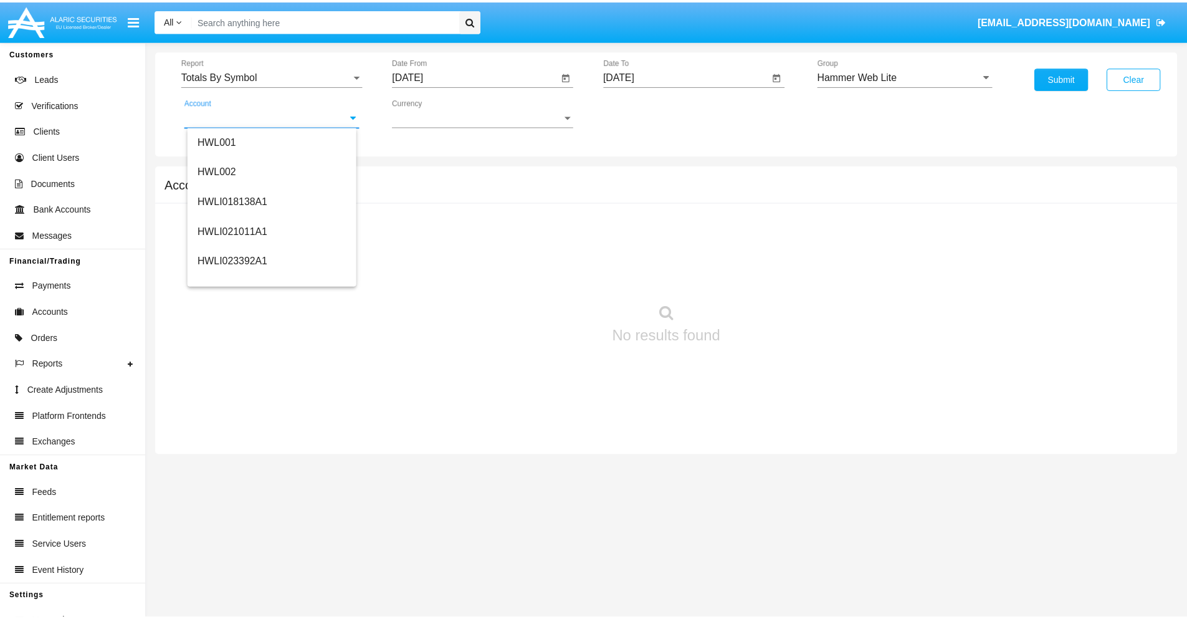
scroll to position [0, 0]
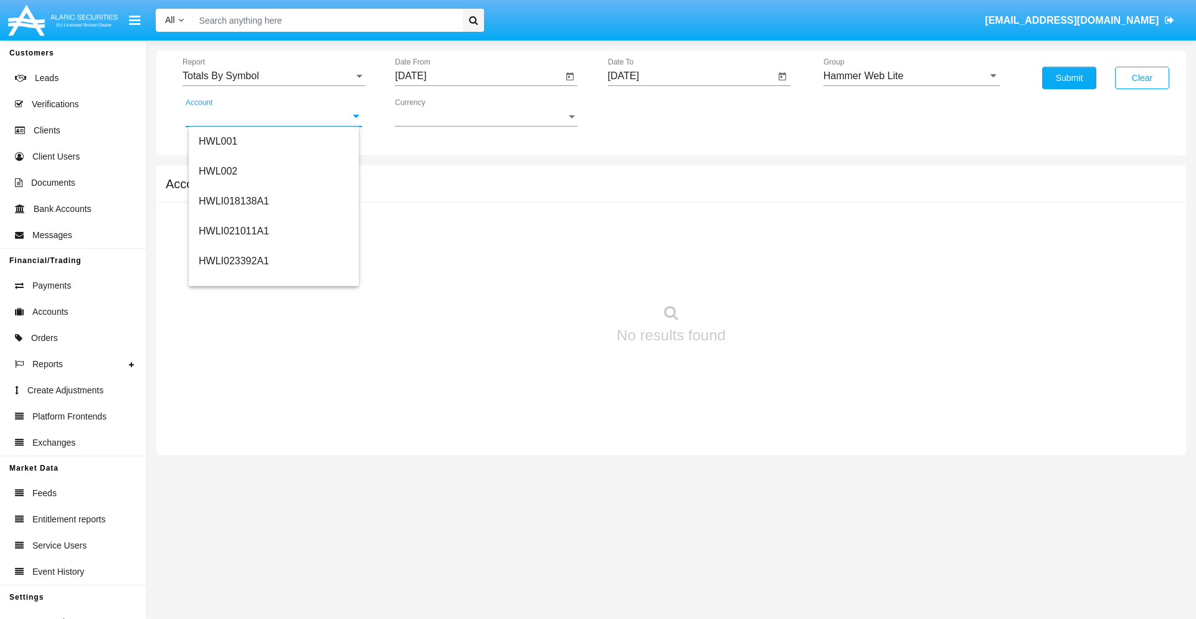
type input "HWLI025117A1"
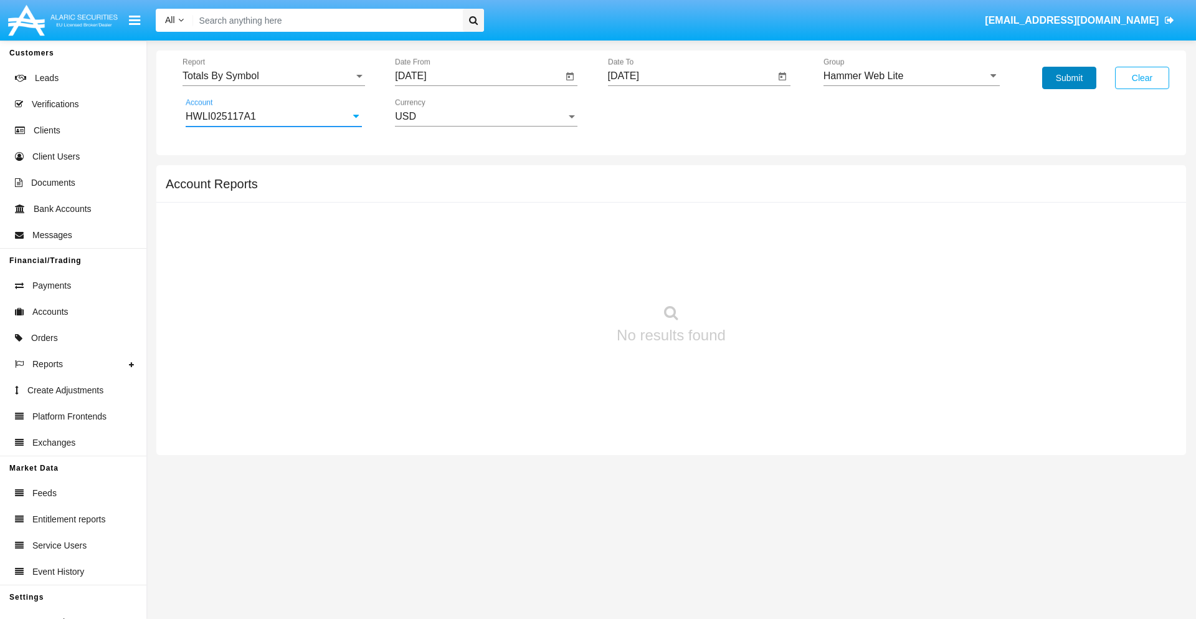
click at [1069, 78] on button "Submit" at bounding box center [1069, 78] width 54 height 22
click at [274, 76] on span "Report" at bounding box center [268, 75] width 171 height 11
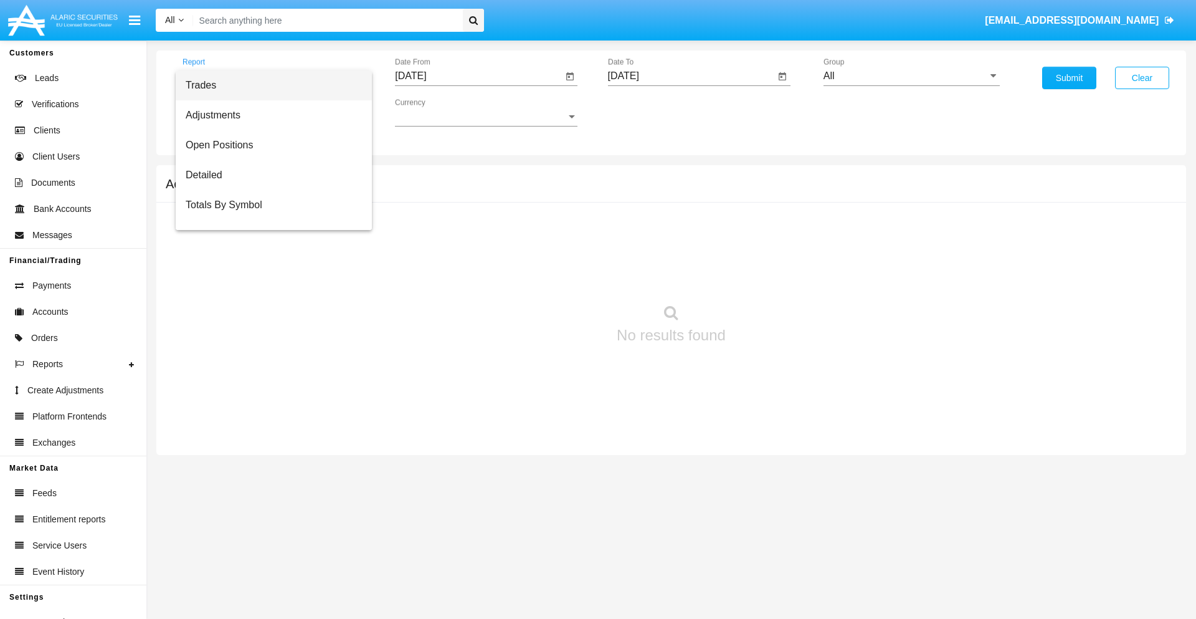
click at [269, 85] on span "Trades" at bounding box center [274, 85] width 176 height 30
click at [478, 76] on input "[DATE]" at bounding box center [479, 75] width 168 height 11
click at [436, 112] on span "[DATE]" at bounding box center [424, 113] width 27 height 10
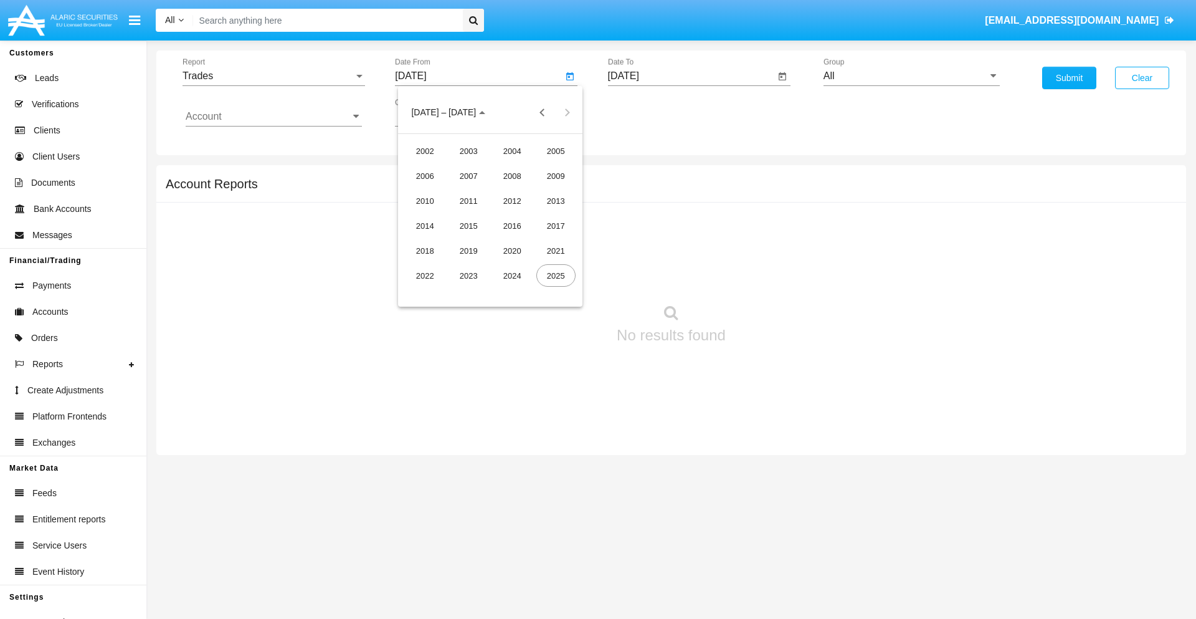
click at [556, 275] on div "2025" at bounding box center [555, 275] width 39 height 22
click at [512, 201] on div "[DATE]" at bounding box center [512, 200] width 39 height 22
click at [440, 240] on div "14" at bounding box center [440, 241] width 22 height 22
type input "[DATE]"
click at [691, 76] on input "[DATE]" at bounding box center [692, 75] width 168 height 11
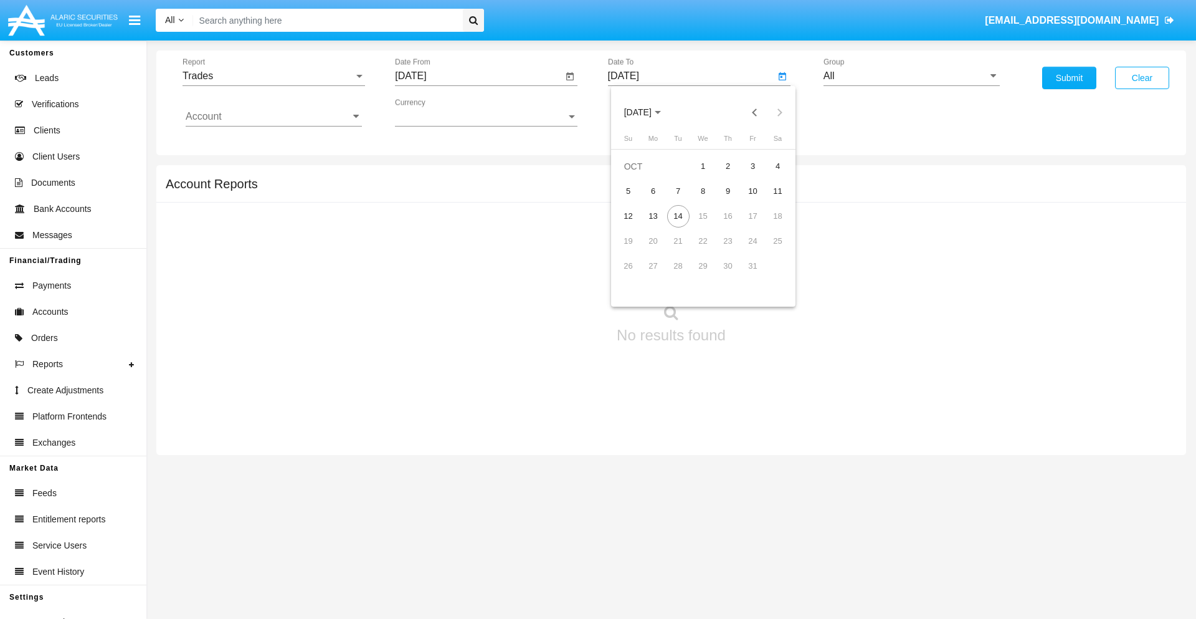
click at [649, 112] on span "OCT 2025" at bounding box center [637, 113] width 27 height 10
click at [768, 275] on div "2025" at bounding box center [768, 275] width 39 height 22
click at [681, 226] on div "OCT" at bounding box center [681, 225] width 39 height 22
click at [678, 216] on div "14" at bounding box center [678, 216] width 22 height 22
type input "10/14/25"
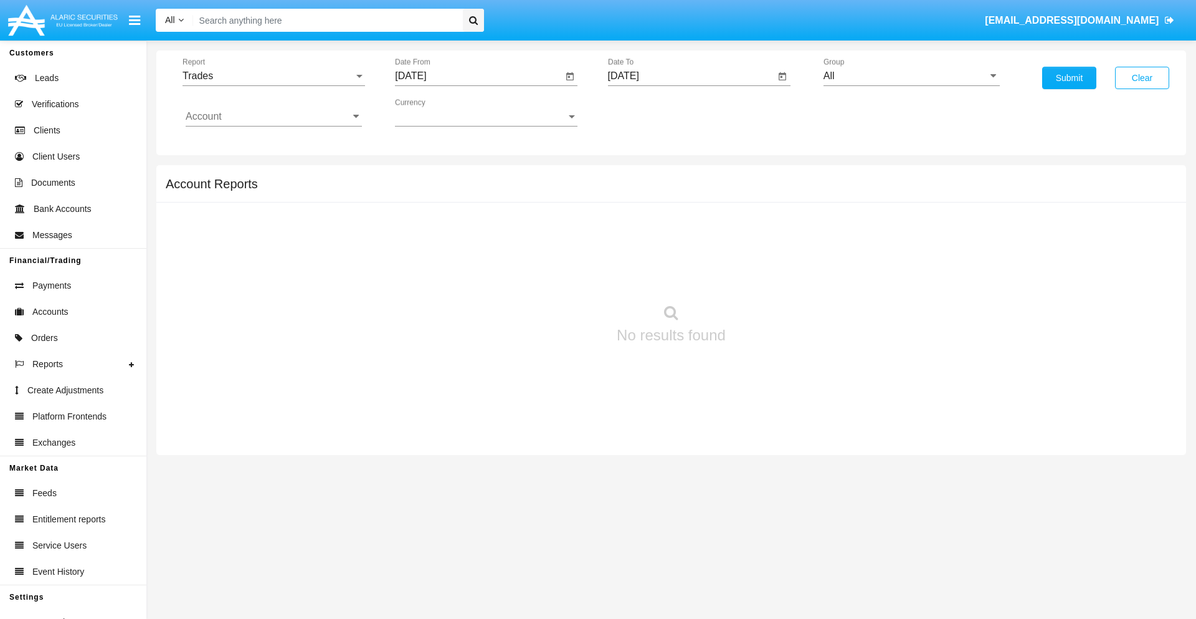
click at [912, 76] on input "All" at bounding box center [912, 75] width 176 height 11
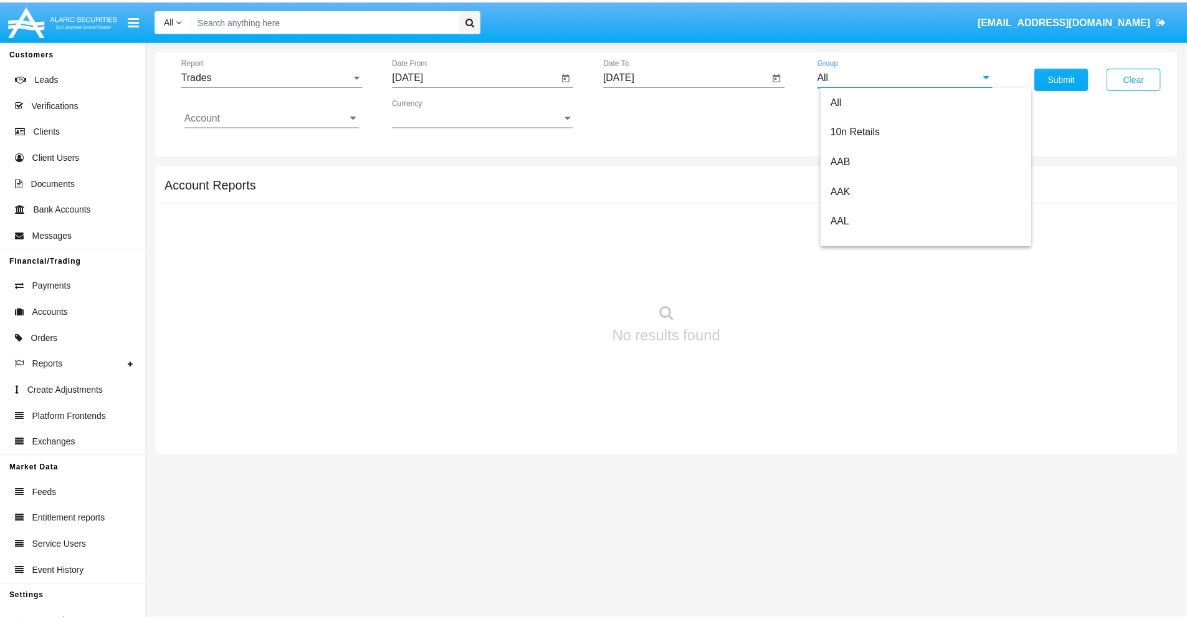
scroll to position [668, 0]
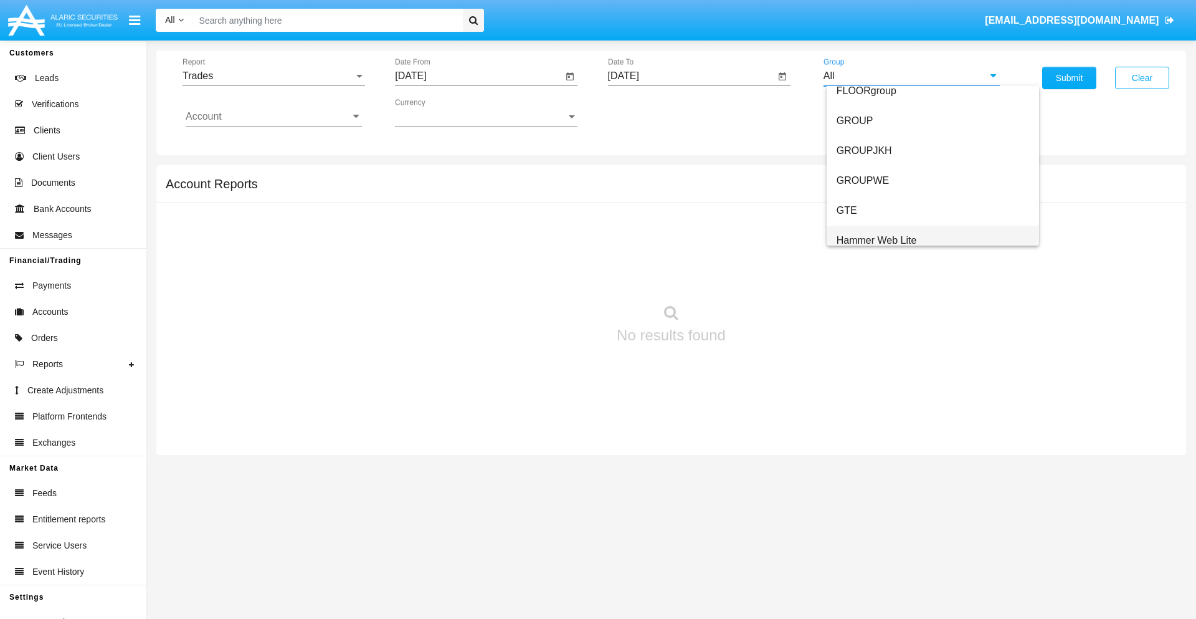
click at [877, 240] on span "Hammer Web Lite" at bounding box center [877, 240] width 80 height 11
type input "Hammer Web Lite"
click at [274, 117] on input "Account" at bounding box center [274, 116] width 176 height 11
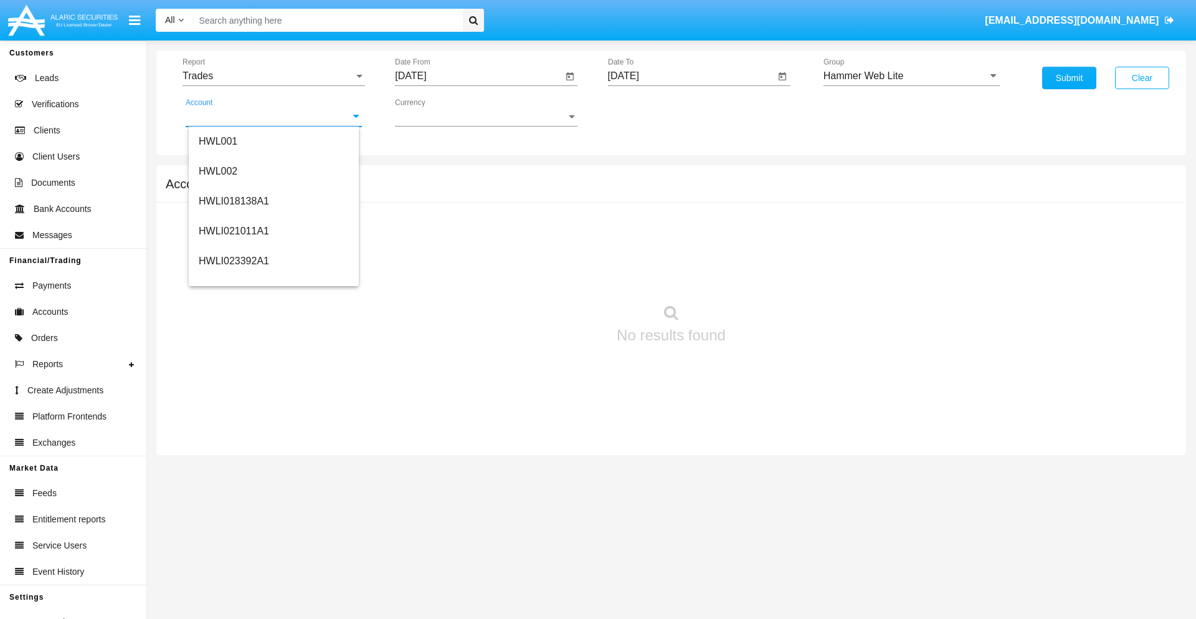
click at [233, 465] on span "HWLI025117A1" at bounding box center [234, 470] width 70 height 11
type input "HWLI025117A1"
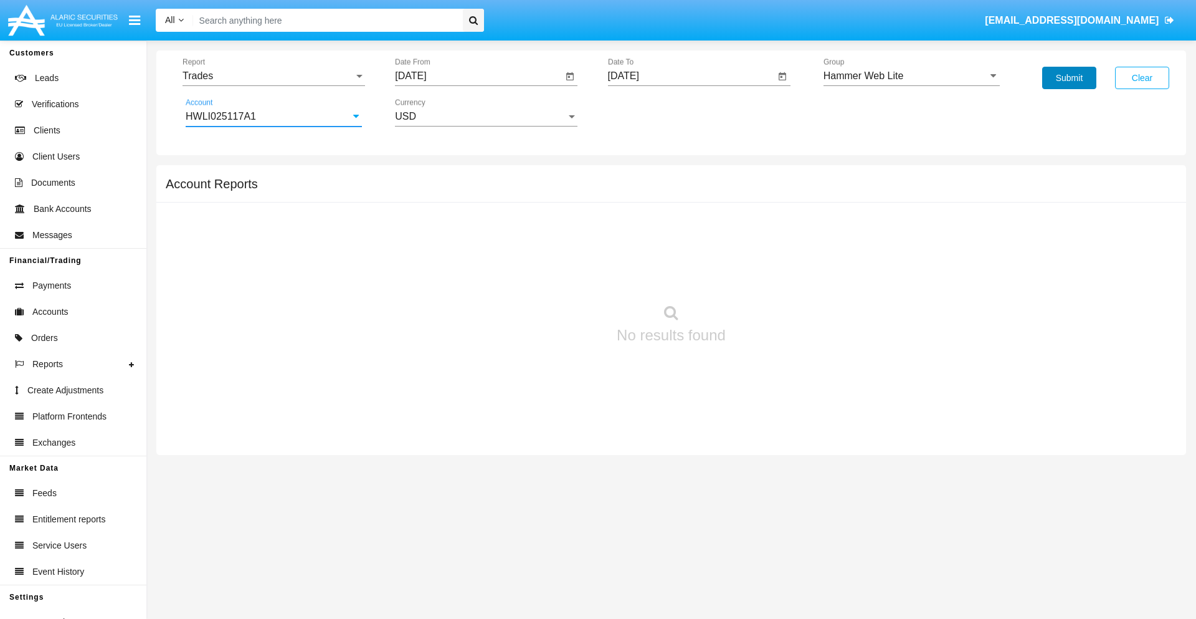
click at [1069, 78] on button "Submit" at bounding box center [1069, 78] width 54 height 22
click at [274, 76] on span "Report" at bounding box center [268, 75] width 171 height 11
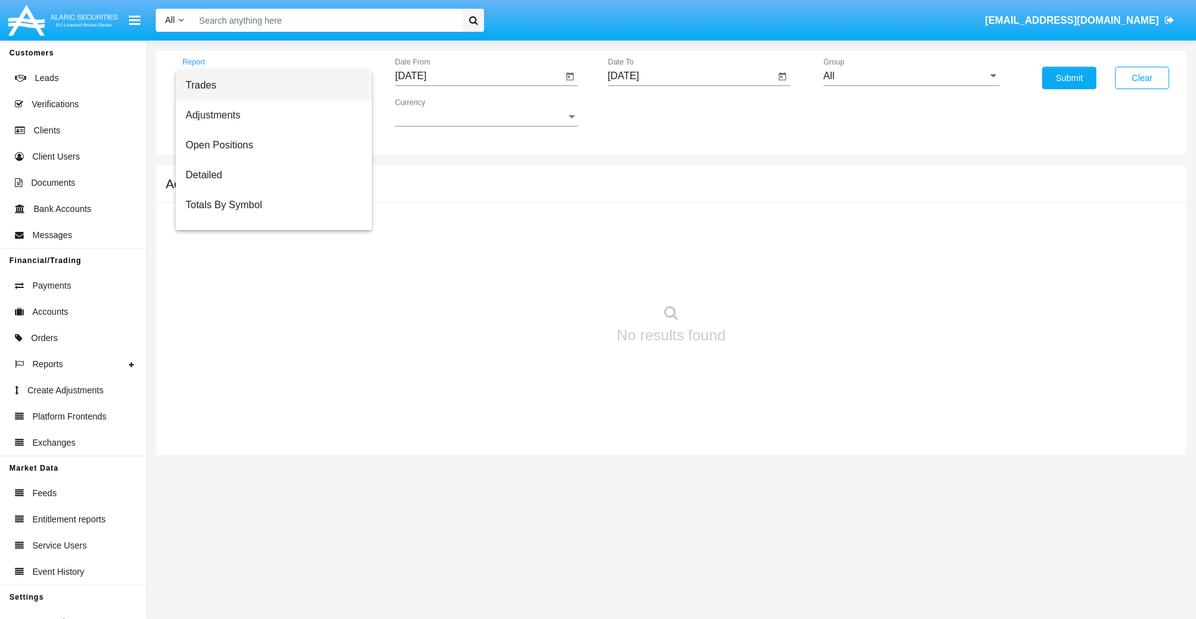
click at [269, 85] on span "Trades" at bounding box center [274, 85] width 176 height 30
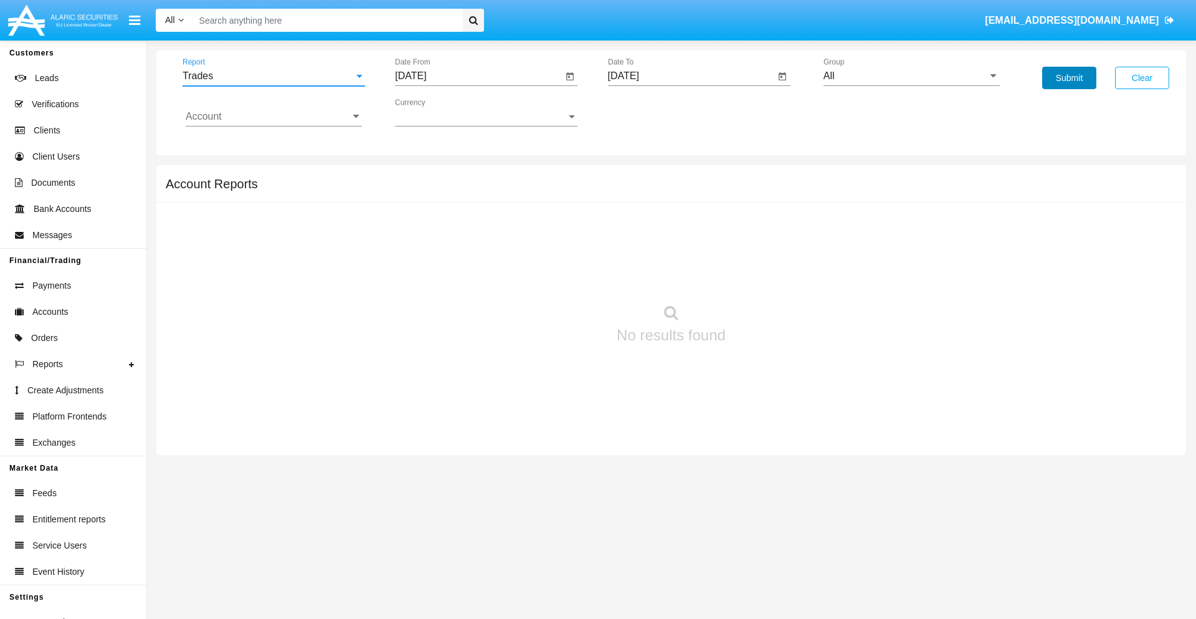
click at [1069, 78] on button "Submit" at bounding box center [1069, 78] width 54 height 22
click at [274, 76] on span "Report" at bounding box center [268, 75] width 171 height 11
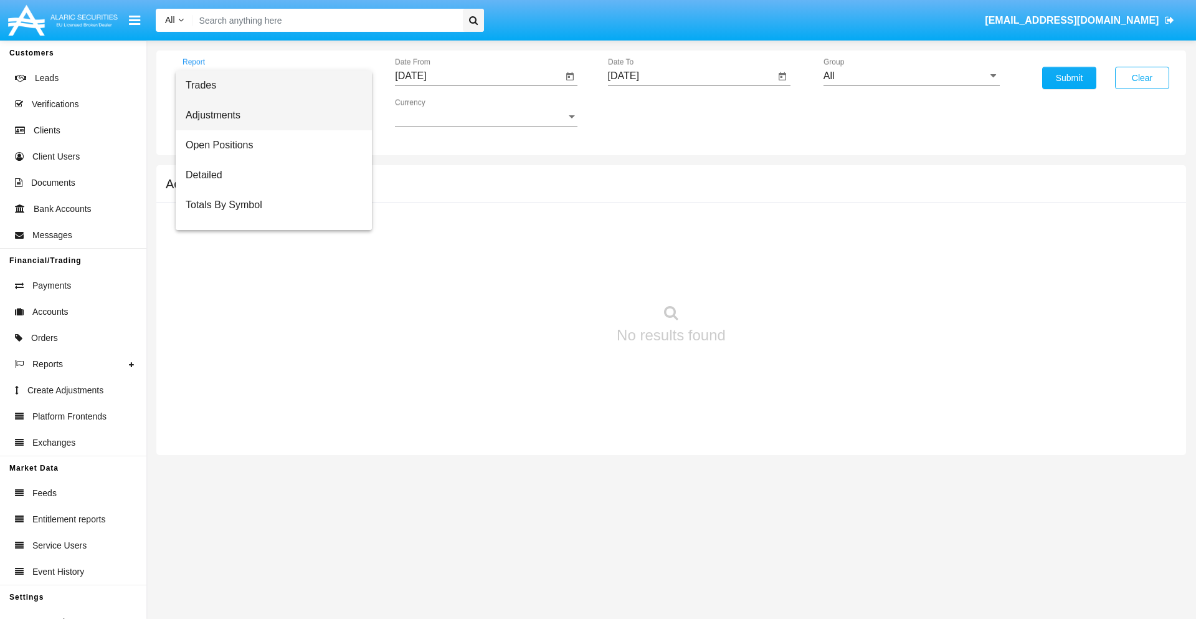
click at [269, 115] on span "Adjustments" at bounding box center [274, 115] width 176 height 30
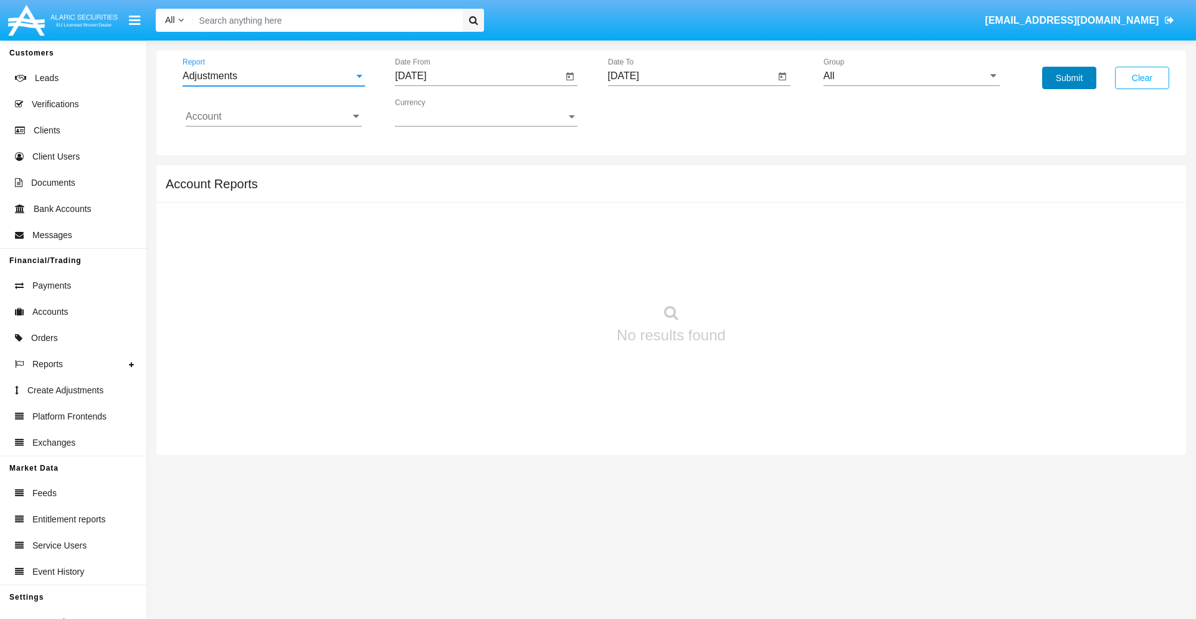
click at [1069, 78] on button "Submit" at bounding box center [1069, 78] width 54 height 22
click at [274, 76] on span "Report" at bounding box center [268, 75] width 171 height 11
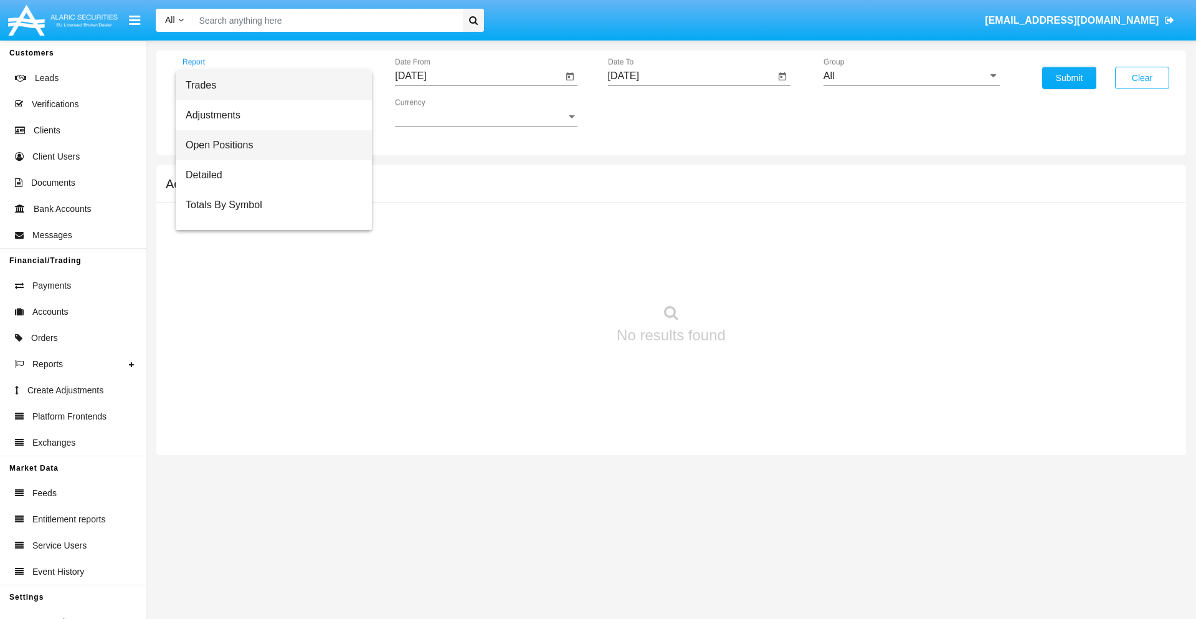
click at [269, 145] on span "Open Positions" at bounding box center [274, 145] width 176 height 30
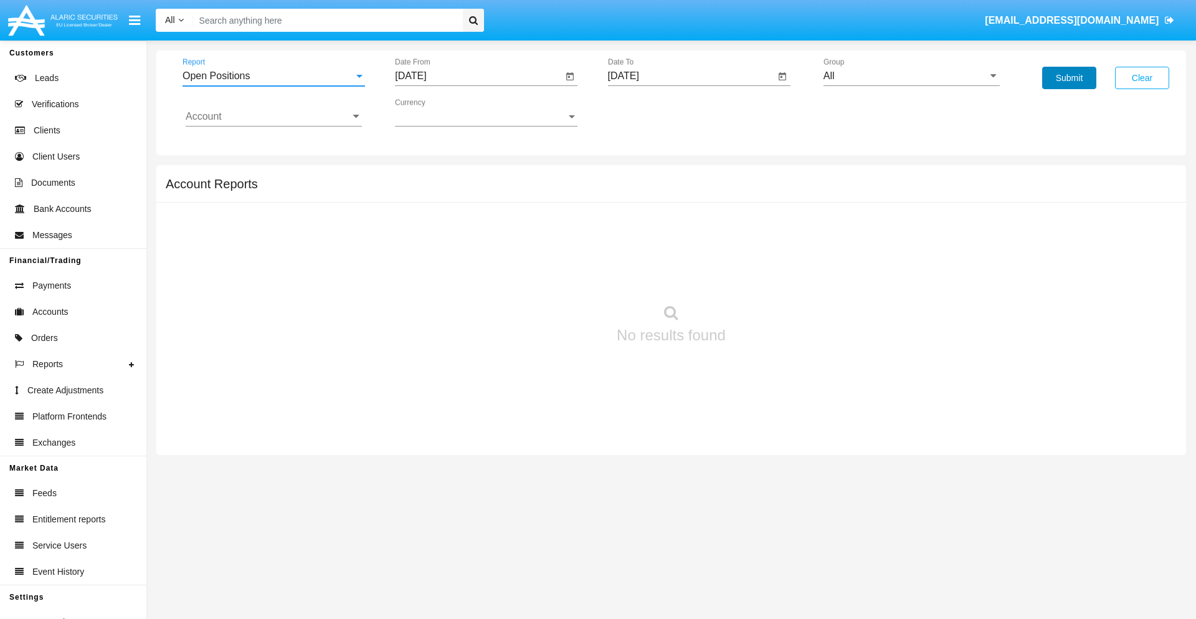
click at [1069, 78] on button "Submit" at bounding box center [1069, 78] width 54 height 22
click at [274, 76] on span "Report" at bounding box center [268, 75] width 171 height 11
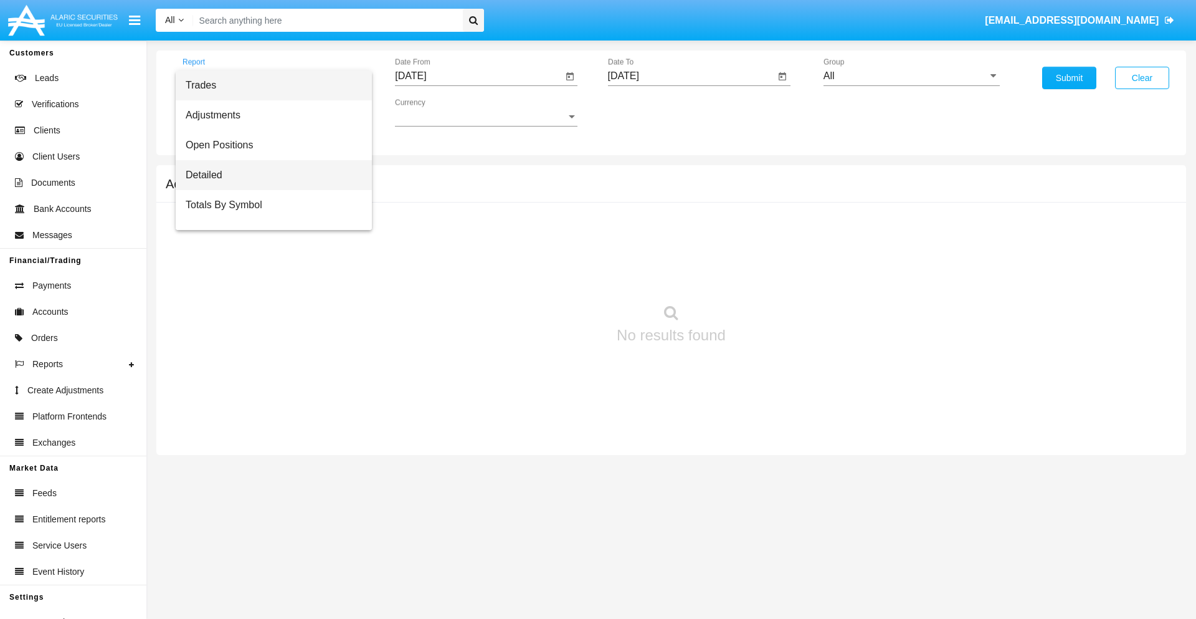
click at [269, 175] on span "Detailed" at bounding box center [274, 175] width 176 height 30
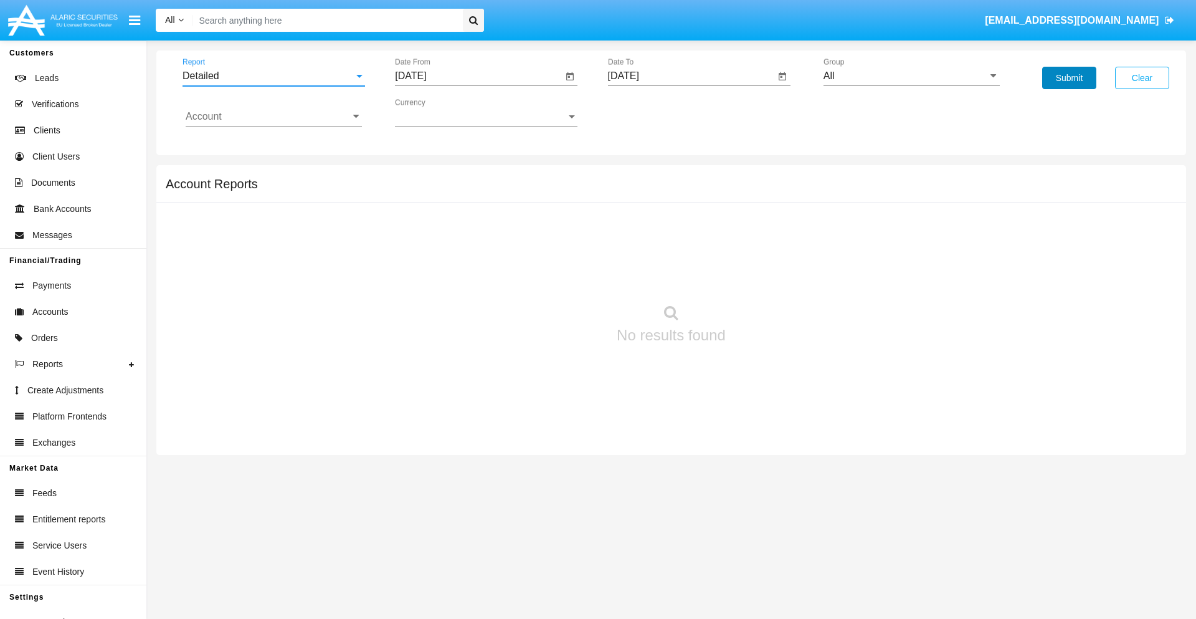
click at [1069, 78] on button "Submit" at bounding box center [1069, 78] width 54 height 22
click at [274, 76] on span "Report" at bounding box center [268, 75] width 171 height 11
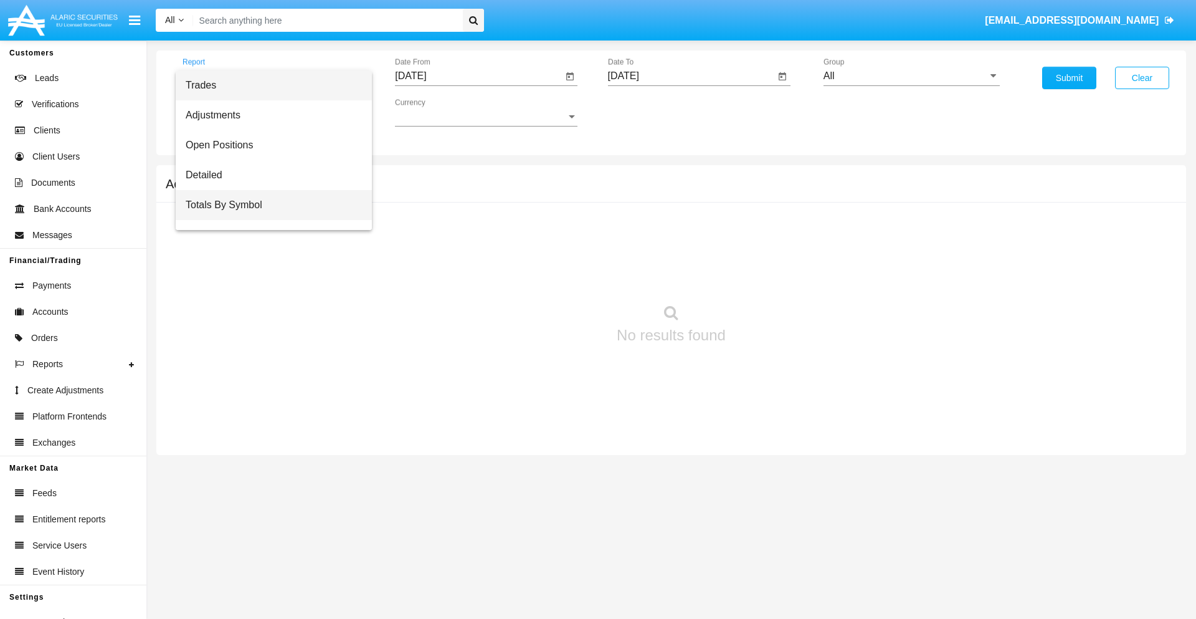
click at [269, 205] on span "Totals By Symbol" at bounding box center [274, 205] width 176 height 30
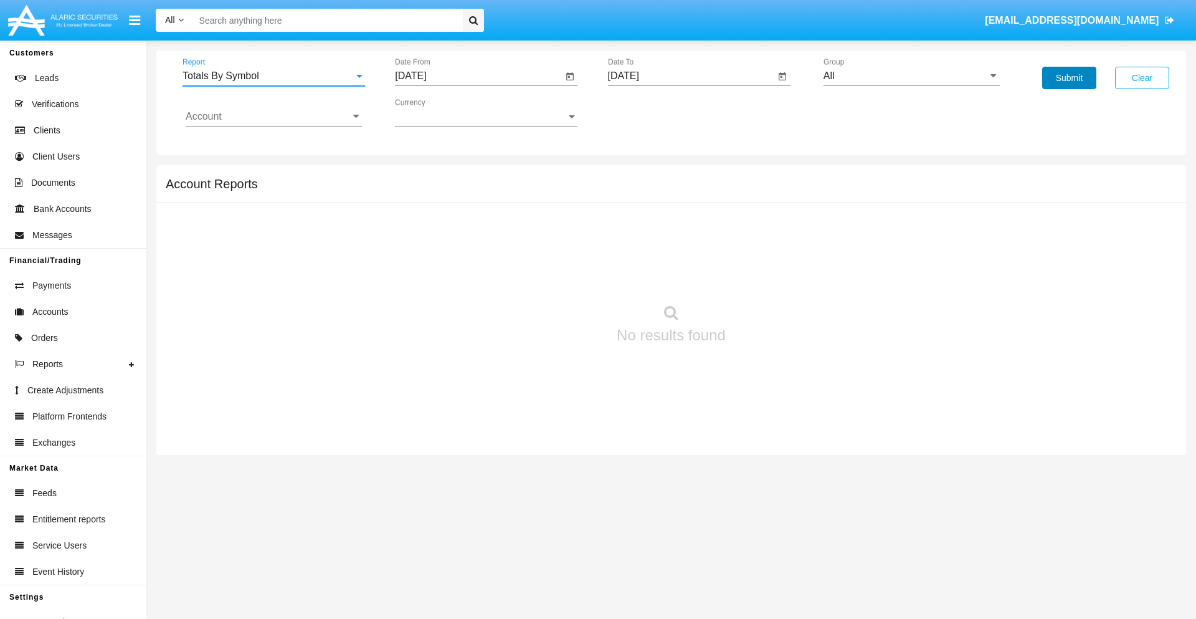
click at [1069, 78] on button "Submit" at bounding box center [1069, 78] width 54 height 22
click at [274, 76] on span "Report" at bounding box center [268, 75] width 171 height 11
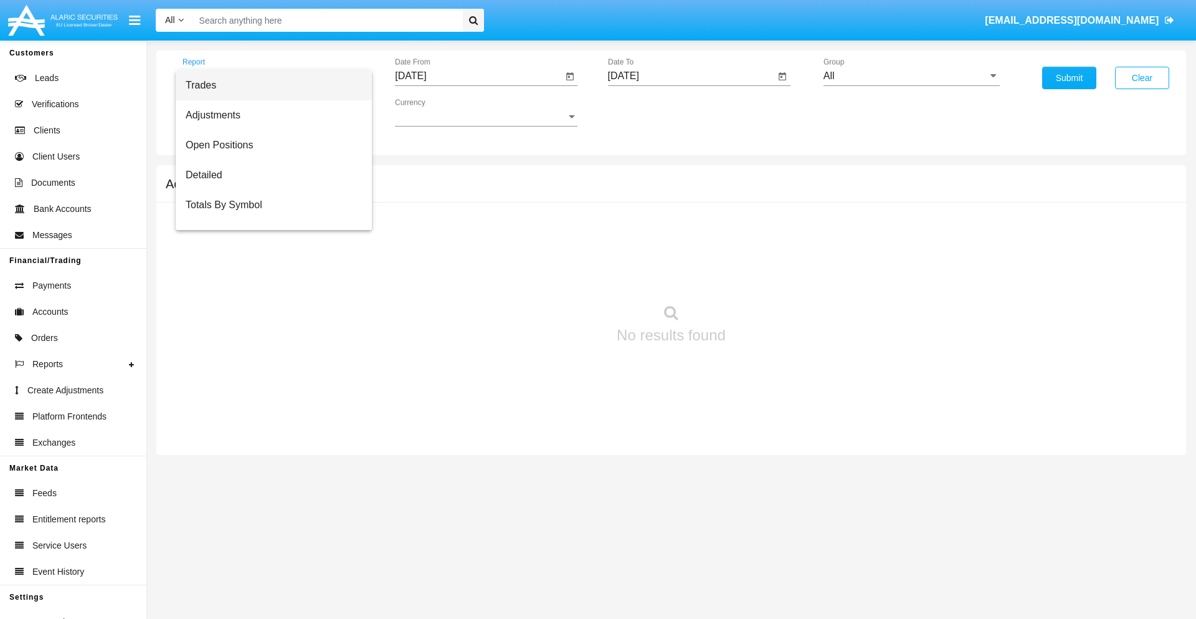
scroll to position [20, 0]
click at [269, 215] on span "Totals By Date" at bounding box center [274, 215] width 176 height 30
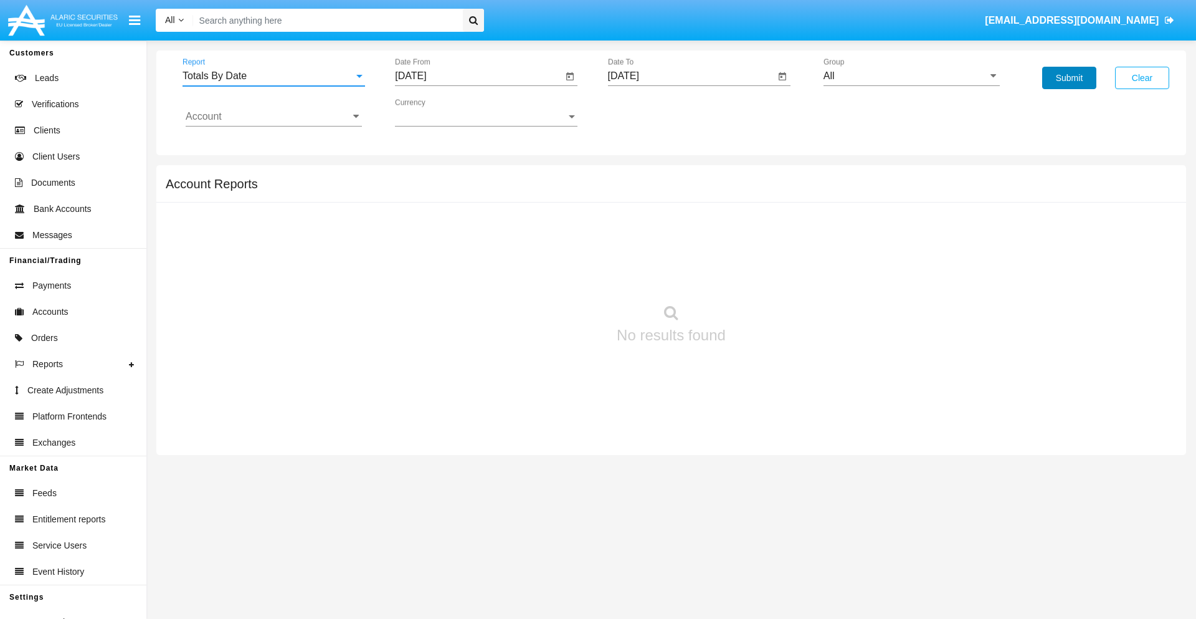
click at [1069, 78] on button "Submit" at bounding box center [1069, 78] width 54 height 22
click at [274, 76] on span "Report" at bounding box center [268, 75] width 171 height 11
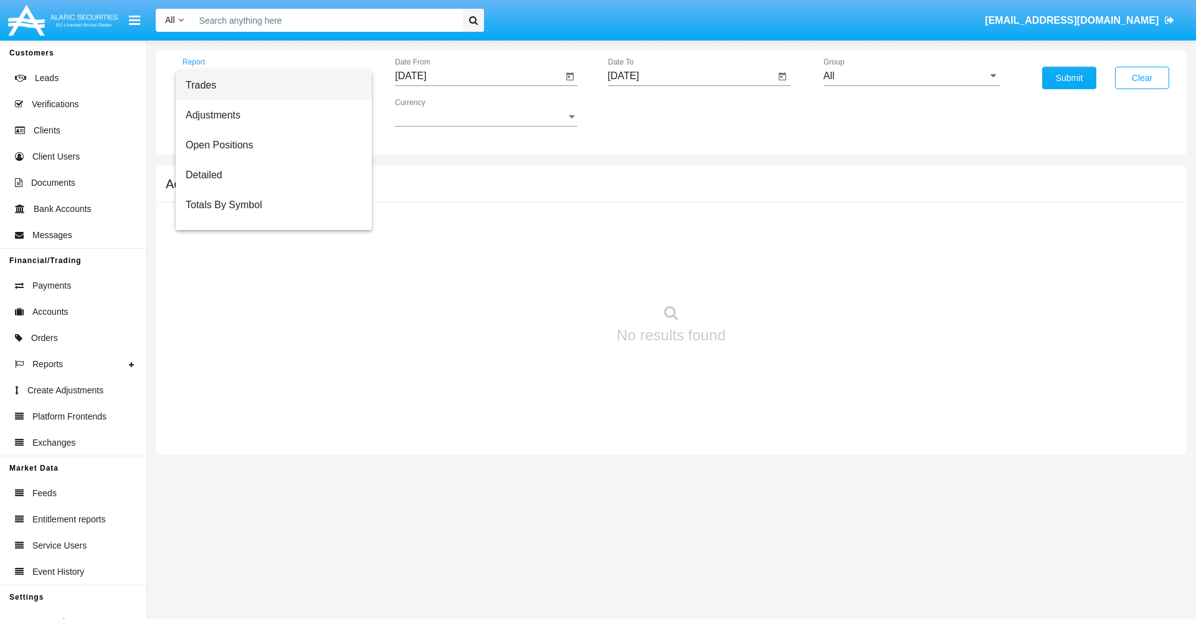
scroll to position [50, 0]
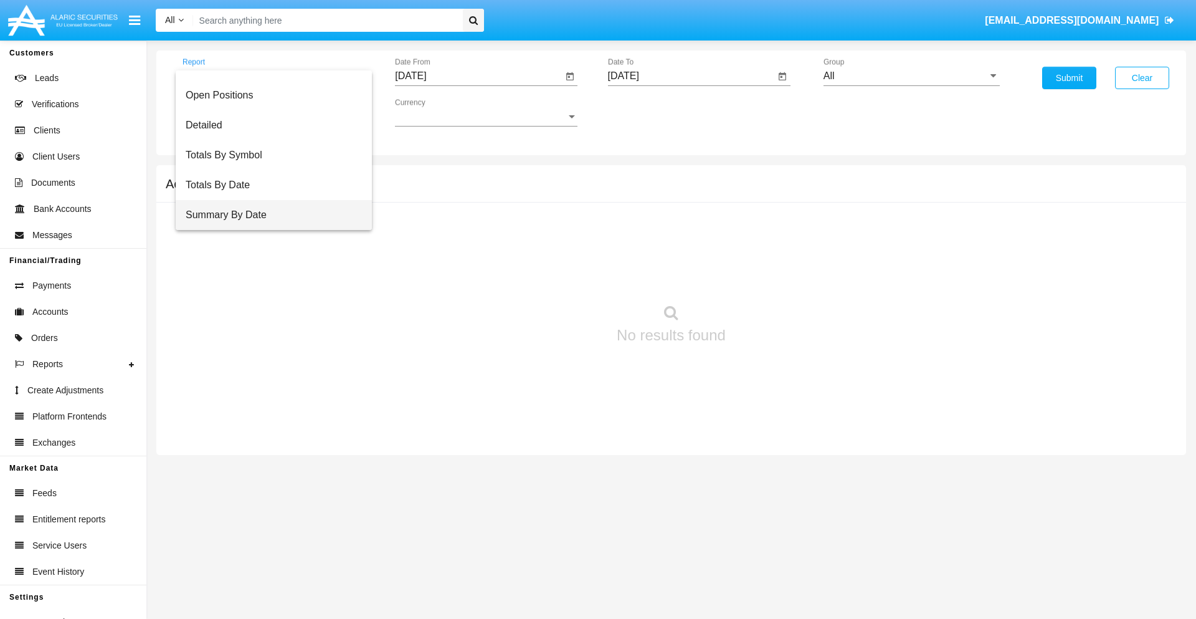
click at [269, 215] on span "Summary By Date" at bounding box center [274, 215] width 176 height 30
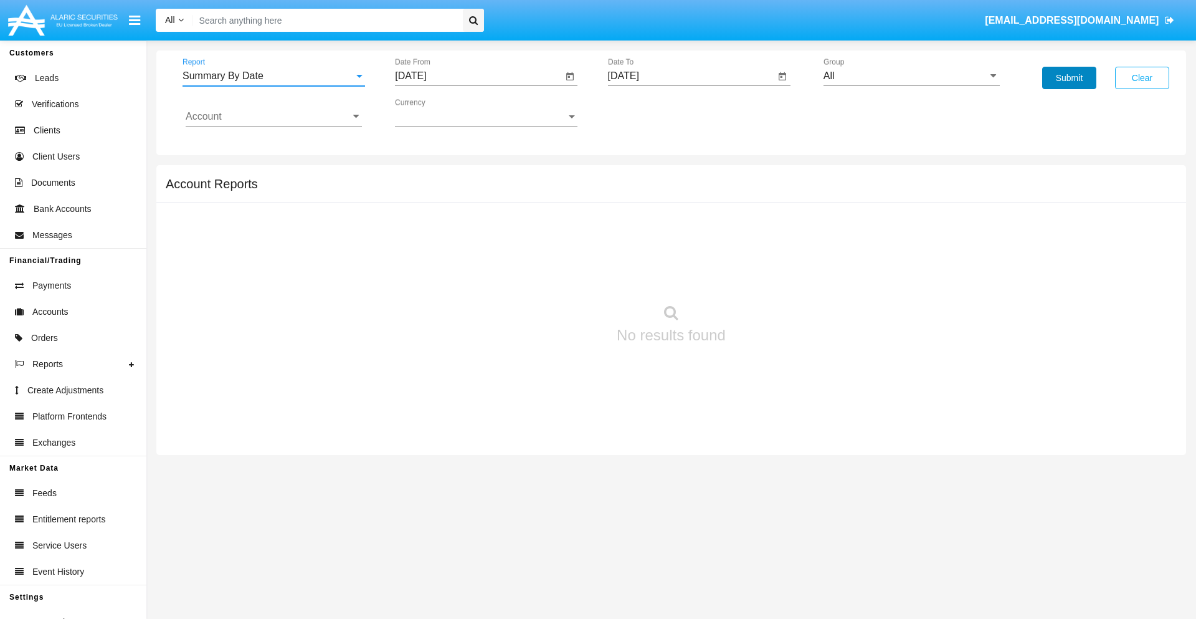
click at [1069, 78] on button "Submit" at bounding box center [1069, 78] width 54 height 22
